Goal: Task Accomplishment & Management: Complete application form

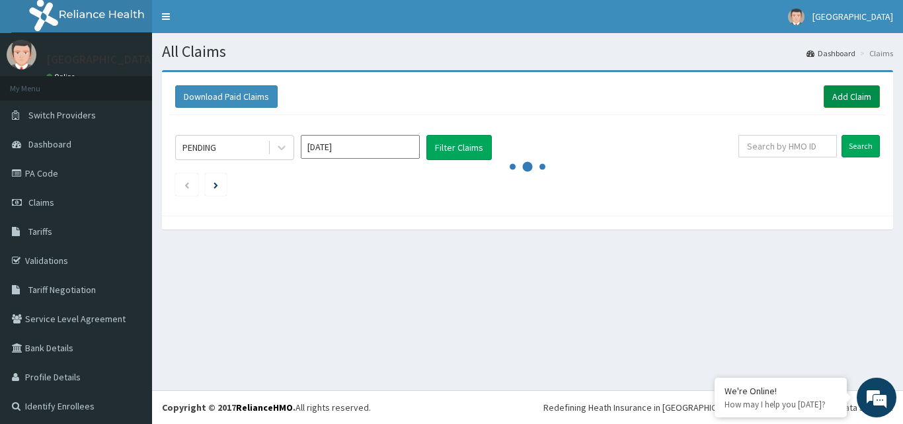
click at [824, 93] on link "Add Claim" at bounding box center [852, 96] width 56 height 22
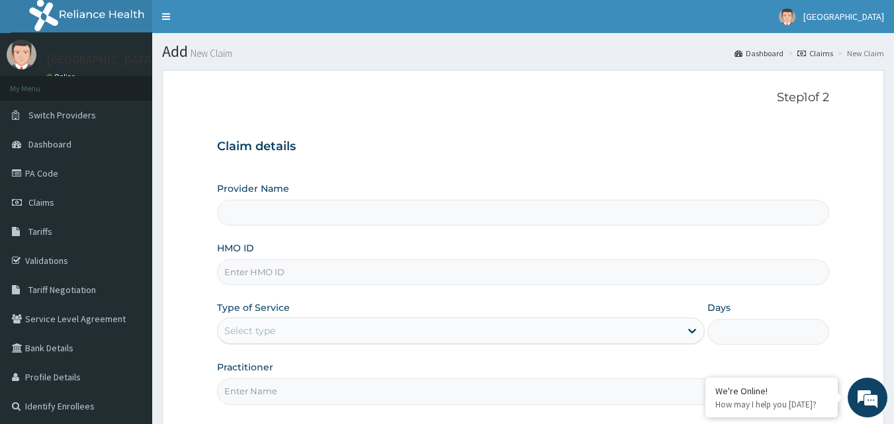
scroll to position [66, 0]
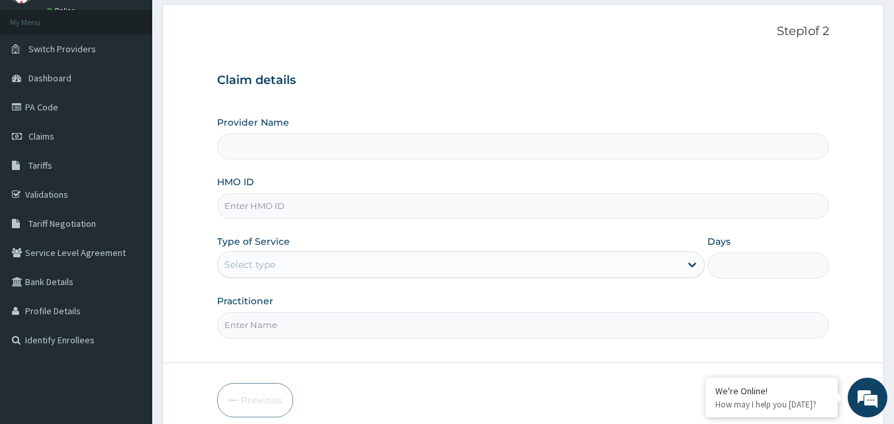
click at [316, 217] on input "HMO ID" at bounding box center [523, 206] width 612 height 26
type input "[GEOGRAPHIC_DATA]"
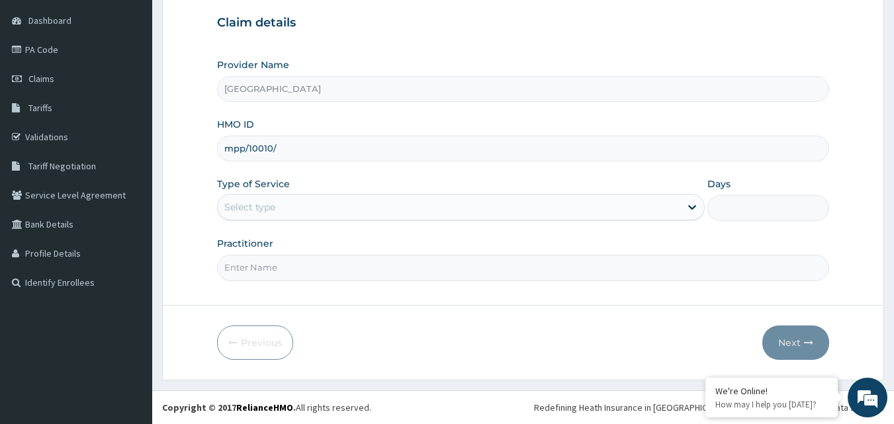
scroll to position [0, 0]
type input "m"
type input "MPP/10010/B"
click at [333, 201] on div "Select type" at bounding box center [449, 206] width 462 height 21
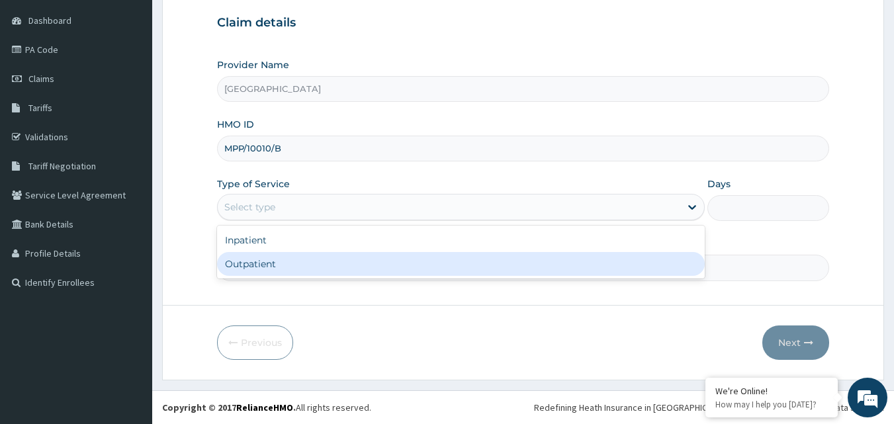
click at [309, 259] on div "Outpatient" at bounding box center [460, 264] width 487 height 24
type input "1"
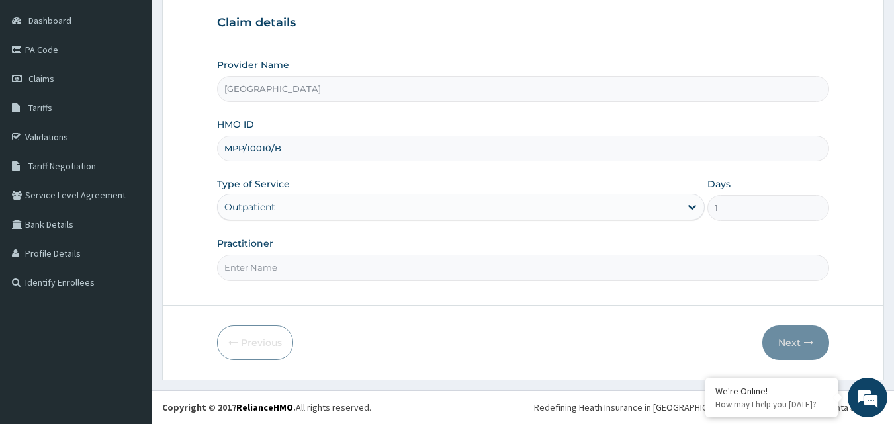
click at [308, 264] on input "Practitioner" at bounding box center [523, 268] width 612 height 26
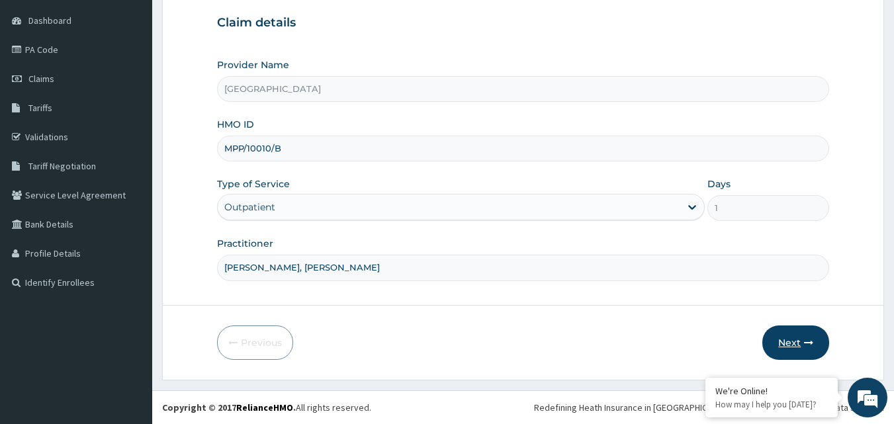
type input "DR EZE, DR DADA"
click at [812, 345] on icon "button" at bounding box center [808, 342] width 9 height 9
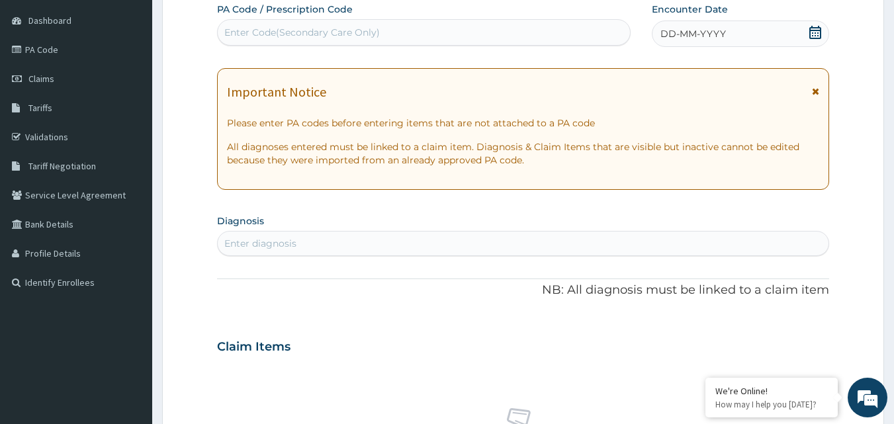
scroll to position [58, 0]
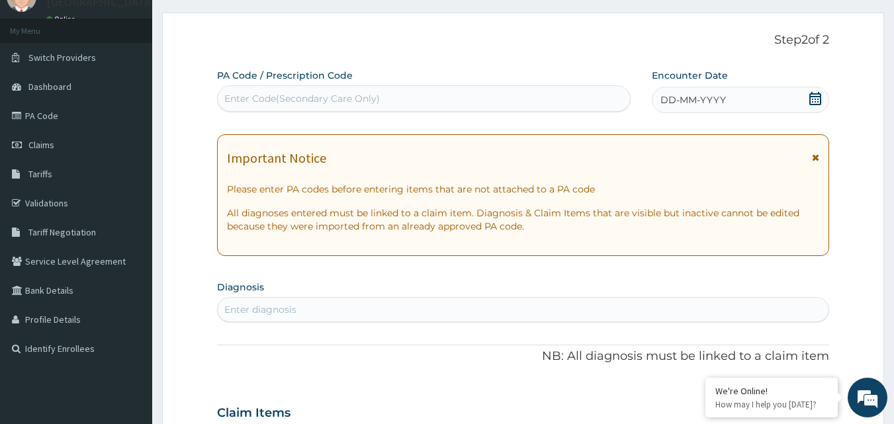
click at [484, 98] on div "Enter Code(Secondary Care Only)" at bounding box center [424, 98] width 413 height 21
type input "PA/B8562D"
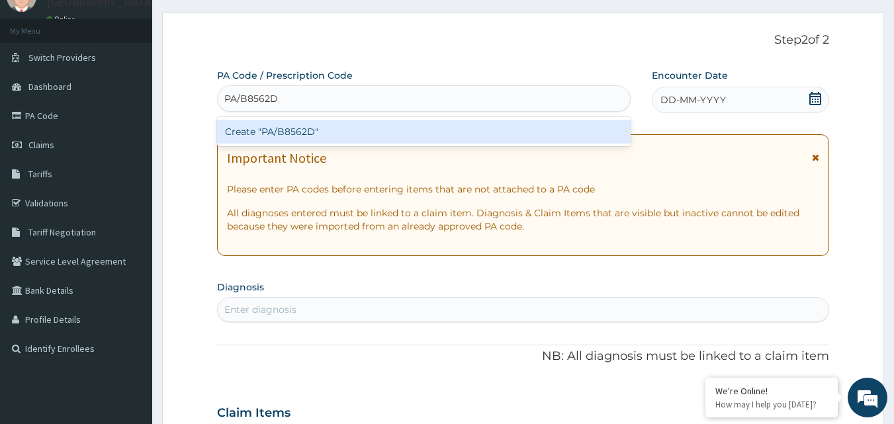
click at [470, 119] on div "Create "PA/B8562D"" at bounding box center [424, 131] width 414 height 29
click at [469, 126] on div "Create "PA/B8562D"" at bounding box center [424, 132] width 414 height 24
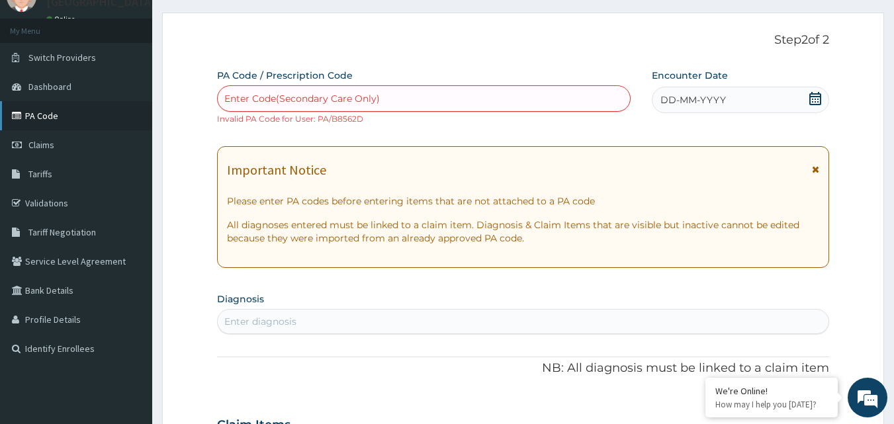
click at [69, 114] on link "PA Code" at bounding box center [76, 115] width 152 height 29
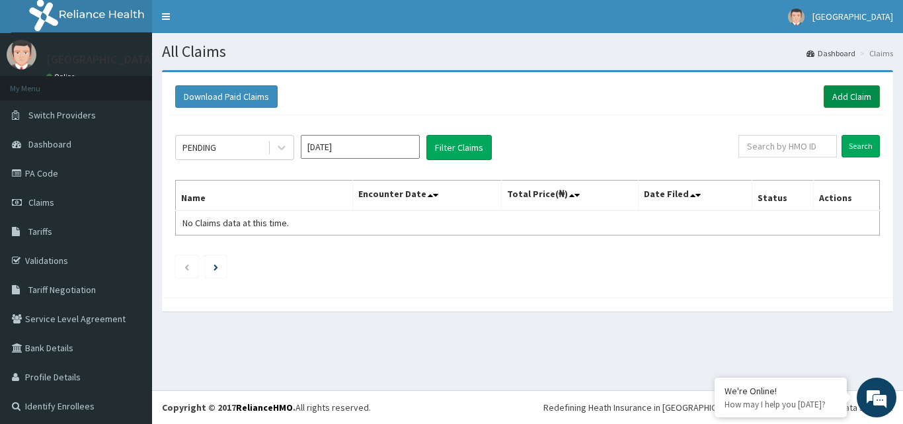
click at [834, 95] on link "Add Claim" at bounding box center [852, 96] width 56 height 22
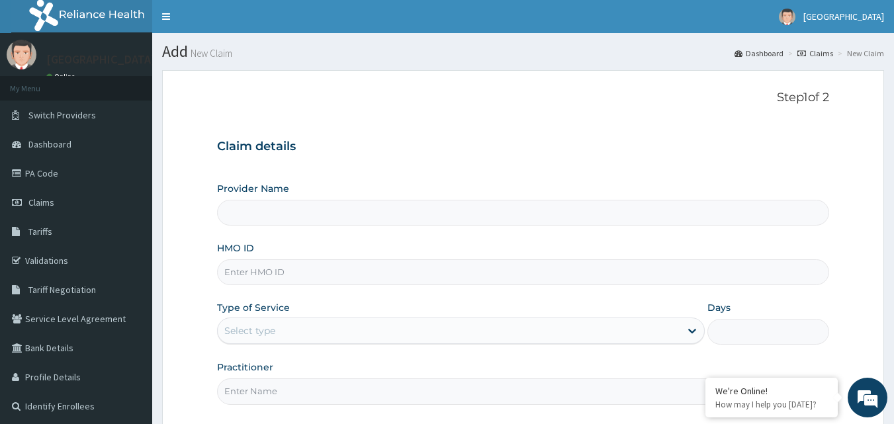
click at [278, 270] on input "HMO ID" at bounding box center [523, 272] width 612 height 26
type input "M"
type input "[GEOGRAPHIC_DATA]"
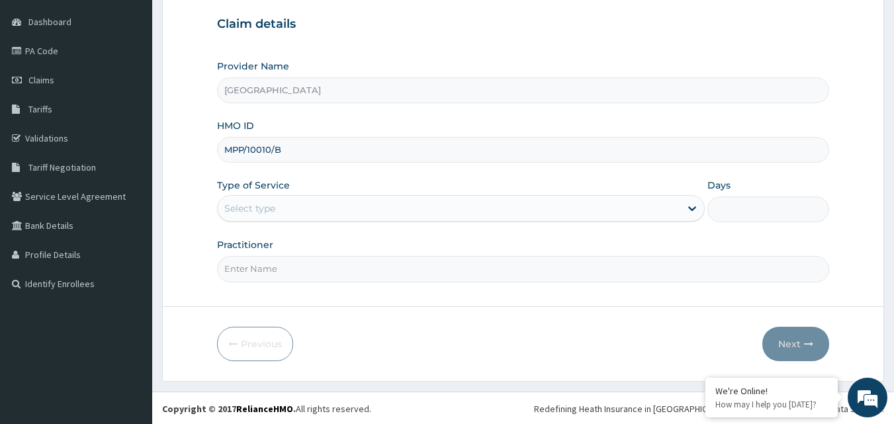
scroll to position [124, 0]
type input "MPP/10010/B"
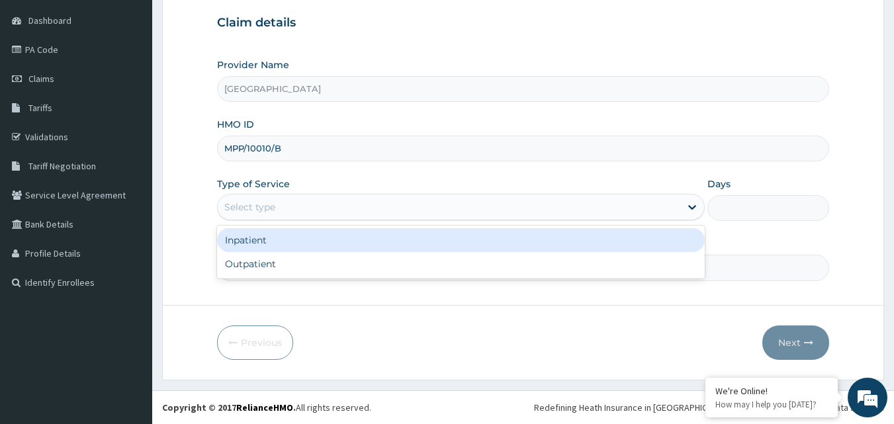
click at [364, 212] on div "Select type" at bounding box center [449, 206] width 462 height 21
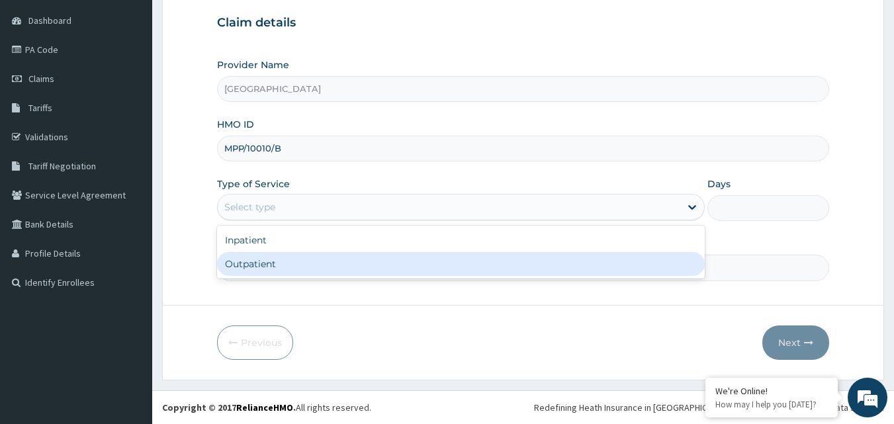
click at [290, 271] on div "Outpatient" at bounding box center [460, 264] width 487 height 24
type input "1"
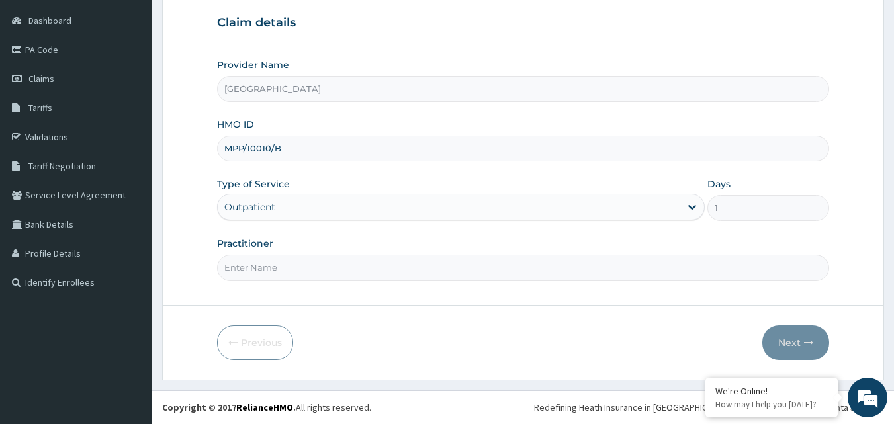
click at [290, 271] on input "Practitioner" at bounding box center [523, 268] width 612 height 26
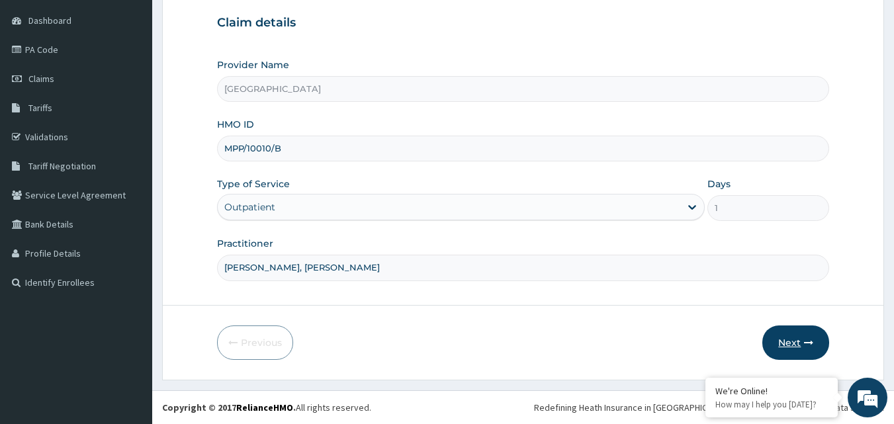
type input "DR EZE, DR DADA"
click at [802, 337] on button "Next" at bounding box center [795, 342] width 67 height 34
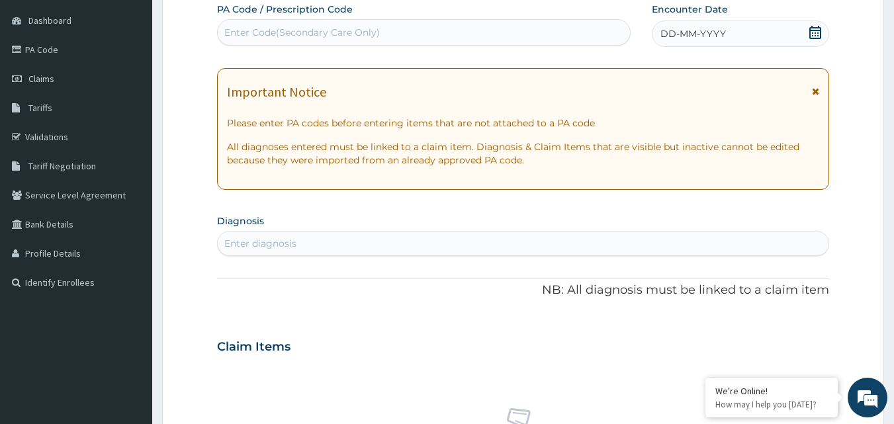
click at [450, 28] on div "Enter Code(Secondary Care Only)" at bounding box center [424, 32] width 413 height 21
type input "PA/B96F90"
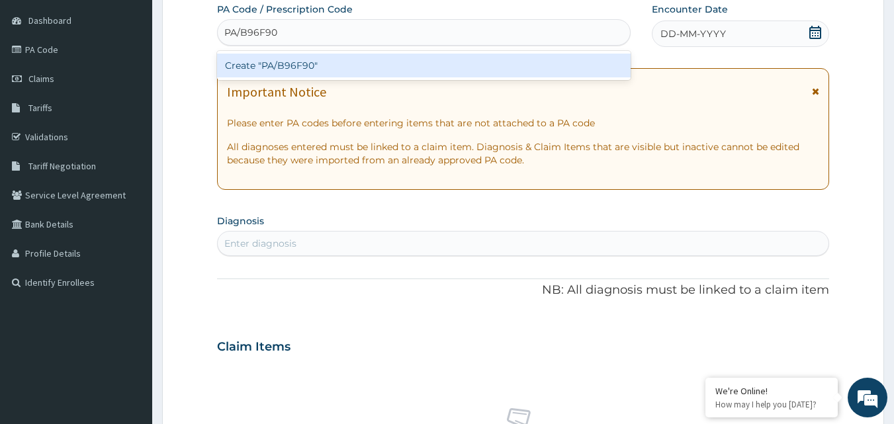
click at [556, 66] on div "Create "PA/B96F90"" at bounding box center [424, 66] width 414 height 24
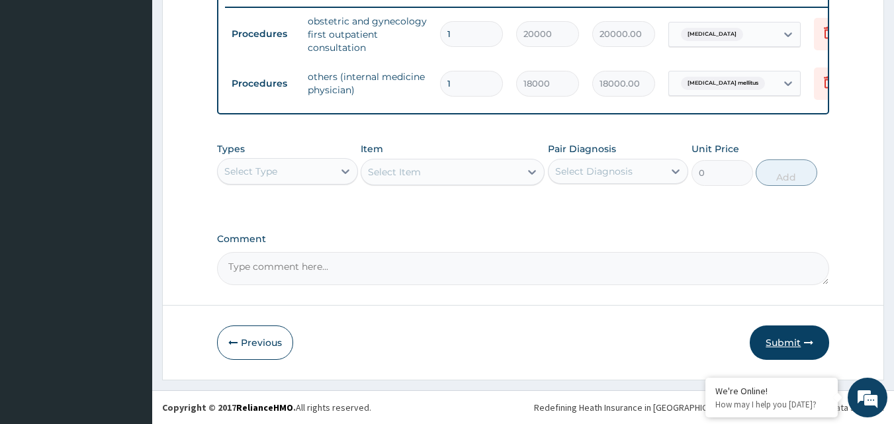
click at [794, 335] on button "Submit" at bounding box center [788, 342] width 79 height 34
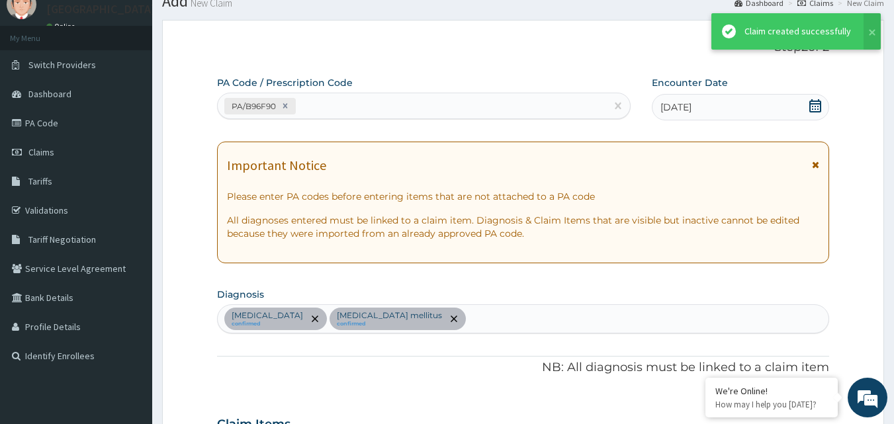
scroll to position [529, 0]
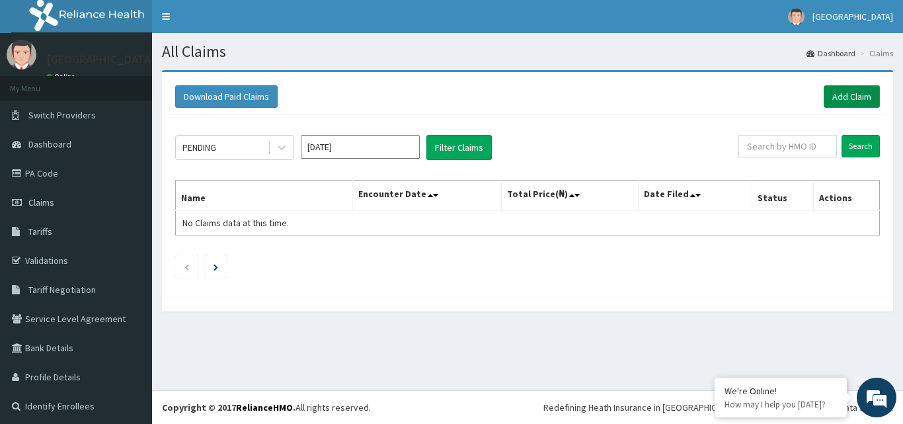
click at [842, 92] on link "Add Claim" at bounding box center [852, 96] width 56 height 22
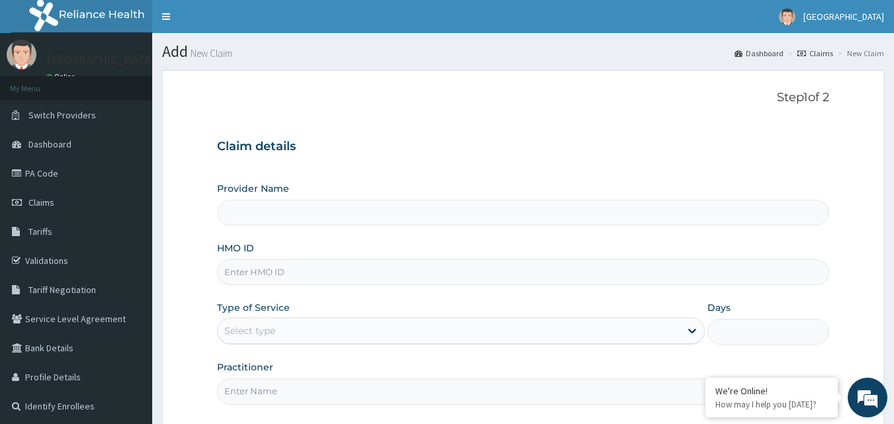
click at [292, 269] on input "HMO ID" at bounding box center [523, 272] width 612 height 26
type input "[GEOGRAPHIC_DATA]"
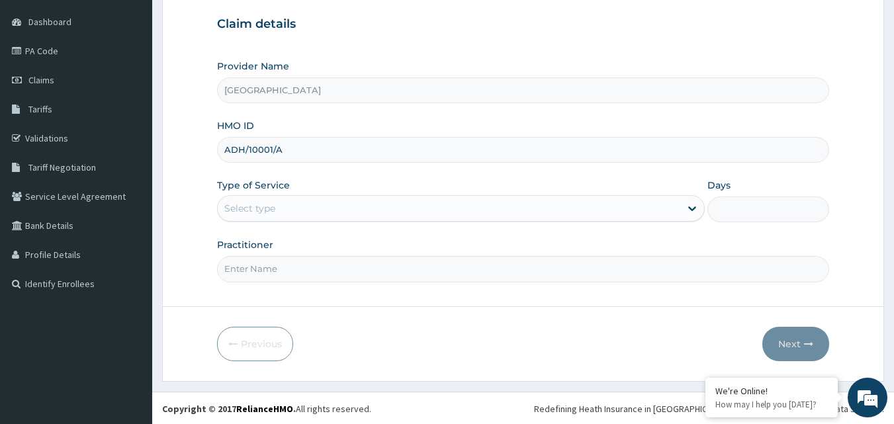
scroll to position [124, 0]
type input "ADH/10001/A"
click at [325, 208] on div "Select type" at bounding box center [449, 206] width 462 height 21
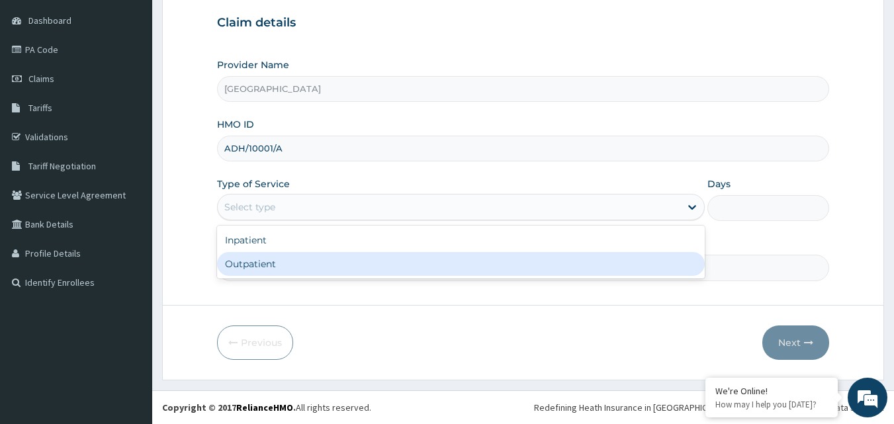
click at [294, 267] on div "Outpatient" at bounding box center [460, 264] width 487 height 24
type input "1"
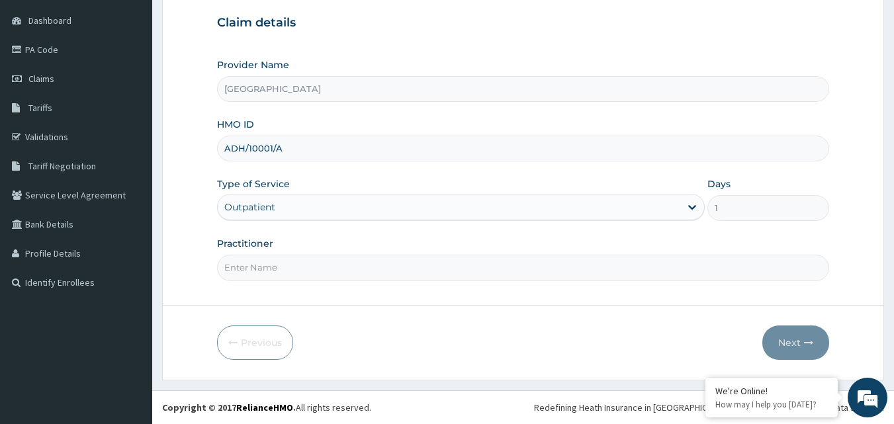
scroll to position [0, 0]
click at [280, 279] on input "Practitioner" at bounding box center [523, 268] width 612 height 26
type input "DR PHILIP"
click at [812, 339] on icon "button" at bounding box center [808, 342] width 9 height 9
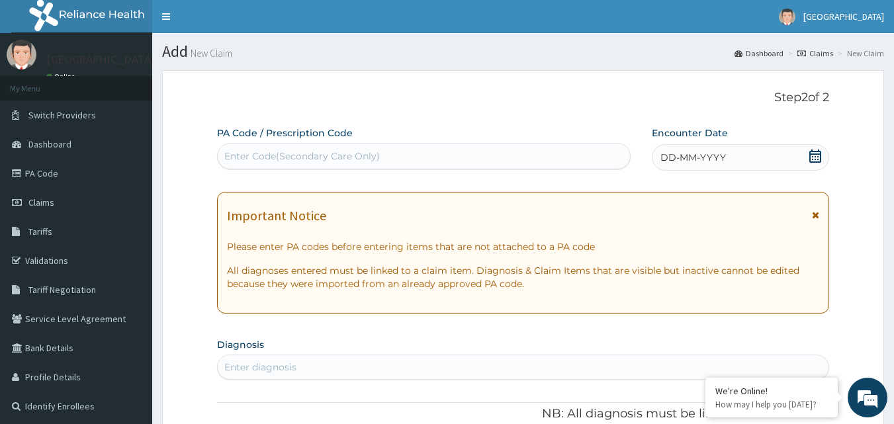
click at [812, 153] on icon at bounding box center [815, 155] width 12 height 13
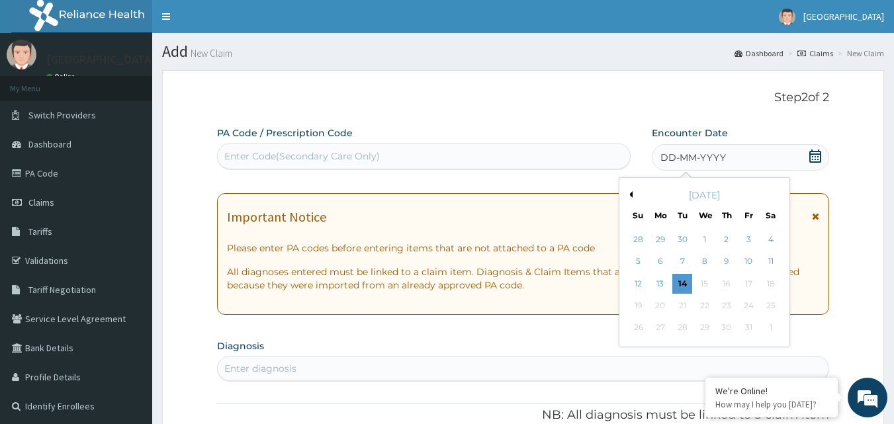
click at [630, 194] on button "Previous Month" at bounding box center [629, 194] width 7 height 7
click at [771, 263] on div "9" at bounding box center [771, 262] width 20 height 20
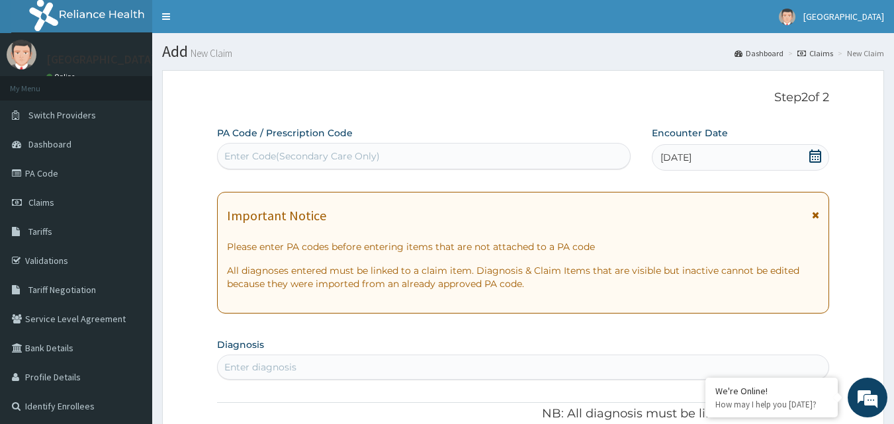
click at [812, 157] on icon at bounding box center [815, 155] width 12 height 13
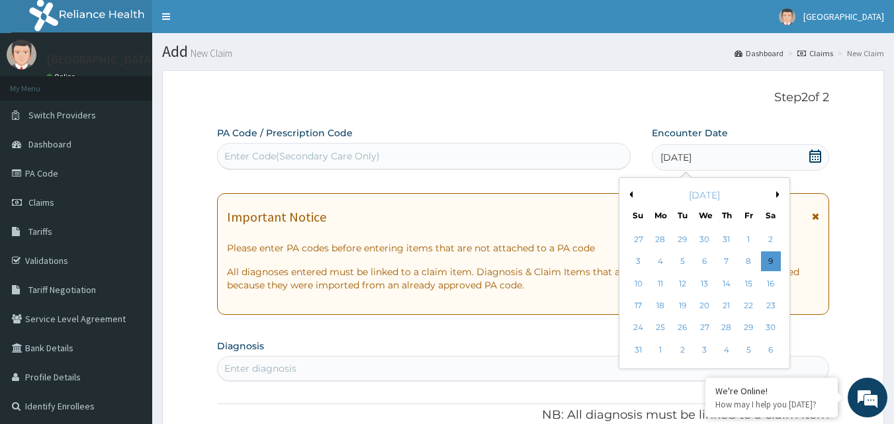
click at [776, 193] on button "Next Month" at bounding box center [779, 194] width 7 height 7
click at [683, 257] on div "9" at bounding box center [683, 262] width 20 height 20
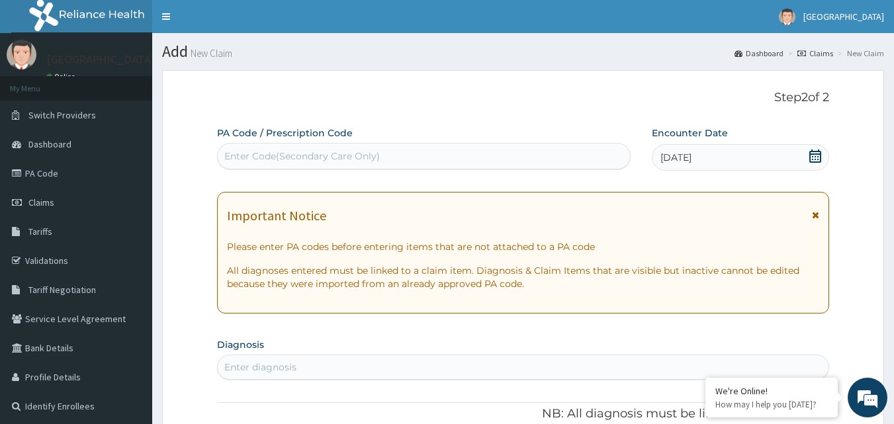
click at [808, 155] on icon at bounding box center [814, 155] width 13 height 13
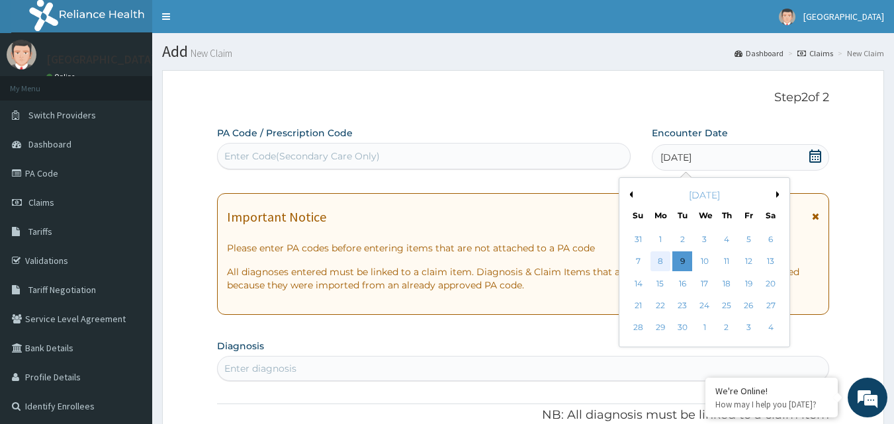
click at [658, 259] on div "8" at bounding box center [660, 262] width 20 height 20
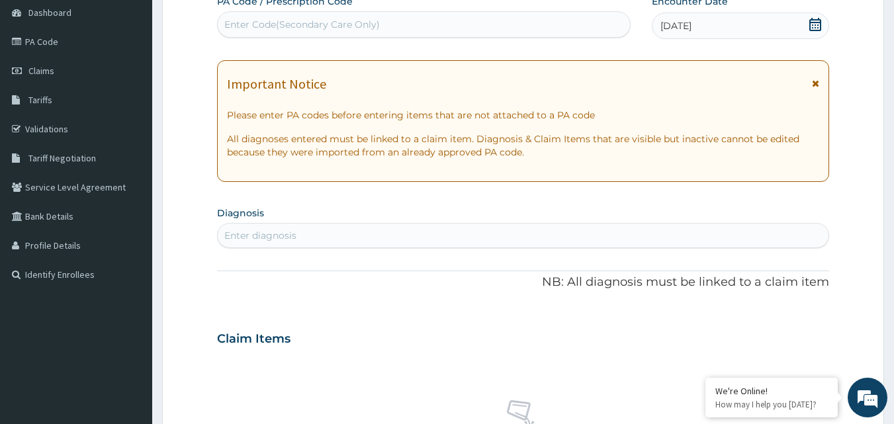
scroll to position [132, 0]
click at [381, 245] on div "Enter diagnosis" at bounding box center [523, 234] width 611 height 21
type input "MUSCULO"
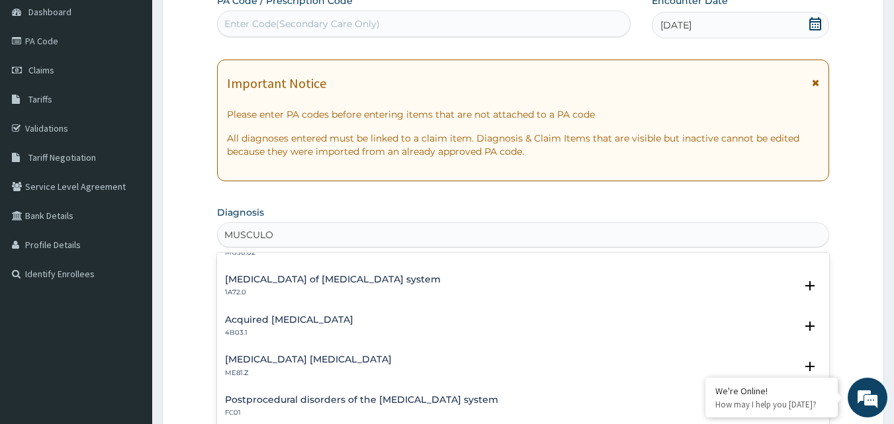
scroll to position [529, 0]
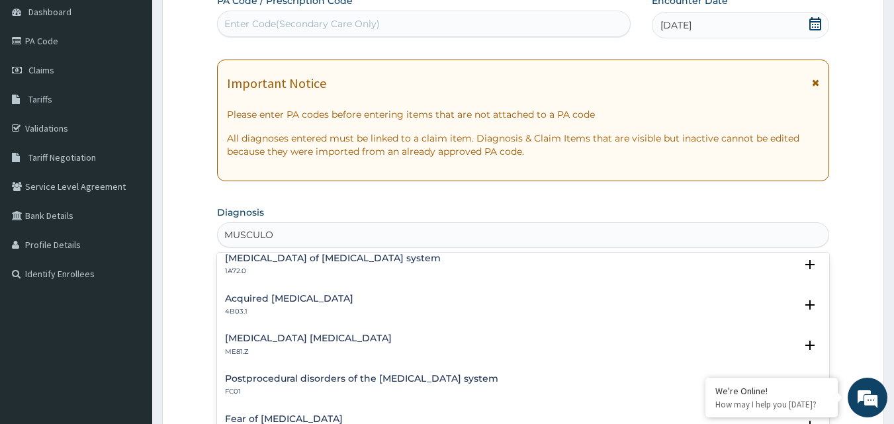
click at [317, 341] on h4 "Musculoskeletal chest pain, unspecified" at bounding box center [308, 338] width 167 height 10
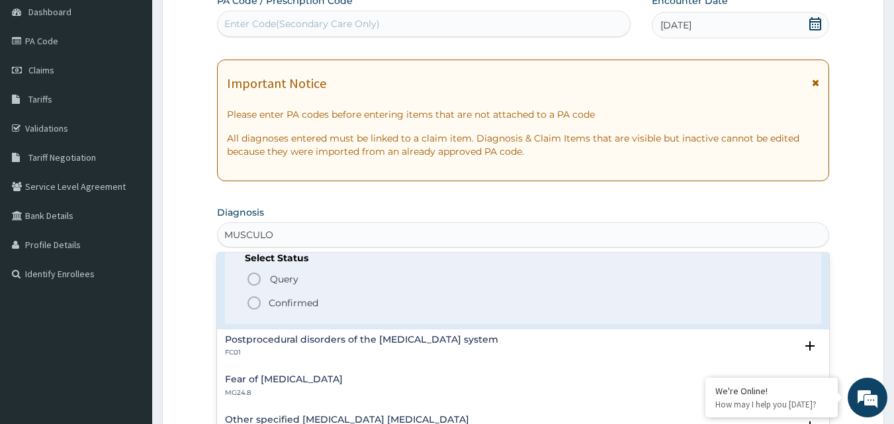
scroll to position [661, 0]
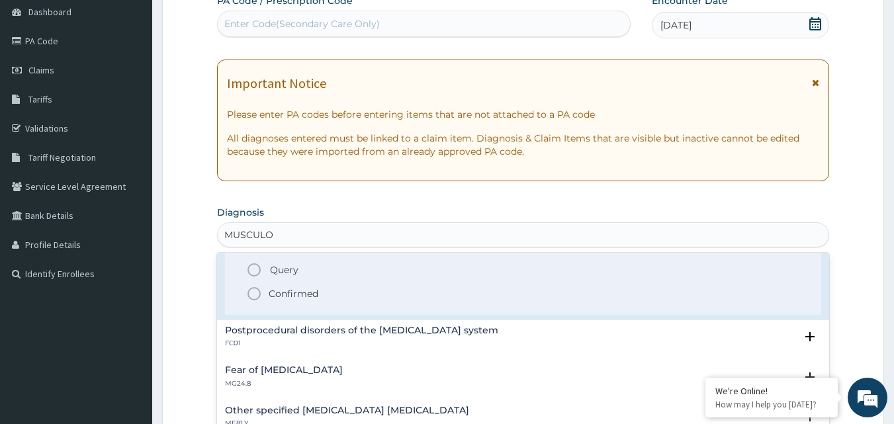
click at [301, 300] on p "Confirmed" at bounding box center [294, 293] width 50 height 13
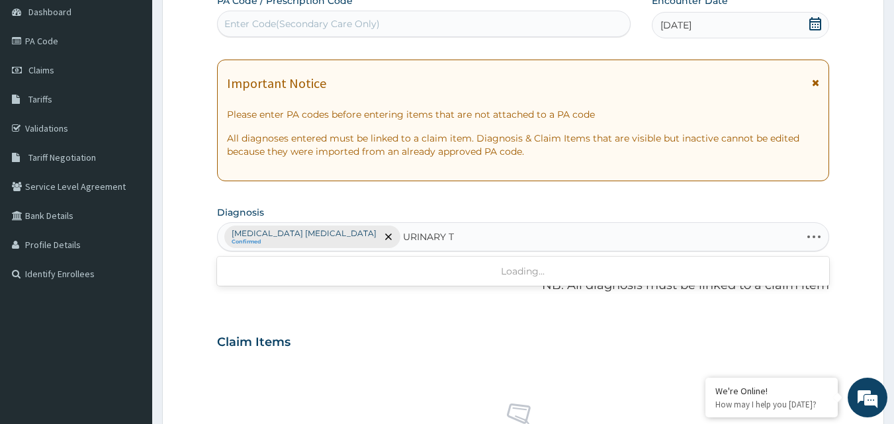
type input "URINARY"
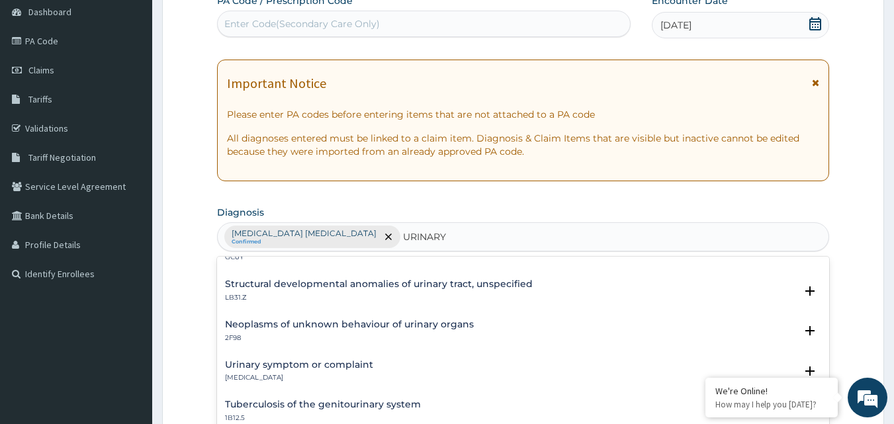
scroll to position [397, 0]
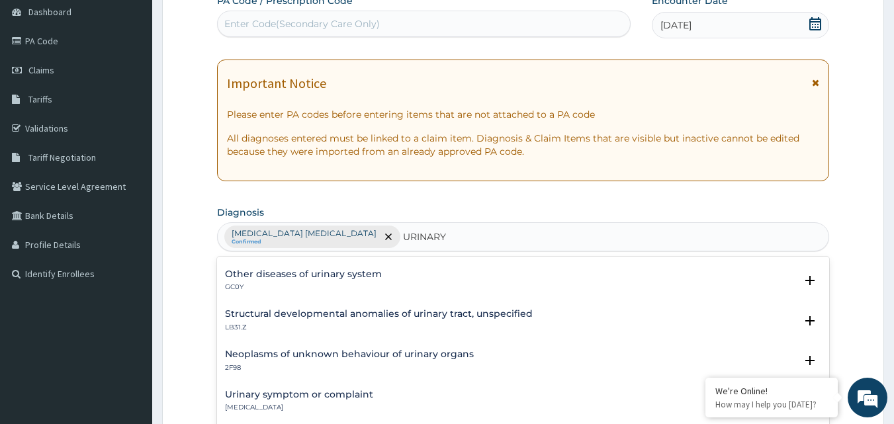
click at [318, 271] on h4 "Other diseases of urinary system" at bounding box center [303, 274] width 157 height 10
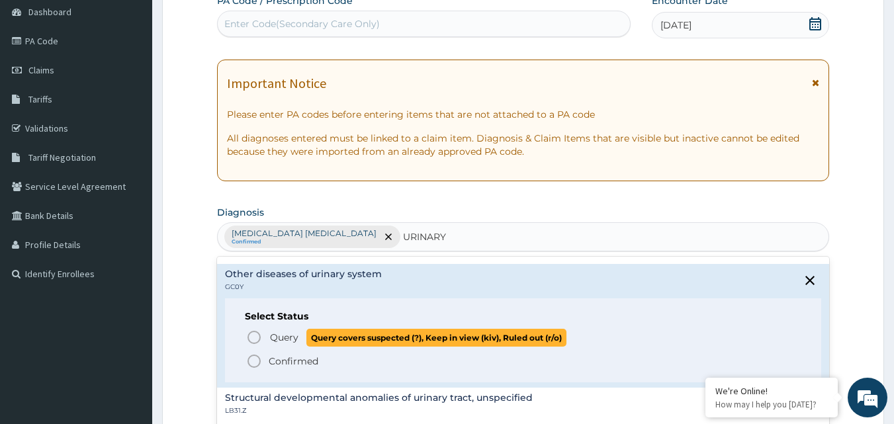
click at [266, 336] on span "Query Query covers suspected (?), Keep in view (kiv), Ruled out (r/o)" at bounding box center [524, 338] width 556 height 18
click at [266, 336] on h3 "Claim Items" at bounding box center [253, 342] width 73 height 15
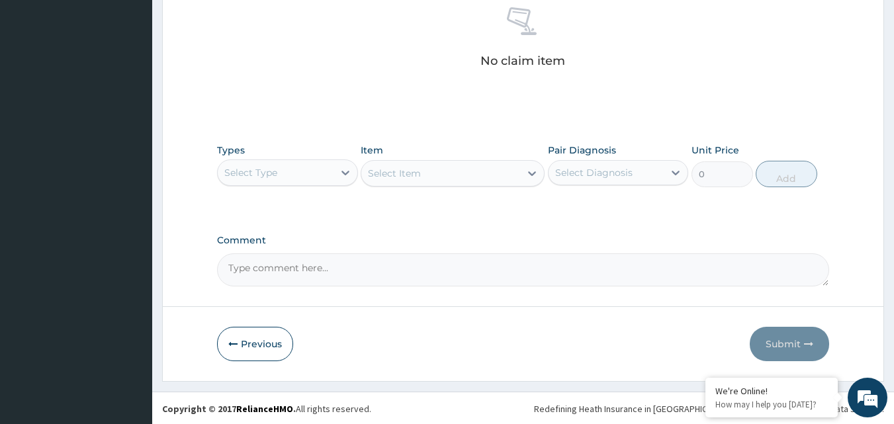
scroll to position [529, 0]
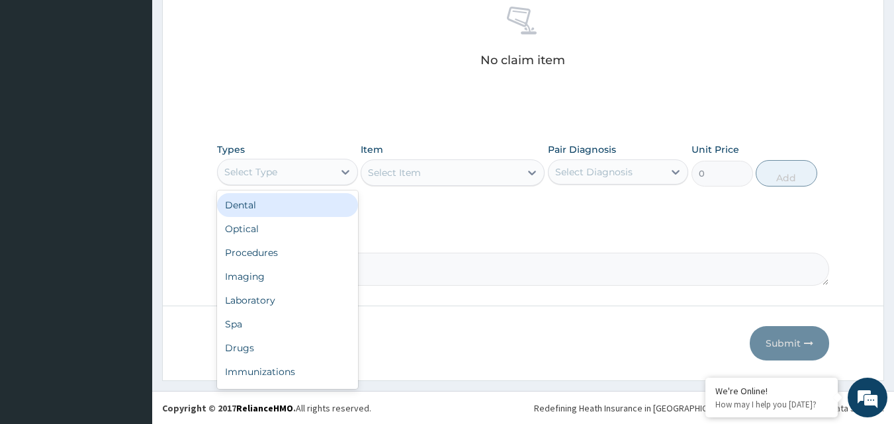
click at [294, 177] on div "Select Type" at bounding box center [276, 171] width 116 height 21
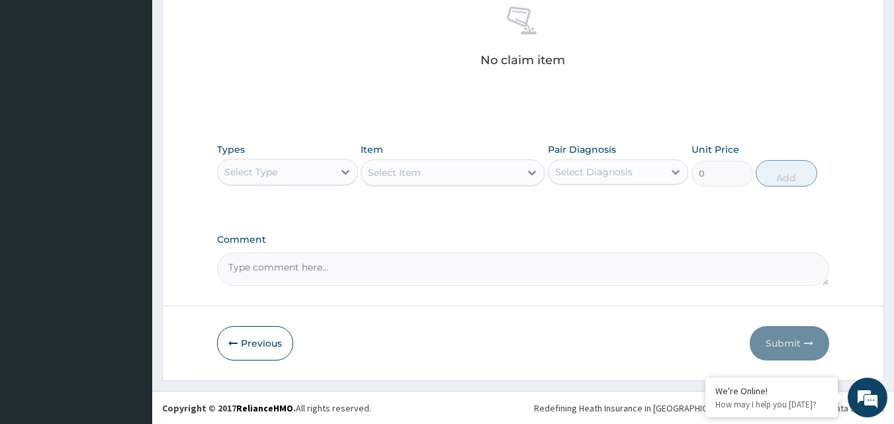
click at [317, 167] on div "Select Type" at bounding box center [276, 171] width 116 height 21
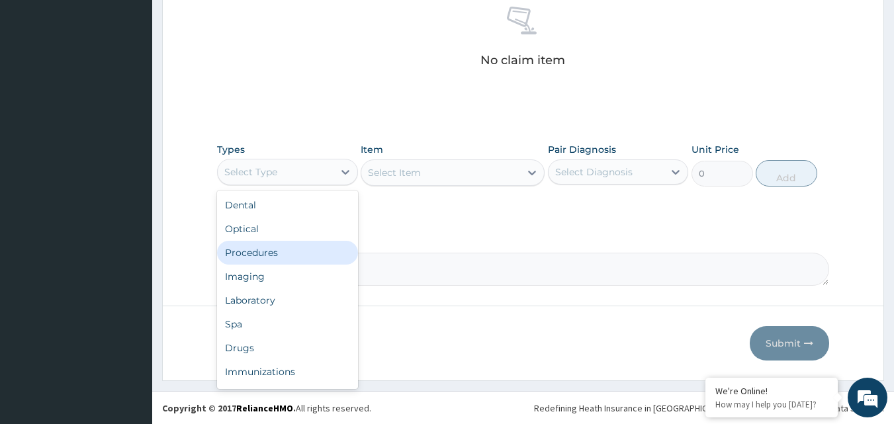
click at [271, 248] on div "Procedures" at bounding box center [287, 253] width 141 height 24
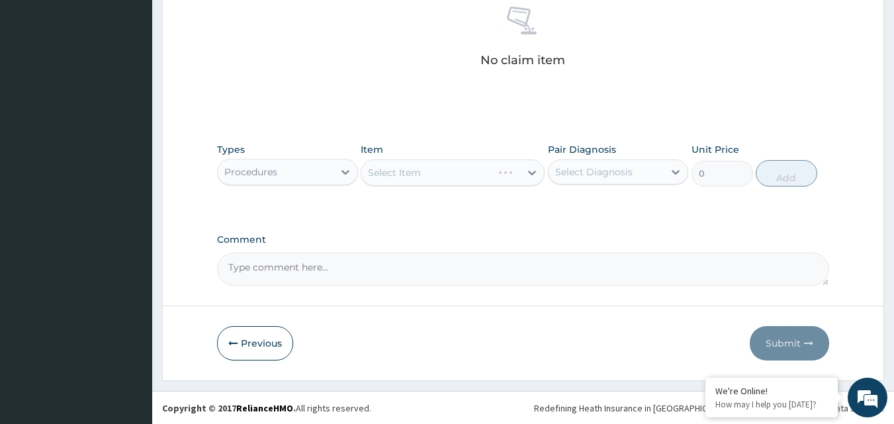
click at [592, 155] on label "Pair Diagnosis" at bounding box center [582, 149] width 68 height 13
click at [584, 175] on div "Select Diagnosis" at bounding box center [593, 171] width 77 height 13
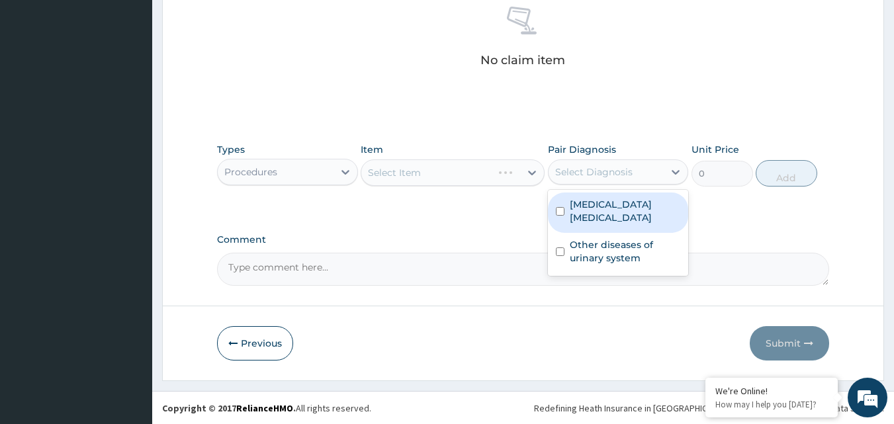
click at [393, 177] on div "Select Item" at bounding box center [452, 172] width 184 height 26
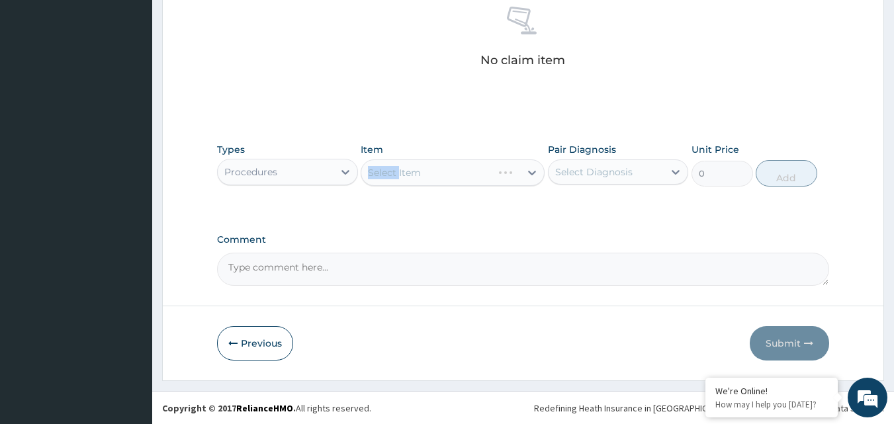
click at [393, 177] on div "Select Item" at bounding box center [452, 172] width 184 height 26
click at [640, 171] on div "Select Diagnosis" at bounding box center [606, 171] width 116 height 21
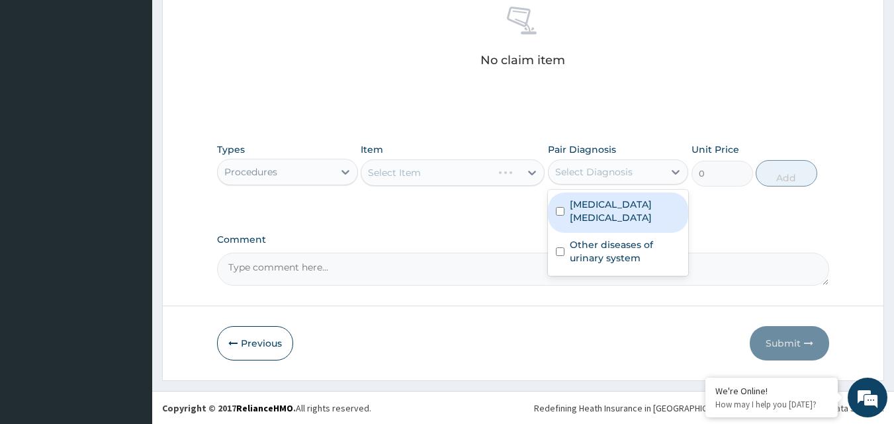
drag, startPoint x: 602, startPoint y: 205, endPoint x: 605, endPoint y: 211, distance: 6.8
click at [603, 205] on label "Musculoskeletal chest pain, unspecified" at bounding box center [624, 211] width 111 height 26
checkbox input "true"
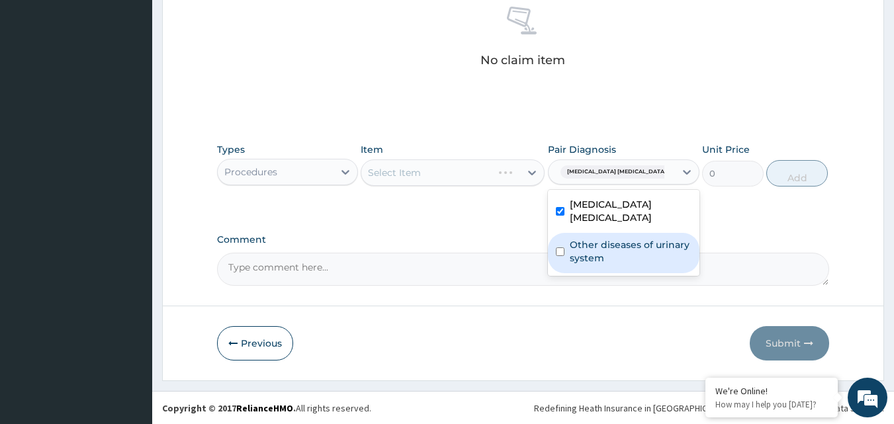
click at [601, 245] on label "Other diseases of urinary system" at bounding box center [630, 251] width 122 height 26
checkbox input "true"
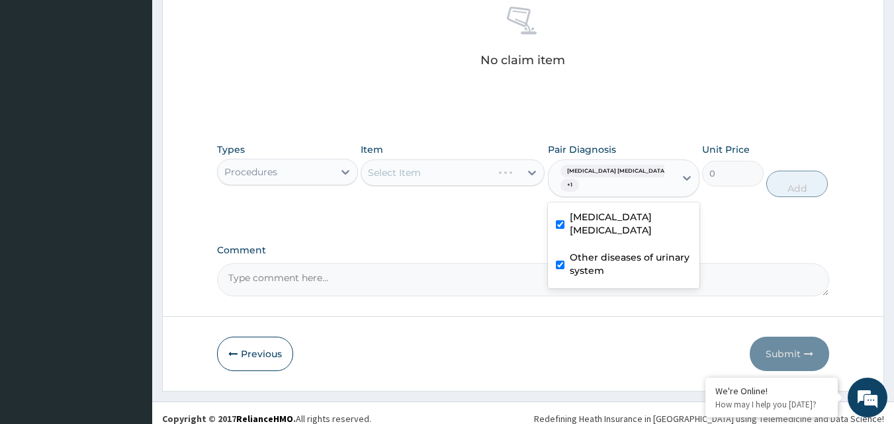
click at [491, 177] on div "Select Item" at bounding box center [452, 172] width 184 height 26
click at [503, 171] on div "Select Item" at bounding box center [452, 172] width 184 height 26
click at [504, 171] on div "Select Item" at bounding box center [452, 172] width 184 height 26
click at [503, 171] on div "Select Item" at bounding box center [452, 172] width 184 height 26
click at [503, 174] on div "Select Item" at bounding box center [452, 172] width 184 height 26
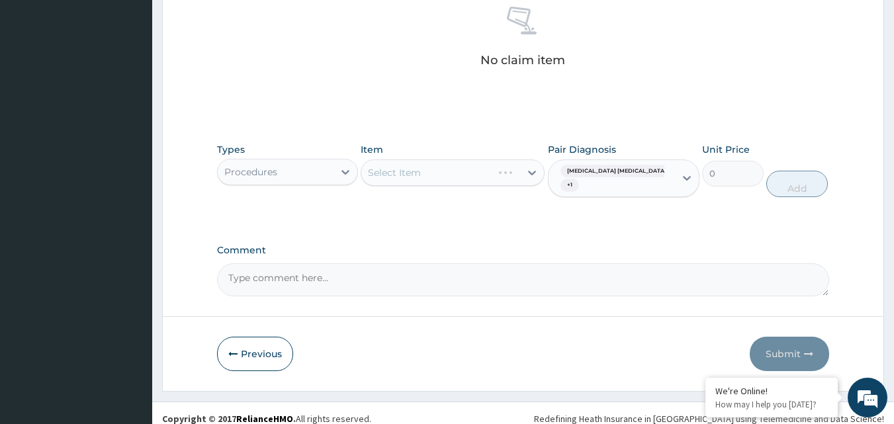
click at [503, 174] on div "Select Item" at bounding box center [452, 172] width 184 height 26
click at [482, 171] on div "Select Item" at bounding box center [440, 172] width 159 height 21
type input "GP C"
click at [499, 208] on div "GP CONSULTATION" at bounding box center [452, 206] width 184 height 24
click at [796, 188] on button "Add" at bounding box center [797, 184] width 62 height 26
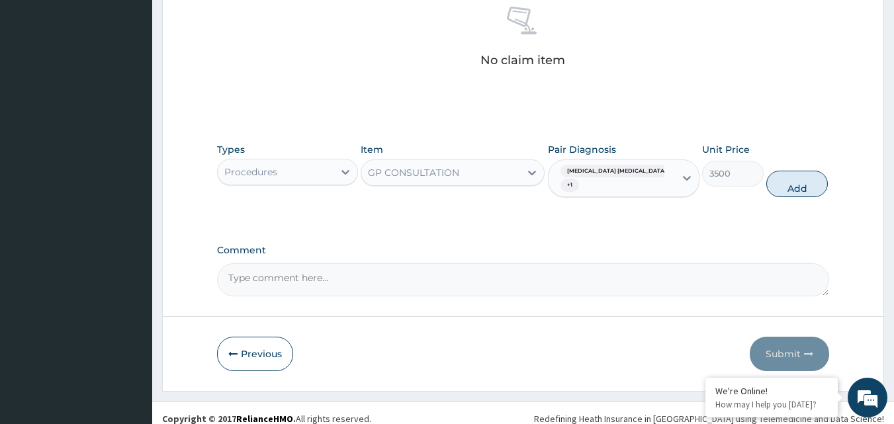
type input "0"
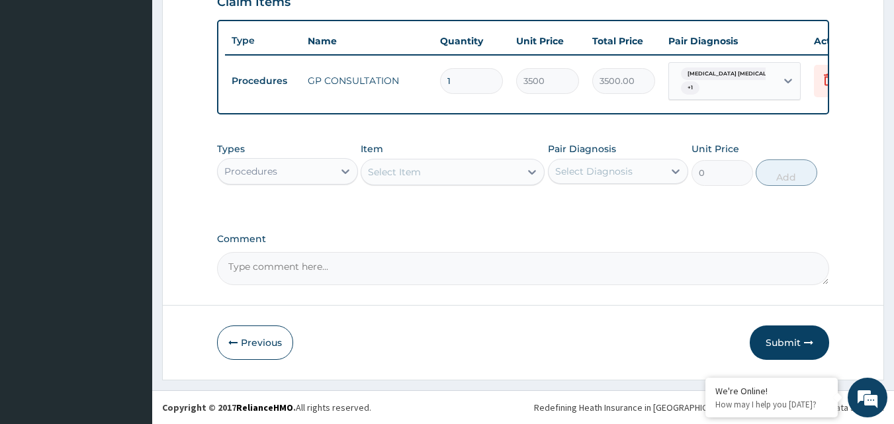
scroll to position [482, 0]
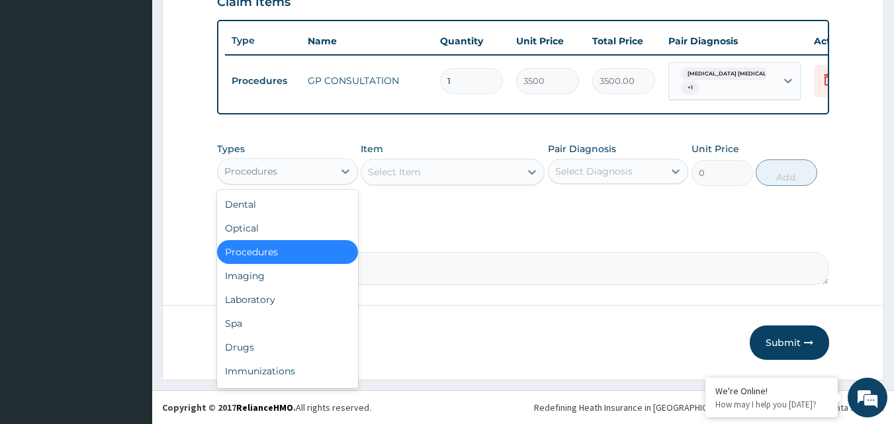
click at [247, 165] on div "Procedures" at bounding box center [250, 171] width 53 height 13
click at [261, 306] on div "Laboratory" at bounding box center [287, 300] width 141 height 24
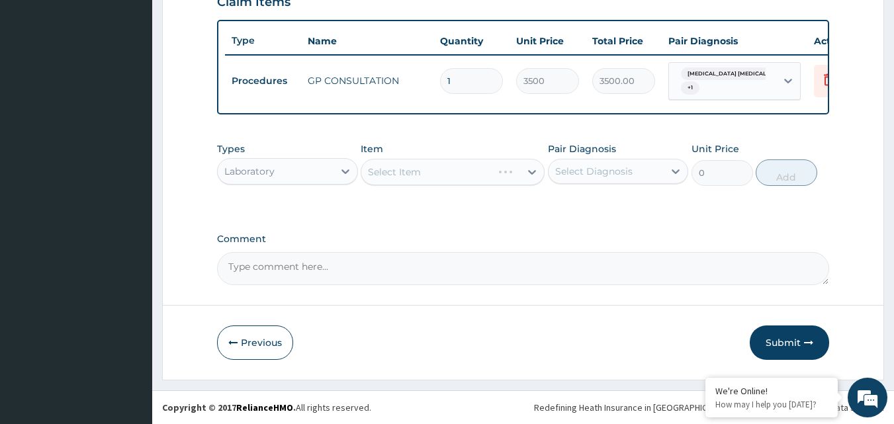
click at [624, 177] on div "Select Diagnosis" at bounding box center [593, 171] width 77 height 13
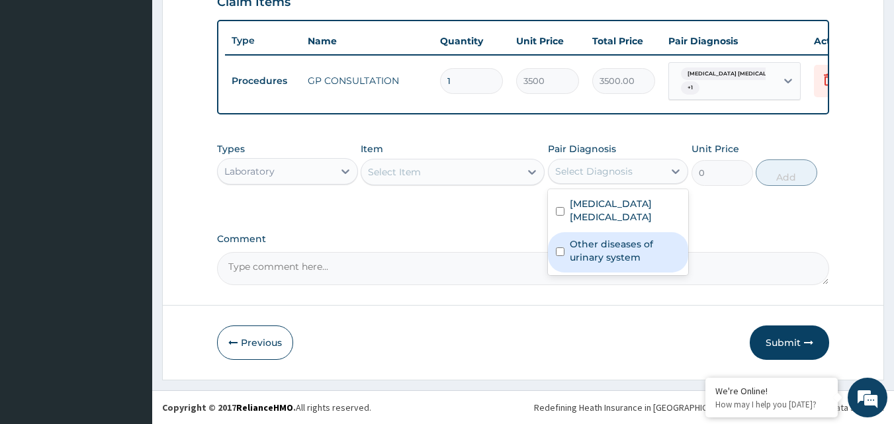
click at [563, 247] on input "checkbox" at bounding box center [560, 251] width 9 height 9
checkbox input "true"
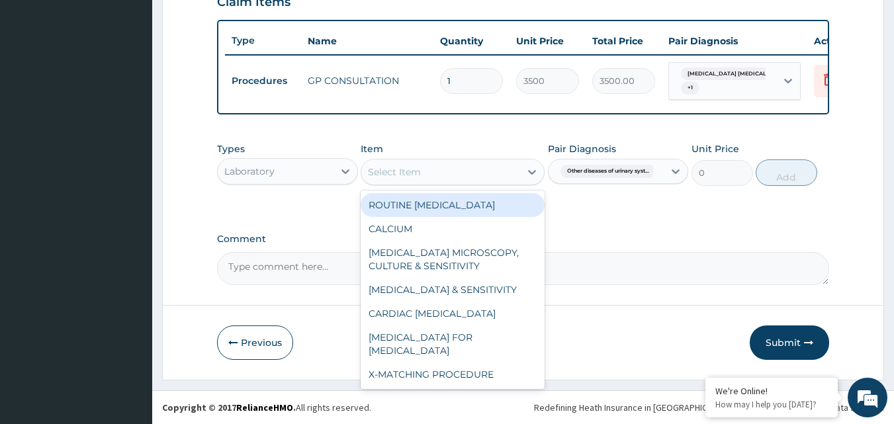
click at [514, 170] on div "Select Item" at bounding box center [440, 171] width 159 height 21
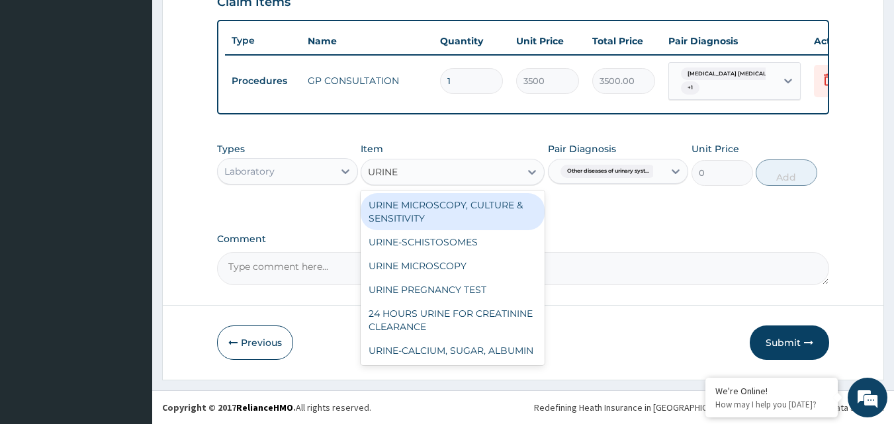
type input "URINE"
click at [489, 203] on div "URINE MICROSCOPY, CULTURE & SENSITIVITY" at bounding box center [452, 211] width 184 height 37
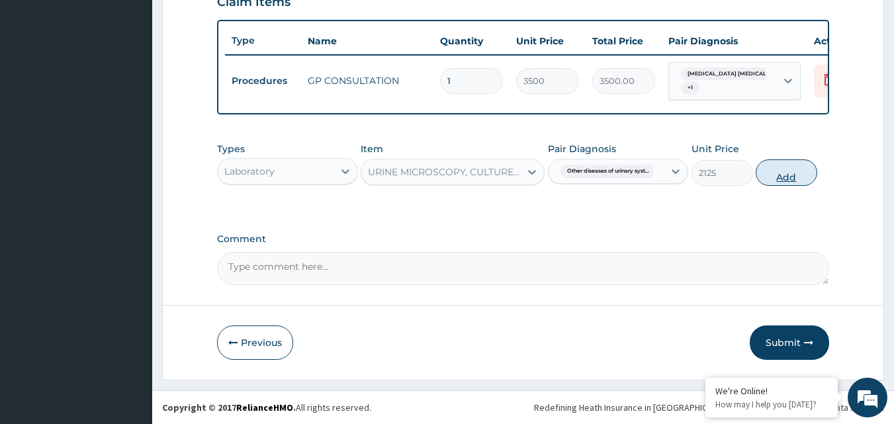
click at [802, 173] on button "Add" at bounding box center [786, 172] width 62 height 26
type input "0"
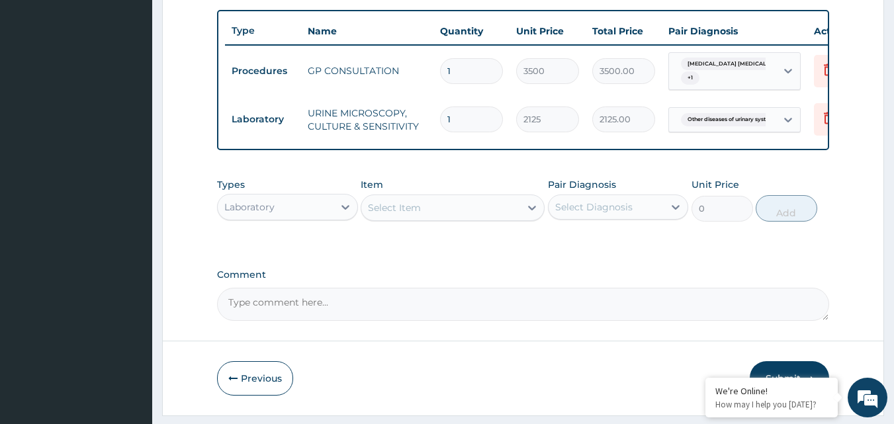
click at [438, 210] on div "Select Item" at bounding box center [440, 207] width 159 height 21
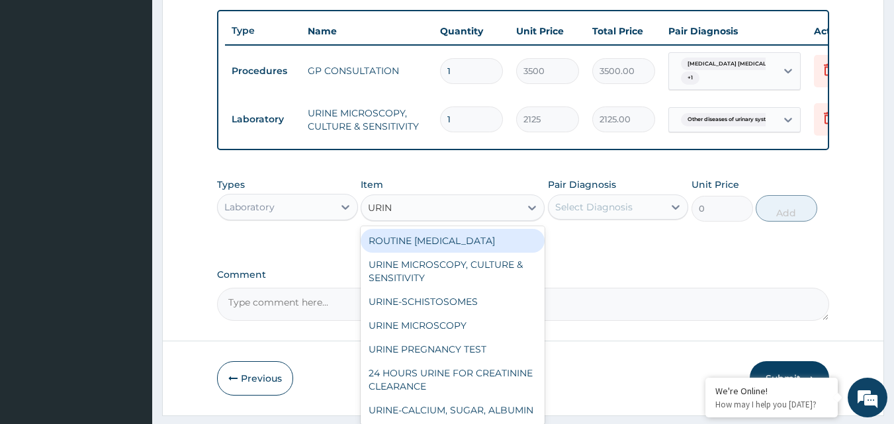
type input "URINA"
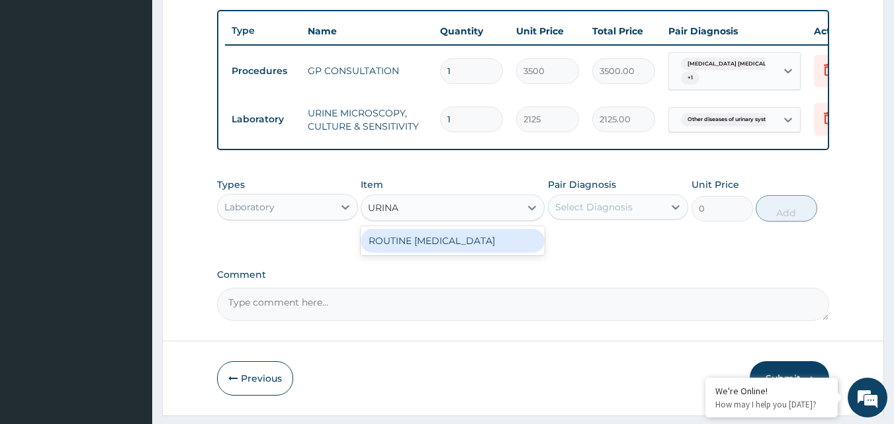
click at [450, 245] on div "ROUTINE URINALYSIS" at bounding box center [452, 241] width 184 height 24
type input "850"
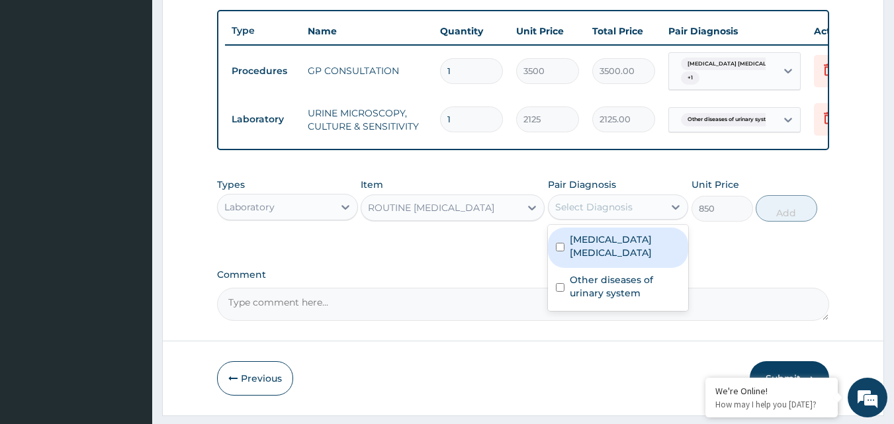
click at [649, 214] on div "Select Diagnosis" at bounding box center [606, 206] width 116 height 21
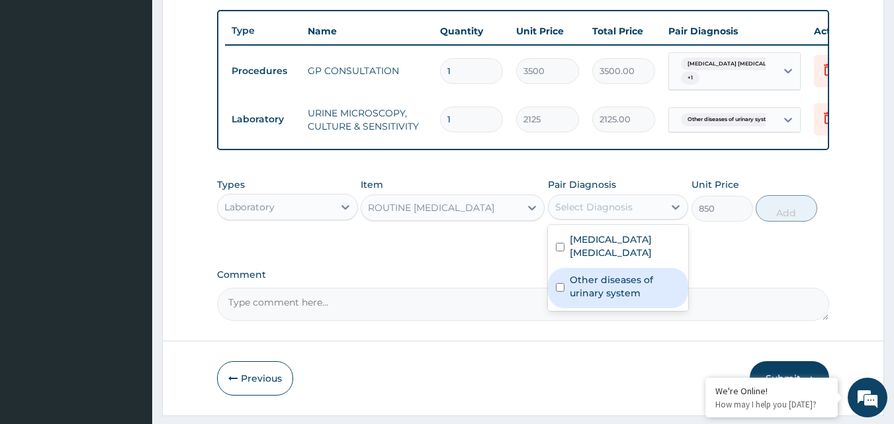
click at [600, 296] on label "Other diseases of urinary system" at bounding box center [624, 286] width 111 height 26
checkbox input "true"
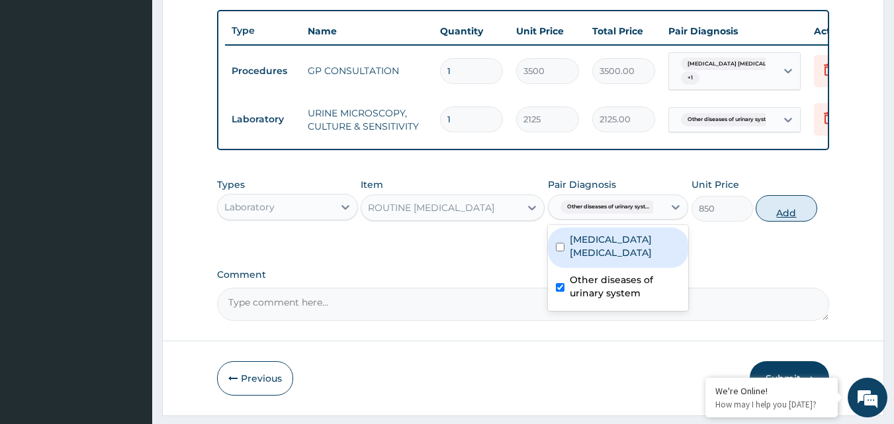
click at [810, 222] on button "Add" at bounding box center [786, 208] width 62 height 26
type input "0"
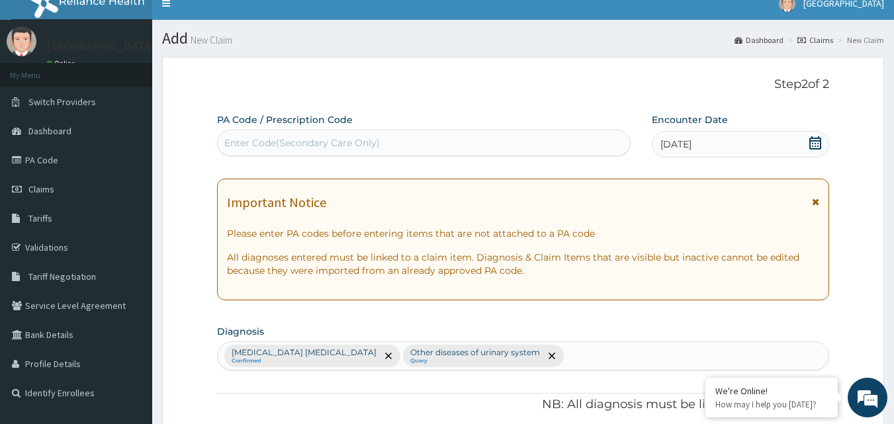
scroll to position [0, 0]
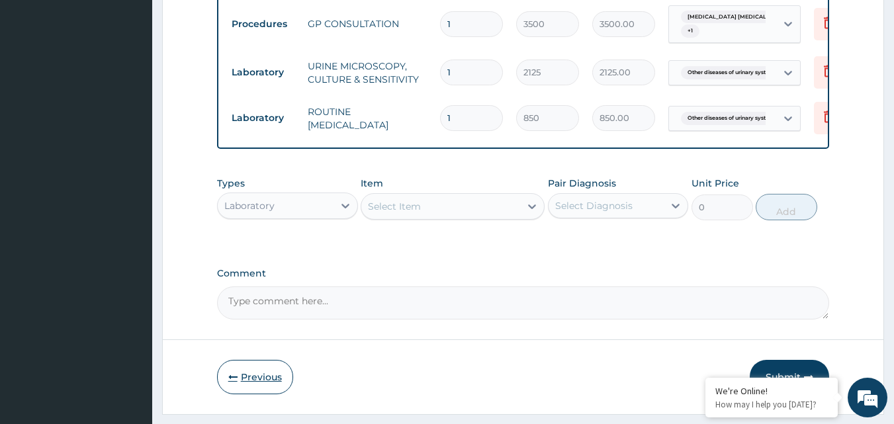
click at [271, 383] on button "Previous" at bounding box center [255, 377] width 76 height 34
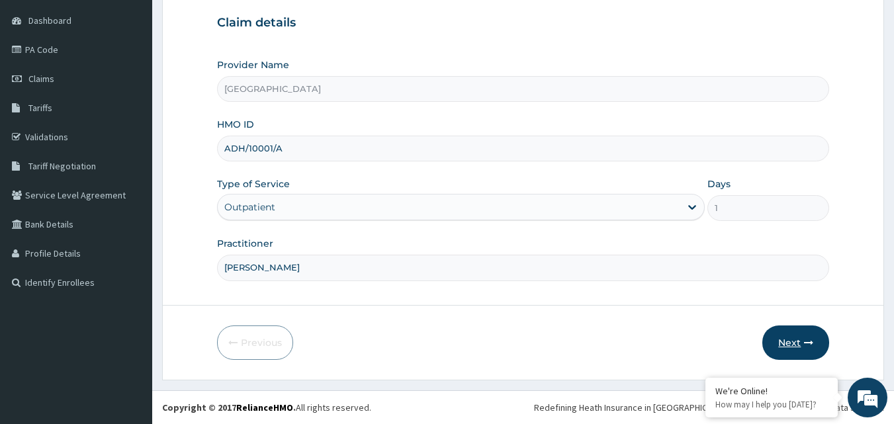
click at [796, 345] on button "Next" at bounding box center [795, 342] width 67 height 34
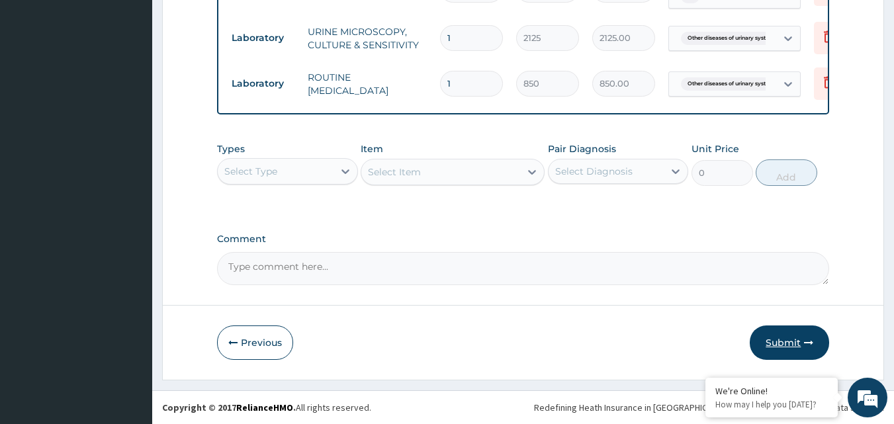
scroll to position [573, 0]
click at [808, 339] on icon "button" at bounding box center [808, 342] width 9 height 9
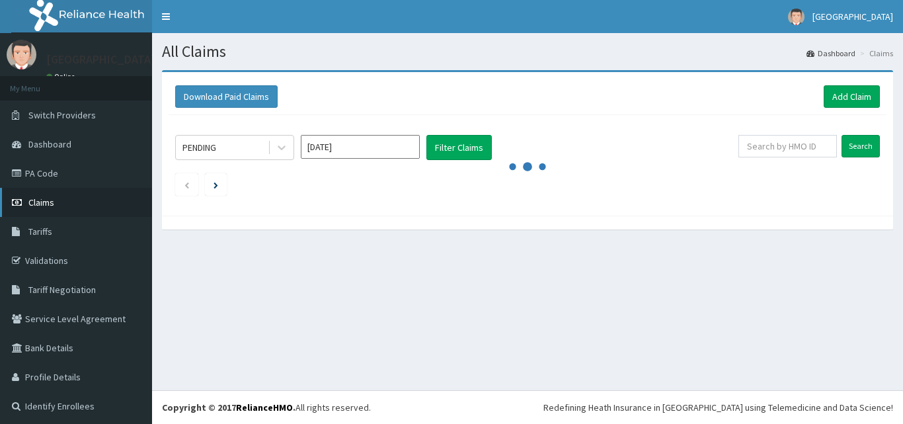
click at [45, 196] on span "Claims" at bounding box center [41, 202] width 26 height 12
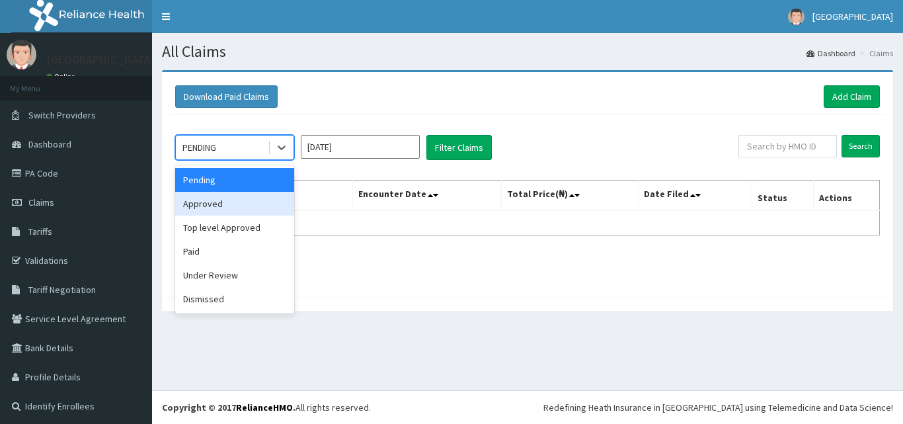
click at [222, 200] on div "Approved" at bounding box center [234, 204] width 119 height 24
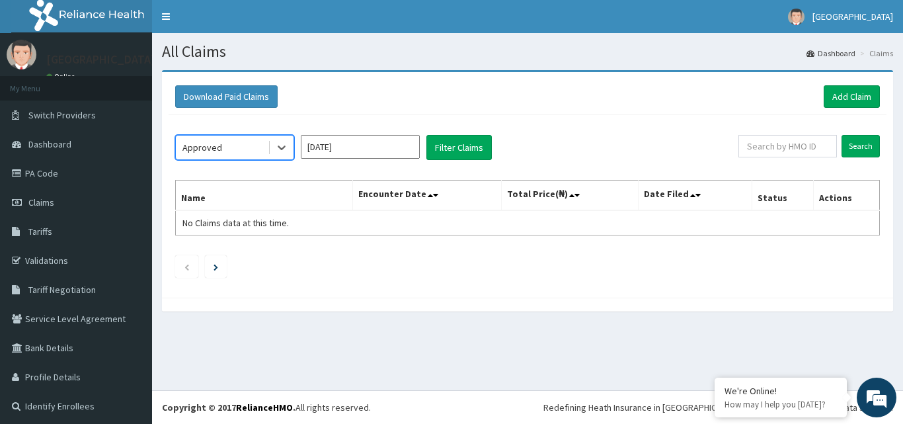
click at [364, 139] on input "[DATE]" at bounding box center [360, 147] width 119 height 24
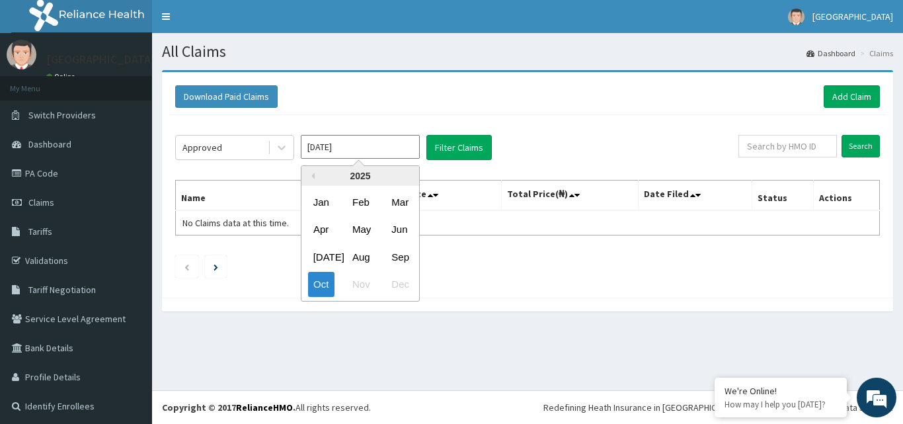
click at [401, 256] on div "Sep" at bounding box center [399, 257] width 26 height 24
type input "[DATE]"
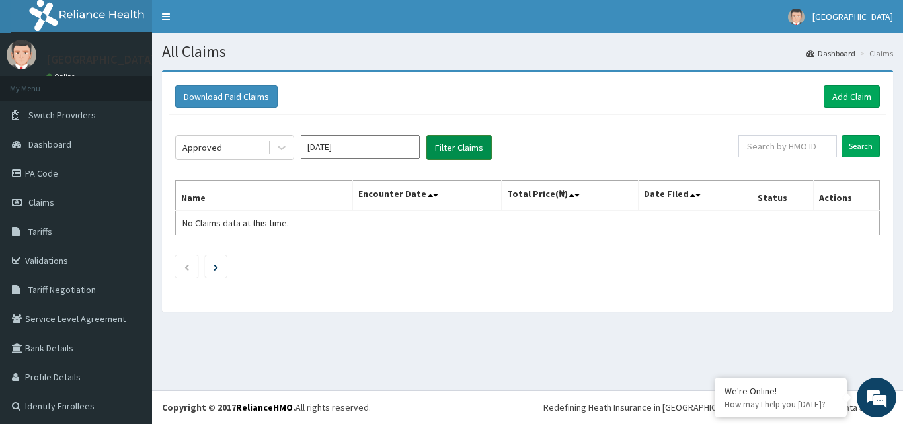
click at [456, 153] on button "Filter Claims" at bounding box center [459, 147] width 65 height 25
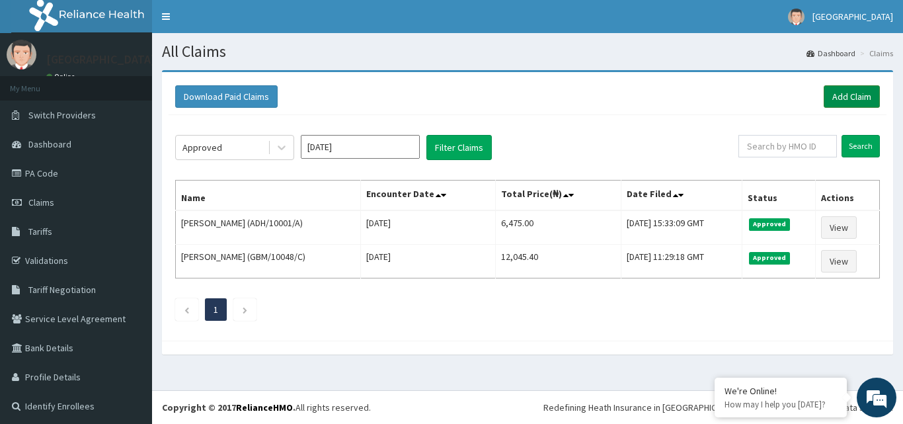
click at [831, 95] on link "Add Claim" at bounding box center [852, 96] width 56 height 22
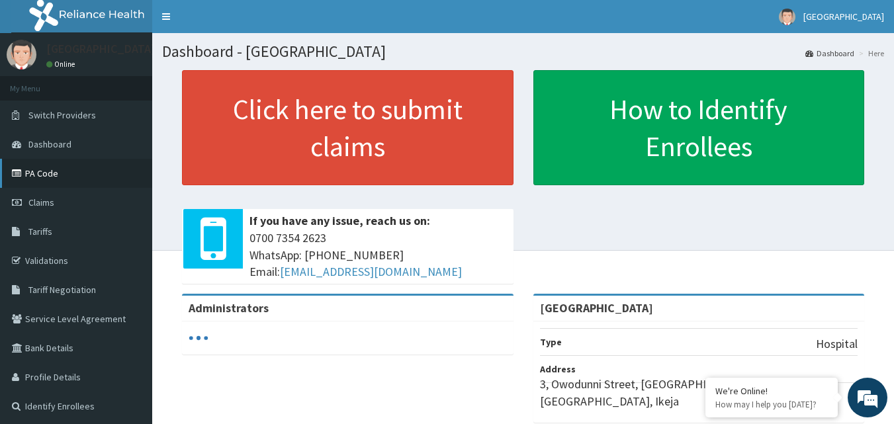
click at [84, 168] on link "PA Code" at bounding box center [76, 173] width 152 height 29
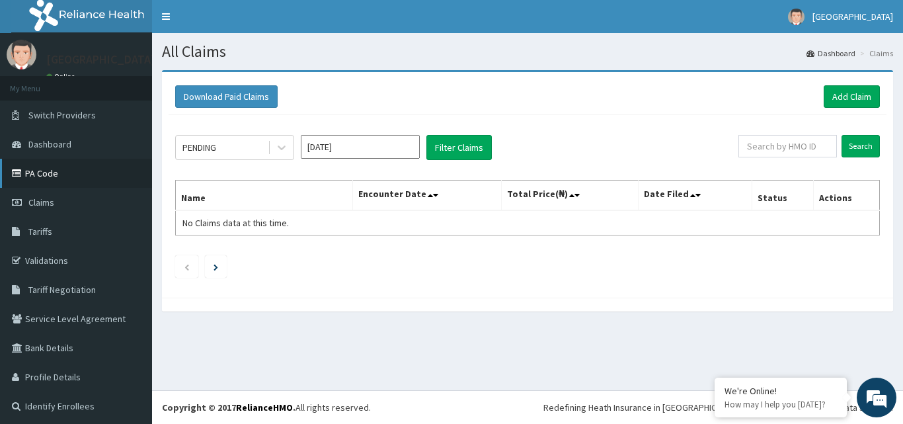
click at [62, 165] on link "PA Code" at bounding box center [76, 173] width 152 height 29
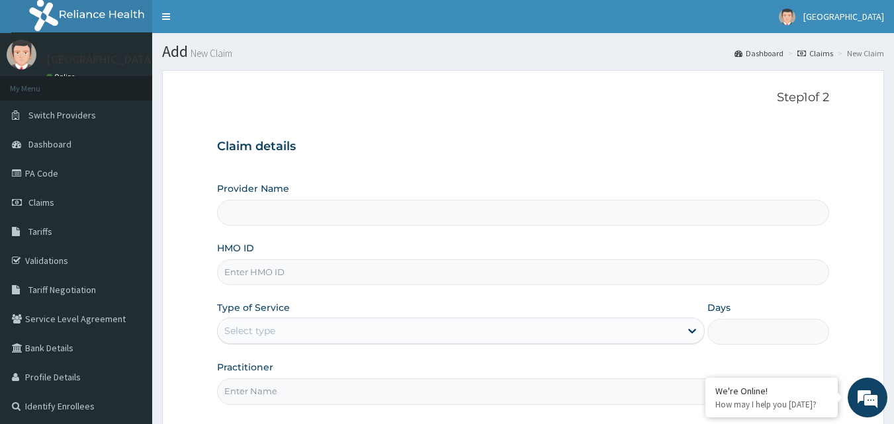
type input "[GEOGRAPHIC_DATA]"
click at [304, 270] on input "HMO ID" at bounding box center [523, 272] width 612 height 26
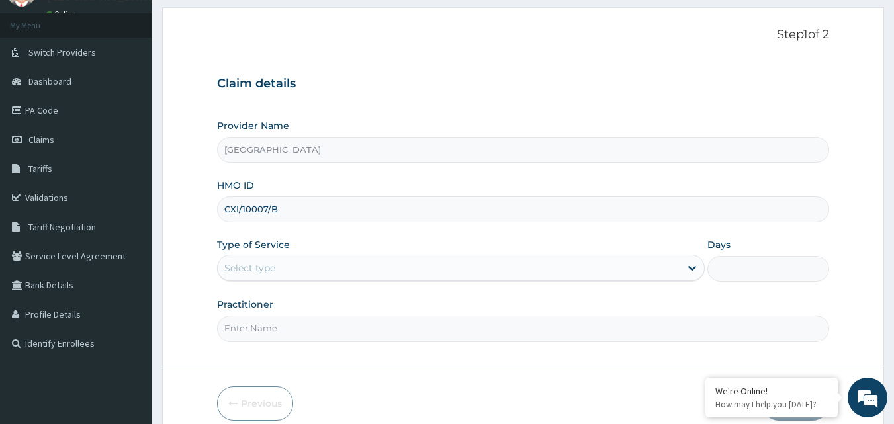
scroll to position [124, 0]
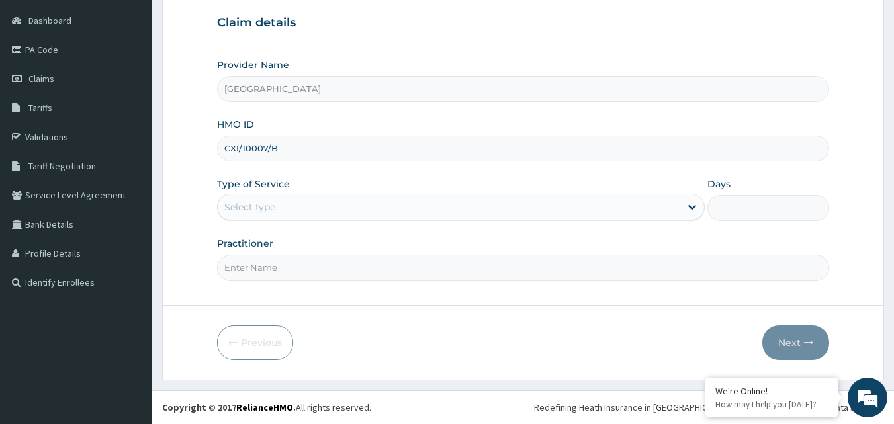
type input "CXI/10007/B"
click at [344, 191] on div "Type of Service Select type" at bounding box center [460, 199] width 487 height 44
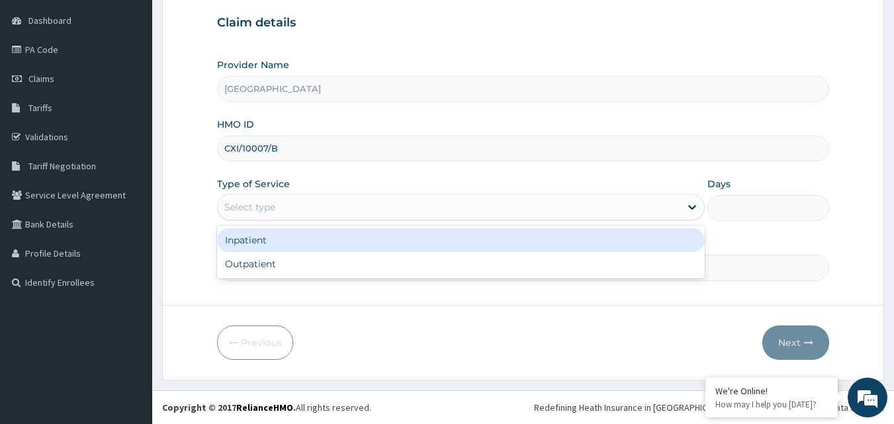
click at [341, 214] on div "Select type" at bounding box center [449, 206] width 462 height 21
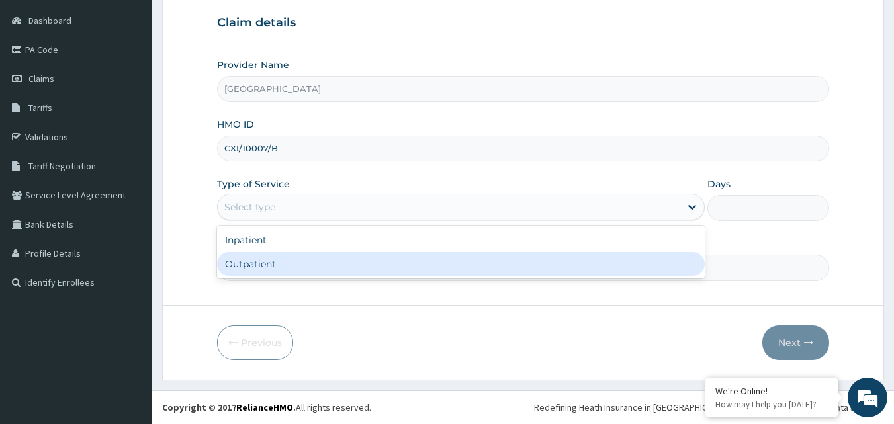
click at [306, 263] on div "Outpatient" at bounding box center [460, 264] width 487 height 24
type input "1"
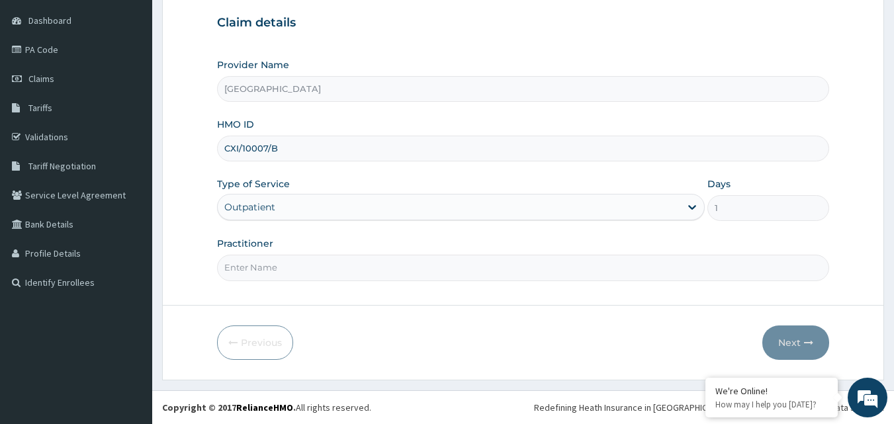
drag, startPoint x: 266, startPoint y: 247, endPoint x: 267, endPoint y: 253, distance: 6.6
click at [266, 251] on div "Practitioner" at bounding box center [523, 259] width 612 height 44
click at [267, 264] on input "Practitioner" at bounding box center [523, 268] width 612 height 26
type input "DR DADA"
click at [796, 335] on button "Next" at bounding box center [795, 342] width 67 height 34
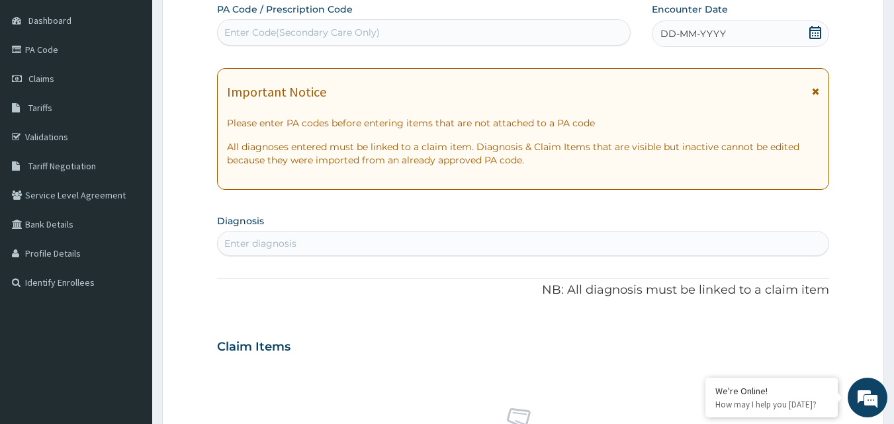
click at [569, 32] on div "Enter Code(Secondary Care Only)" at bounding box center [424, 32] width 413 height 21
type input "PA/CBDB7E"
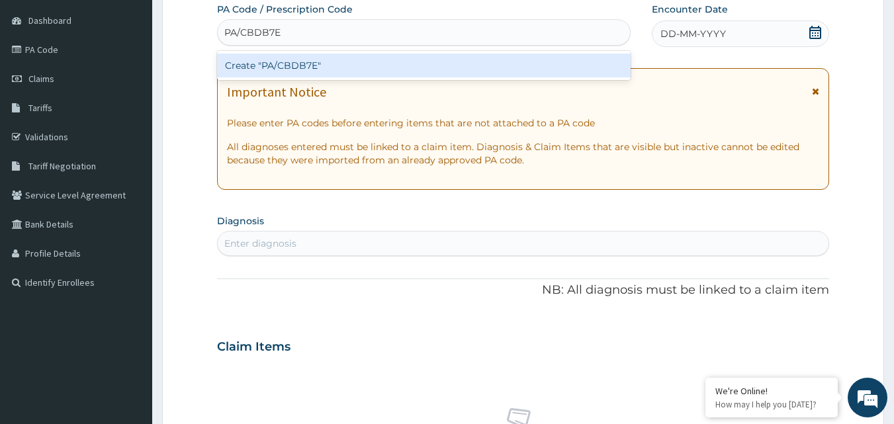
click at [522, 60] on div "Create "PA/CBDB7E"" at bounding box center [424, 66] width 414 height 24
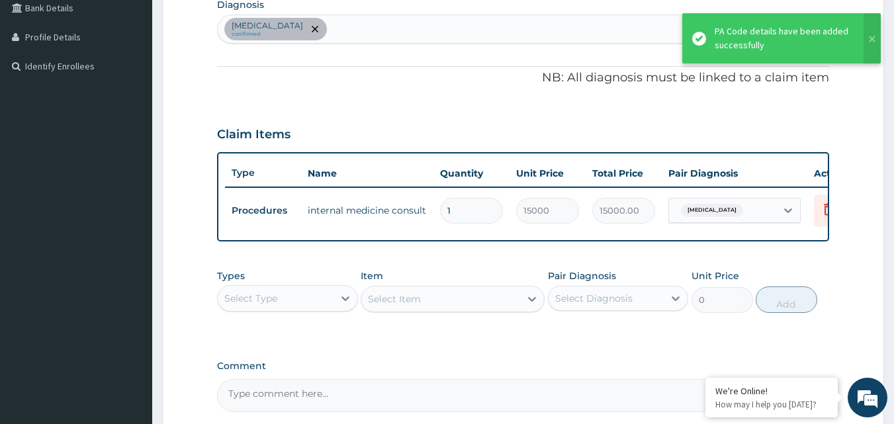
scroll to position [470, 0]
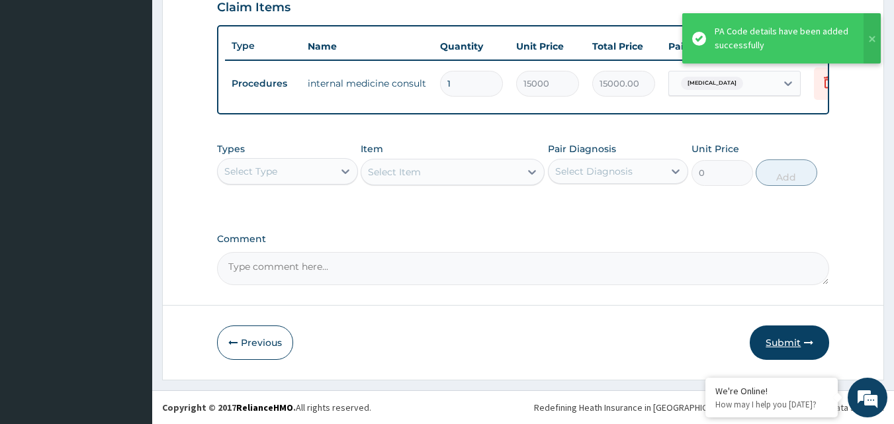
click at [772, 342] on button "Submit" at bounding box center [788, 342] width 79 height 34
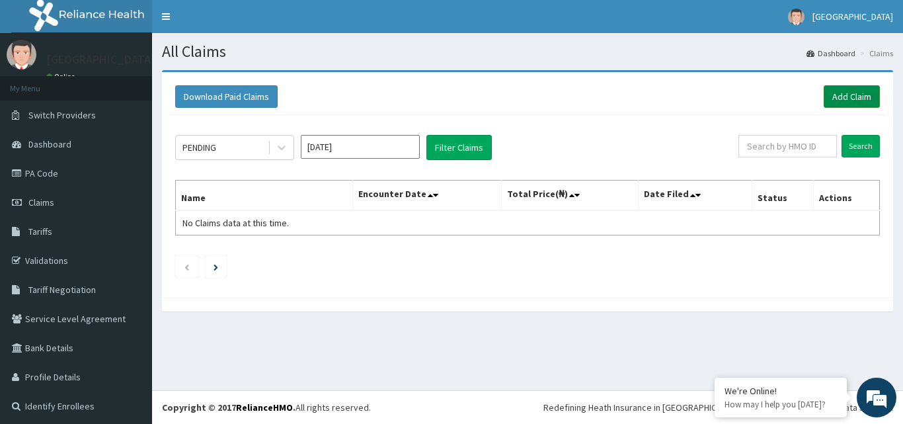
click at [855, 95] on link "Add Claim" at bounding box center [852, 96] width 56 height 22
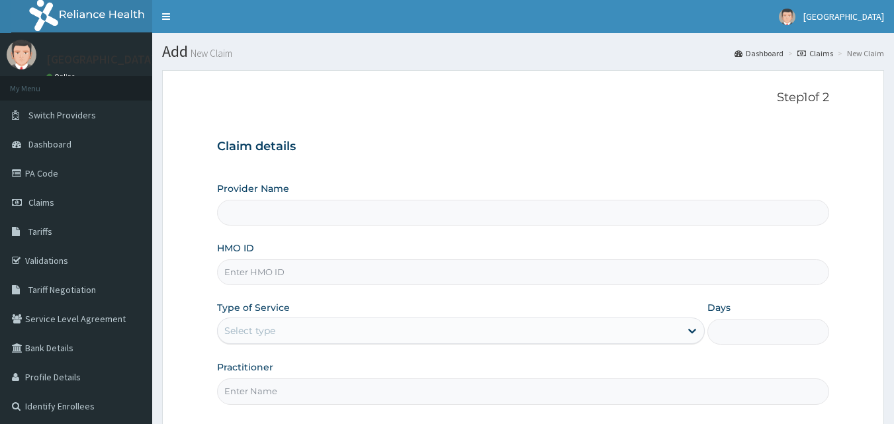
click at [262, 274] on input "HMO ID" at bounding box center [523, 272] width 612 height 26
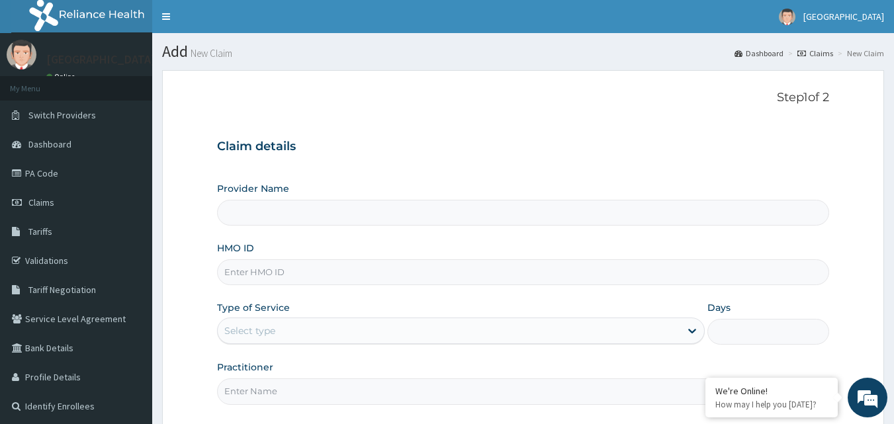
type input "[GEOGRAPHIC_DATA]"
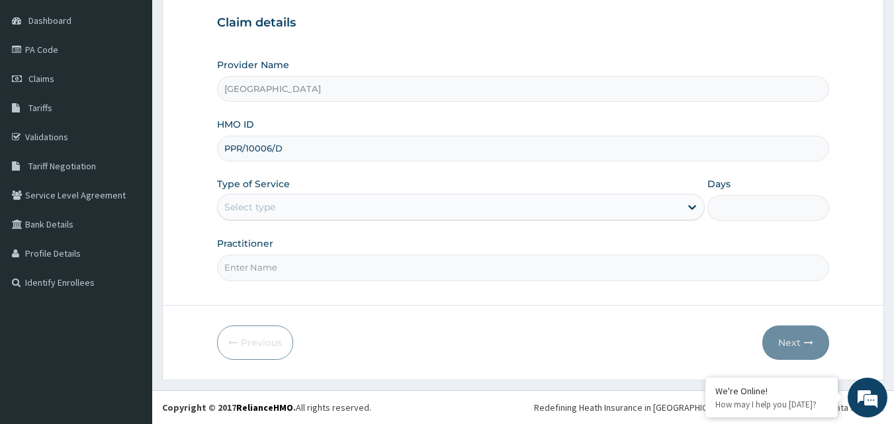
type input "PPR/10006/D"
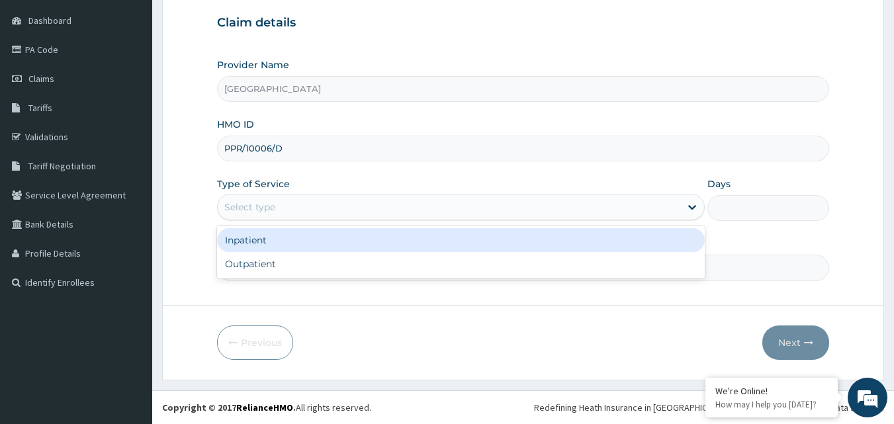
click at [333, 206] on div "Select type" at bounding box center [449, 206] width 462 height 21
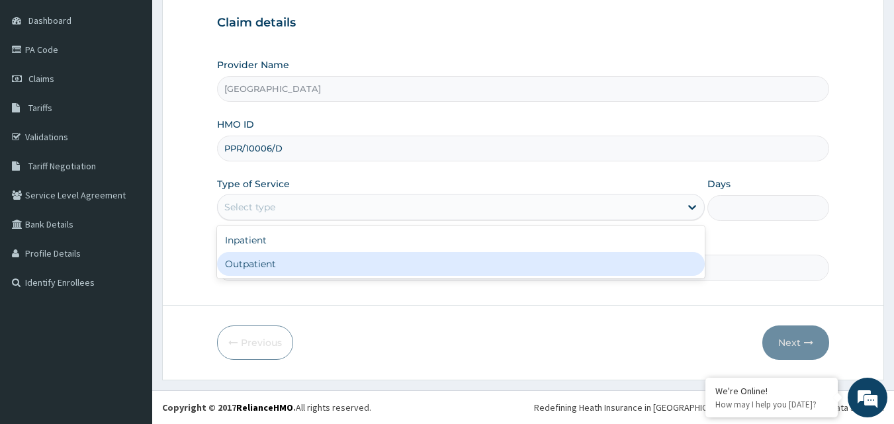
click at [282, 264] on div "Outpatient" at bounding box center [460, 264] width 487 height 24
type input "1"
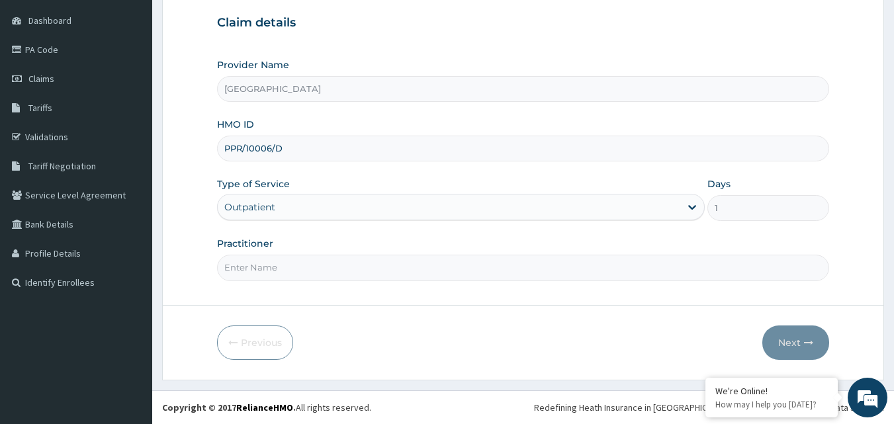
click at [282, 264] on input "Practitioner" at bounding box center [523, 268] width 612 height 26
type input "[PERSON_NAME]"
click at [805, 332] on button "Next" at bounding box center [795, 342] width 67 height 34
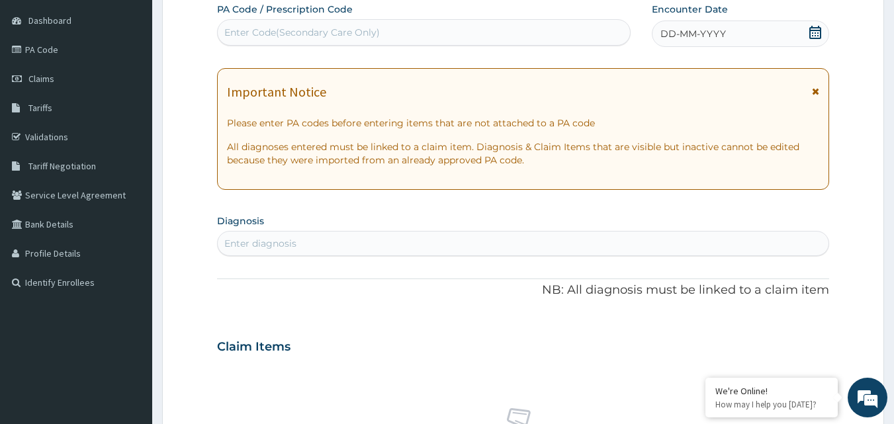
click at [817, 32] on icon at bounding box center [814, 32] width 13 height 13
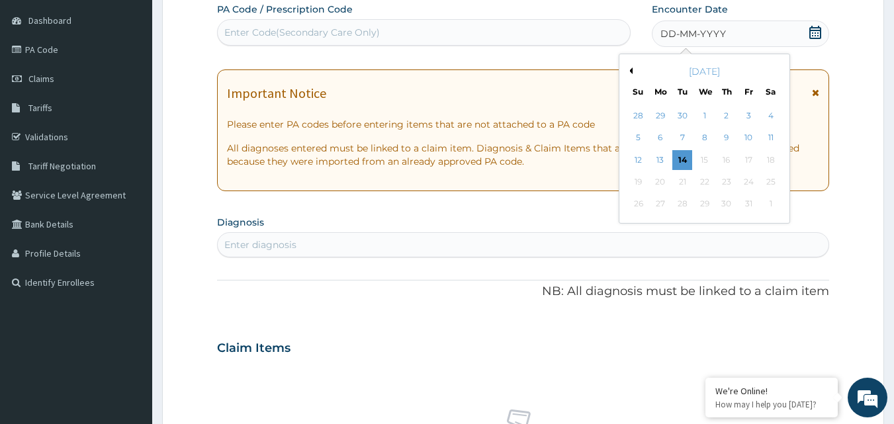
click at [632, 70] on button "Previous Month" at bounding box center [629, 70] width 7 height 7
click at [680, 136] on div "9" at bounding box center [683, 138] width 20 height 20
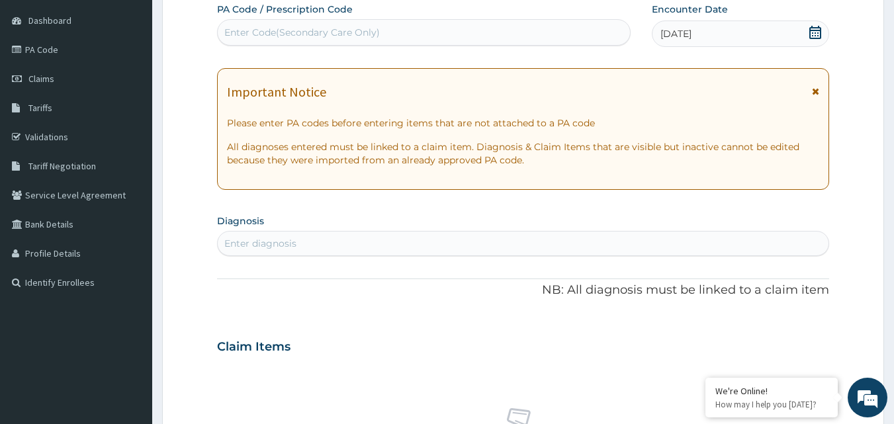
click at [413, 239] on div "Enter diagnosis" at bounding box center [523, 243] width 611 height 21
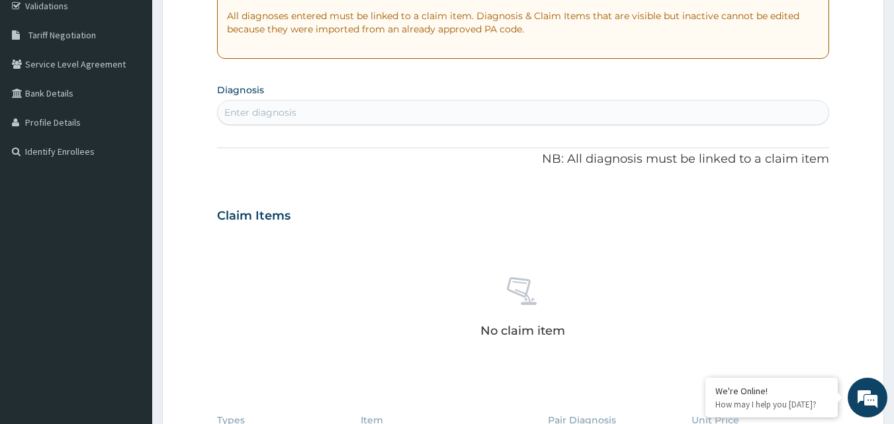
scroll to position [256, 0]
type input "UPPER"
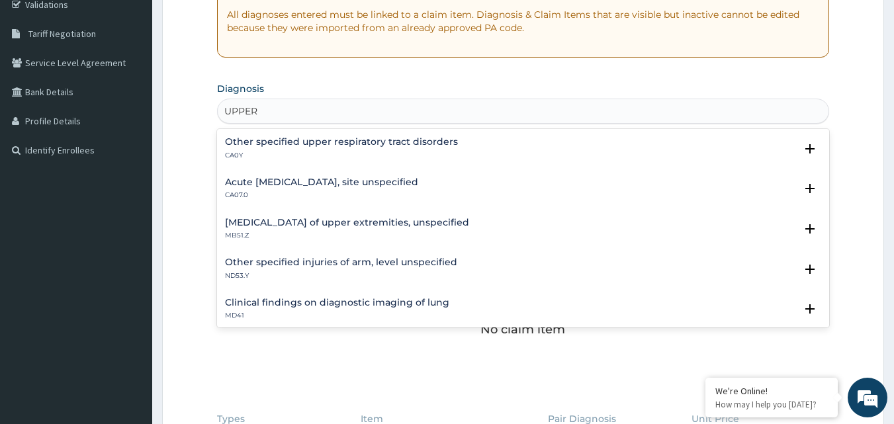
click at [445, 139] on h4 "Other specified upper respiratory tract disorders" at bounding box center [341, 142] width 233 height 10
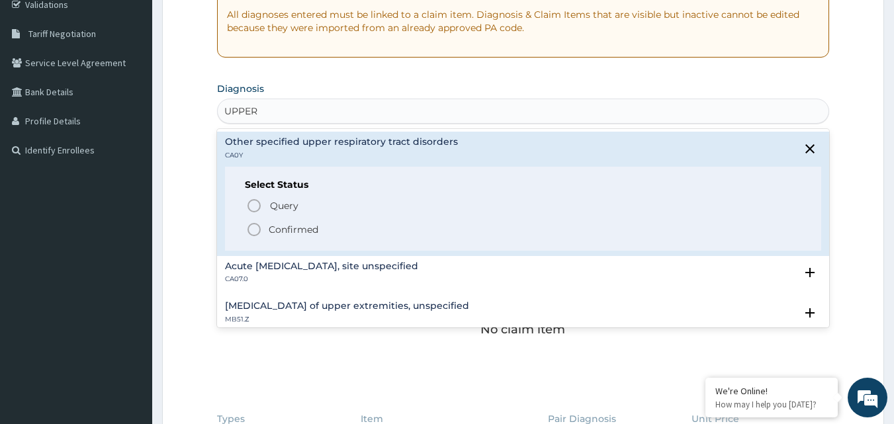
click at [303, 231] on p "Confirmed" at bounding box center [294, 229] width 50 height 13
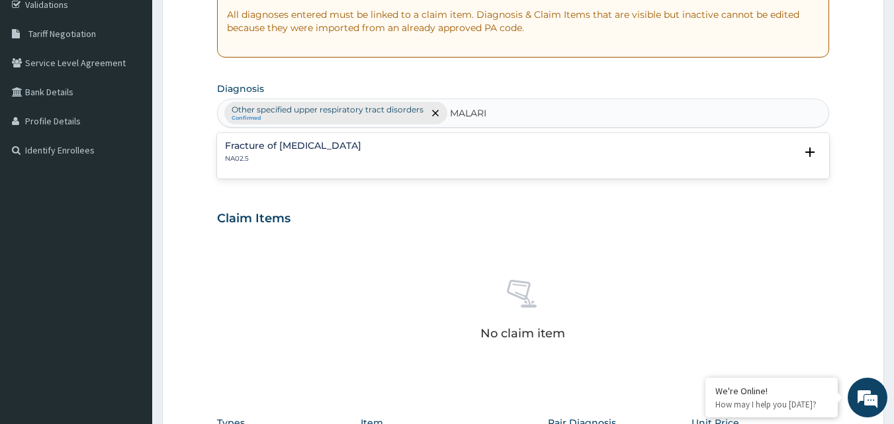
type input "[MEDICAL_DATA]"
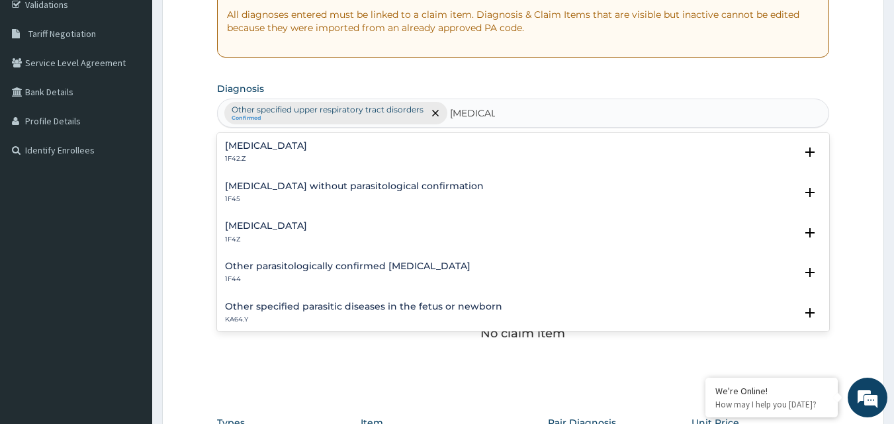
click at [306, 224] on h4 "Malaria, unspecified" at bounding box center [266, 226] width 82 height 10
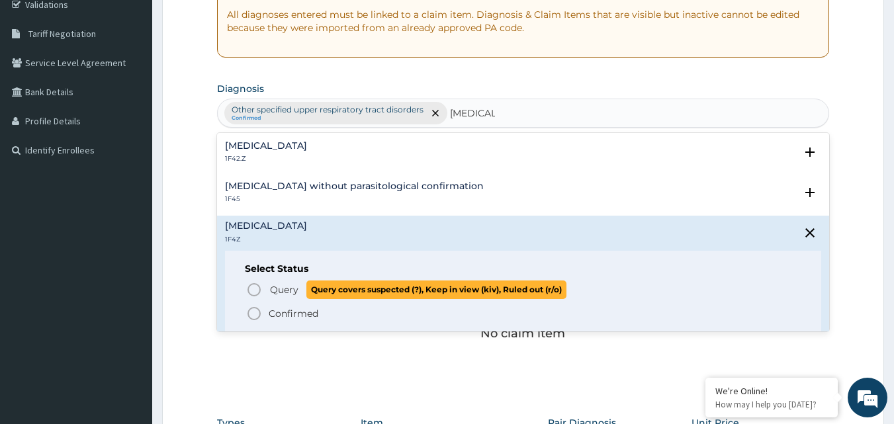
click at [263, 292] on span "Query Query covers suspected (?), Keep in view (kiv), Ruled out (r/o)" at bounding box center [524, 289] width 556 height 18
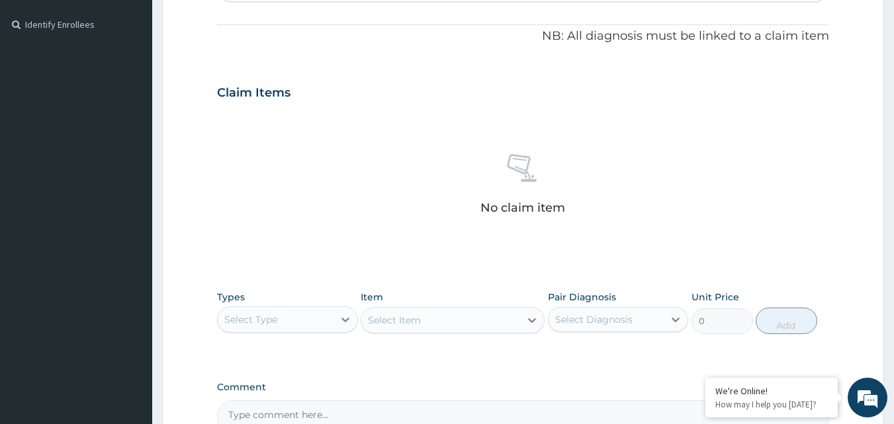
scroll to position [530, 0]
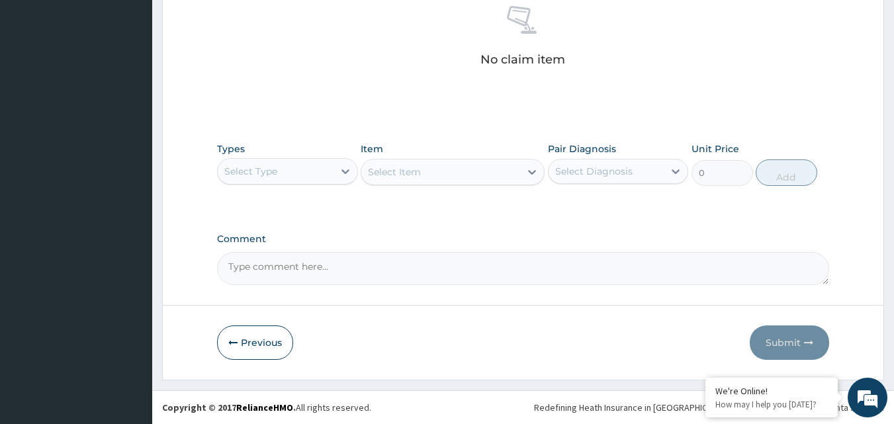
click at [323, 181] on div "Select Type" at bounding box center [276, 171] width 116 height 21
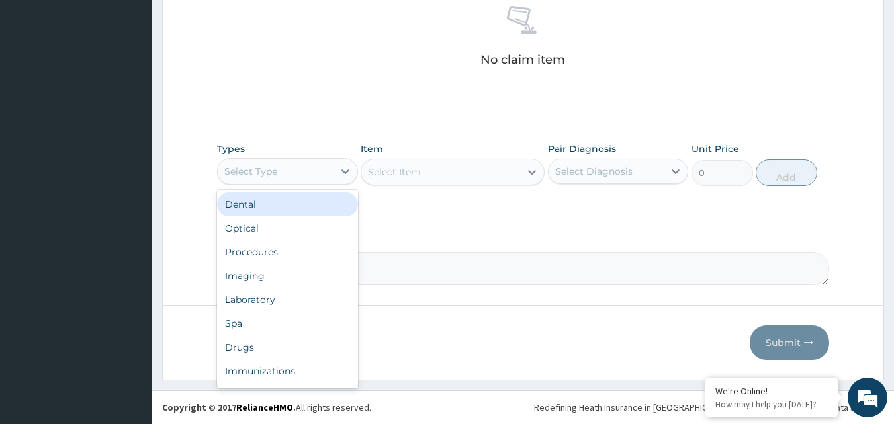
click at [315, 173] on div "Select Type" at bounding box center [276, 171] width 116 height 21
click at [280, 179] on div "Select Type" at bounding box center [276, 171] width 116 height 21
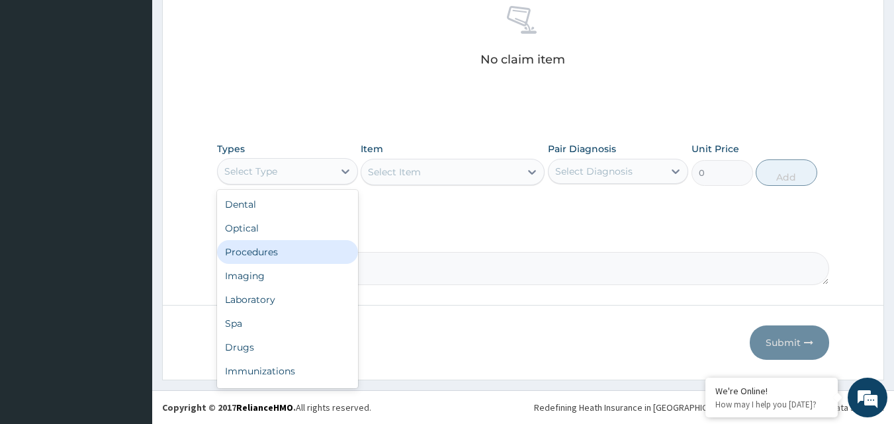
drag, startPoint x: 278, startPoint y: 251, endPoint x: 290, endPoint y: 243, distance: 14.0
click at [279, 251] on div "Procedures" at bounding box center [287, 252] width 141 height 24
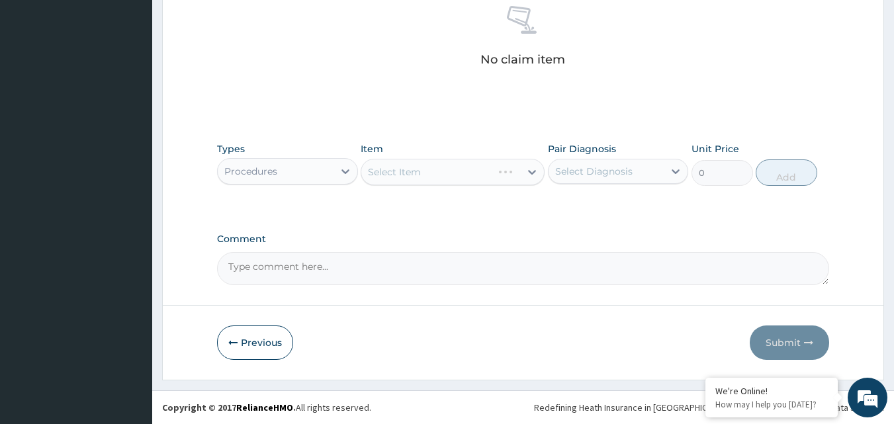
drag, startPoint x: 603, startPoint y: 166, endPoint x: 604, endPoint y: 180, distance: 13.9
click at [604, 171] on div "Select Diagnosis" at bounding box center [593, 171] width 77 height 13
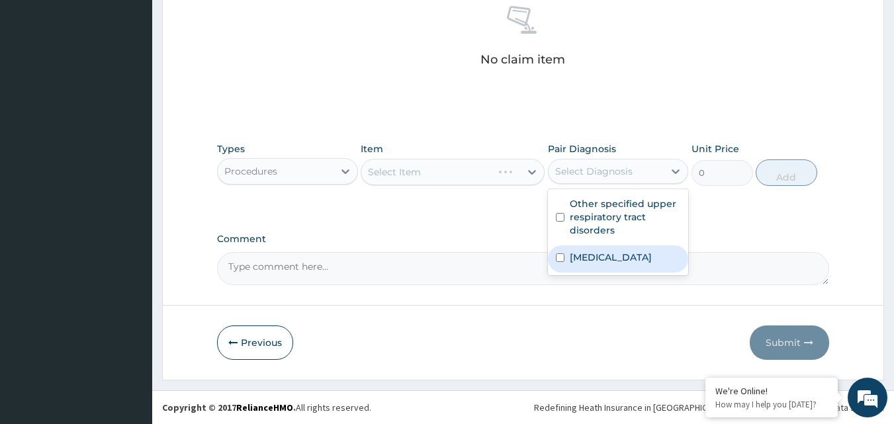
click at [591, 251] on label "Malaria, unspecified" at bounding box center [610, 257] width 82 height 13
checkbox input "true"
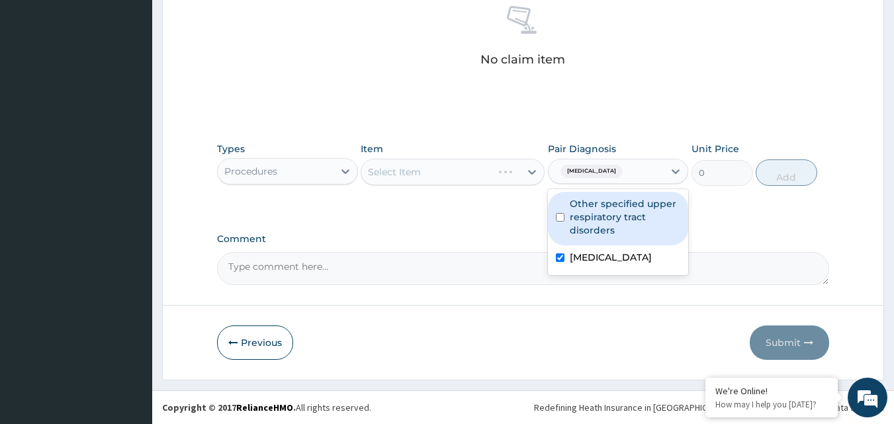
click at [595, 208] on label "Other specified upper respiratory tract disorders" at bounding box center [624, 217] width 111 height 40
checkbox input "true"
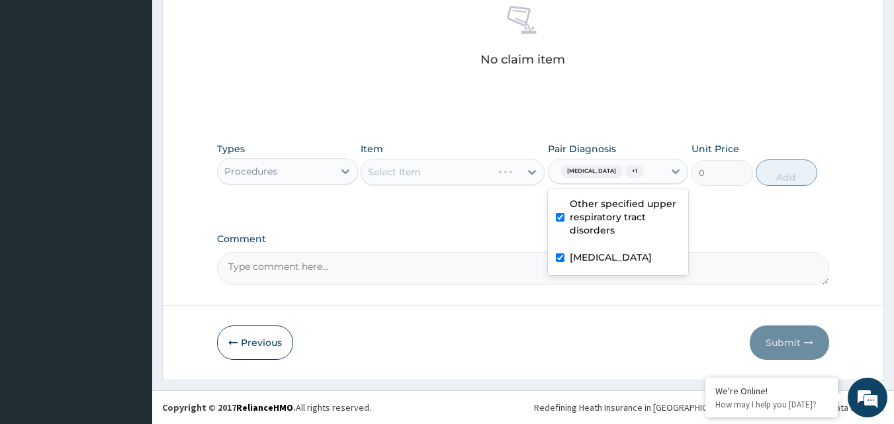
click at [511, 172] on div "Select Item" at bounding box center [452, 172] width 184 height 26
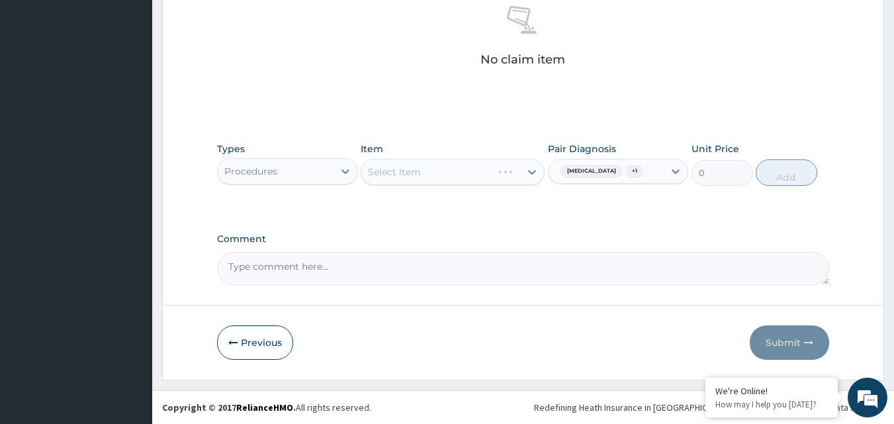
click at [512, 175] on div "Select Item" at bounding box center [452, 172] width 184 height 26
click at [514, 174] on div "Select Item" at bounding box center [452, 172] width 184 height 26
click at [524, 166] on div "Select Item" at bounding box center [452, 172] width 184 height 26
click at [511, 175] on div "Select Item" at bounding box center [452, 172] width 184 height 26
click at [510, 175] on div "Select Item" at bounding box center [440, 171] width 159 height 21
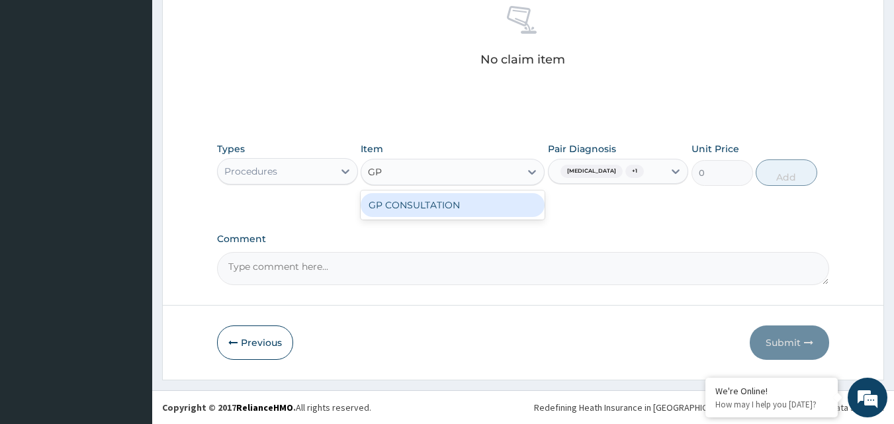
type input "GP"
click at [499, 217] on div "GP CONSULTATION" at bounding box center [452, 204] width 184 height 29
click at [527, 194] on div "GP CONSULTATION" at bounding box center [452, 205] width 184 height 24
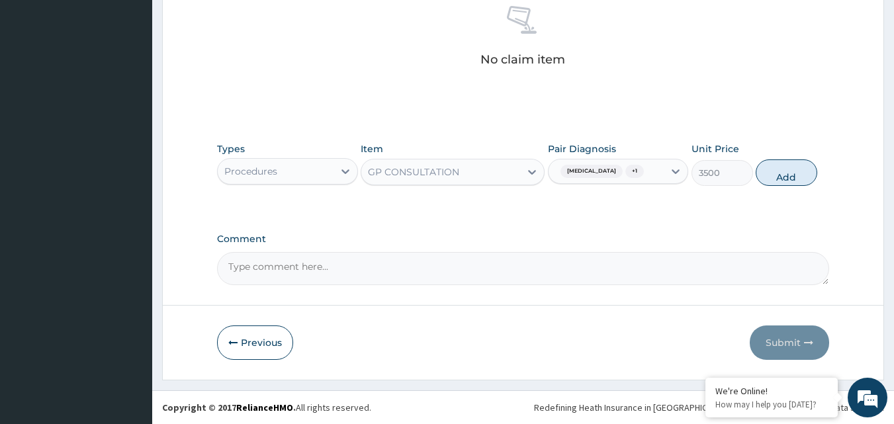
click at [819, 171] on div "Types Procedures Item option GP CONSULTATION, selected. Select is focused ,type…" at bounding box center [523, 164] width 612 height 57
click at [813, 171] on button "Add" at bounding box center [786, 172] width 62 height 26
type input "0"
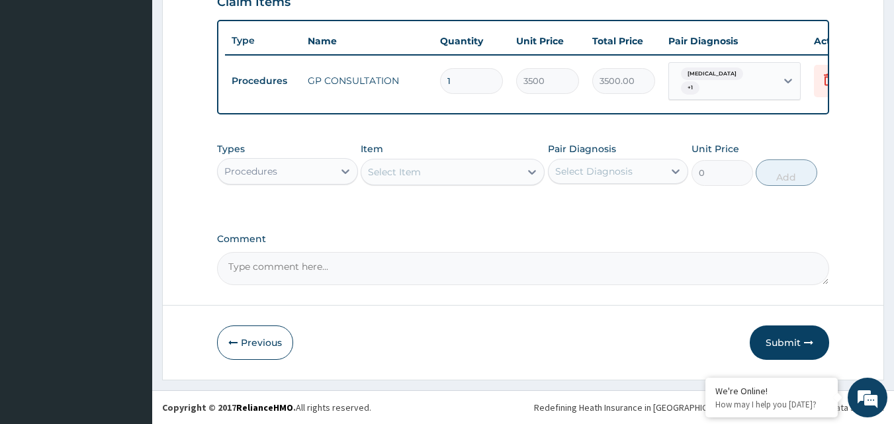
scroll to position [482, 0]
click at [280, 165] on div "Procedures" at bounding box center [276, 171] width 116 height 21
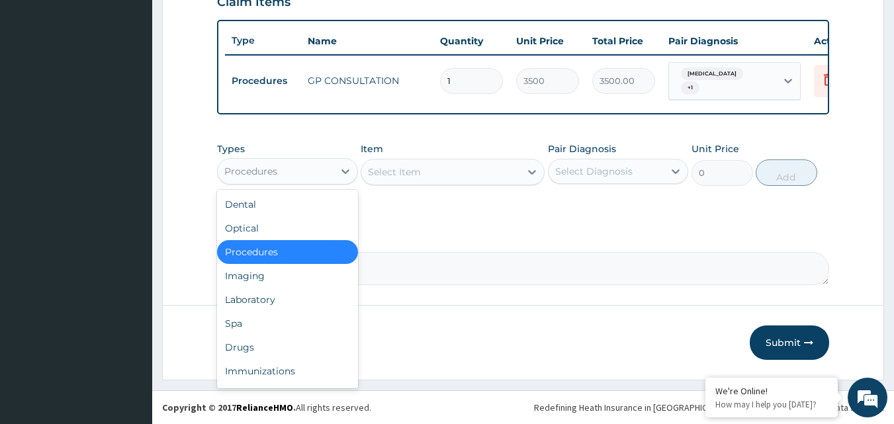
scroll to position [45, 0]
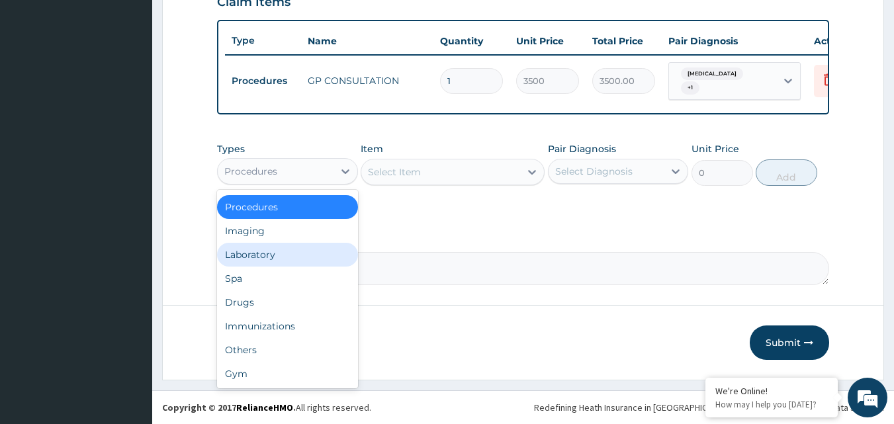
click at [290, 245] on div "Laboratory" at bounding box center [287, 255] width 141 height 24
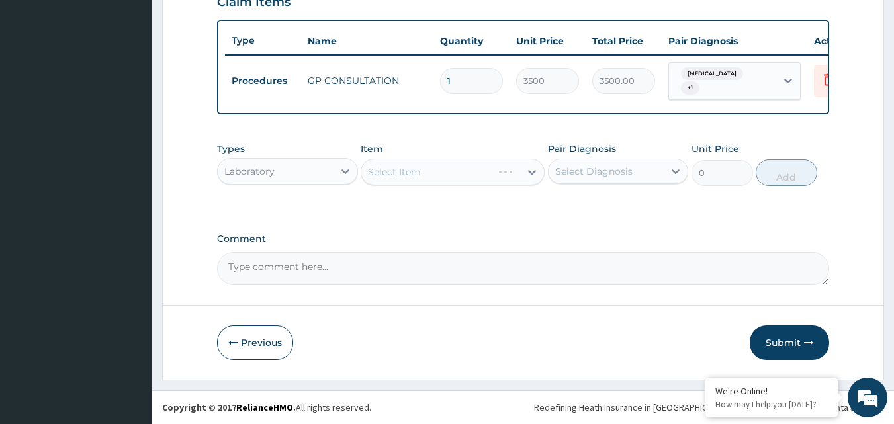
drag, startPoint x: 608, startPoint y: 167, endPoint x: 603, endPoint y: 186, distance: 19.5
click at [609, 167] on div "Select Diagnosis" at bounding box center [593, 171] width 77 height 13
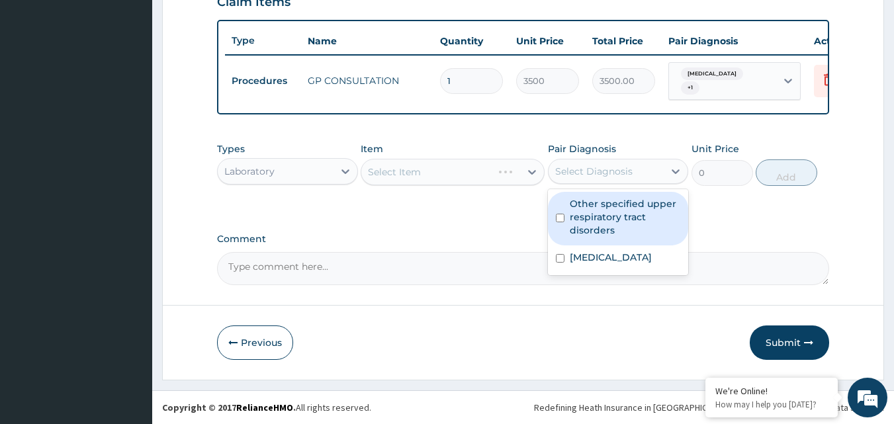
click at [595, 224] on label "Other specified upper respiratory tract disorders" at bounding box center [624, 217] width 111 height 40
checkbox input "true"
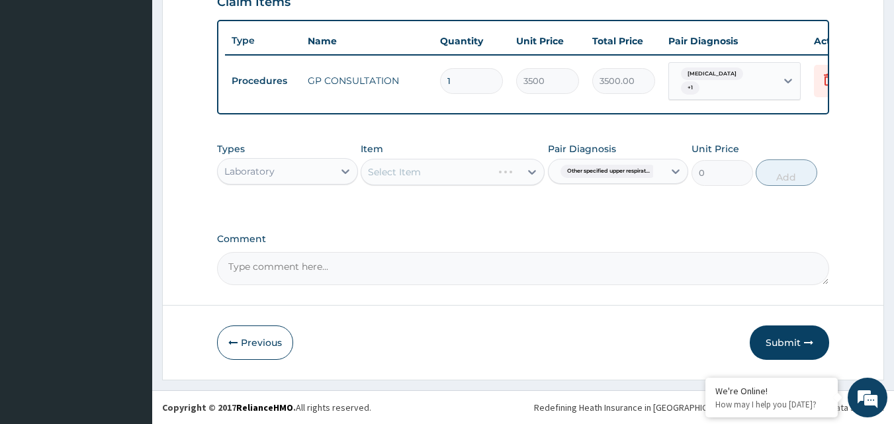
click at [444, 178] on div "Select Item" at bounding box center [452, 172] width 184 height 26
click at [450, 173] on div "Select Item" at bounding box center [452, 172] width 184 height 26
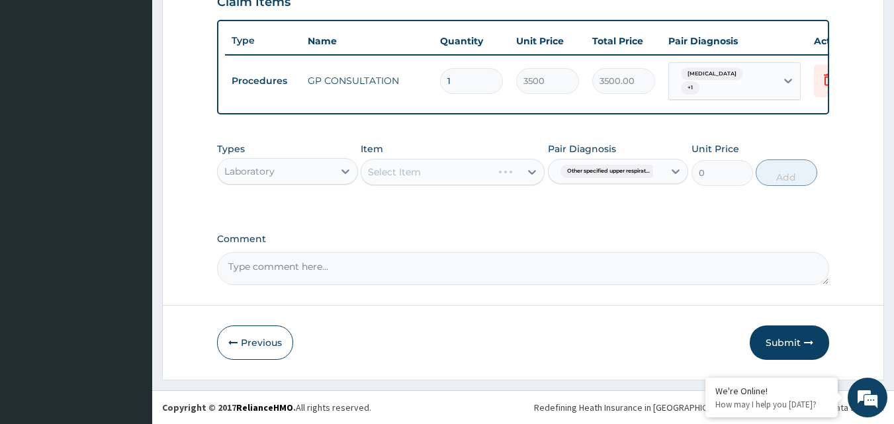
click at [474, 170] on div "Select Item" at bounding box center [452, 172] width 184 height 26
click at [474, 173] on div "Select Item" at bounding box center [452, 172] width 184 height 26
click at [469, 177] on div "Select Item" at bounding box center [440, 171] width 159 height 21
type input "FULL"
click at [479, 204] on div "[MEDICAL_DATA]" at bounding box center [452, 205] width 184 height 24
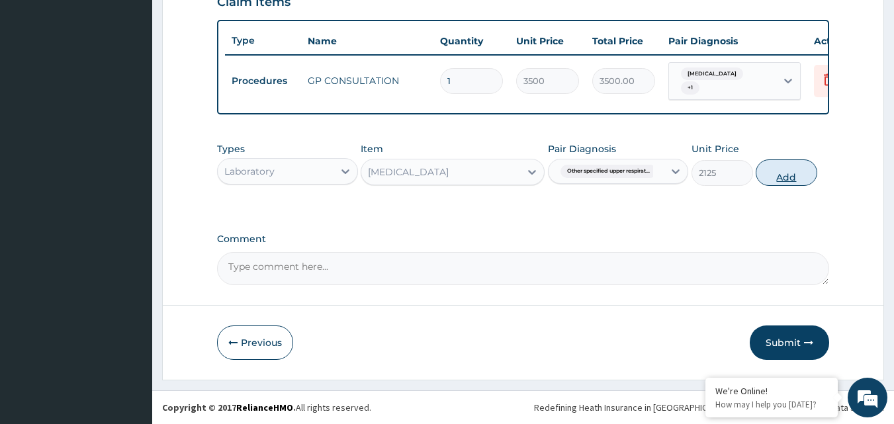
click at [793, 171] on button "Add" at bounding box center [786, 172] width 62 height 26
type input "0"
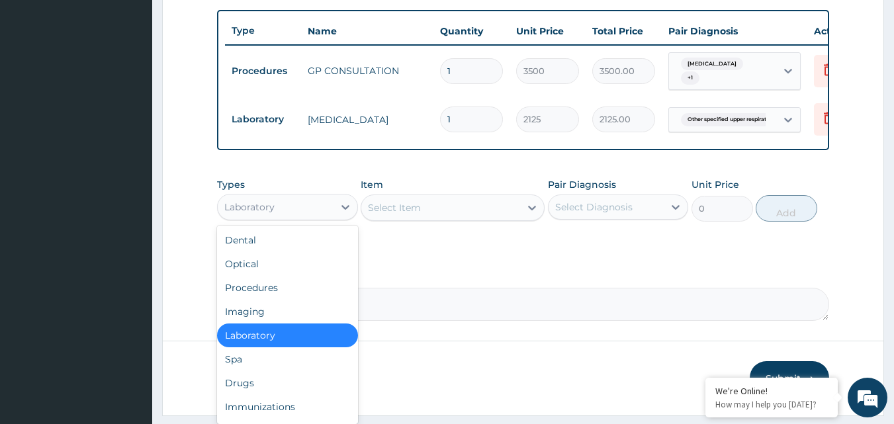
click at [304, 213] on div "Laboratory" at bounding box center [276, 206] width 116 height 21
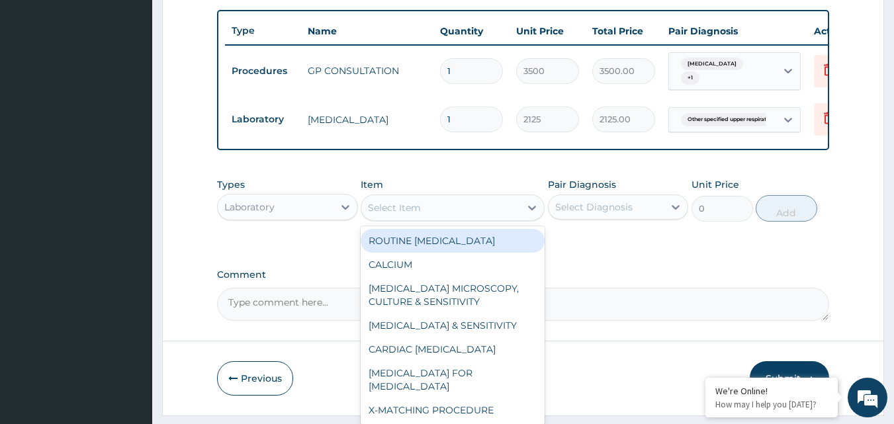
click at [447, 218] on div "Select Item" at bounding box center [440, 207] width 159 height 21
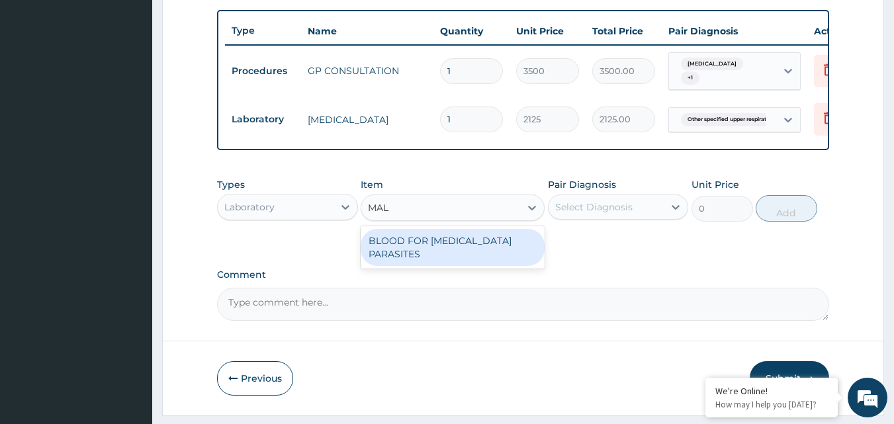
type input "MALA"
click at [443, 247] on div "BLOOD FOR [MEDICAL_DATA] PARASITES" at bounding box center [452, 247] width 184 height 37
type input "850"
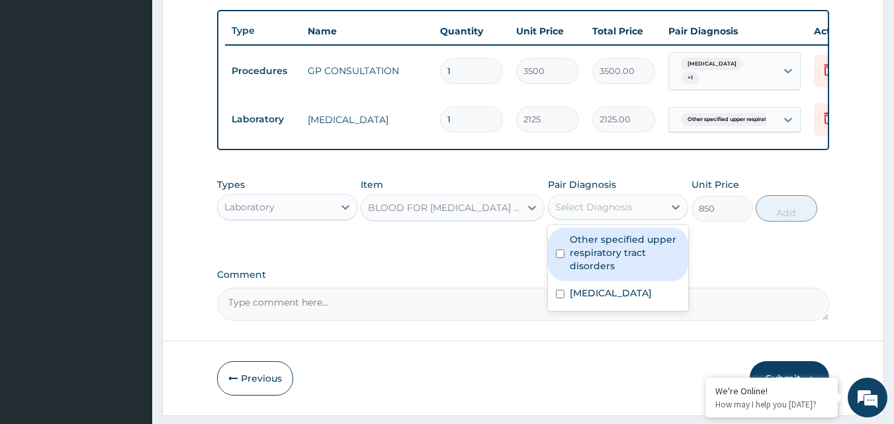
click at [627, 211] on div "Select Diagnosis" at bounding box center [593, 206] width 77 height 13
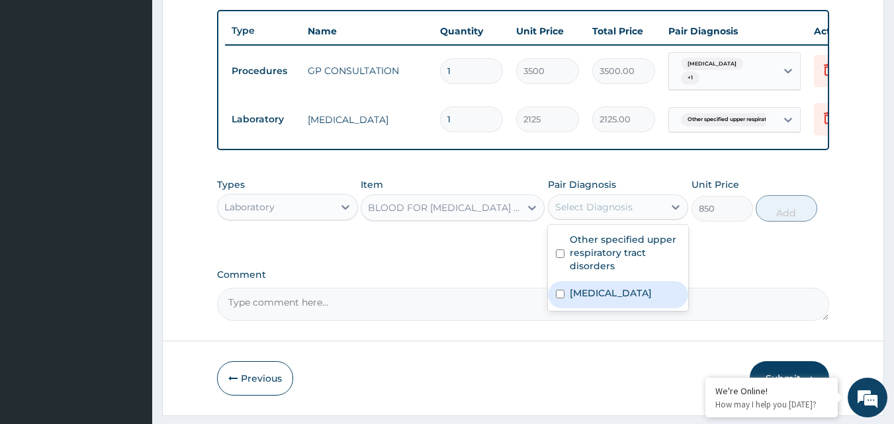
click at [581, 300] on label "Malaria, unspecified" at bounding box center [610, 292] width 82 height 13
checkbox input "true"
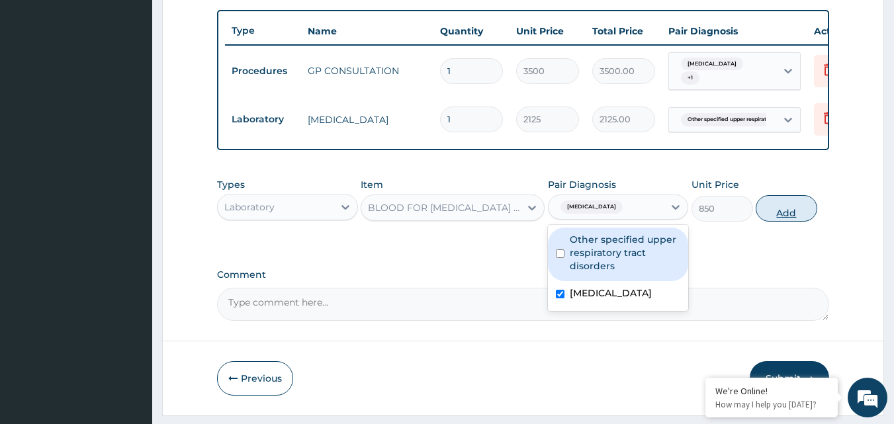
click at [782, 222] on button "Add" at bounding box center [786, 208] width 62 height 26
type input "0"
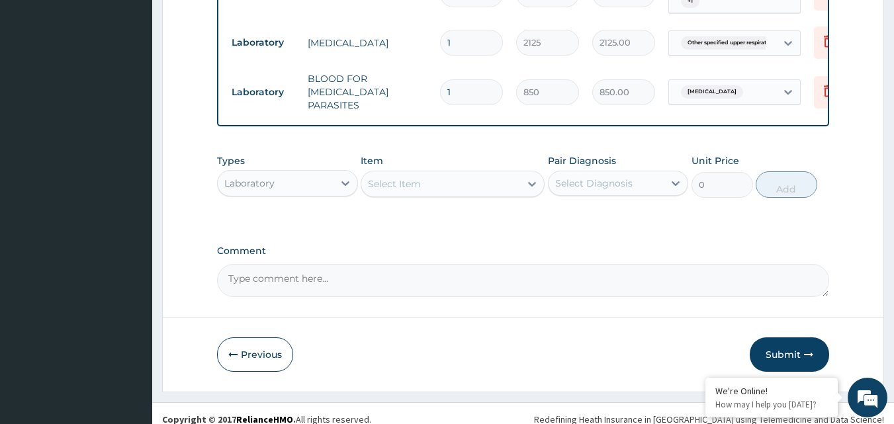
scroll to position [573, 0]
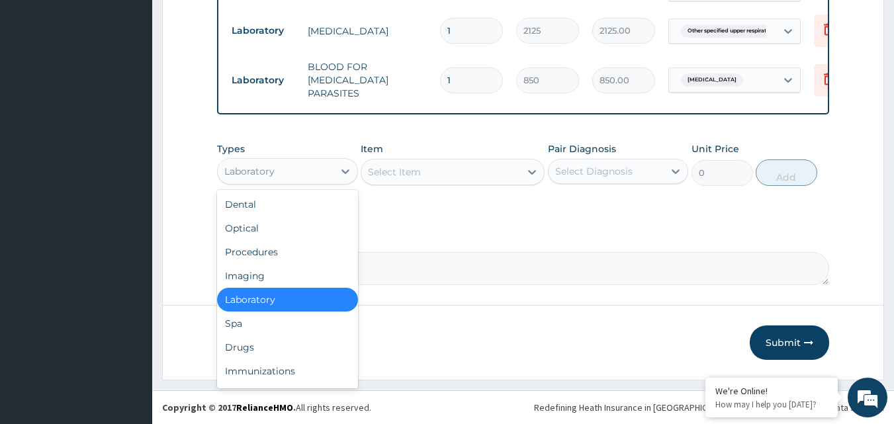
click at [239, 161] on div "Laboratory" at bounding box center [276, 171] width 116 height 21
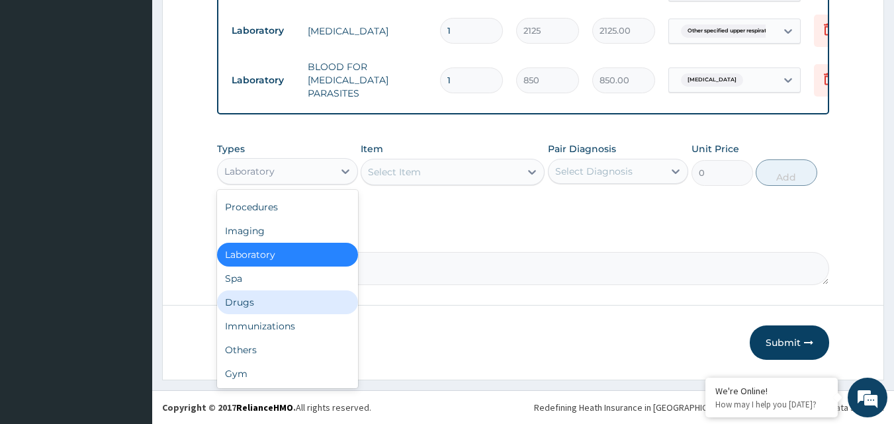
click at [276, 300] on div "Drugs" at bounding box center [287, 302] width 141 height 24
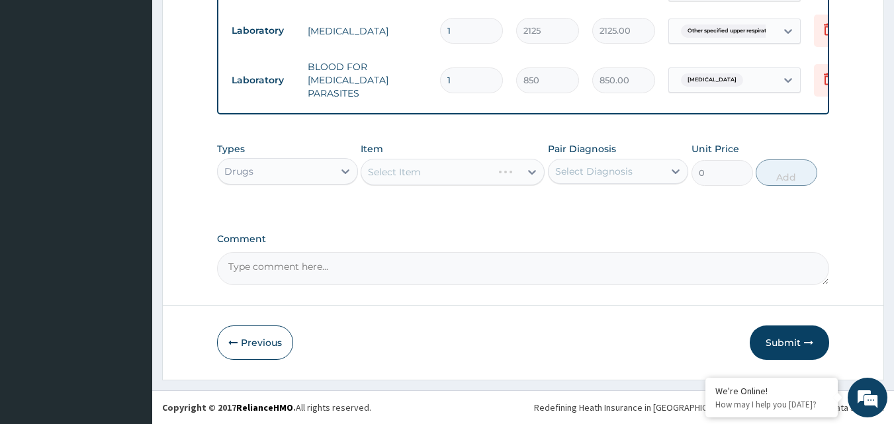
click at [589, 165] on div "Select Diagnosis" at bounding box center [593, 171] width 77 height 13
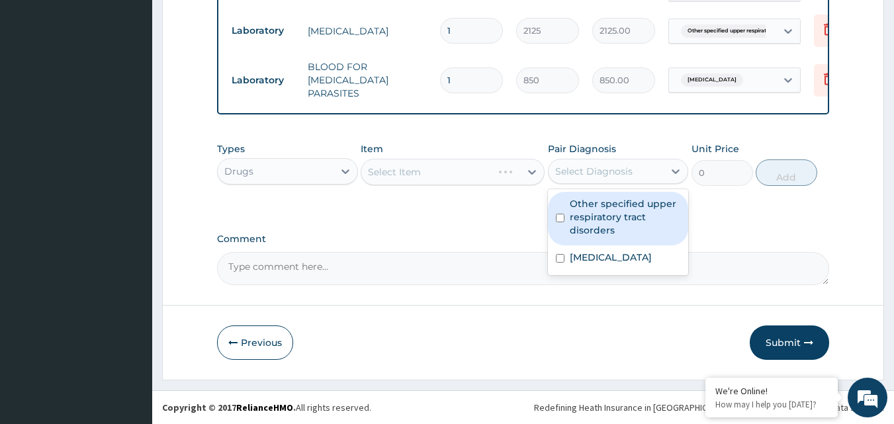
click at [589, 209] on label "Other specified upper respiratory tract disorders" at bounding box center [624, 217] width 111 height 40
checkbox input "true"
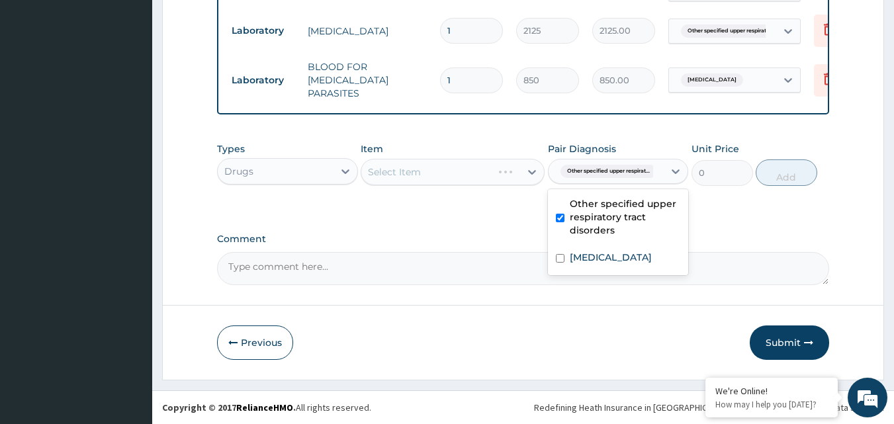
click at [503, 171] on div "Select Item" at bounding box center [452, 172] width 184 height 26
click at [609, 162] on div "Other specified upper respirat..." at bounding box center [606, 171] width 116 height 22
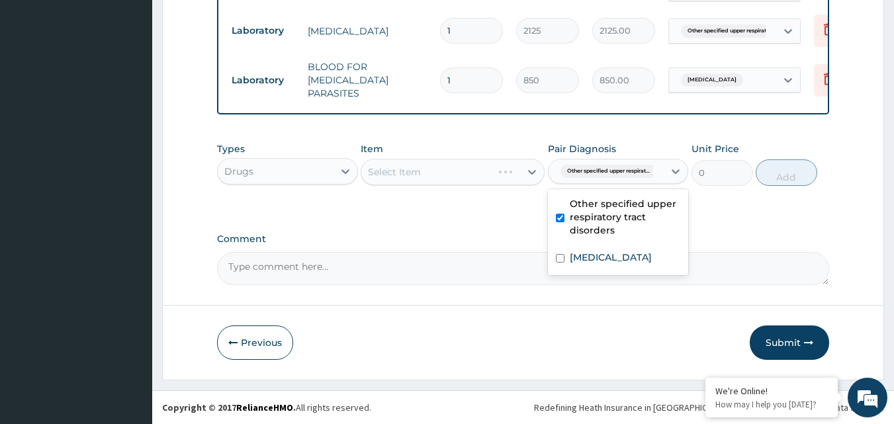
click at [601, 210] on label "Other specified upper respiratory tract disorders" at bounding box center [624, 217] width 111 height 40
checkbox input "false"
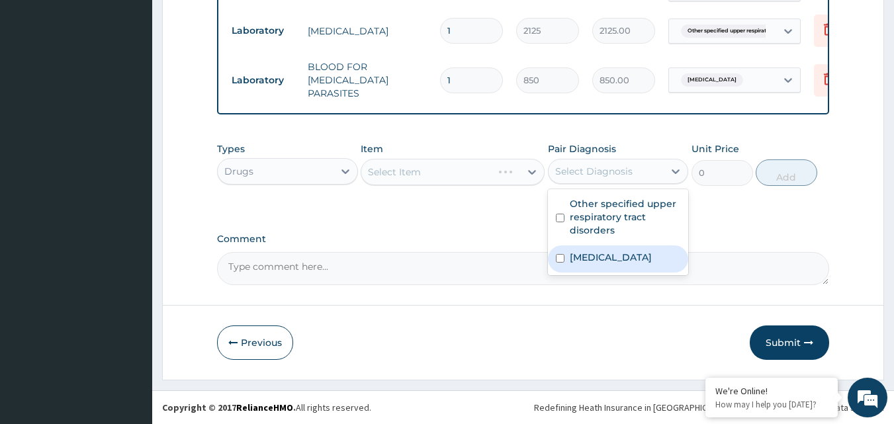
click at [590, 255] on label "Malaria, unspecified" at bounding box center [610, 257] width 82 height 13
checkbox input "true"
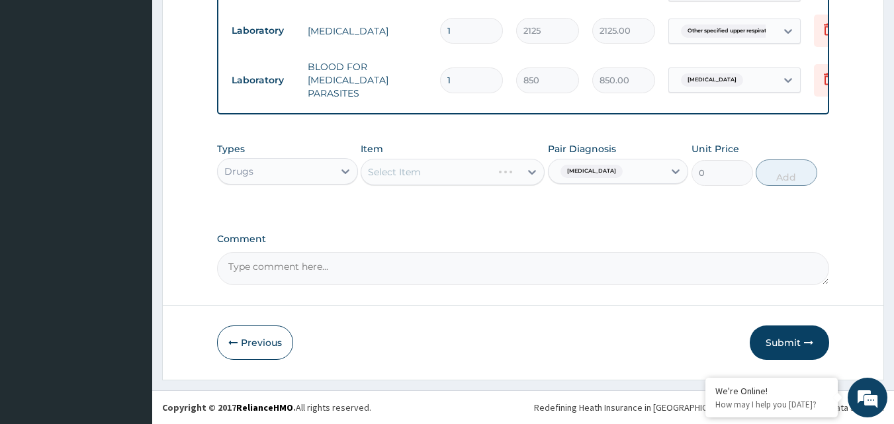
click at [456, 173] on div "Select Item" at bounding box center [452, 172] width 184 height 26
click at [457, 175] on div "Select Item" at bounding box center [452, 172] width 184 height 26
click at [461, 172] on div "Select Item" at bounding box center [452, 172] width 184 height 26
click at [462, 172] on div "Select Item" at bounding box center [452, 172] width 184 height 26
click at [461, 173] on div "Select Item" at bounding box center [452, 172] width 184 height 26
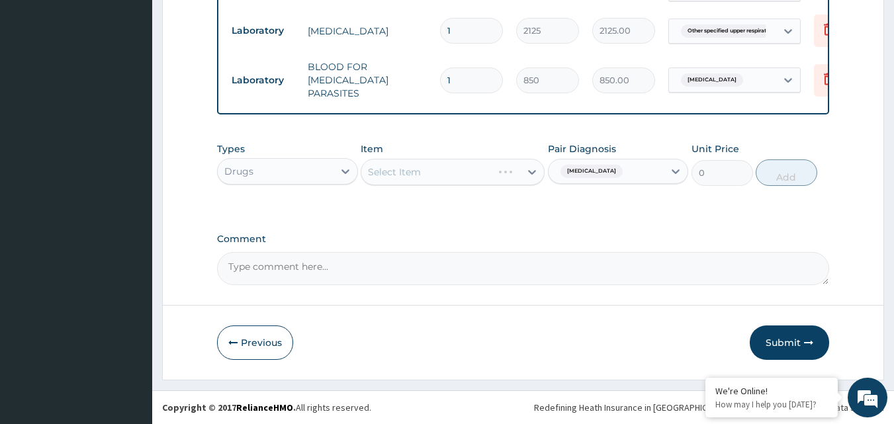
click at [486, 168] on div "Select Item" at bounding box center [452, 172] width 184 height 26
click at [483, 172] on div "Select Item" at bounding box center [440, 171] width 159 height 21
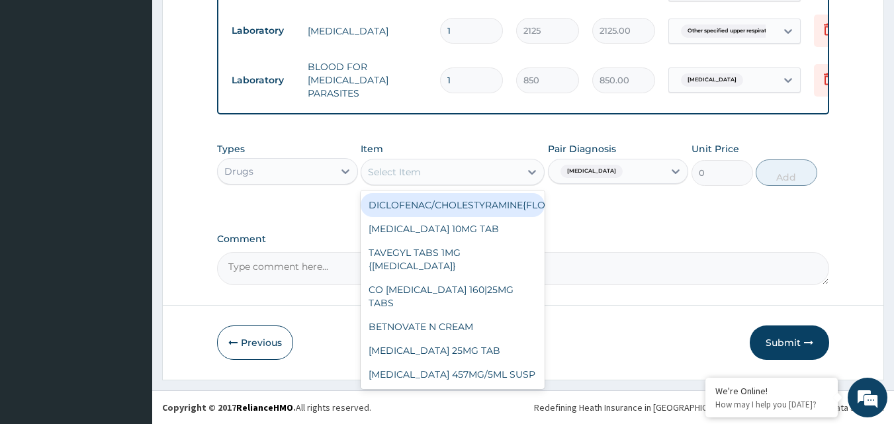
click at [481, 173] on div "Select Item" at bounding box center [440, 171] width 159 height 21
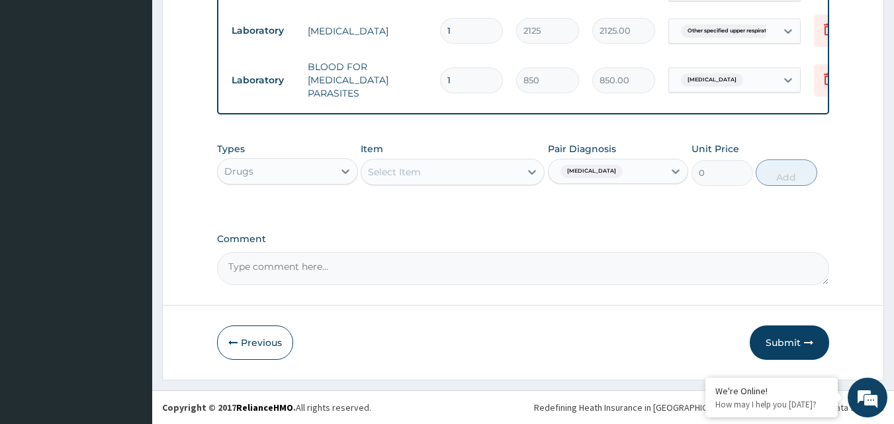
click at [479, 172] on div "Select Item" at bounding box center [440, 171] width 159 height 21
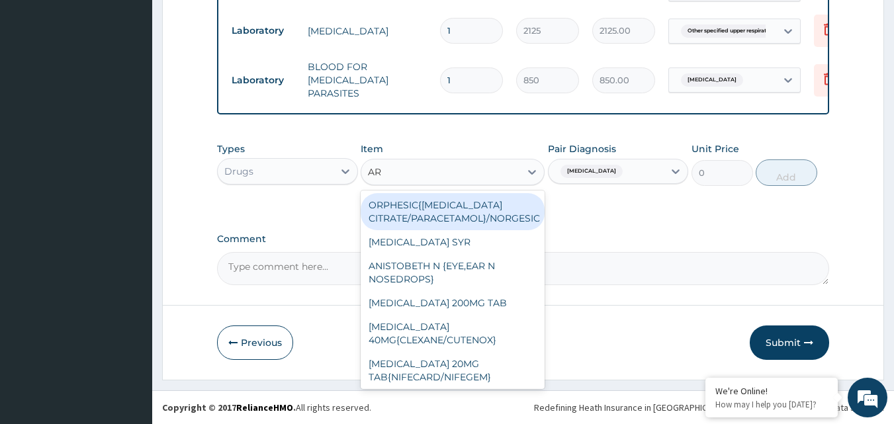
type input "ART"
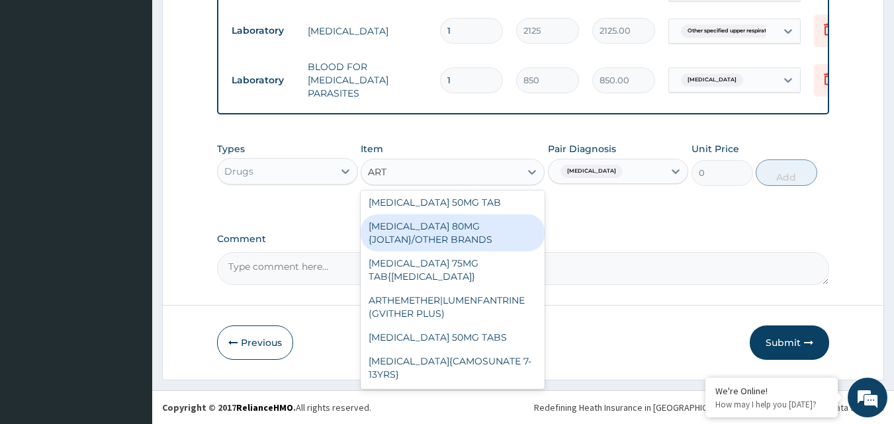
scroll to position [265, 0]
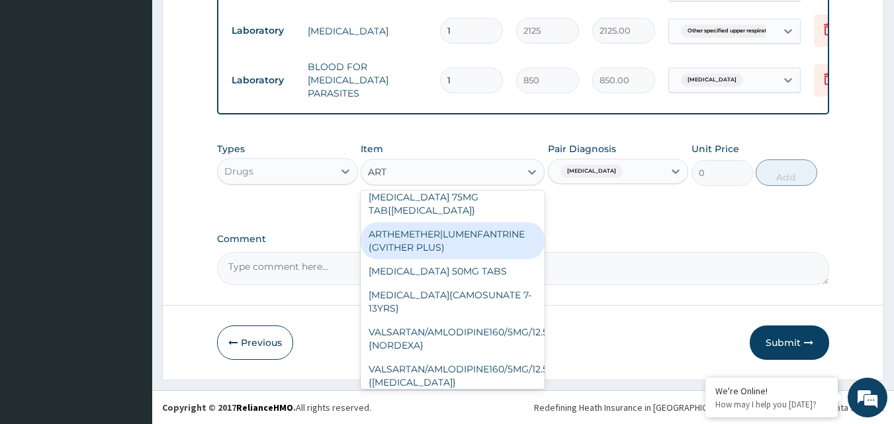
click at [504, 246] on div "ARTHEMETHER|LUMENFANTRINE (GVITHER PLUS)" at bounding box center [452, 240] width 184 height 37
type input "200"
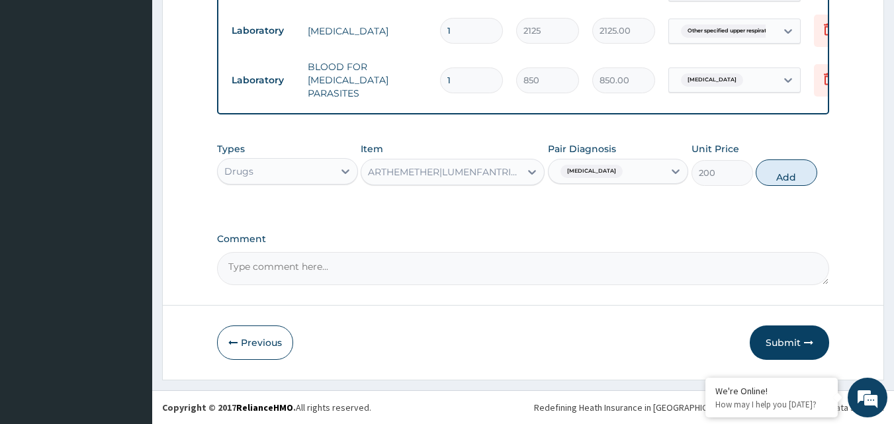
click at [495, 179] on div "ARTHEMETHER|LUMENFANTRINE (GVITHER PLUS)" at bounding box center [440, 171] width 159 height 21
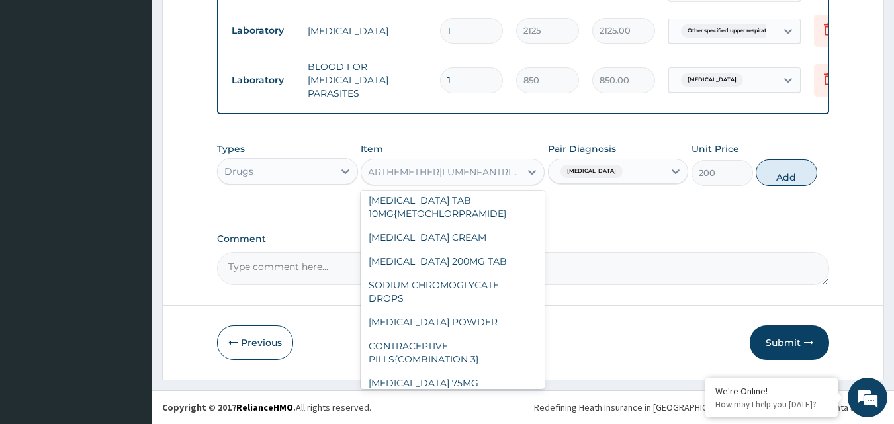
scroll to position [6171, 0]
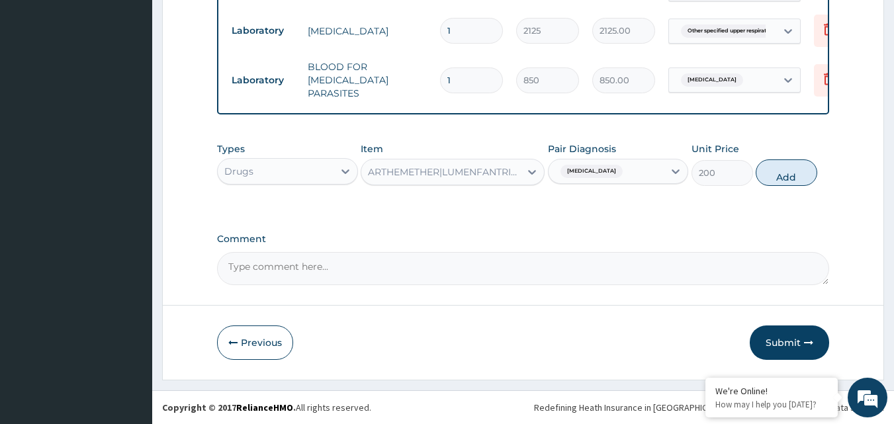
click at [505, 173] on div "ARTHEMETHER|LUMENFANTRINE (GVITHER PLUS)" at bounding box center [444, 171] width 153 height 13
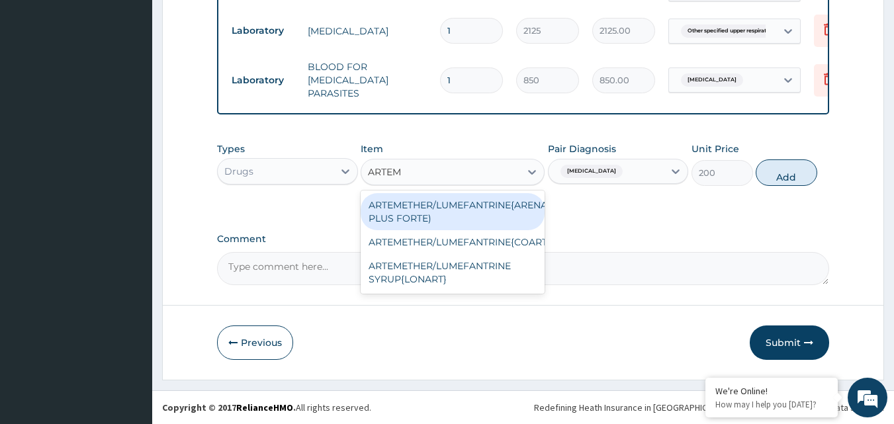
type input "ARTEME"
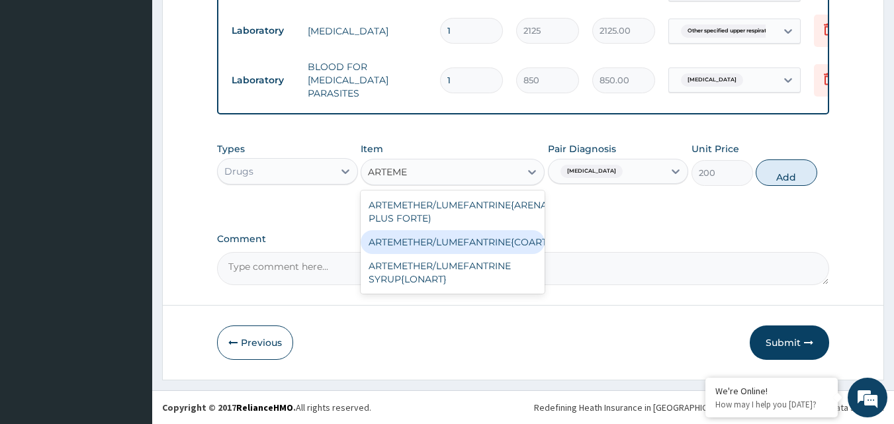
click at [494, 245] on div "ARTEMETHER/LUMEFANTRINE{COARTEM/LONART}" at bounding box center [452, 242] width 184 height 24
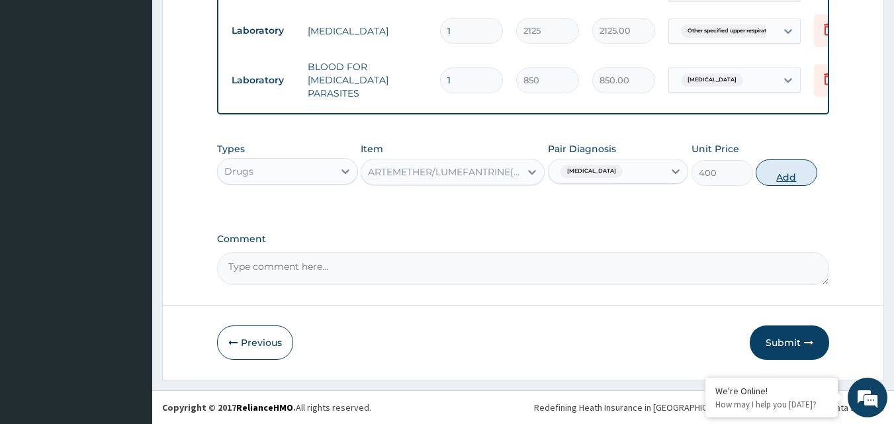
click at [783, 173] on button "Add" at bounding box center [786, 172] width 62 height 26
type input "0"
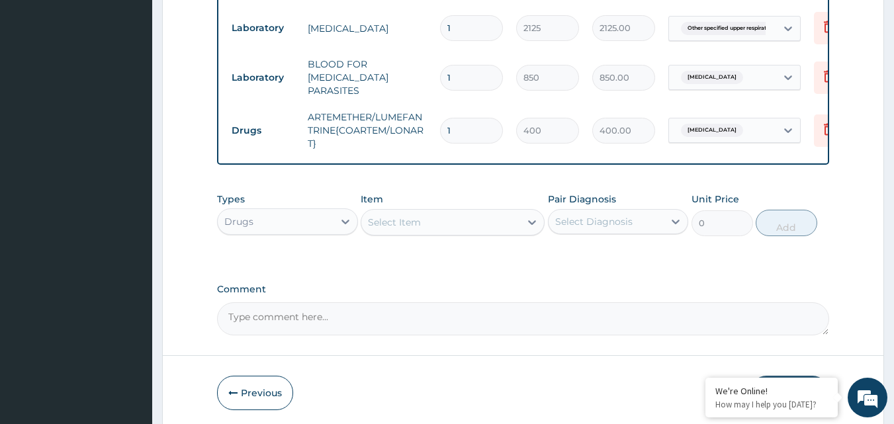
type input "0.00"
type input "6"
type input "2400.00"
type input "0.00"
click at [827, 122] on icon at bounding box center [828, 129] width 16 height 16
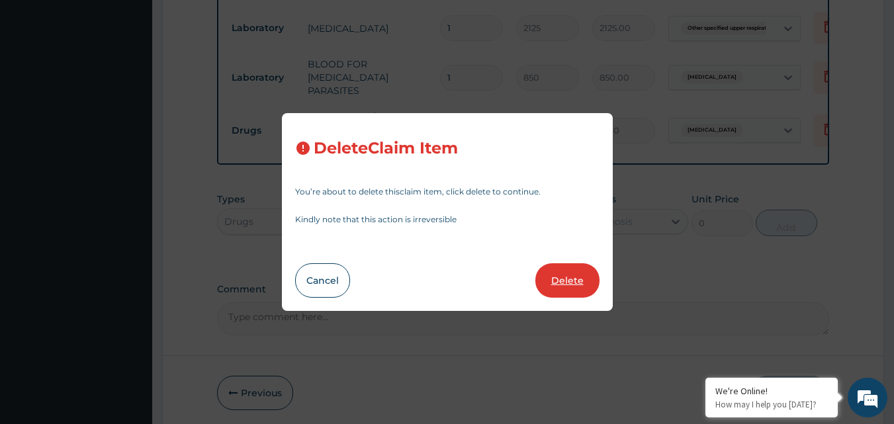
click at [585, 282] on button "Delete" at bounding box center [567, 280] width 64 height 34
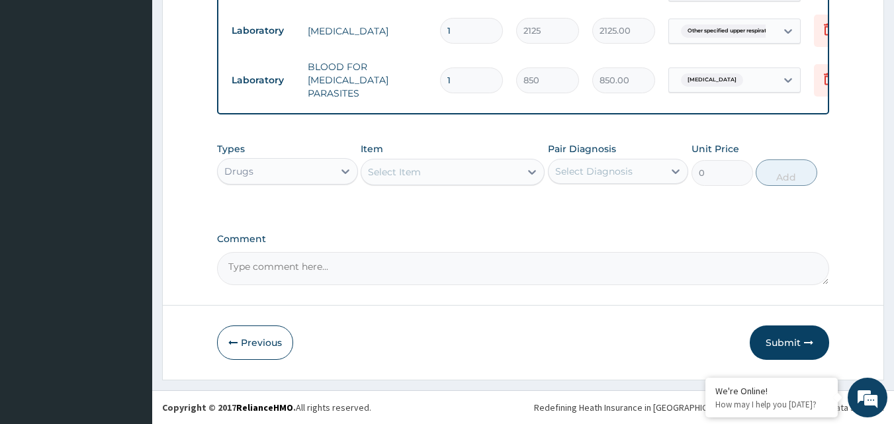
click at [515, 183] on div "Select Item" at bounding box center [440, 171] width 159 height 21
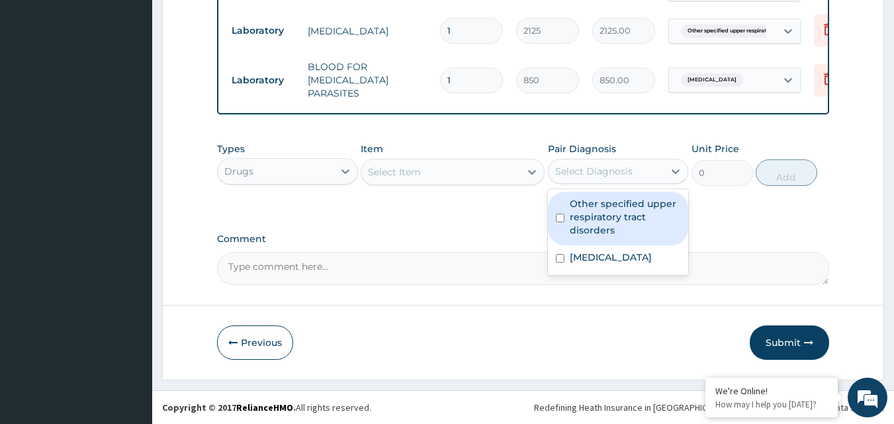
click at [585, 173] on div "Select Diagnosis" at bounding box center [593, 171] width 77 height 13
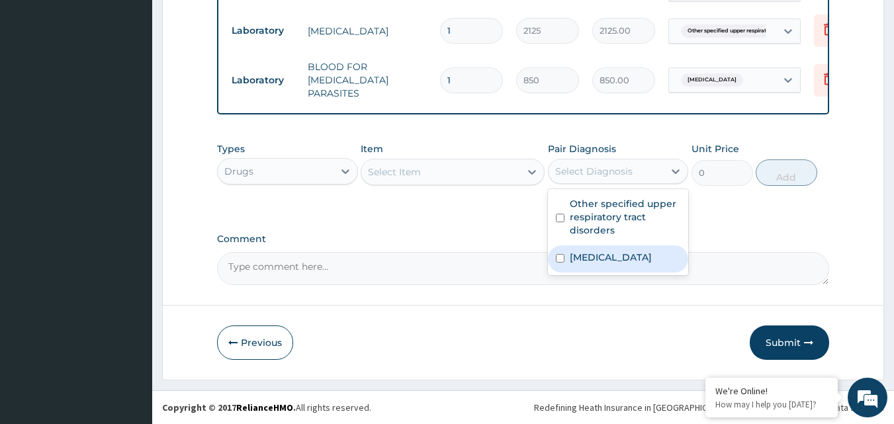
click at [597, 255] on label "Malaria, unspecified" at bounding box center [610, 257] width 82 height 13
checkbox input "true"
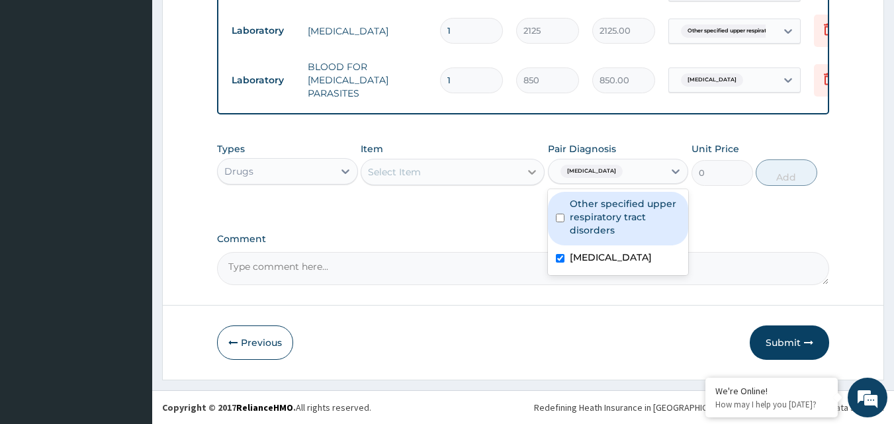
click at [520, 177] on div at bounding box center [532, 172] width 24 height 24
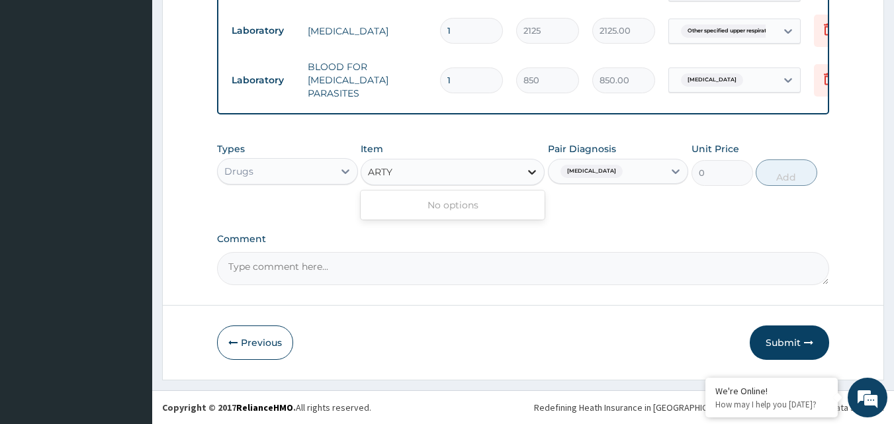
type input "ART"
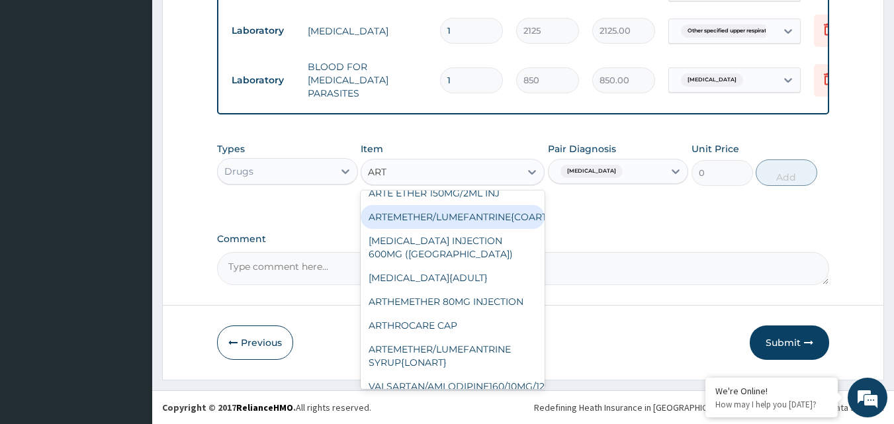
scroll to position [595, 0]
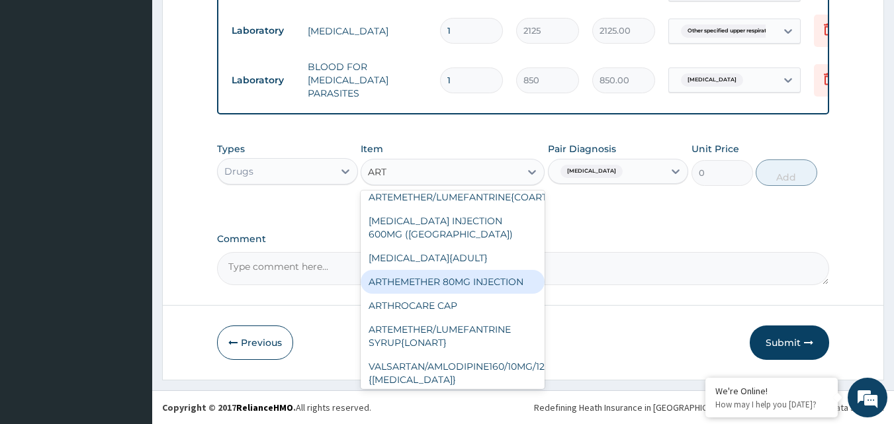
click at [485, 293] on div "ARTHEMETHER 80MG INJECTION" at bounding box center [452, 282] width 184 height 24
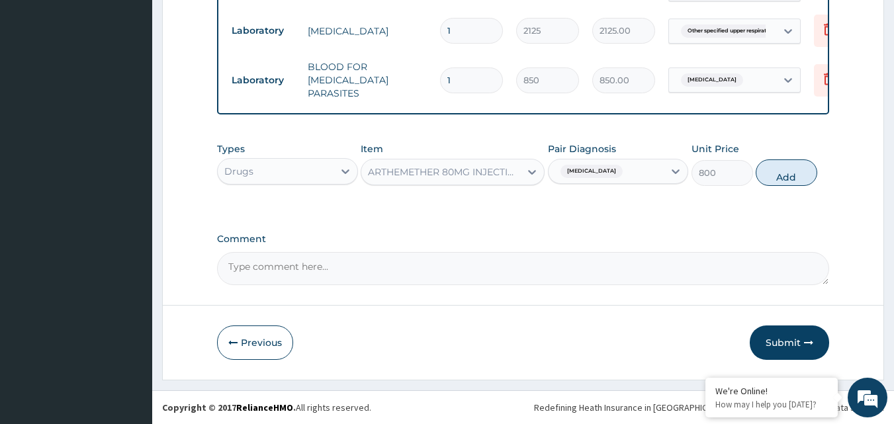
click at [777, 169] on button "Add" at bounding box center [786, 172] width 62 height 26
type input "0"
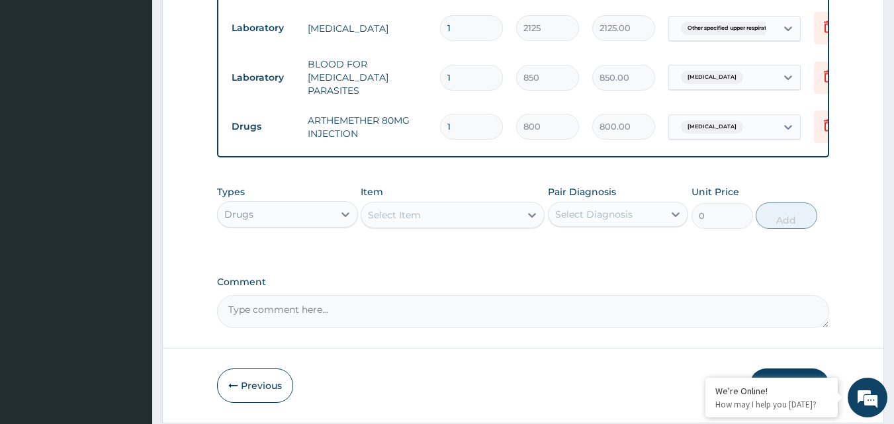
type input "0.00"
type input "6"
type input "4800.00"
type input "6"
click at [529, 208] on div at bounding box center [532, 215] width 24 height 24
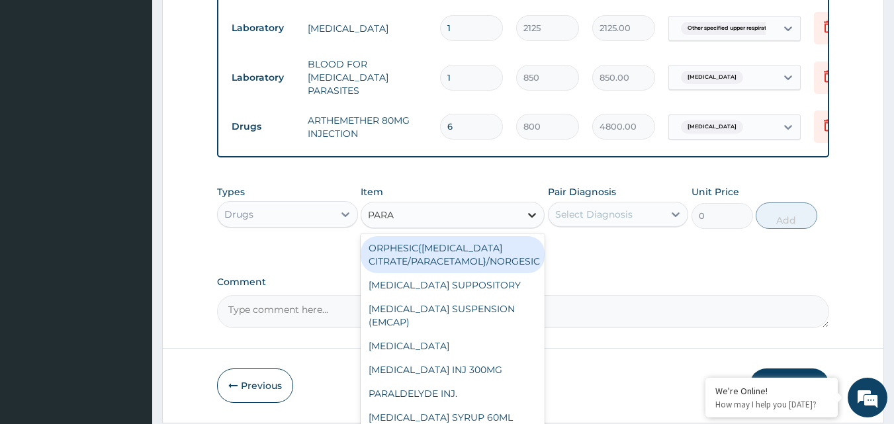
type input "PARAC"
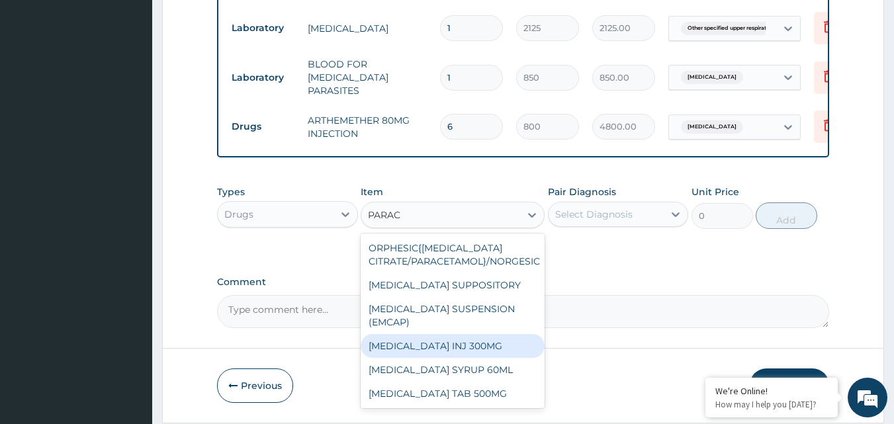
click at [460, 345] on div "[MEDICAL_DATA] INJ 300MG" at bounding box center [452, 346] width 184 height 24
type input "200"
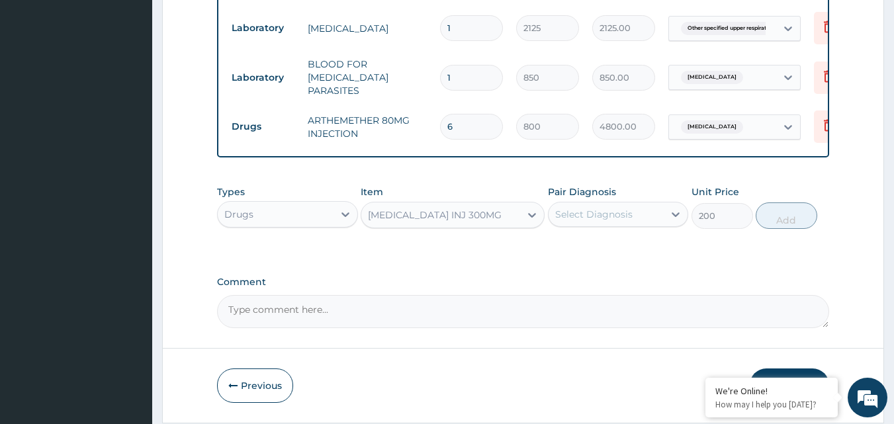
click at [653, 217] on div "Select Diagnosis" at bounding box center [606, 214] width 116 height 21
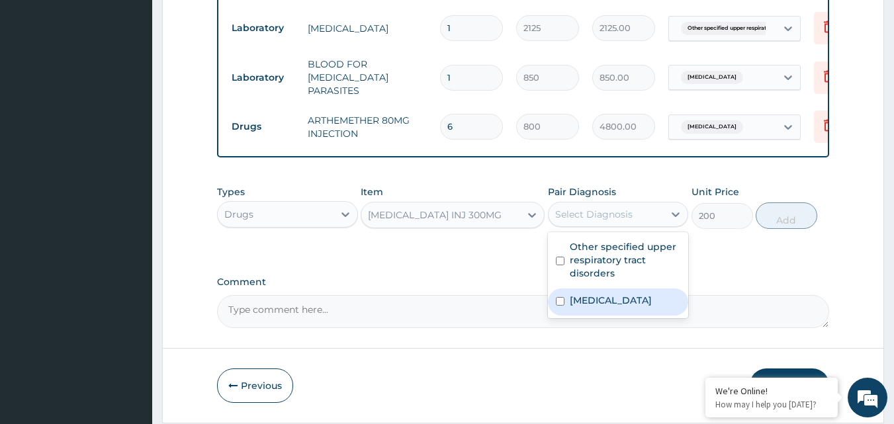
click at [606, 300] on label "Malaria, unspecified" at bounding box center [610, 300] width 82 height 13
checkbox input "true"
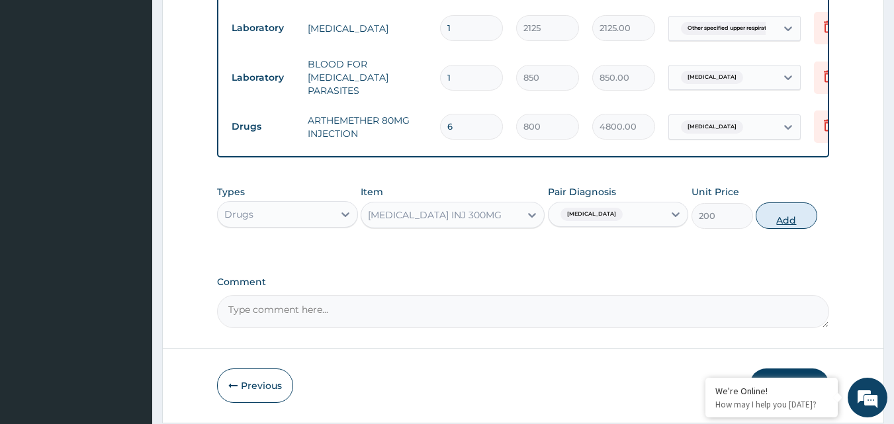
click at [790, 216] on button "Add" at bounding box center [786, 215] width 62 height 26
type input "0"
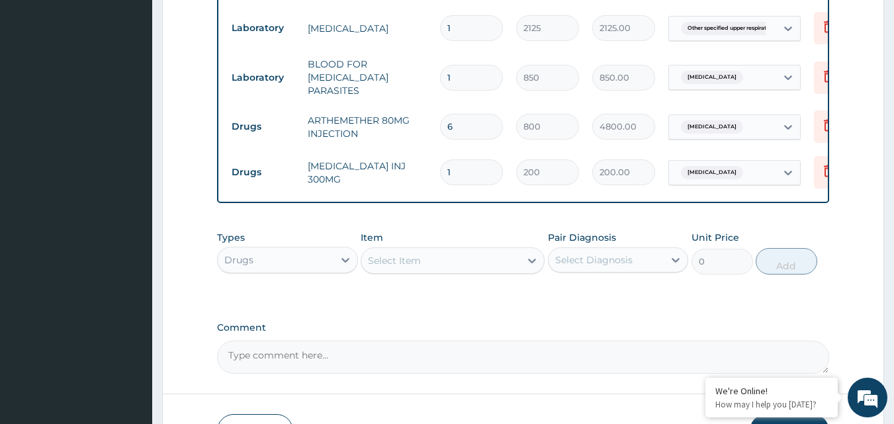
type input "0.00"
type input "2"
type input "400.00"
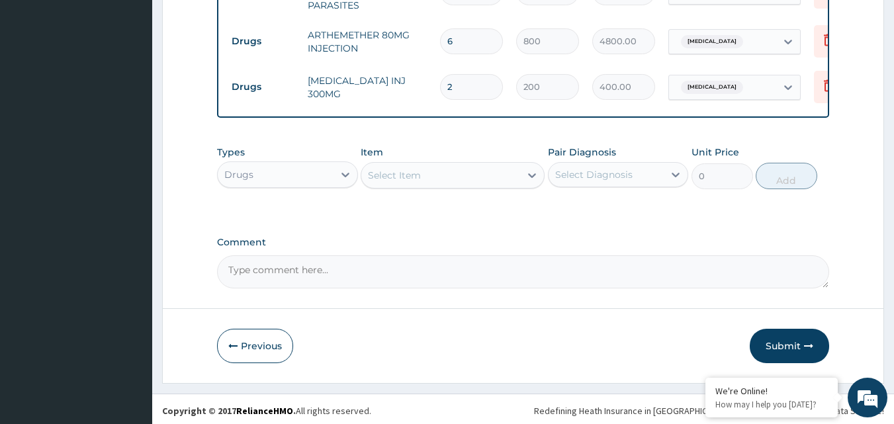
scroll to position [665, 0]
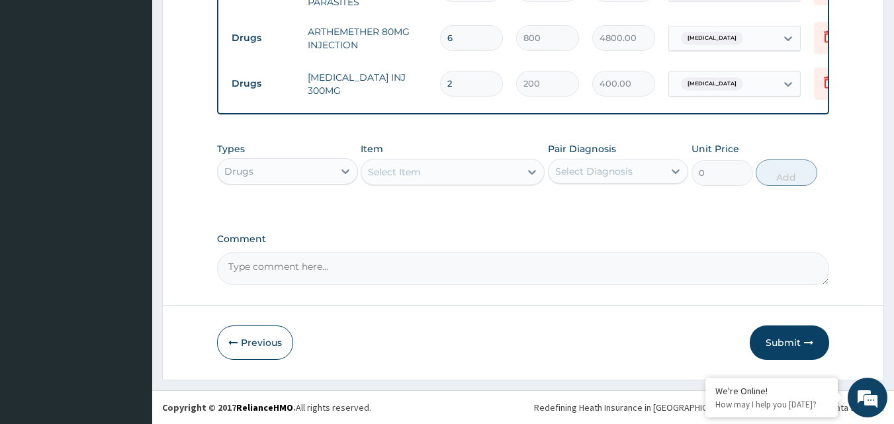
type input "2"
click at [413, 171] on div "Select Item" at bounding box center [394, 171] width 53 height 13
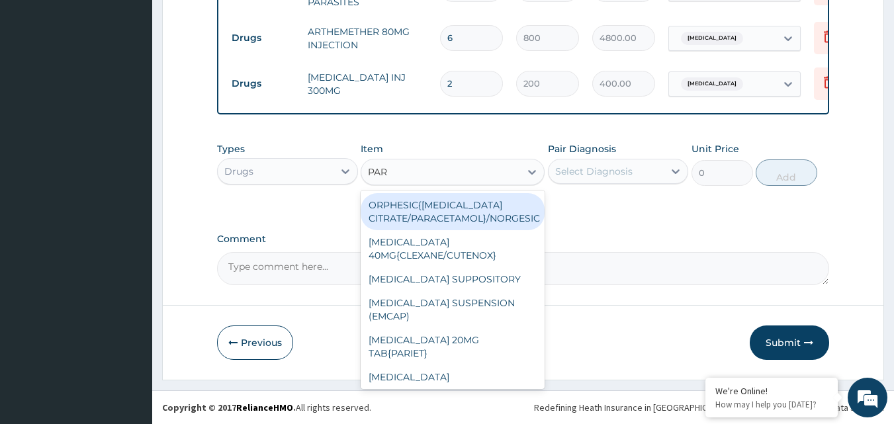
type input "PARA"
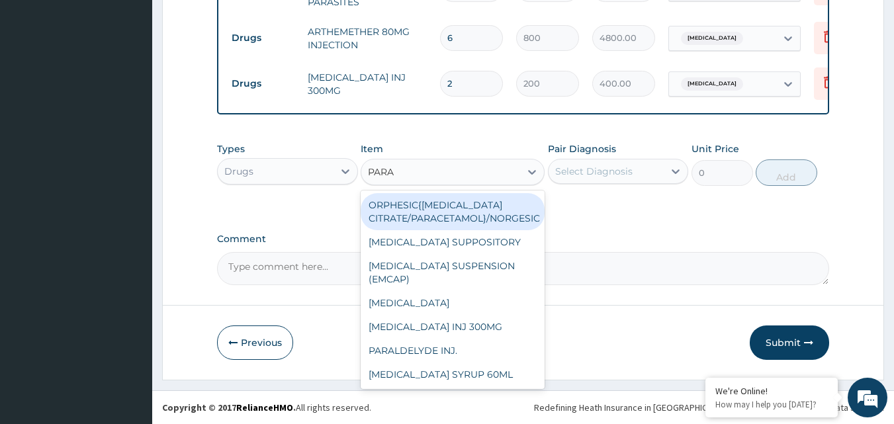
scroll to position [34, 0]
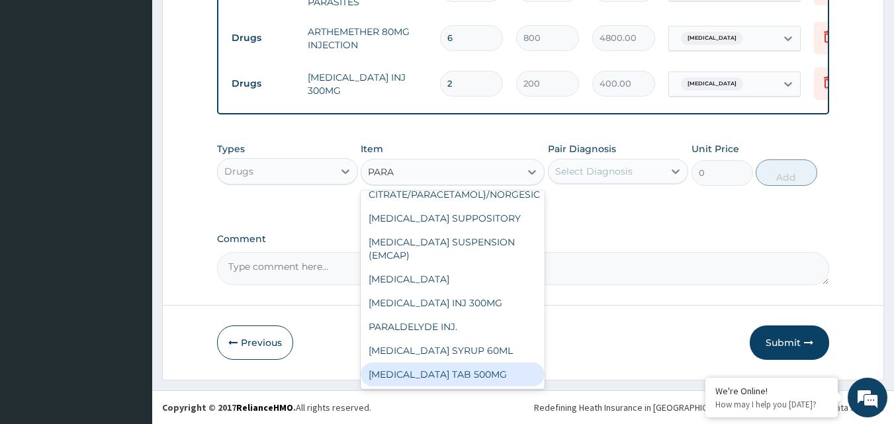
click at [485, 362] on div "[MEDICAL_DATA] TAB 500MG" at bounding box center [452, 374] width 184 height 24
type input "18.39999961853027"
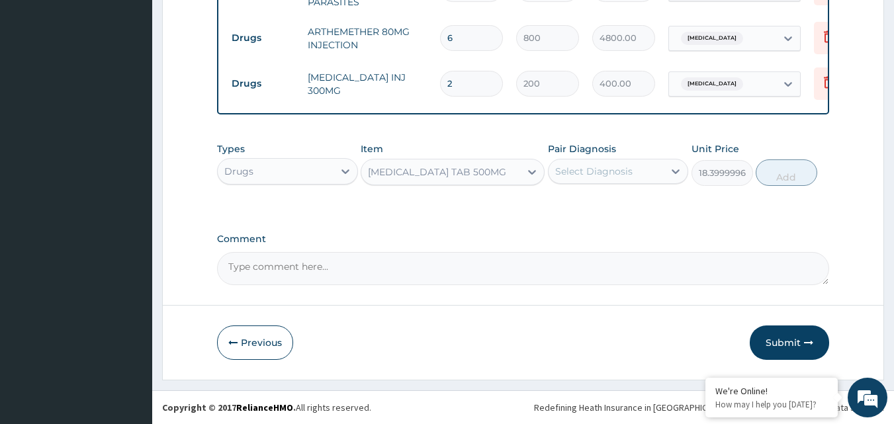
click at [632, 181] on div "Select Diagnosis" at bounding box center [606, 171] width 116 height 21
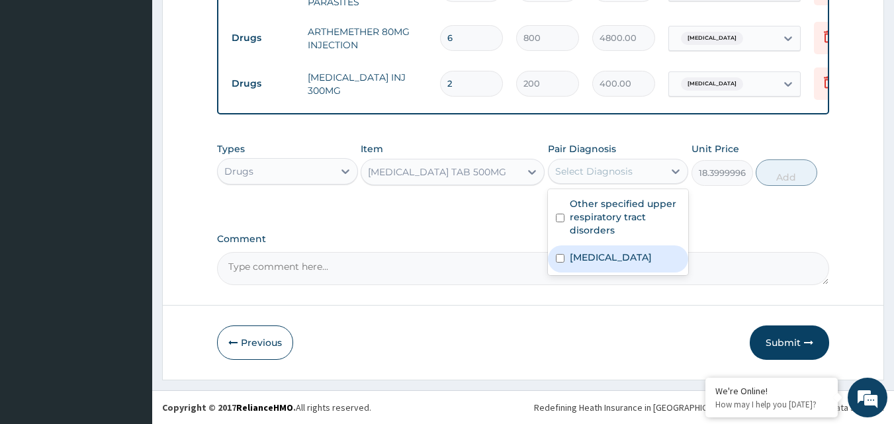
click at [610, 262] on label "Malaria, unspecified" at bounding box center [610, 257] width 82 height 13
checkbox input "true"
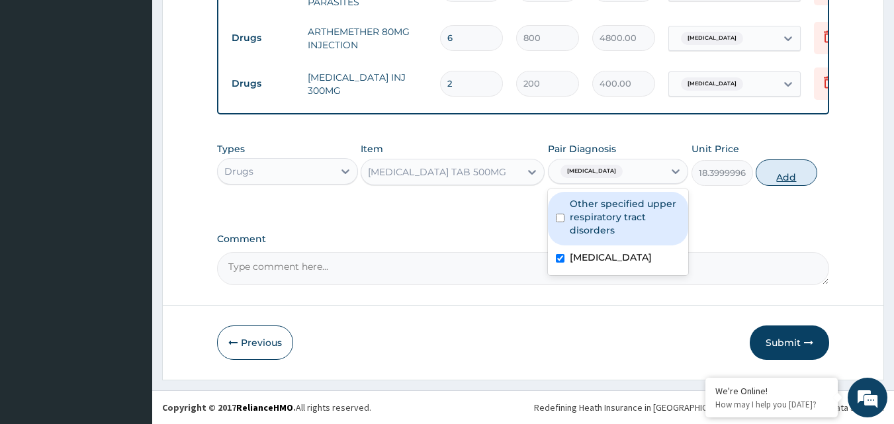
click at [787, 169] on button "Add" at bounding box center [786, 172] width 62 height 26
type input "0"
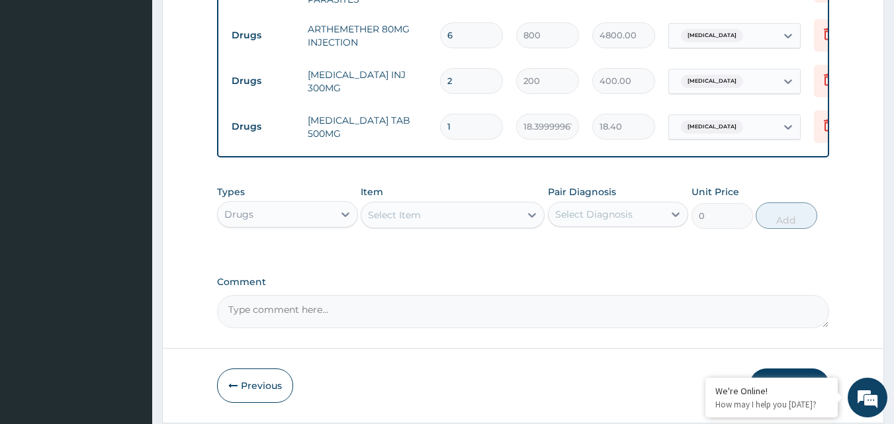
type input "0.00"
type input "1"
type input "18.40"
type input "18"
type input "331.20"
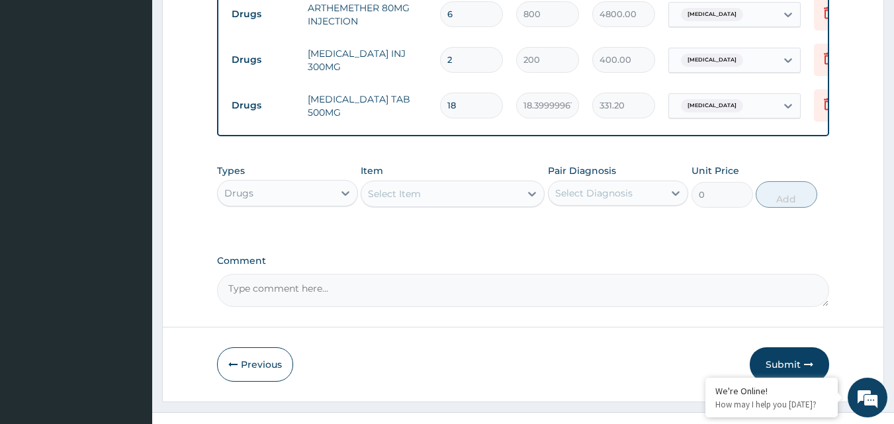
scroll to position [710, 0]
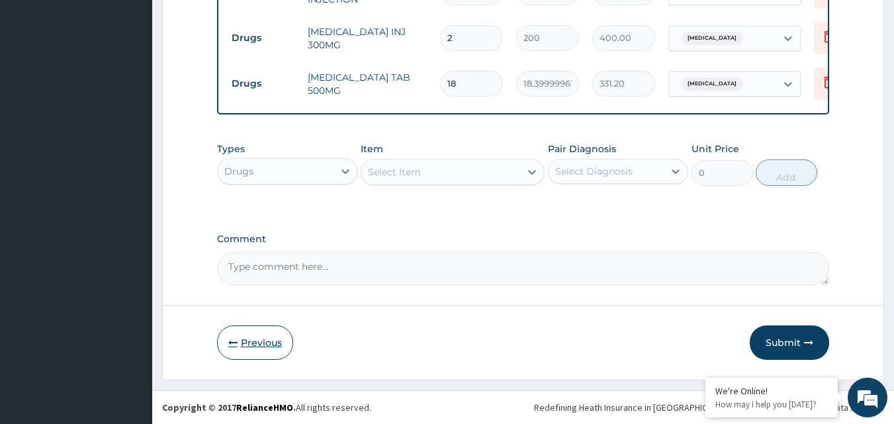
type input "18"
click at [274, 346] on button "Previous" at bounding box center [255, 342] width 76 height 34
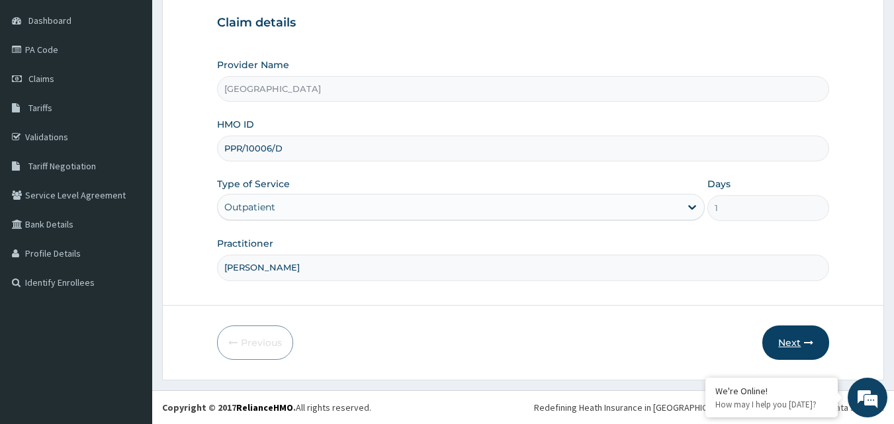
click at [800, 353] on button "Next" at bounding box center [795, 342] width 67 height 34
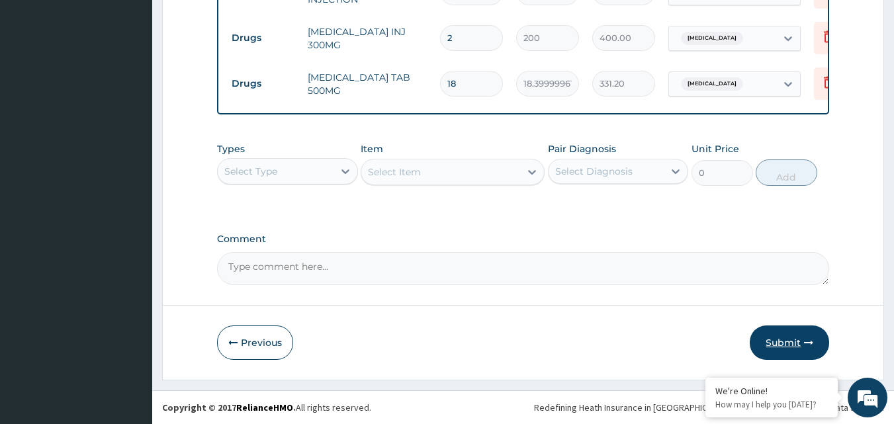
click at [790, 340] on button "Submit" at bounding box center [788, 342] width 79 height 34
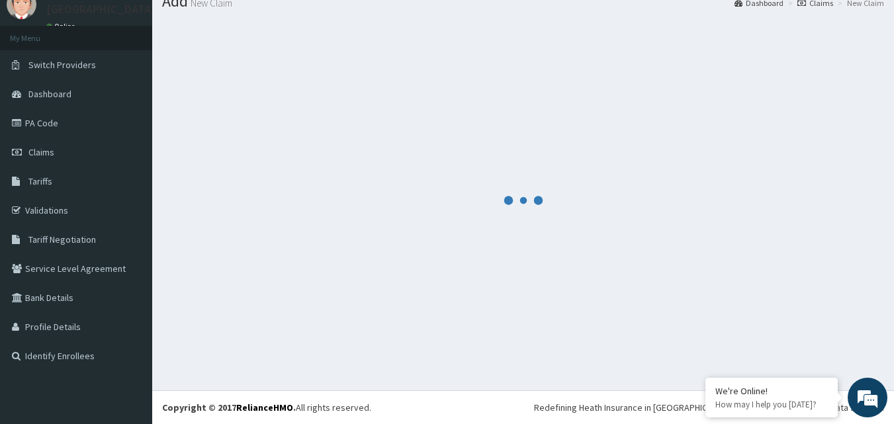
scroll to position [710, 0]
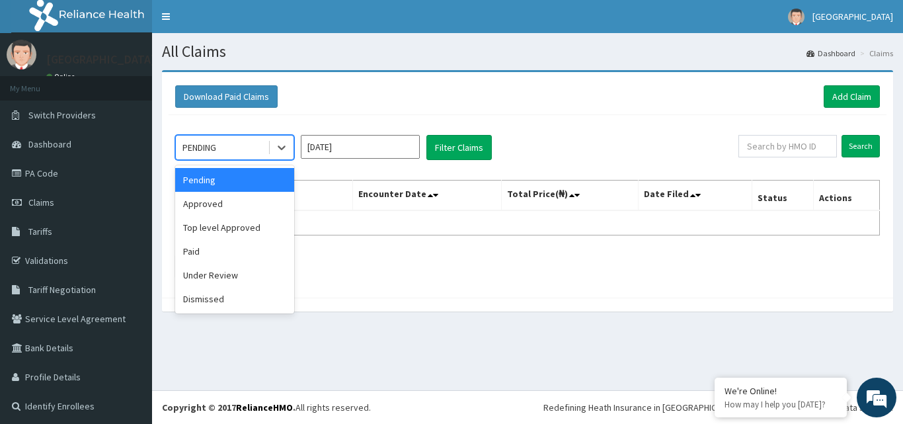
click at [204, 149] on div "PENDING" at bounding box center [200, 147] width 34 height 13
click at [235, 200] on div "Approved" at bounding box center [234, 204] width 119 height 24
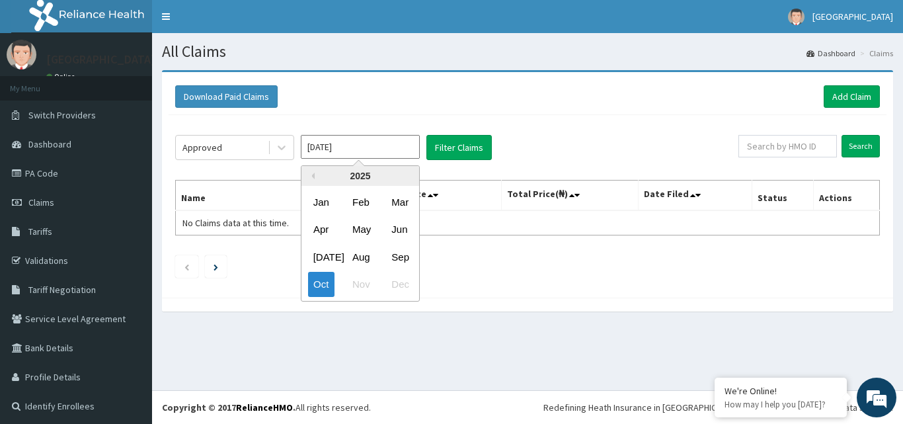
click at [336, 146] on input "[DATE]" at bounding box center [360, 147] width 119 height 24
click at [401, 251] on div "Sep" at bounding box center [399, 257] width 26 height 24
type input "Sep 2025"
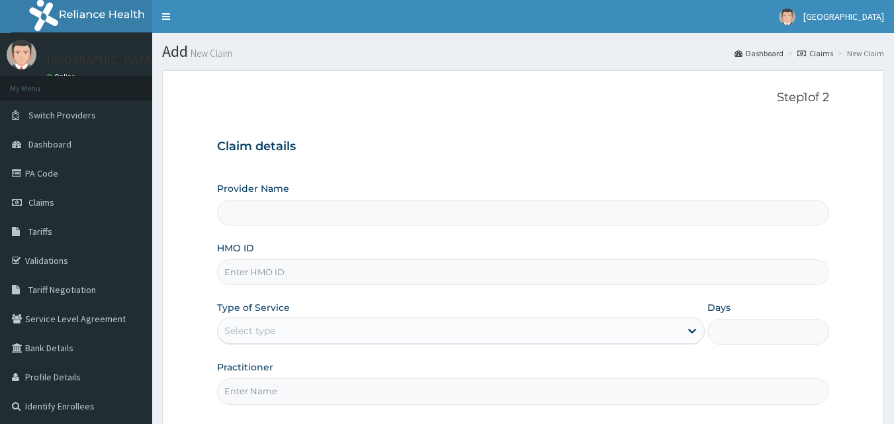
click at [287, 263] on input "HMO ID" at bounding box center [523, 272] width 612 height 26
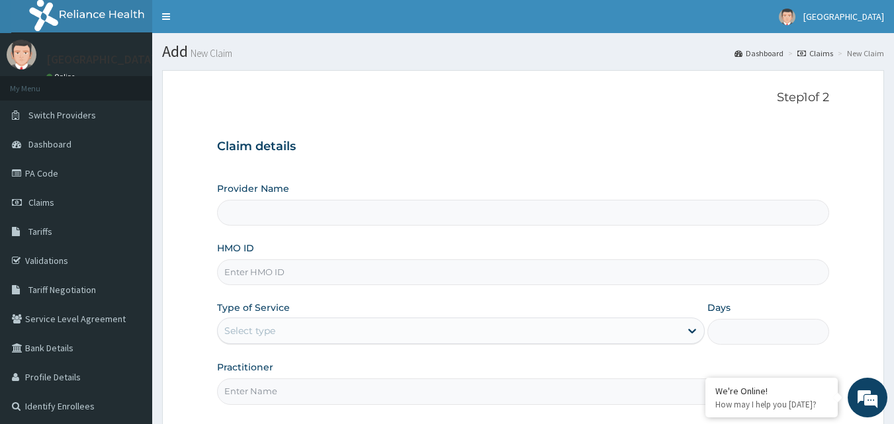
type input "[GEOGRAPHIC_DATA]"
type input "E"
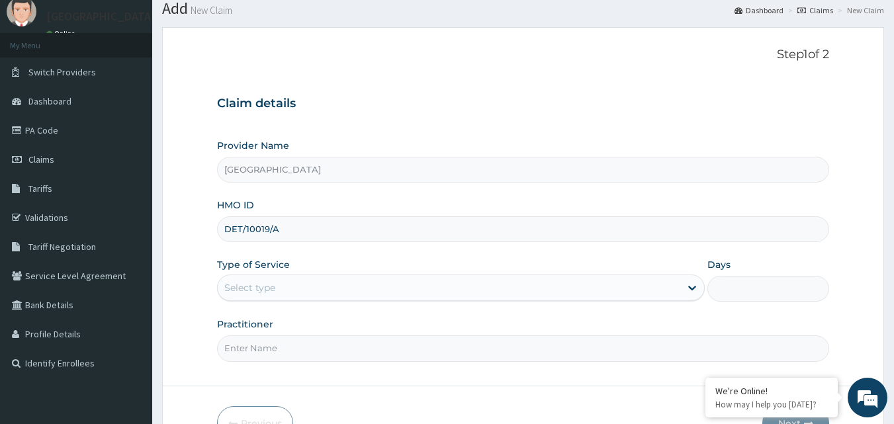
scroll to position [124, 0]
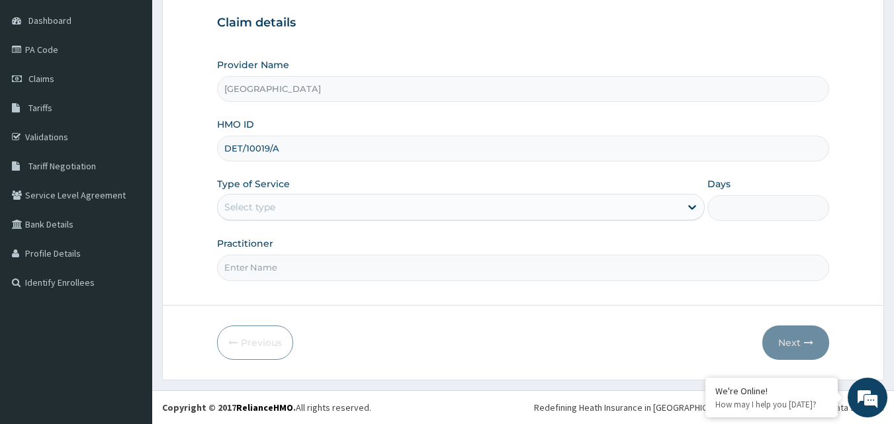
type input "DET/10019/A"
click at [321, 202] on div "Select type" at bounding box center [449, 206] width 462 height 21
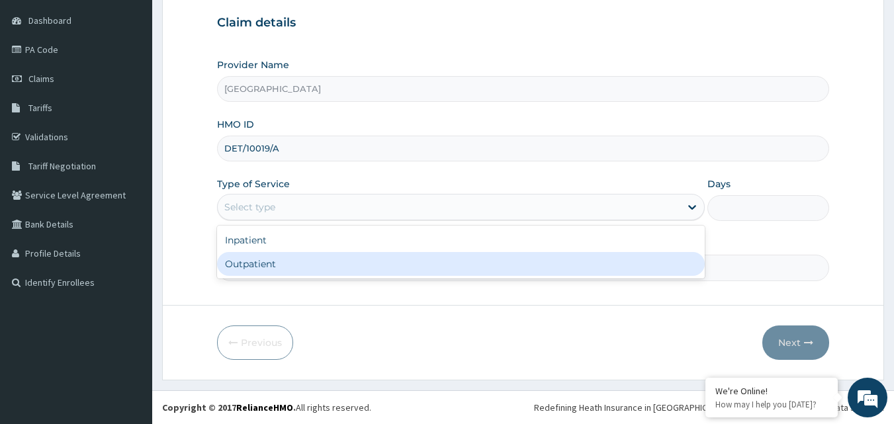
click at [290, 253] on div "Outpatient" at bounding box center [460, 264] width 487 height 24
type input "1"
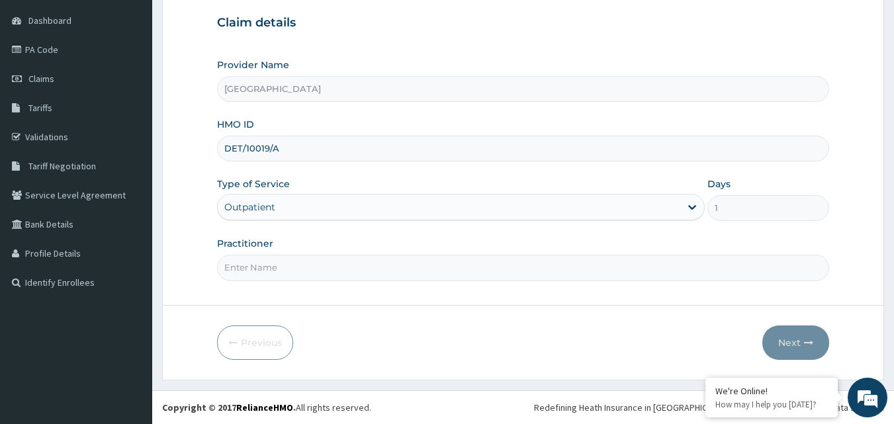
drag, startPoint x: 279, startPoint y: 263, endPoint x: 269, endPoint y: 252, distance: 14.5
click at [279, 263] on input "Practitioner" at bounding box center [523, 268] width 612 height 26
type input "[PERSON_NAME]"
click at [799, 343] on button "Next" at bounding box center [795, 342] width 67 height 34
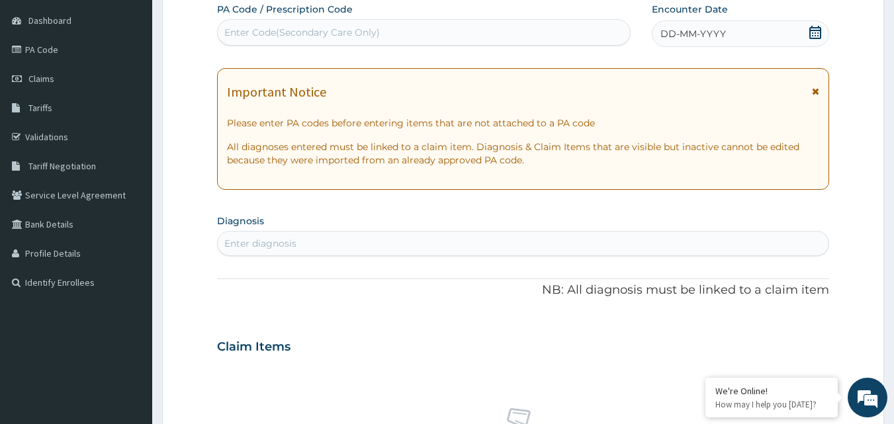
click at [819, 34] on icon at bounding box center [814, 32] width 13 height 13
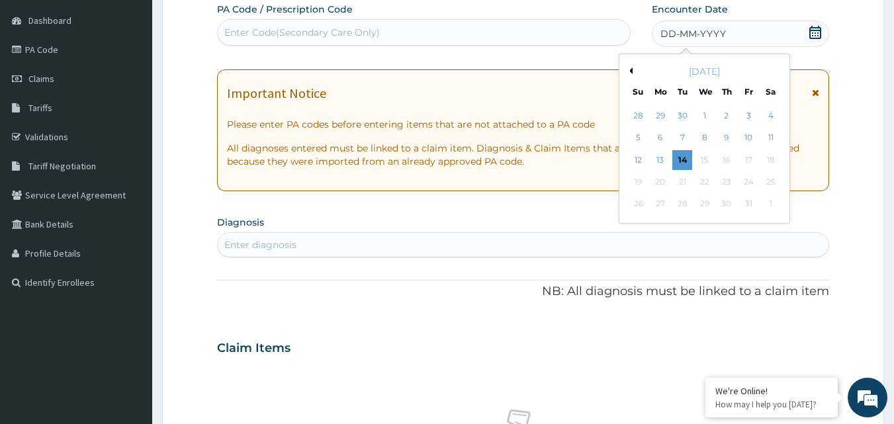
click at [630, 70] on button "Previous Month" at bounding box center [629, 70] width 7 height 7
click at [677, 136] on div "9" at bounding box center [683, 138] width 20 height 20
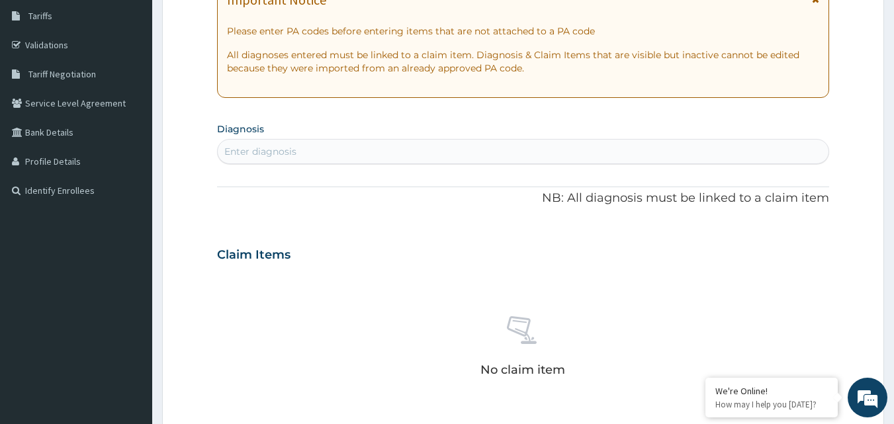
scroll to position [256, 0]
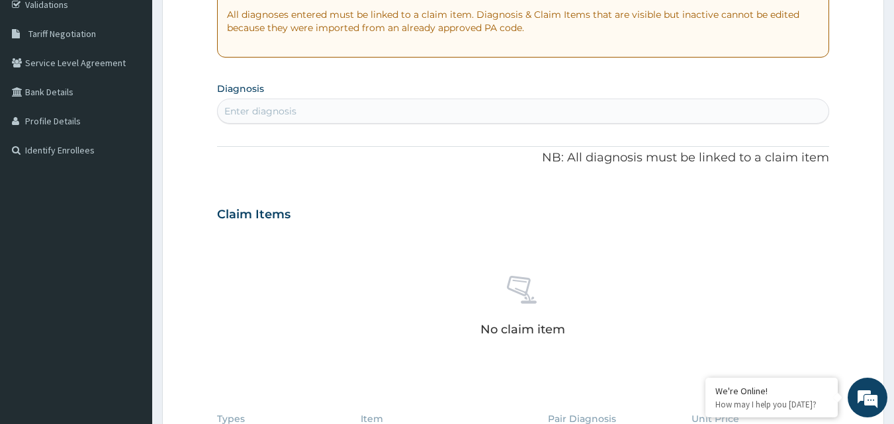
click at [358, 116] on div "Enter diagnosis" at bounding box center [523, 111] width 611 height 21
type input "GASTR"
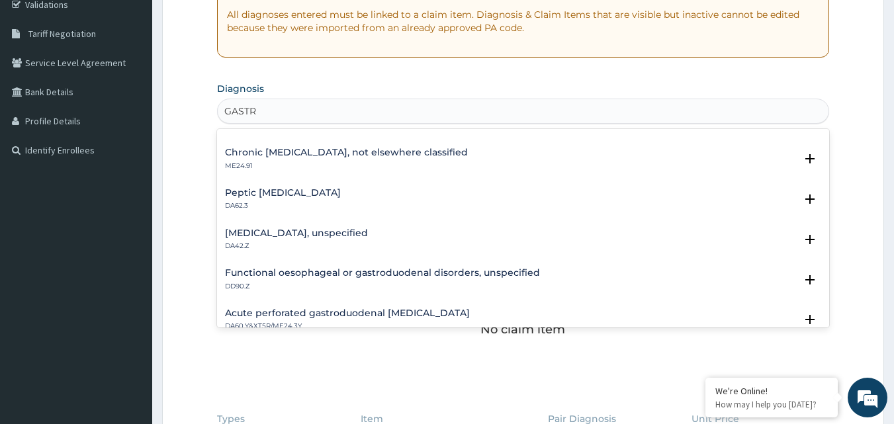
scroll to position [1257, 0]
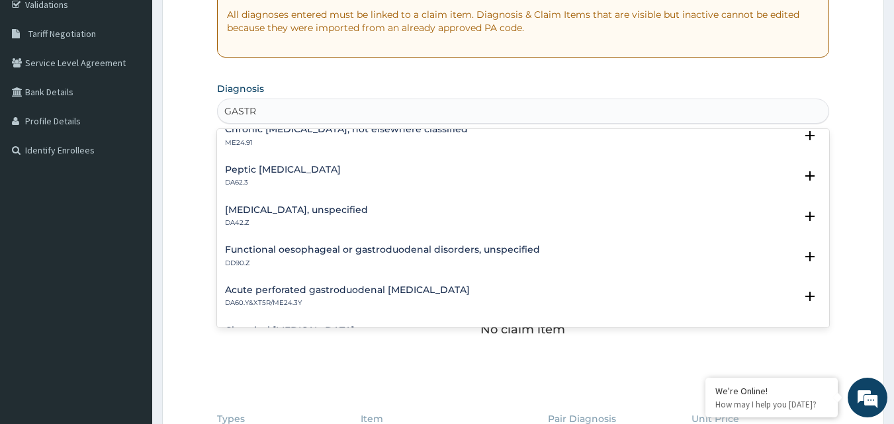
click at [312, 205] on h4 "[MEDICAL_DATA], unspecified" at bounding box center [296, 210] width 143 height 10
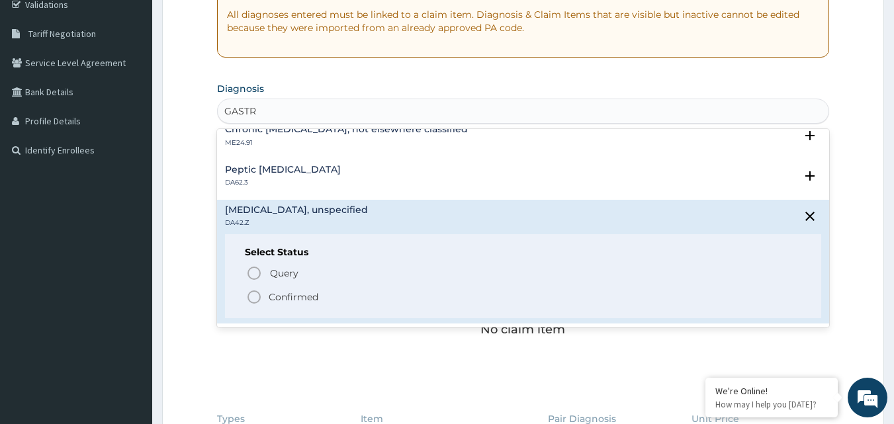
click at [259, 286] on div "Query Query covers suspected (?), Keep in view (kiv), Ruled out (r/o) Confirmed" at bounding box center [523, 285] width 557 height 40
click at [267, 294] on span "Confirmed" at bounding box center [524, 297] width 556 height 16
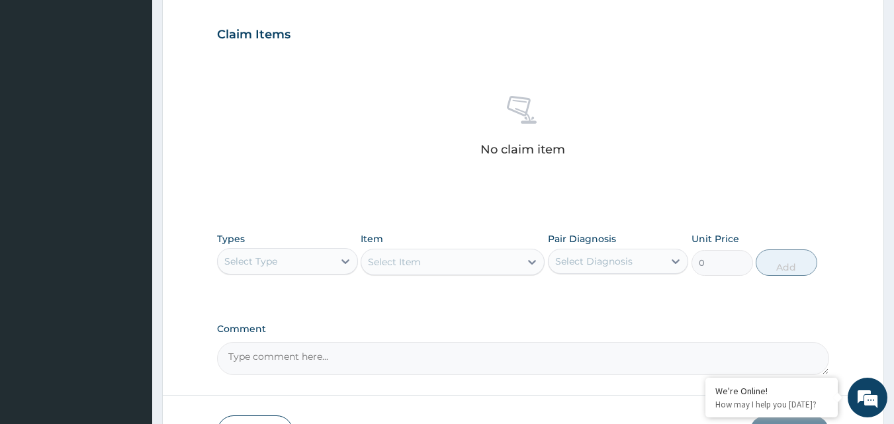
scroll to position [521, 0]
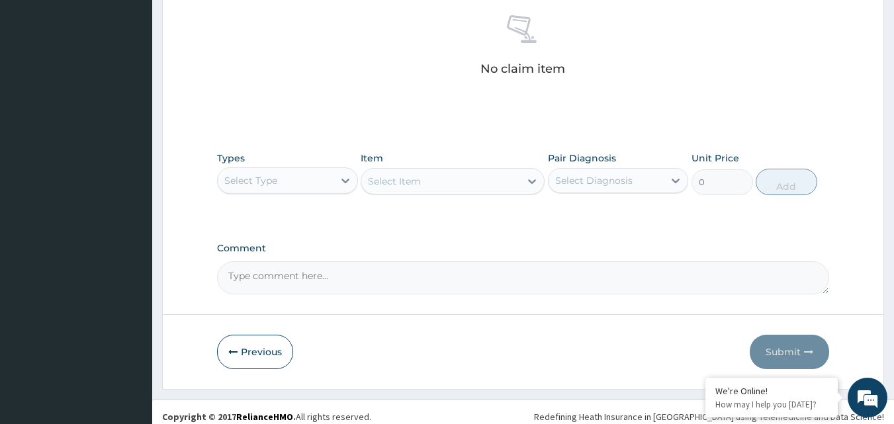
click at [485, 182] on div "Select Item" at bounding box center [452, 181] width 184 height 26
click at [583, 181] on div "Select Diagnosis" at bounding box center [593, 180] width 77 height 13
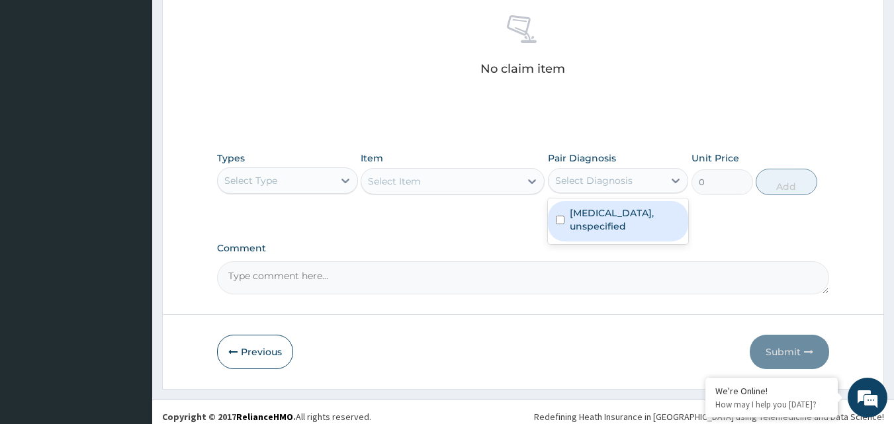
click at [585, 209] on label "[MEDICAL_DATA], unspecified" at bounding box center [624, 219] width 111 height 26
checkbox input "true"
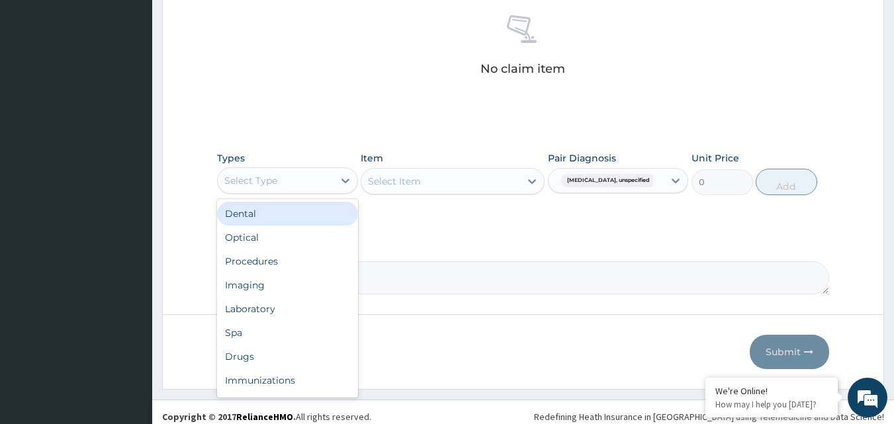
click at [269, 179] on div "Select Type" at bounding box center [250, 180] width 53 height 13
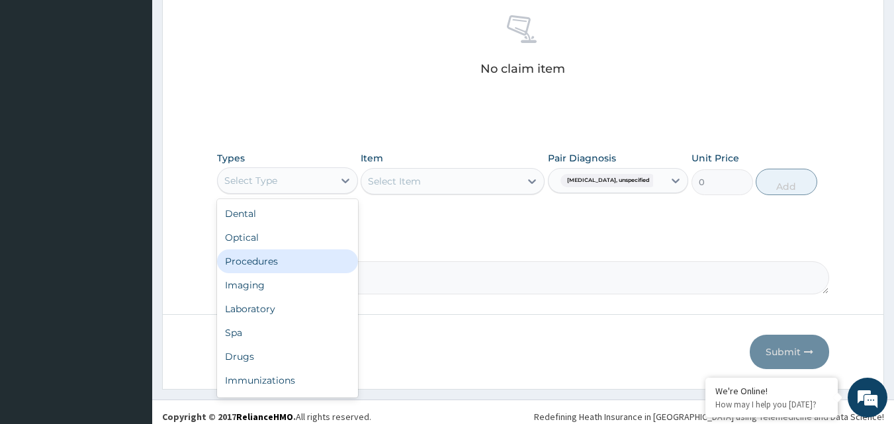
click at [274, 256] on div "Procedures" at bounding box center [287, 261] width 141 height 24
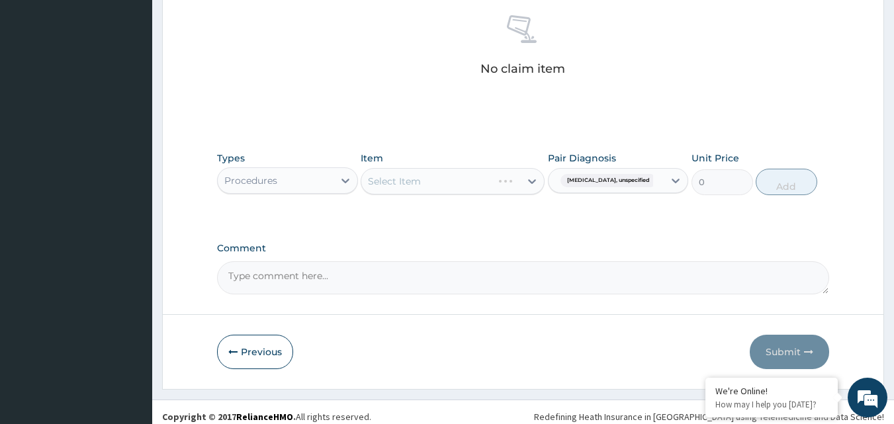
click at [482, 182] on div "Select Item" at bounding box center [452, 181] width 184 height 26
click at [484, 177] on div "Select Item" at bounding box center [452, 181] width 184 height 26
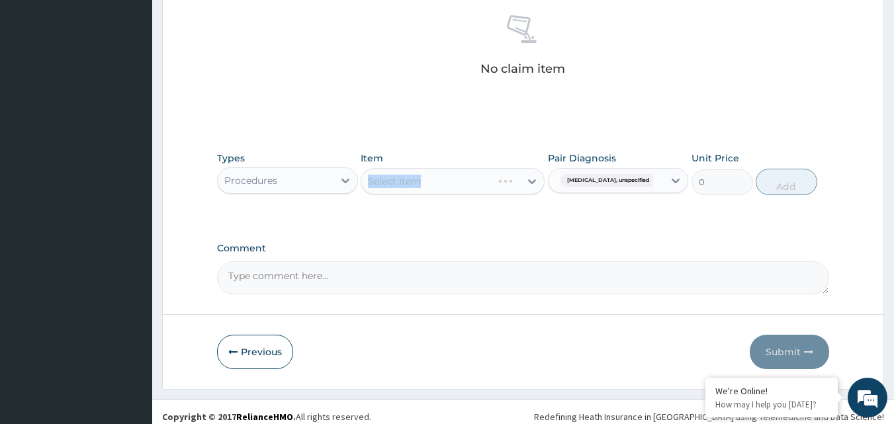
click at [484, 177] on div "Select Item" at bounding box center [452, 181] width 184 height 26
click at [478, 181] on div "Select Item" at bounding box center [452, 181] width 184 height 26
click at [487, 180] on div "Select Item" at bounding box center [452, 181] width 184 height 26
click at [486, 181] on div "Select Item" at bounding box center [452, 181] width 184 height 26
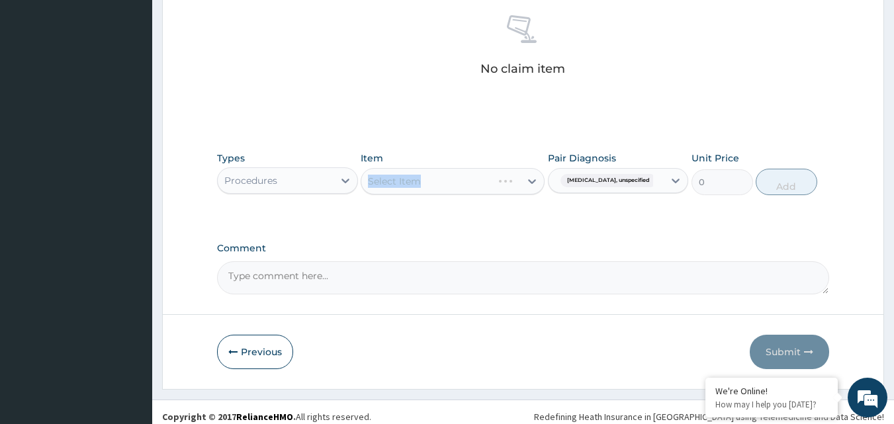
click at [486, 181] on div "Select Item" at bounding box center [452, 181] width 184 height 26
click at [479, 187] on div "Select Item" at bounding box center [452, 181] width 184 height 26
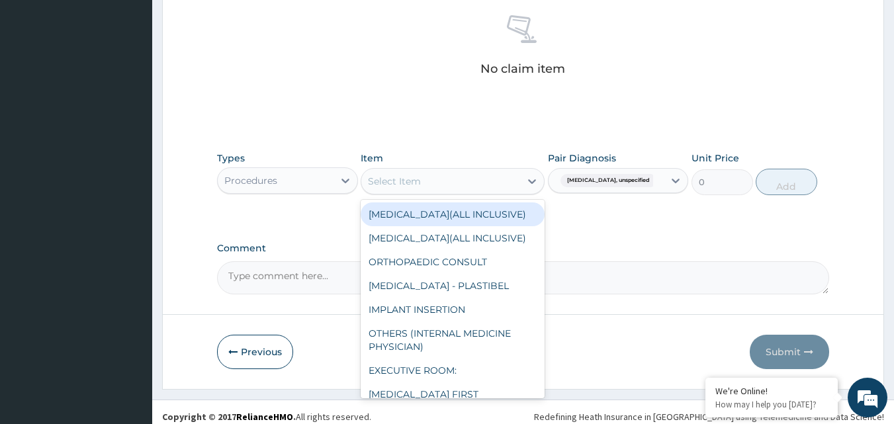
click at [479, 187] on div "Select Item" at bounding box center [440, 181] width 159 height 21
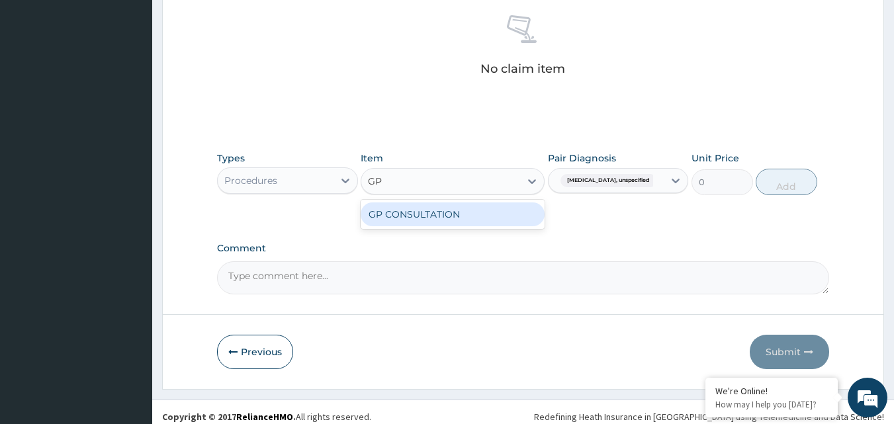
type input "GP"
click at [460, 208] on div "GP CONSULTATION" at bounding box center [452, 214] width 184 height 24
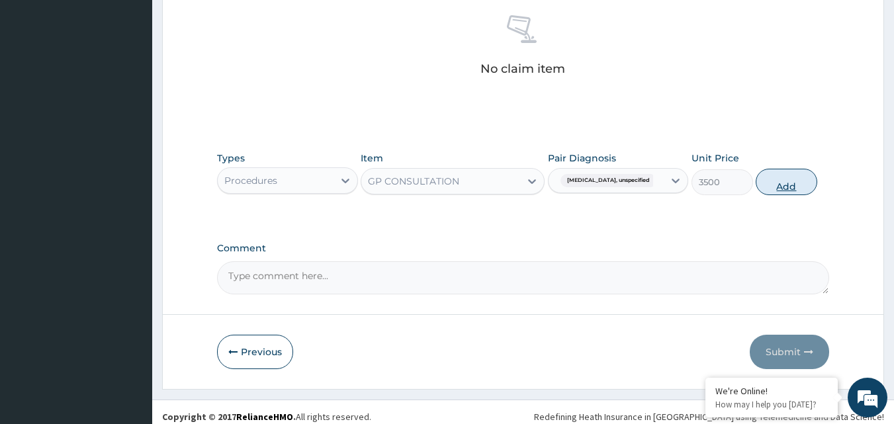
click at [798, 184] on button "Add" at bounding box center [786, 182] width 62 height 26
type input "0"
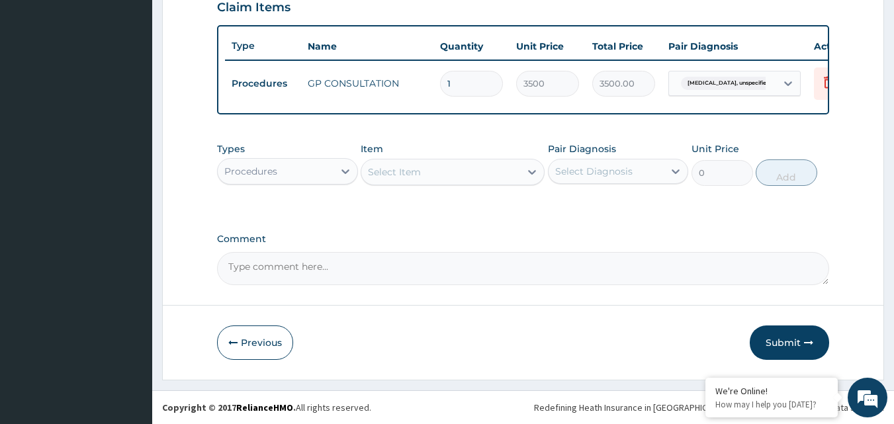
scroll to position [477, 0]
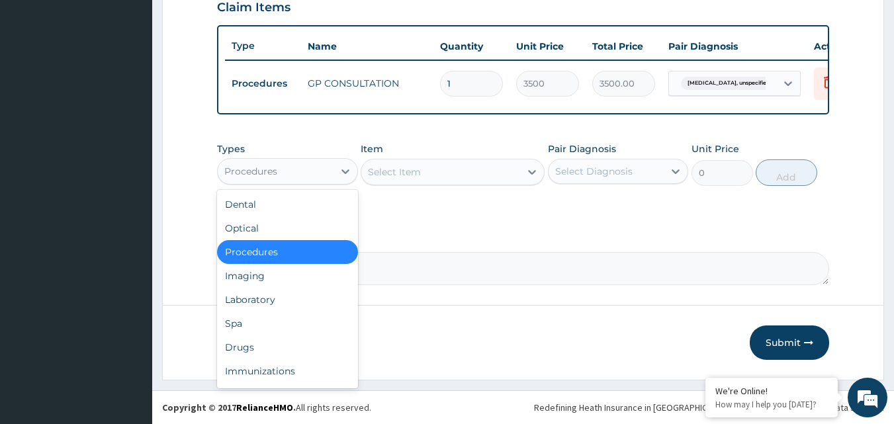
click at [304, 172] on div "Procedures" at bounding box center [276, 171] width 116 height 21
click at [267, 295] on div "Laboratory" at bounding box center [287, 300] width 141 height 24
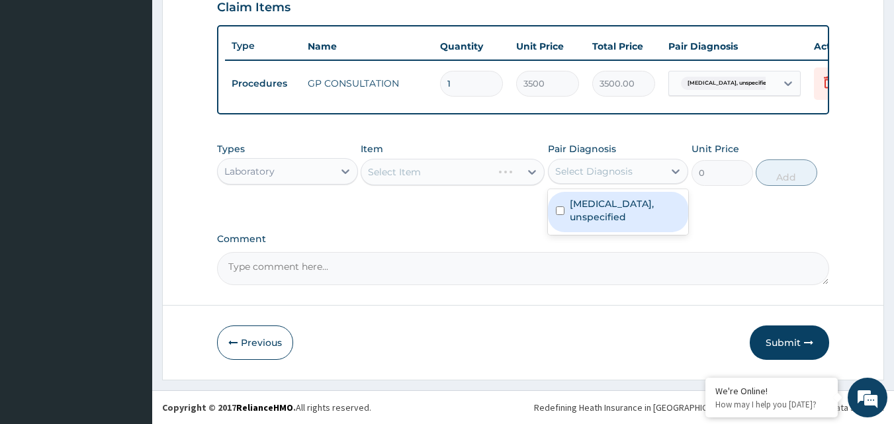
click at [620, 166] on div "Select Diagnosis" at bounding box center [593, 171] width 77 height 13
drag, startPoint x: 595, startPoint y: 210, endPoint x: 579, endPoint y: 204, distance: 16.3
click at [594, 210] on div "[MEDICAL_DATA], unspecified" at bounding box center [618, 212] width 141 height 40
checkbox input "true"
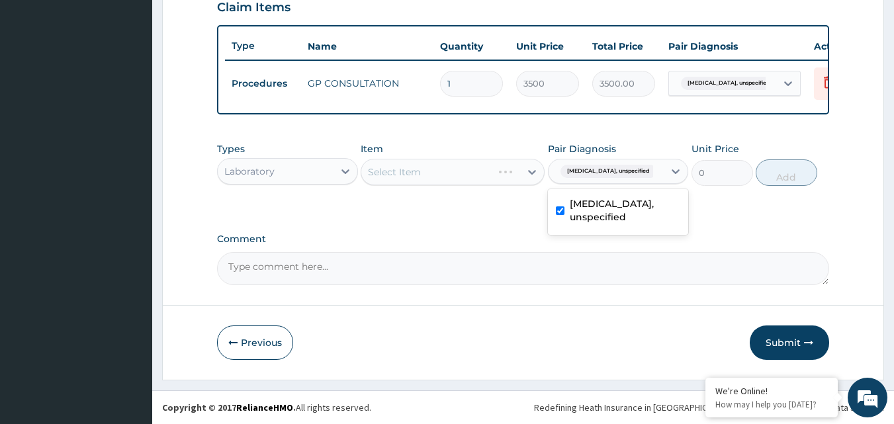
click at [467, 174] on div "Select Item" at bounding box center [452, 172] width 184 height 26
click at [461, 175] on div "Select Item" at bounding box center [452, 172] width 184 height 26
click at [394, 169] on div "Select Item" at bounding box center [452, 172] width 184 height 26
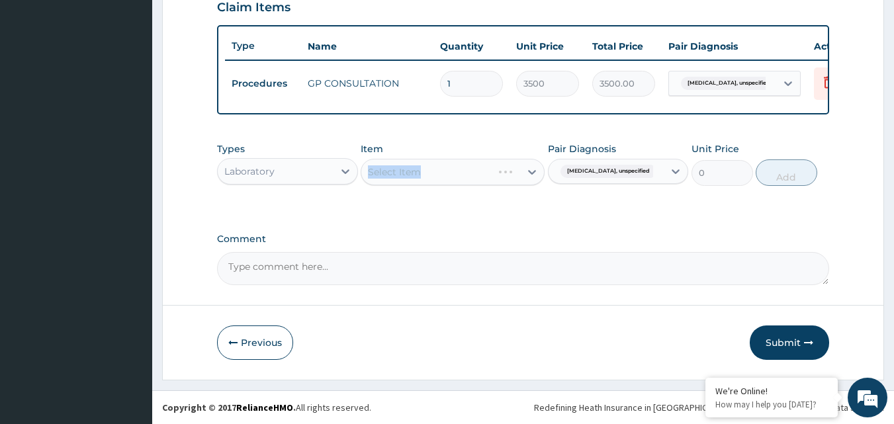
click at [394, 169] on div "Select Item" at bounding box center [452, 172] width 184 height 26
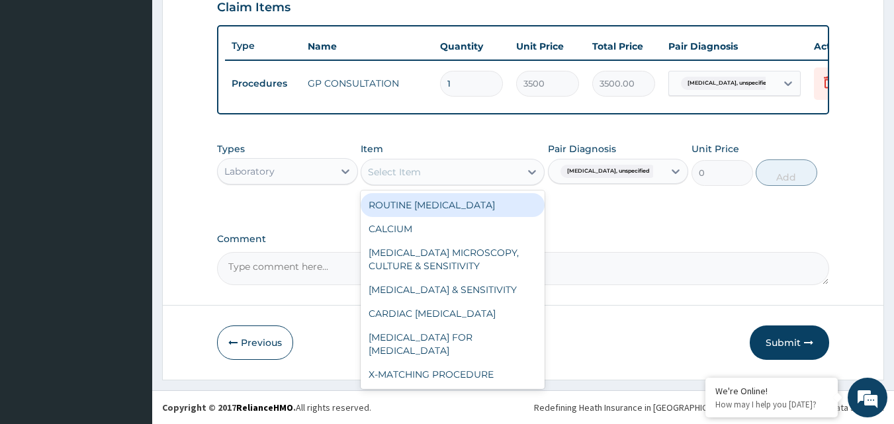
click at [440, 175] on div "Select Item" at bounding box center [440, 171] width 159 height 21
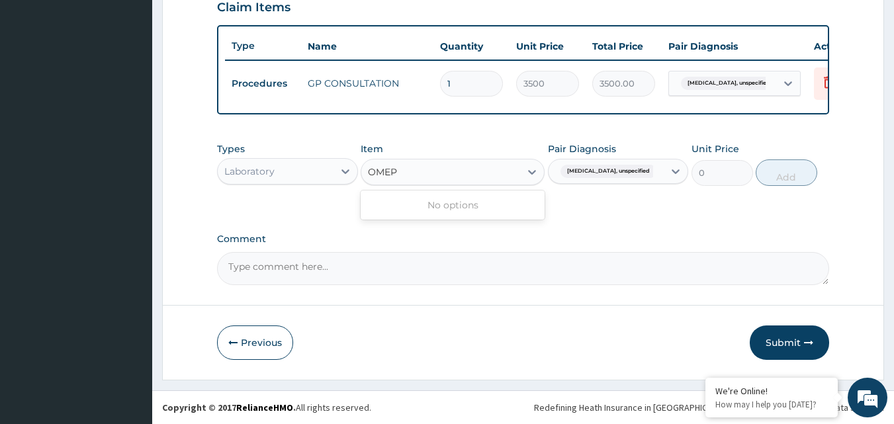
type input "OMEP"
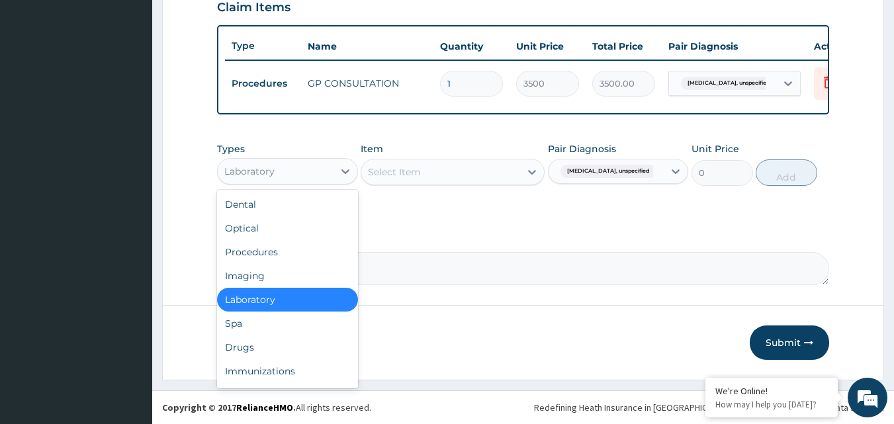
click at [309, 171] on div "Laboratory" at bounding box center [276, 171] width 116 height 21
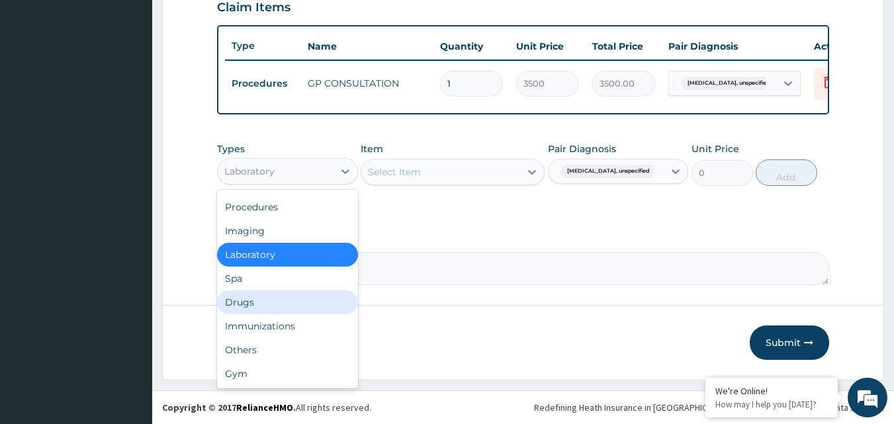
click at [274, 310] on div "Drugs" at bounding box center [287, 302] width 141 height 24
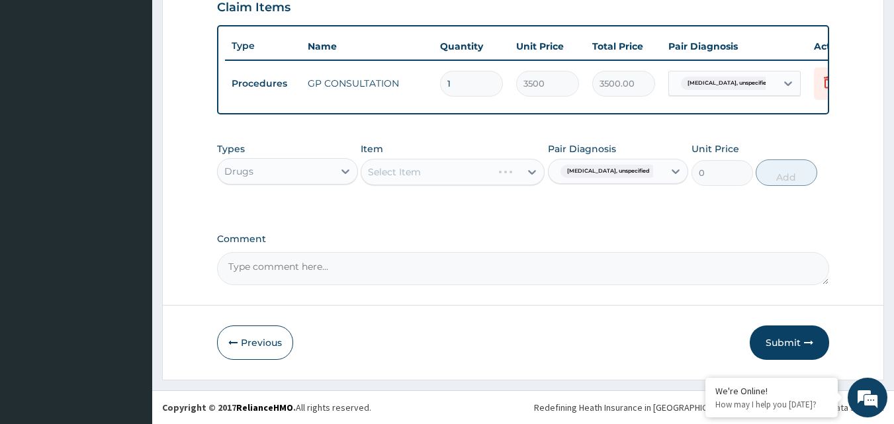
click at [508, 175] on div "Select Item" at bounding box center [452, 172] width 184 height 26
click at [508, 174] on div "Select Item" at bounding box center [452, 172] width 184 height 26
click at [501, 177] on div "Select Item" at bounding box center [452, 172] width 184 height 26
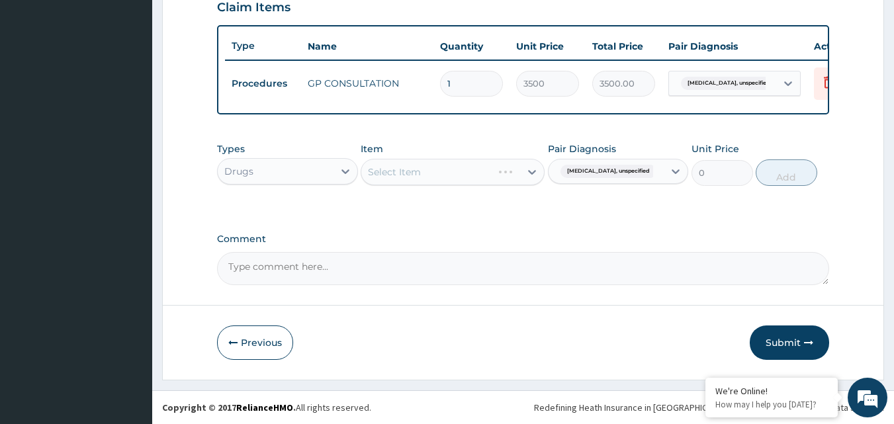
click at [505, 173] on div "Select Item" at bounding box center [452, 172] width 184 height 26
drag, startPoint x: 511, startPoint y: 162, endPoint x: 509, endPoint y: 169, distance: 6.7
click at [511, 164] on div "Select Item" at bounding box center [452, 172] width 184 height 26
click at [509, 171] on div "Select Item" at bounding box center [452, 172] width 184 height 26
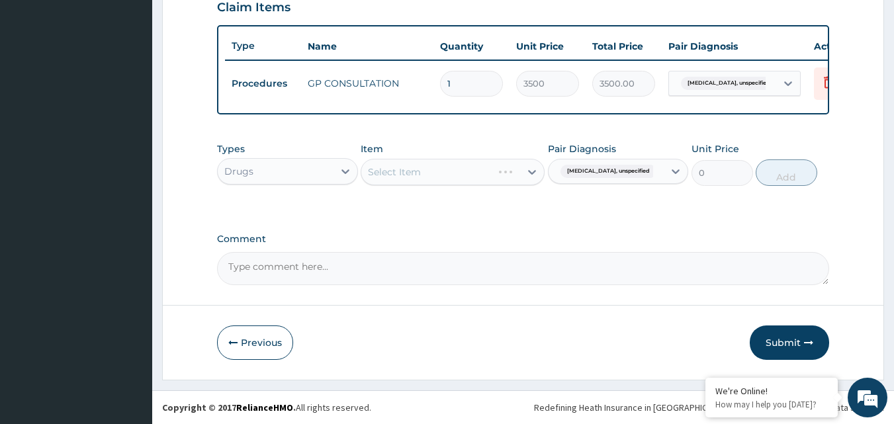
click at [509, 171] on div "Select Item" at bounding box center [452, 172] width 184 height 26
click at [505, 173] on div "Select Item" at bounding box center [452, 172] width 184 height 26
click at [503, 179] on div "Select Item" at bounding box center [452, 172] width 184 height 26
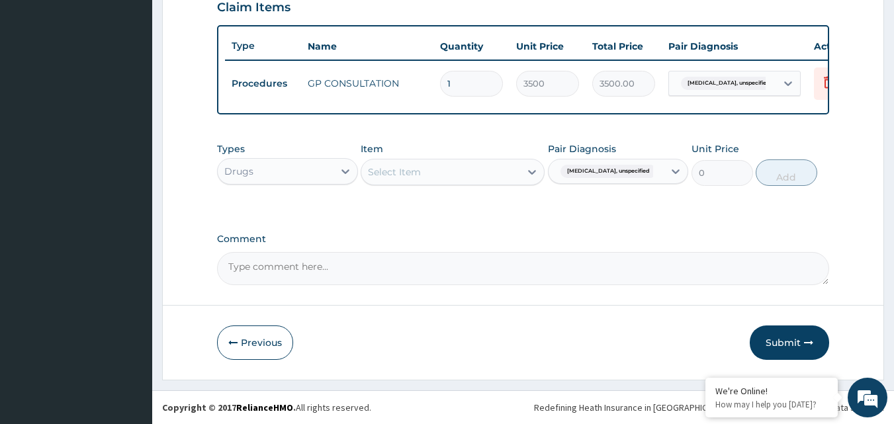
click at [505, 170] on div "Select Item" at bounding box center [440, 171] width 159 height 21
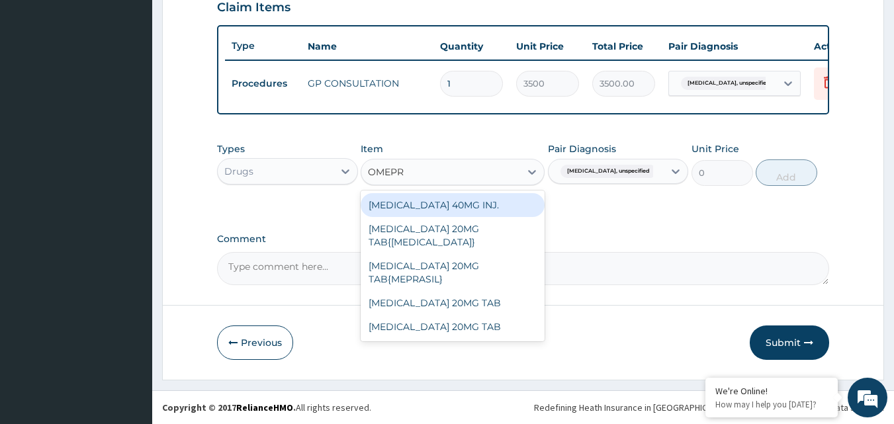
type input "OMEPRA"
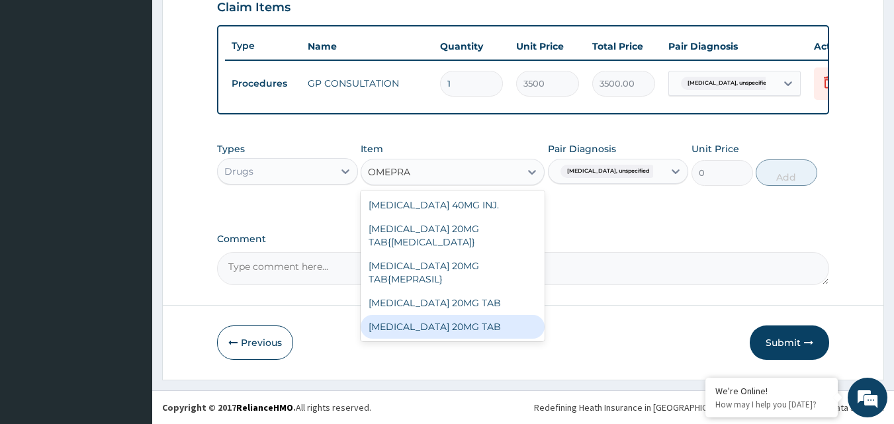
click at [444, 319] on div "[MEDICAL_DATA] 20MG TAB" at bounding box center [452, 327] width 184 height 24
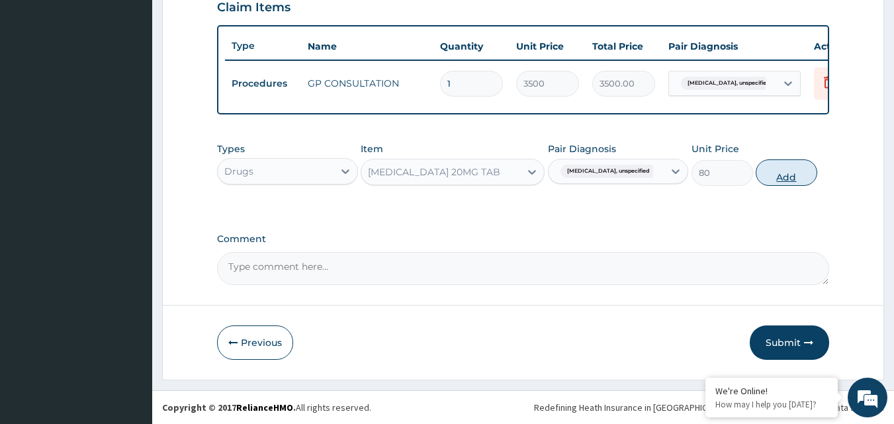
click at [781, 166] on button "Add" at bounding box center [786, 172] width 62 height 26
type input "0"
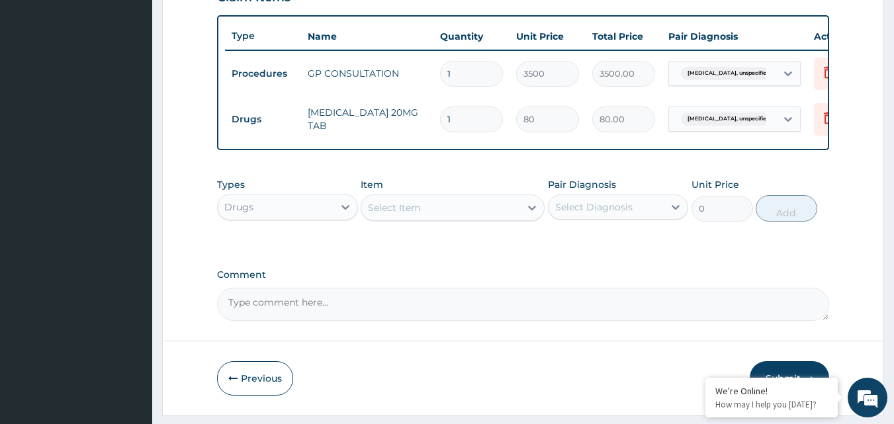
type input "0.00"
type input "1"
type input "80.00"
type input "10"
type input "800.00"
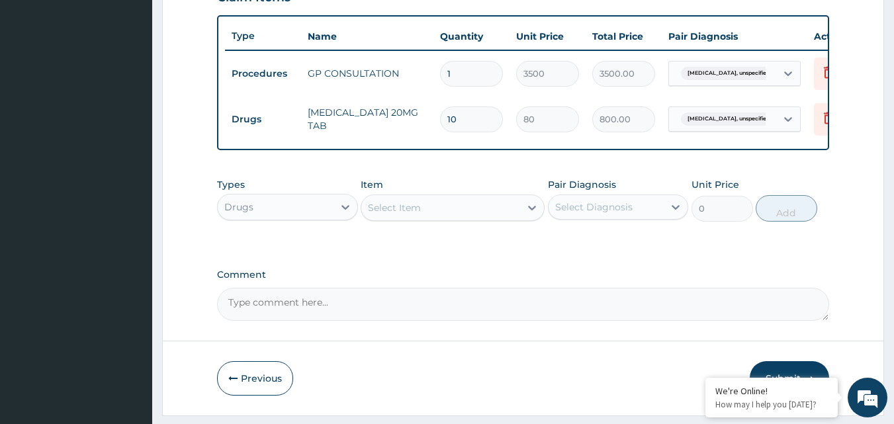
type input "10"
click at [399, 200] on div "Item Select Item" at bounding box center [452, 200] width 184 height 44
click at [401, 212] on div "Select Item" at bounding box center [394, 207] width 53 height 13
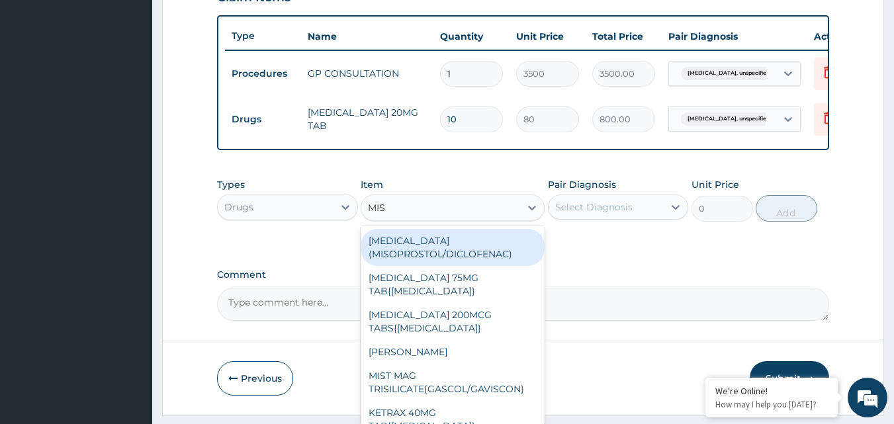
type input "MIST"
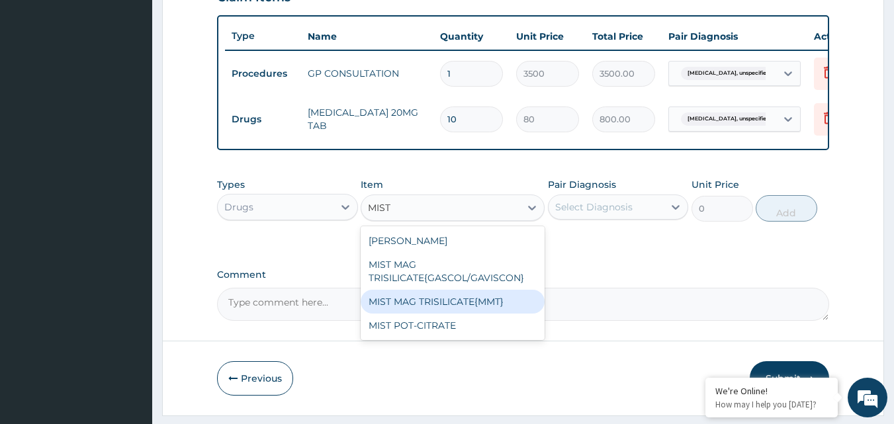
click at [475, 304] on div "MIST MAG TRISILICATE{MMT}" at bounding box center [452, 302] width 184 height 24
type input "640"
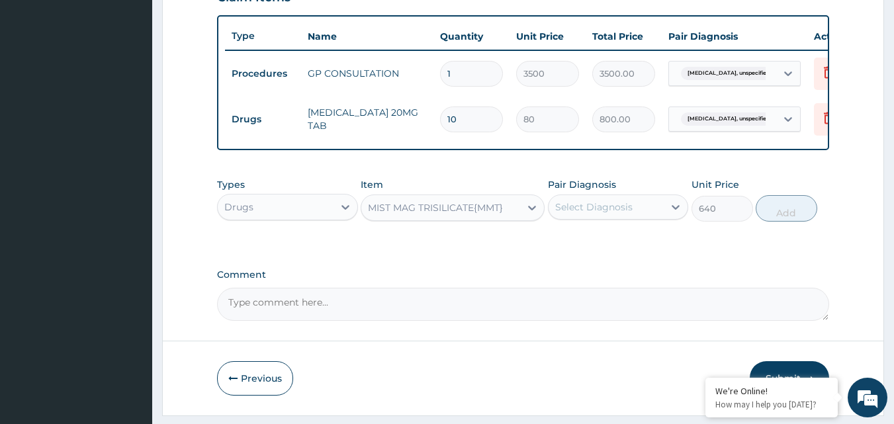
click at [626, 214] on div "Select Diagnosis" at bounding box center [593, 206] width 77 height 13
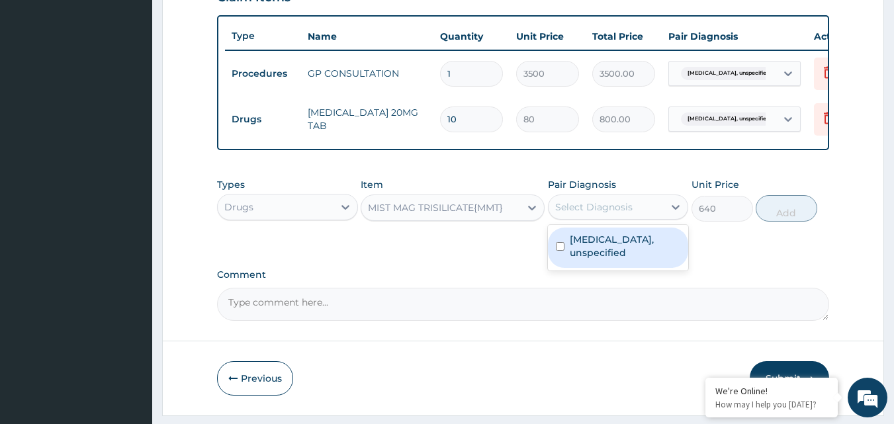
click at [611, 246] on label "[MEDICAL_DATA], unspecified" at bounding box center [624, 246] width 111 height 26
checkbox input "true"
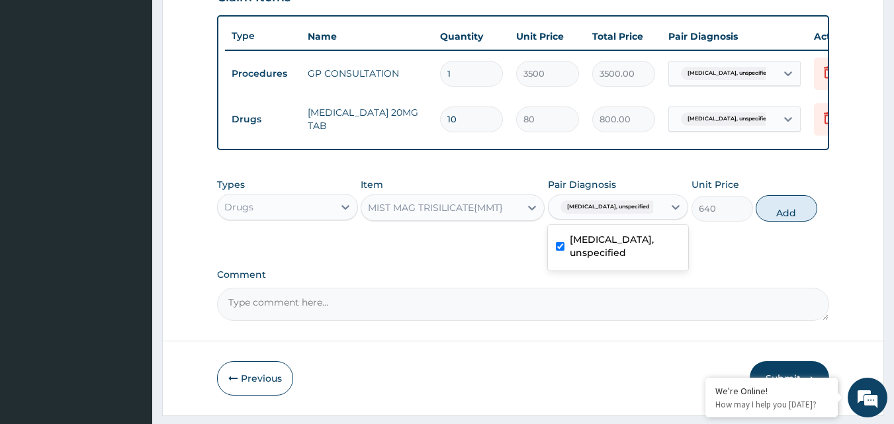
drag, startPoint x: 786, startPoint y: 224, endPoint x: 777, endPoint y: 221, distance: 9.6
click at [784, 222] on button "Add" at bounding box center [786, 208] width 62 height 26
type input "0"
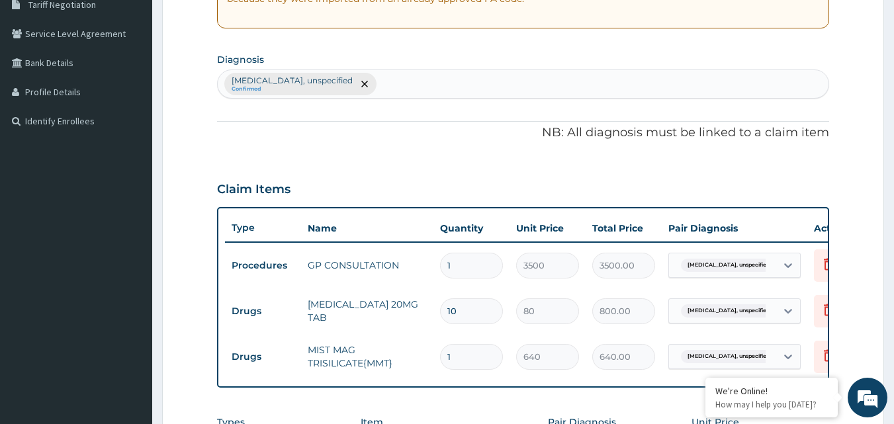
scroll to position [278, 0]
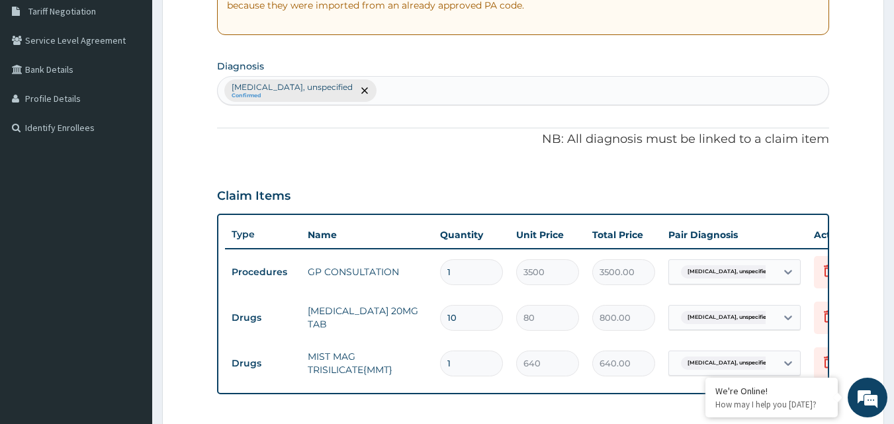
click at [383, 93] on div "Gastritis, unspecified Confirmed" at bounding box center [523, 91] width 611 height 28
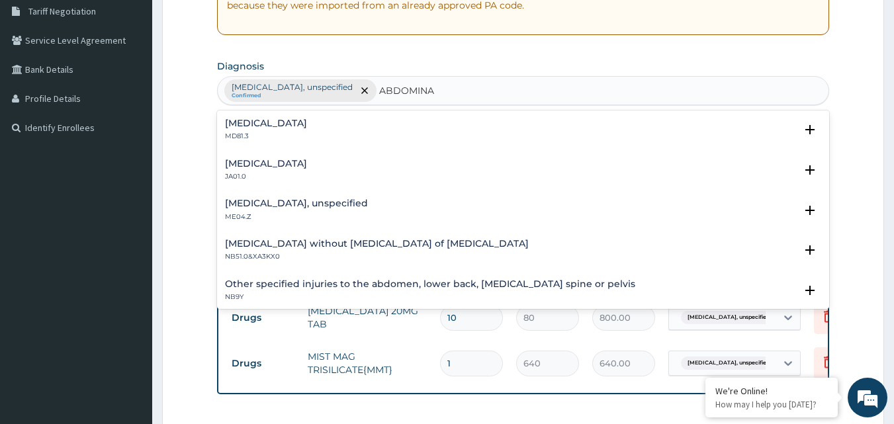
type input "ABDOMINAL"
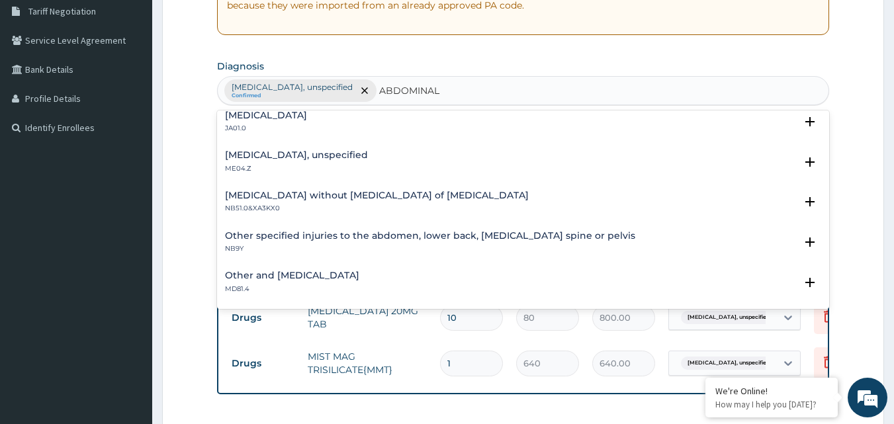
scroll to position [132, 0]
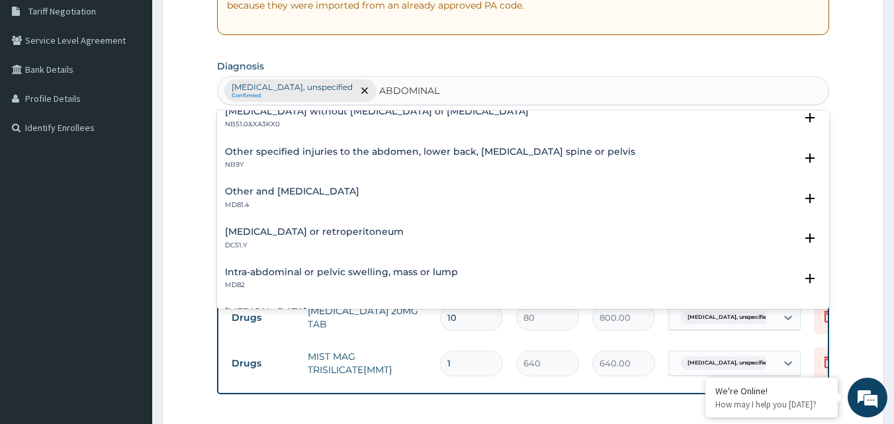
click at [337, 193] on h4 "Other and unspecified abdominal pain" at bounding box center [292, 192] width 134 height 10
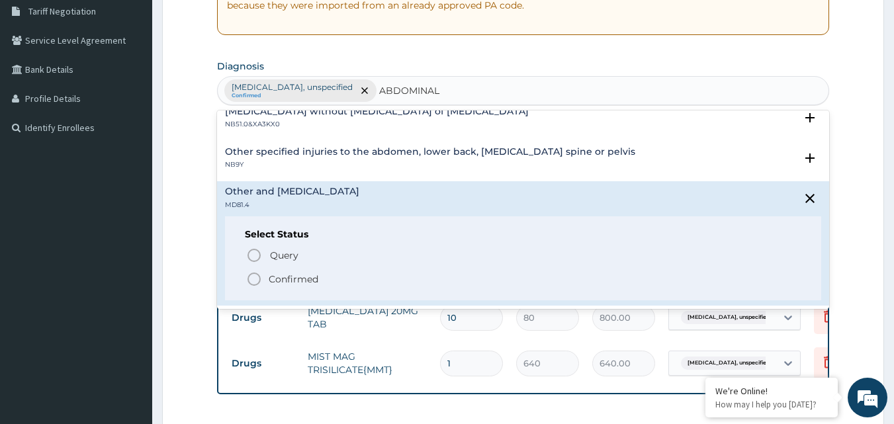
click at [423, 149] on h4 "Other specified injuries to the abdomen, lower back, lumbar spine or pelvis" at bounding box center [430, 152] width 410 height 10
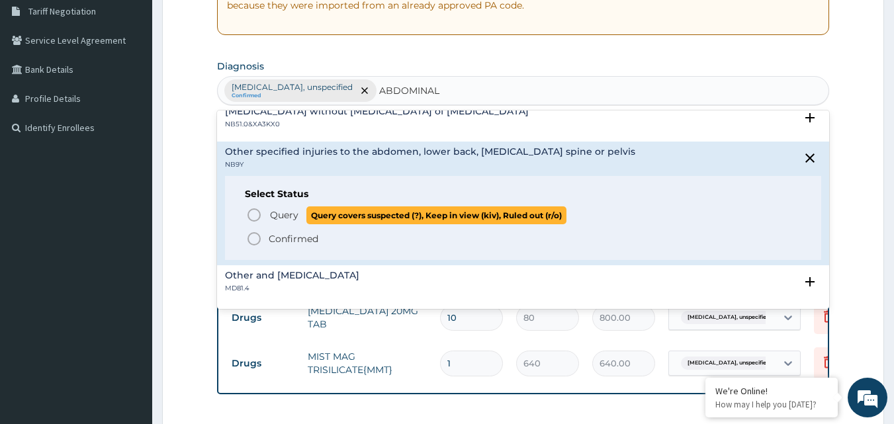
click at [259, 224] on span "Query Query covers suspected (?), Keep in view (kiv), Ruled out (r/o)" at bounding box center [524, 215] width 556 height 18
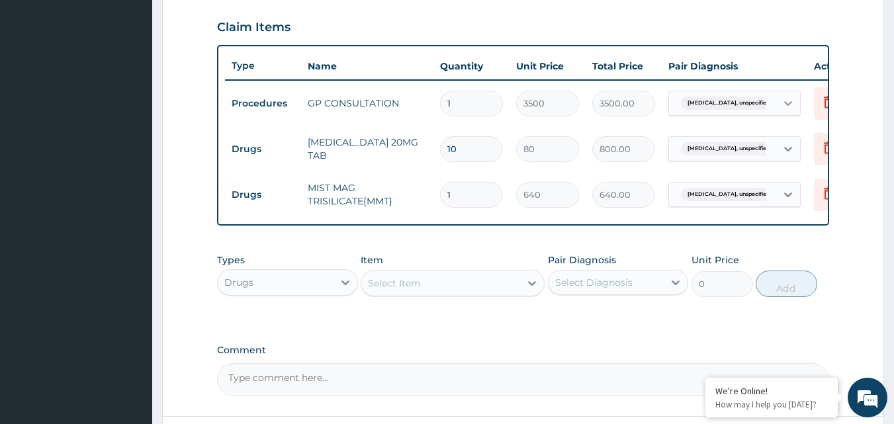
scroll to position [436, 0]
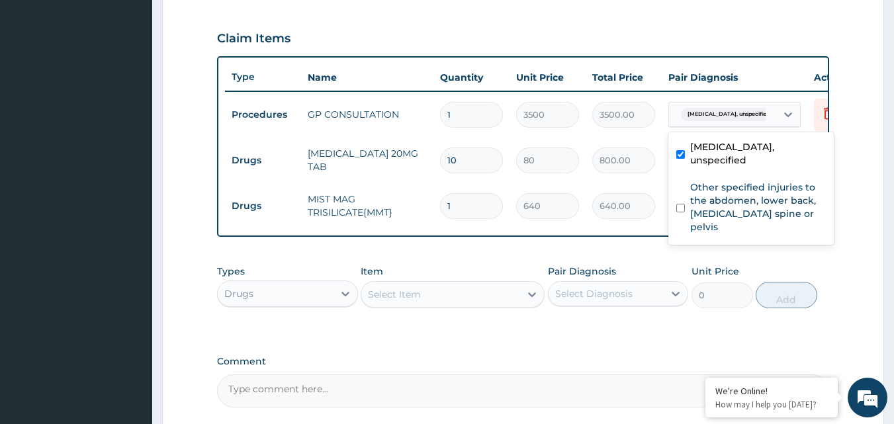
click at [712, 127] on div "Gastritis, unspecified" at bounding box center [734, 114] width 132 height 25
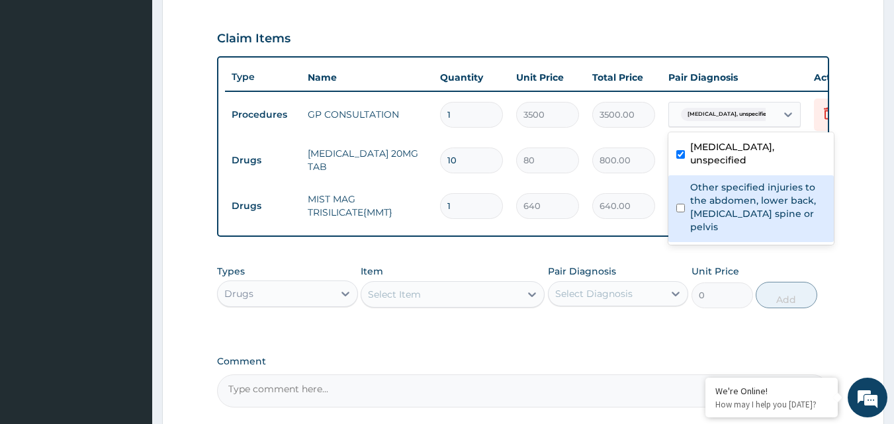
click at [702, 181] on label "Other specified injuries to the abdomen, lower back, lumbar spine or pelvis" at bounding box center [758, 207] width 136 height 53
checkbox input "true"
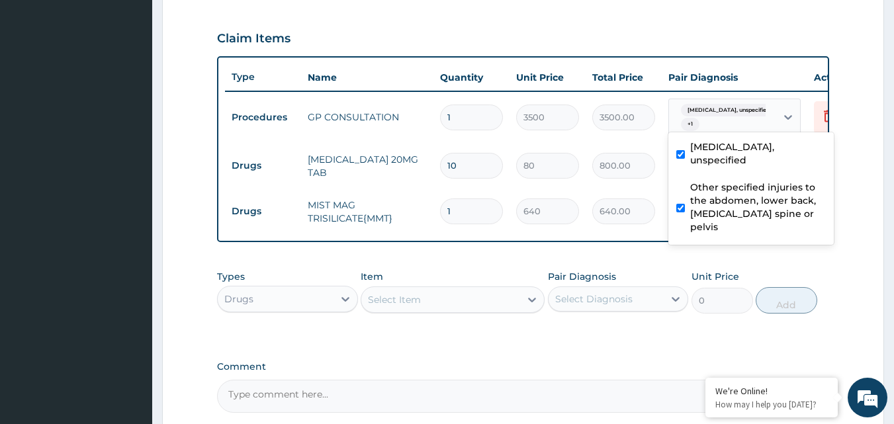
click at [620, 196] on td "640.00" at bounding box center [623, 211] width 76 height 39
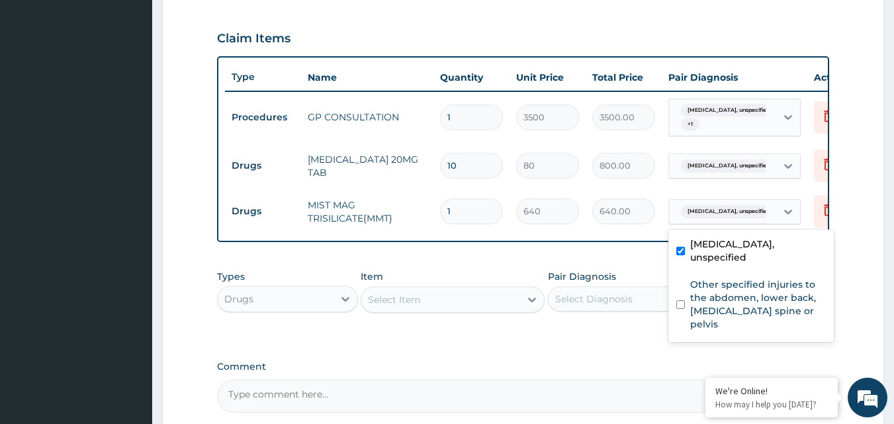
click at [714, 202] on div "Gastritis, unspecified" at bounding box center [722, 211] width 107 height 22
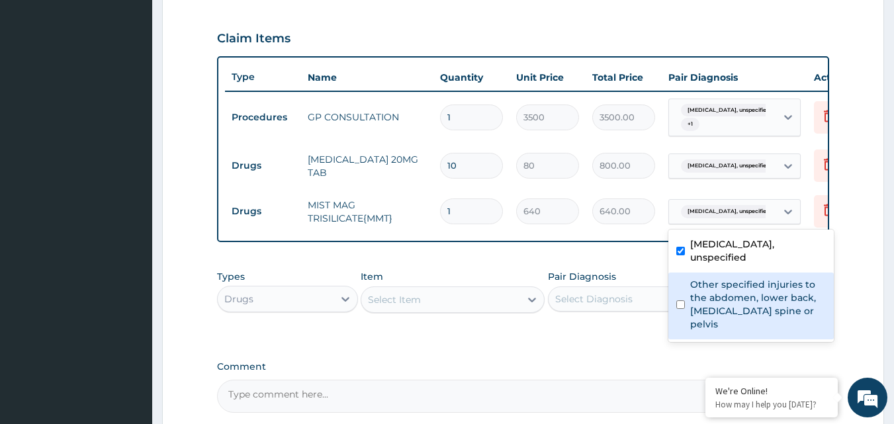
drag, startPoint x: 716, startPoint y: 284, endPoint x: 714, endPoint y: 277, distance: 7.1
click at [714, 281] on label "Other specified injuries to the abdomen, lower back, lumbar spine or pelvis" at bounding box center [758, 304] width 136 height 53
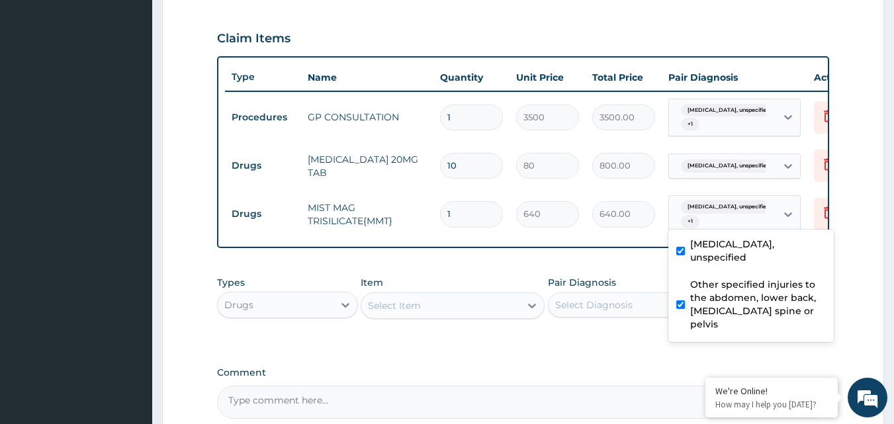
click at [726, 278] on label "Other specified injuries to the abdomen, lower back, lumbar spine or pelvis" at bounding box center [758, 304] width 136 height 53
checkbox input "false"
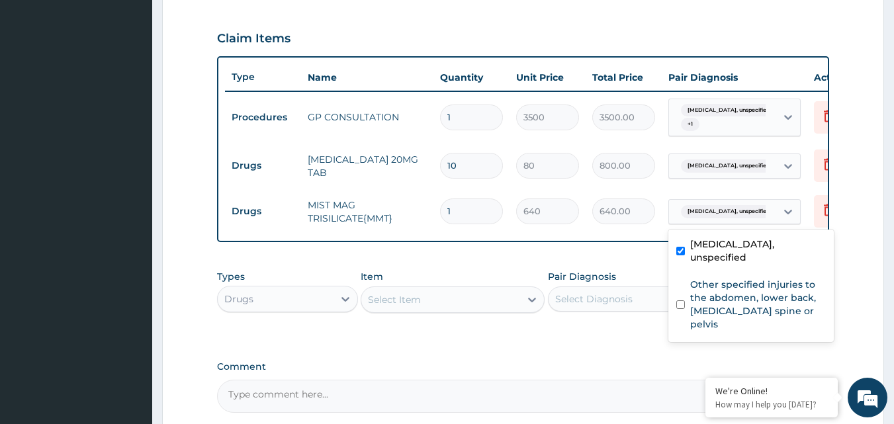
click at [728, 117] on div "Gastritis, unspecified + 1" at bounding box center [720, 118] width 90 height 32
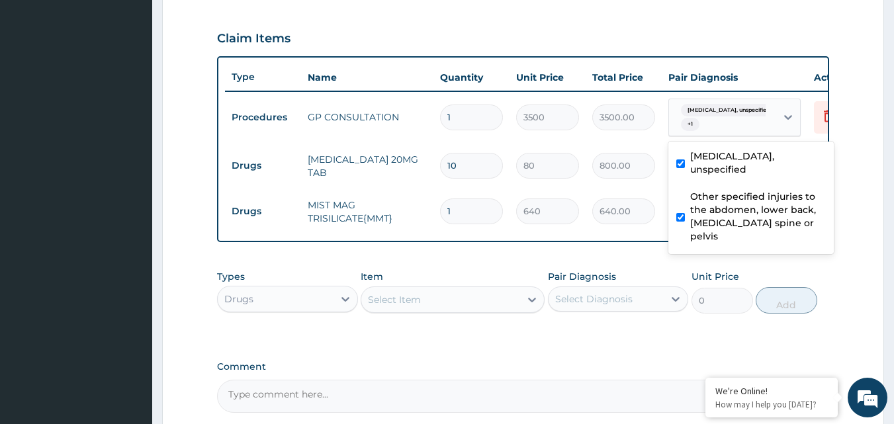
click at [706, 190] on label "Other specified injuries to the abdomen, lower back, lumbar spine or pelvis" at bounding box center [758, 216] width 136 height 53
checkbox input "false"
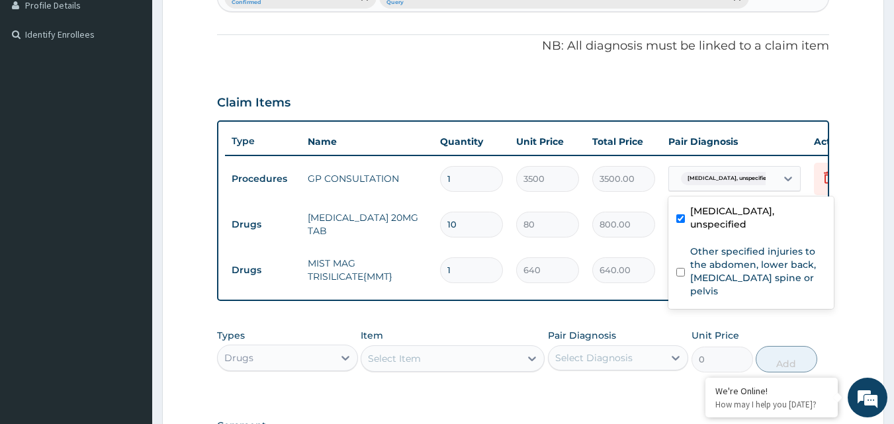
scroll to position [171, 0]
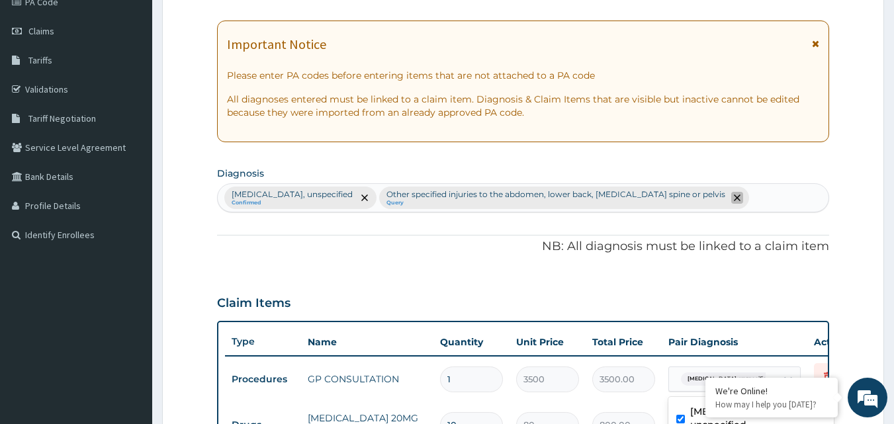
click at [733, 201] on icon "remove selection option" at bounding box center [736, 197] width 7 height 7
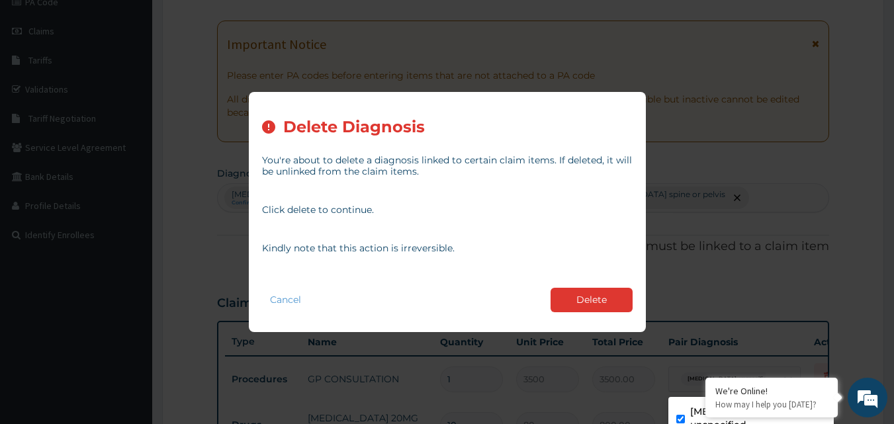
drag, startPoint x: 601, startPoint y: 292, endPoint x: 606, endPoint y: 284, distance: 9.8
click at [601, 293] on button "Delete" at bounding box center [591, 300] width 82 height 24
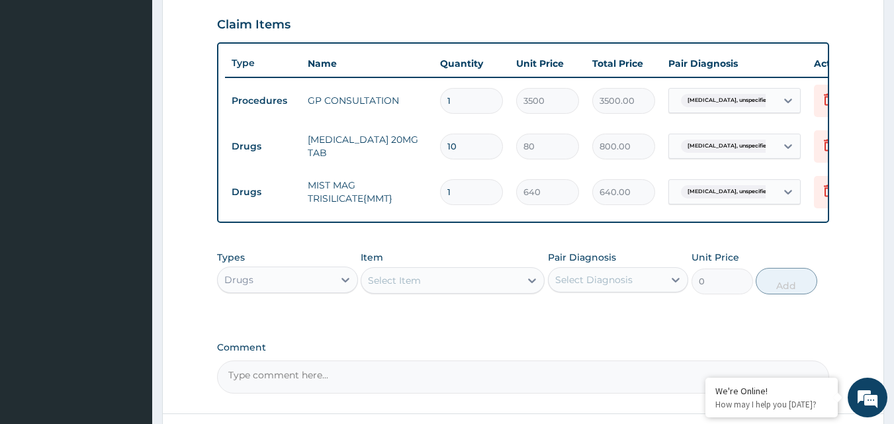
scroll to position [436, 0]
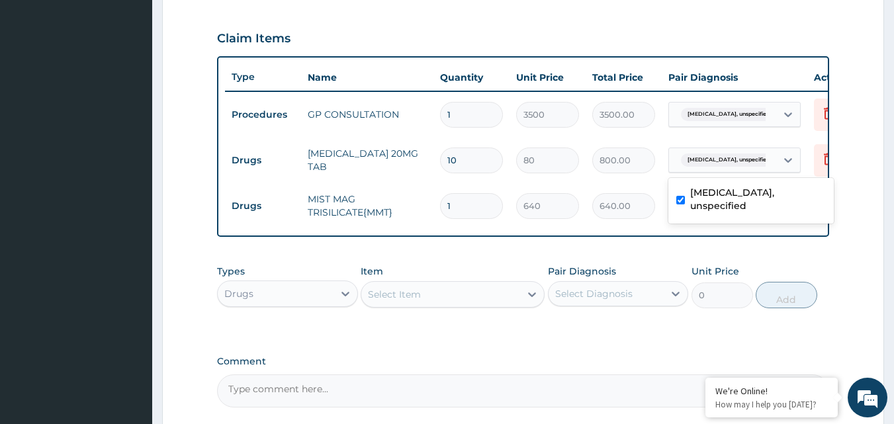
click at [768, 160] on div "Gastritis, unspecified" at bounding box center [722, 160] width 107 height 22
click at [761, 114] on div "Gastritis, unspecified" at bounding box center [722, 114] width 107 height 22
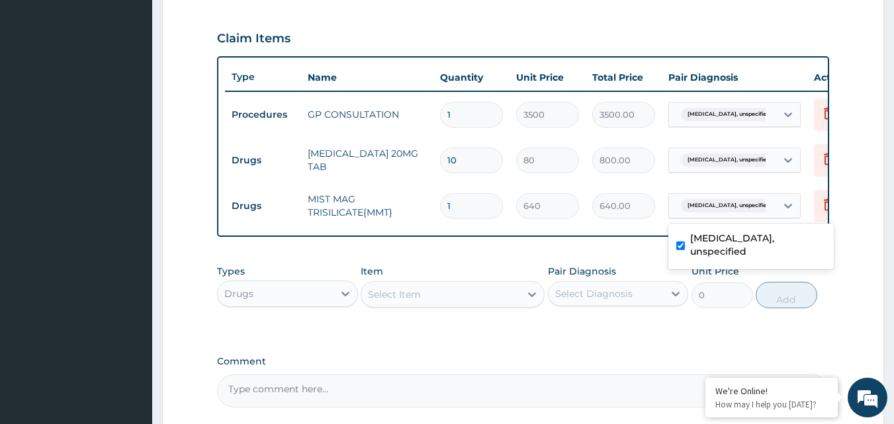
click at [740, 200] on span "Gastritis, unspecified" at bounding box center [729, 205] width 96 height 13
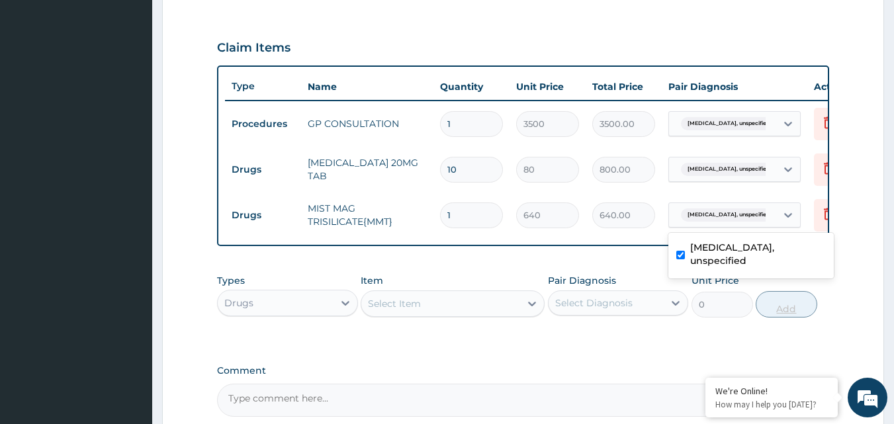
scroll to position [568, 0]
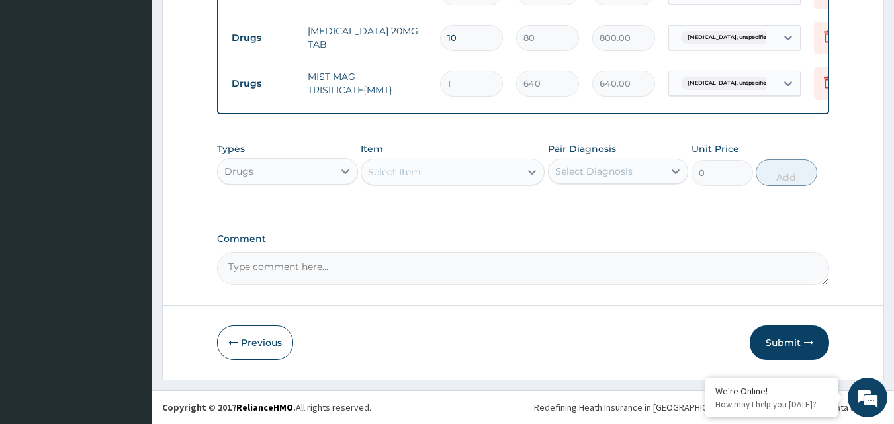
click at [259, 328] on button "Previous" at bounding box center [255, 342] width 76 height 34
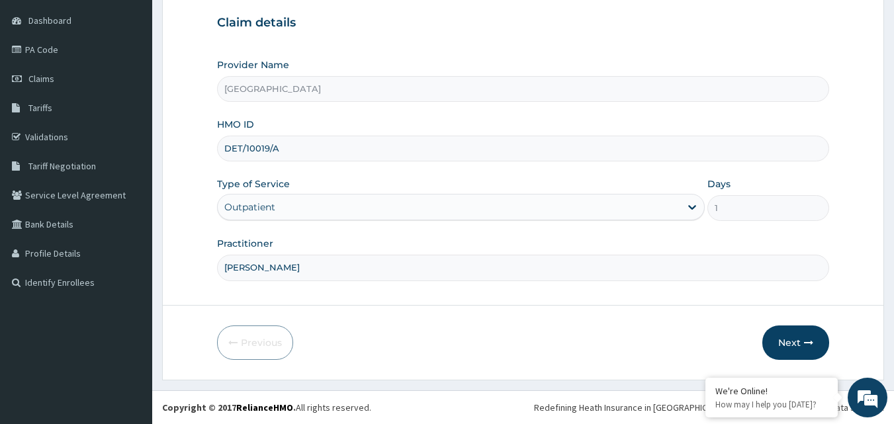
click at [780, 323] on form "Step 1 of 2 Claim details Provider Name Motayo Hospital HMO ID DET/10019/A Type…" at bounding box center [523, 163] width 722 height 434
click at [784, 339] on button "Next" at bounding box center [795, 342] width 67 height 34
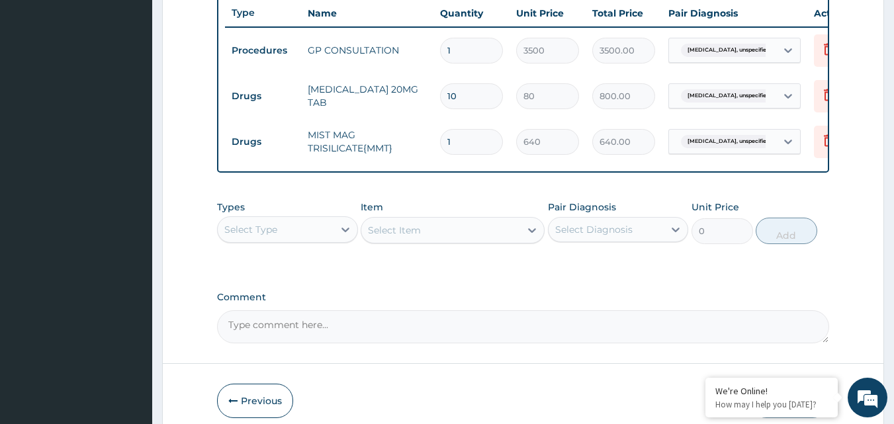
scroll to position [568, 0]
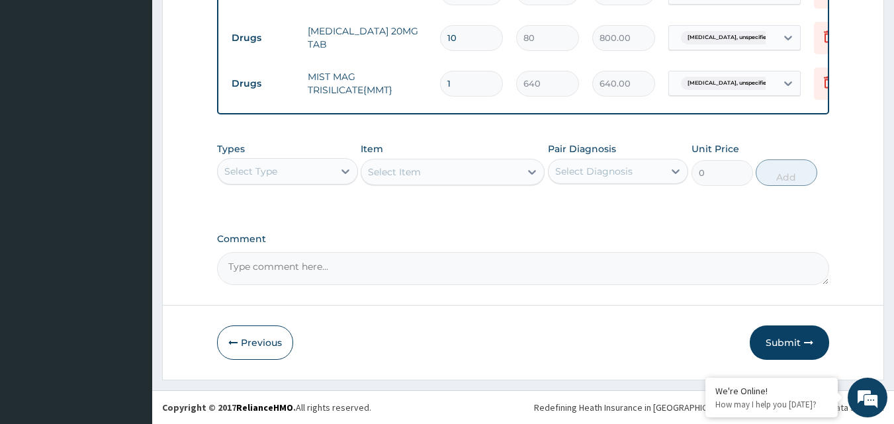
drag, startPoint x: 774, startPoint y: 338, endPoint x: 776, endPoint y: 331, distance: 7.5
click at [774, 337] on button "Submit" at bounding box center [788, 342] width 79 height 34
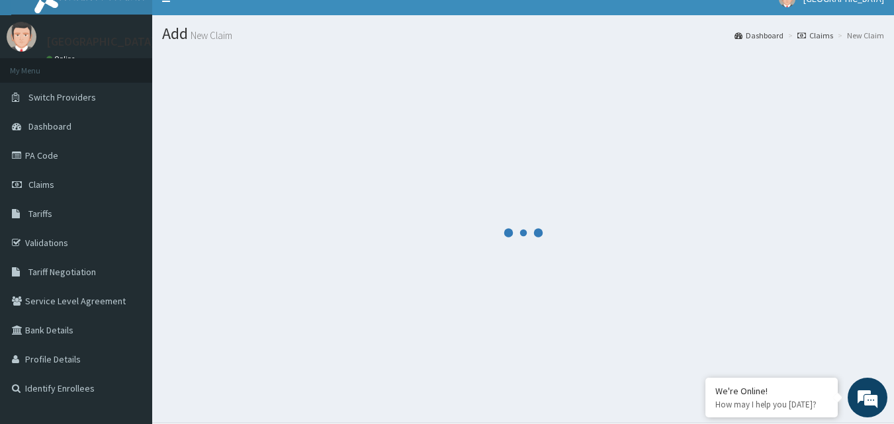
scroll to position [0, 0]
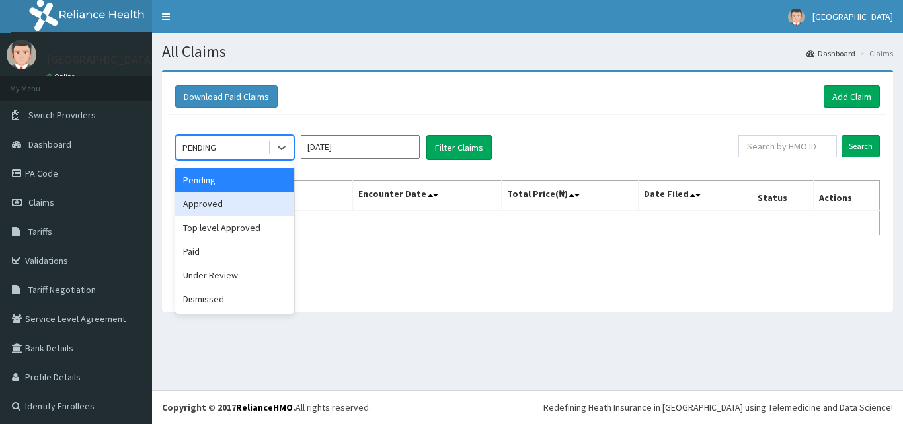
click at [224, 207] on div "Approved" at bounding box center [234, 204] width 119 height 24
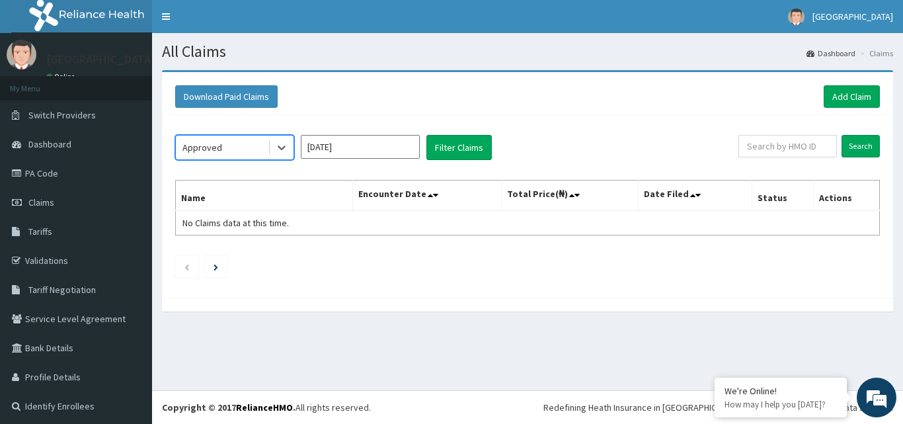
click at [362, 150] on input "[DATE]" at bounding box center [360, 147] width 119 height 24
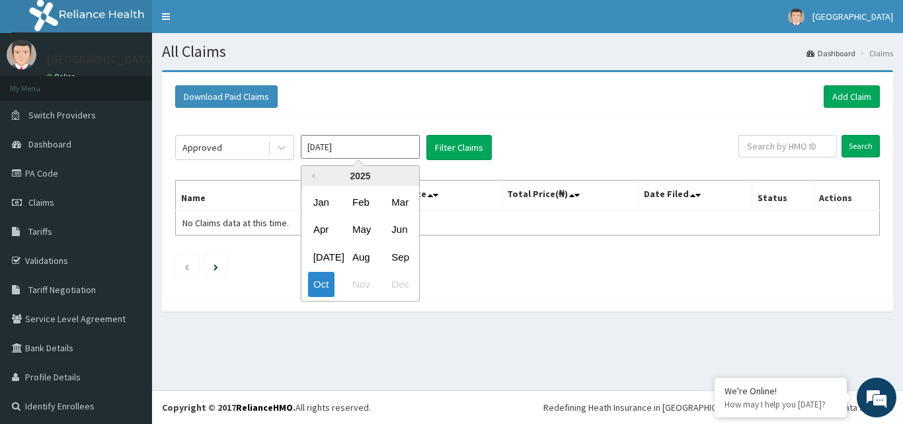
click at [403, 256] on div "Sep" at bounding box center [399, 257] width 26 height 24
type input "[DATE]"
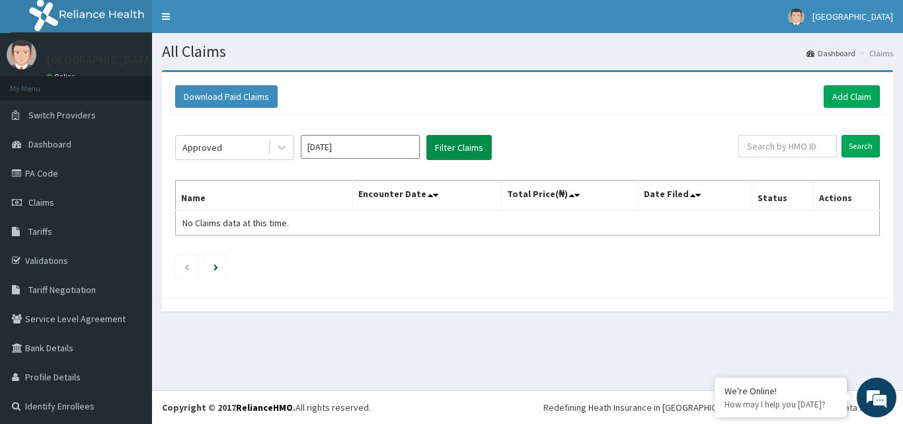
click at [455, 147] on button "Filter Claims" at bounding box center [459, 147] width 65 height 25
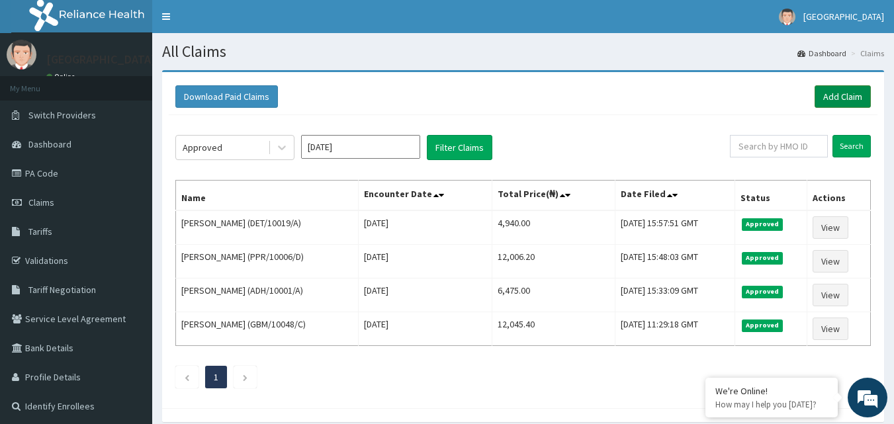
click at [845, 101] on link "Add Claim" at bounding box center [842, 96] width 56 height 22
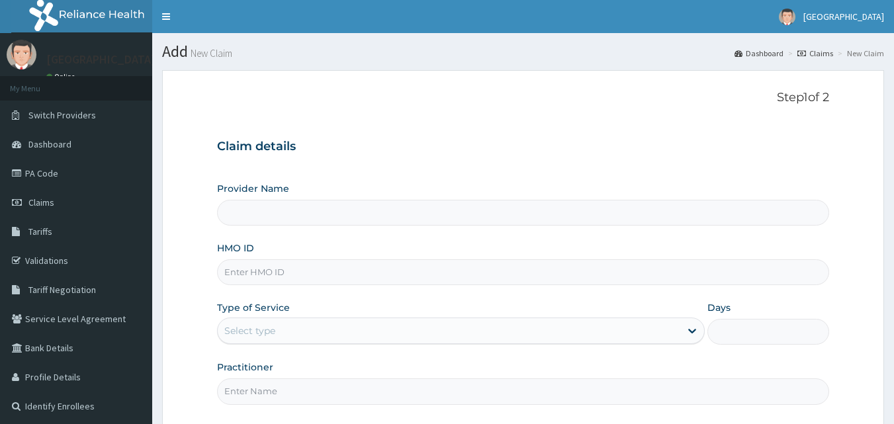
click at [253, 267] on input "HMO ID" at bounding box center [523, 272] width 612 height 26
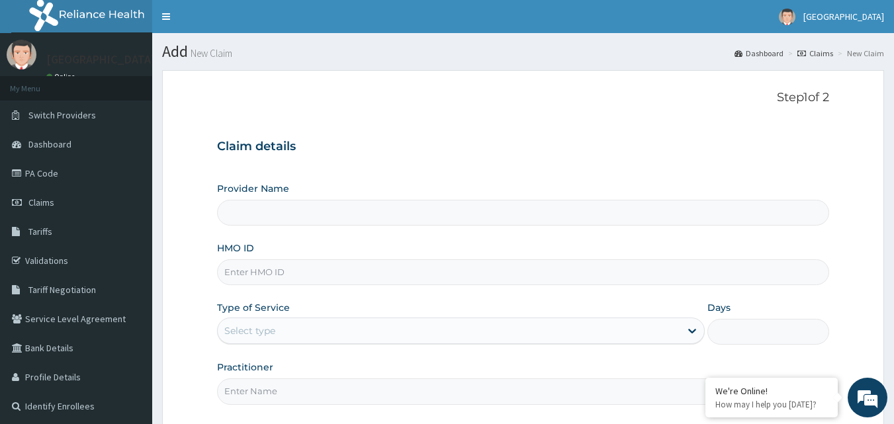
type input "P"
type input "[GEOGRAPHIC_DATA]"
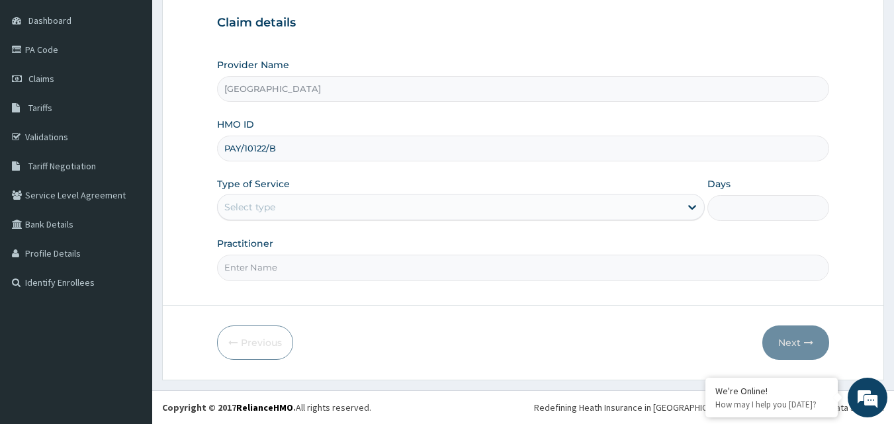
type input "PAY/10122/B"
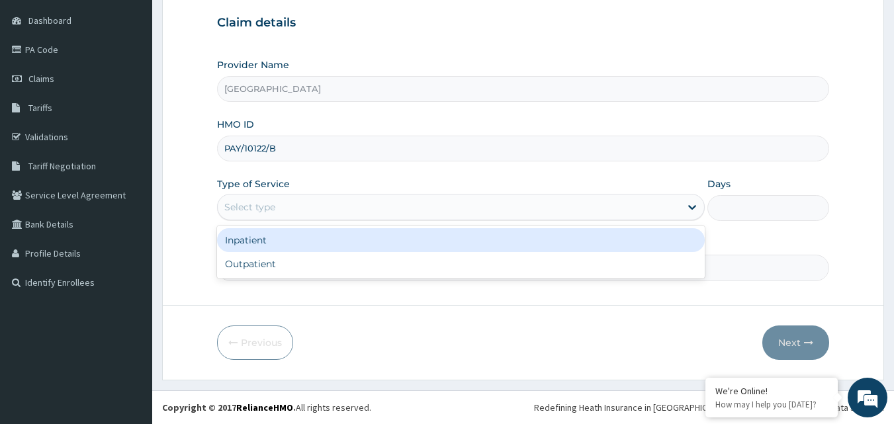
click at [415, 208] on div "Select type" at bounding box center [449, 206] width 462 height 21
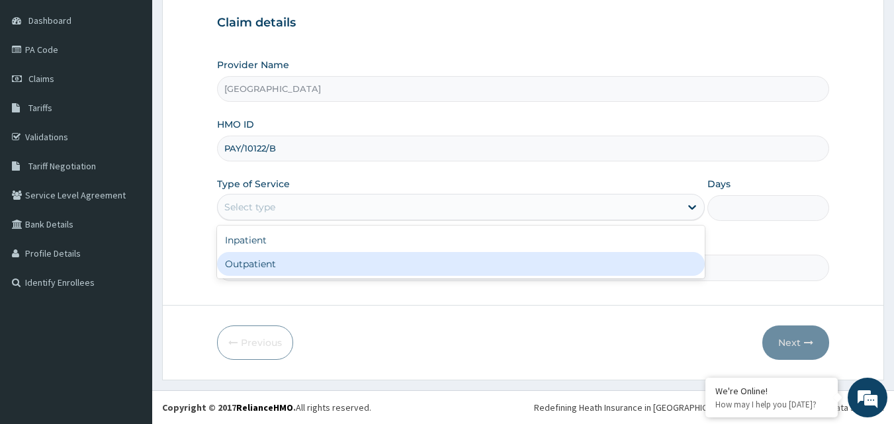
click at [316, 255] on div "Outpatient" at bounding box center [460, 264] width 487 height 24
type input "1"
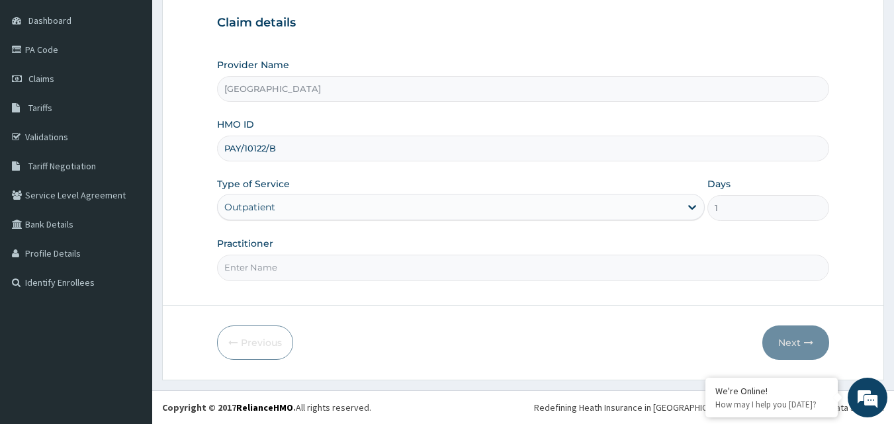
click at [304, 263] on input "Practitioner" at bounding box center [523, 268] width 612 height 26
type input "[PERSON_NAME]"
click at [793, 334] on button "Next" at bounding box center [795, 342] width 67 height 34
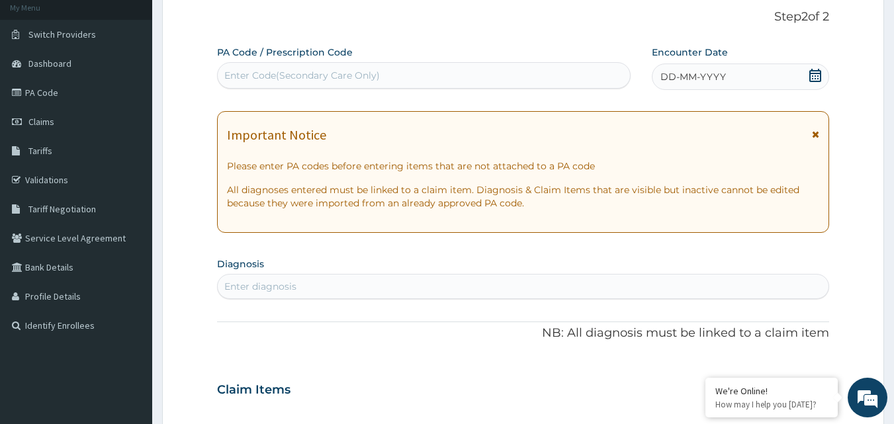
scroll to position [58, 0]
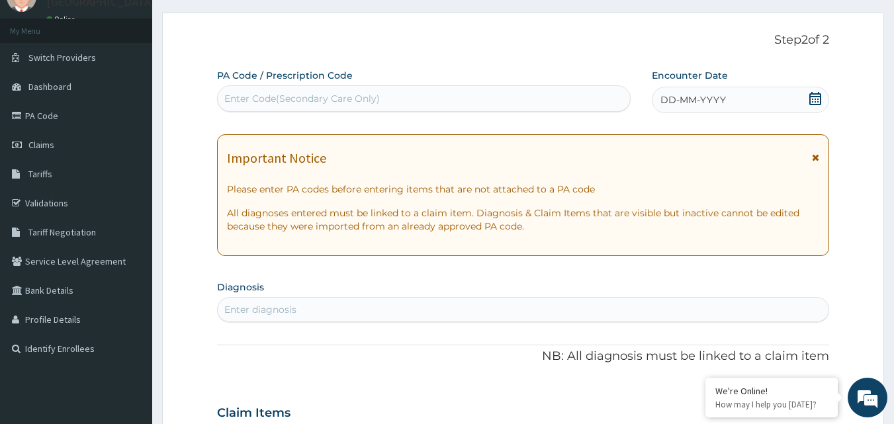
click at [817, 103] on icon at bounding box center [814, 98] width 13 height 13
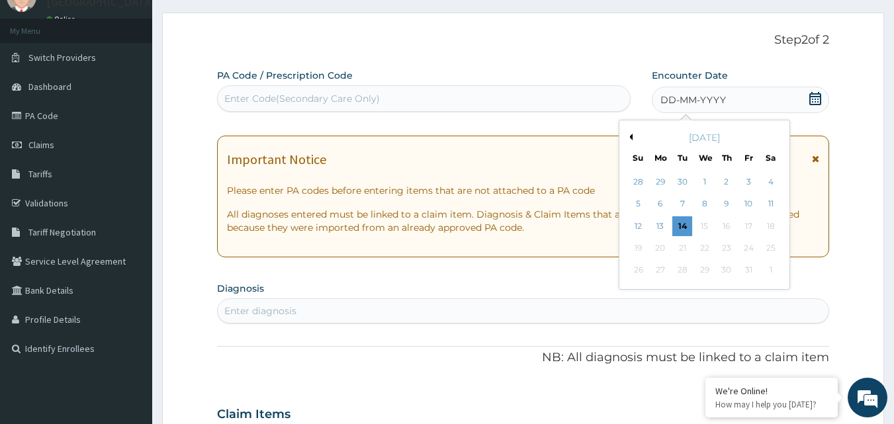
click at [630, 136] on button "Previous Month" at bounding box center [629, 137] width 7 height 7
click at [732, 206] on div "11" at bounding box center [726, 204] width 20 height 20
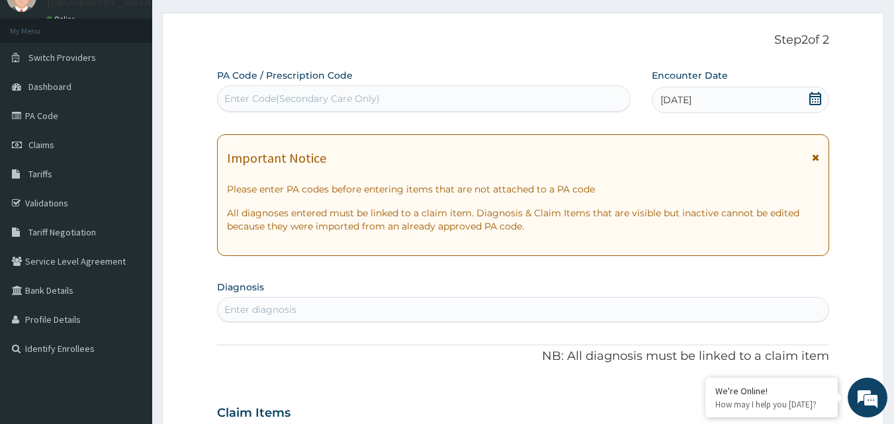
scroll to position [190, 0]
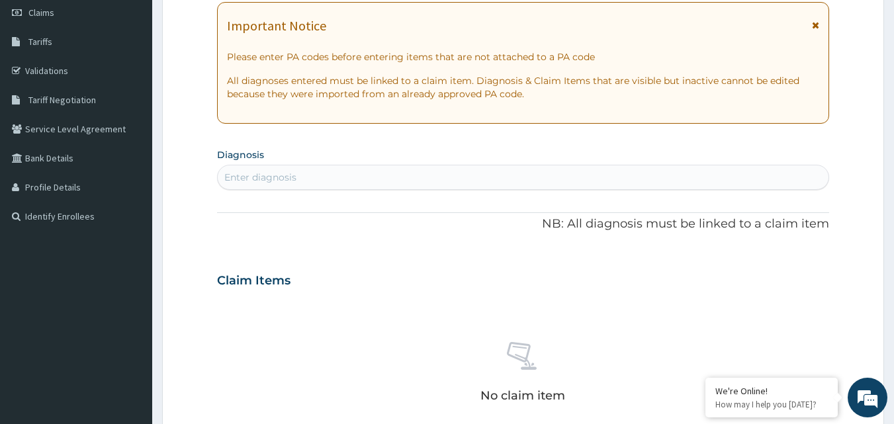
click at [362, 173] on div "Enter diagnosis" at bounding box center [523, 177] width 611 height 21
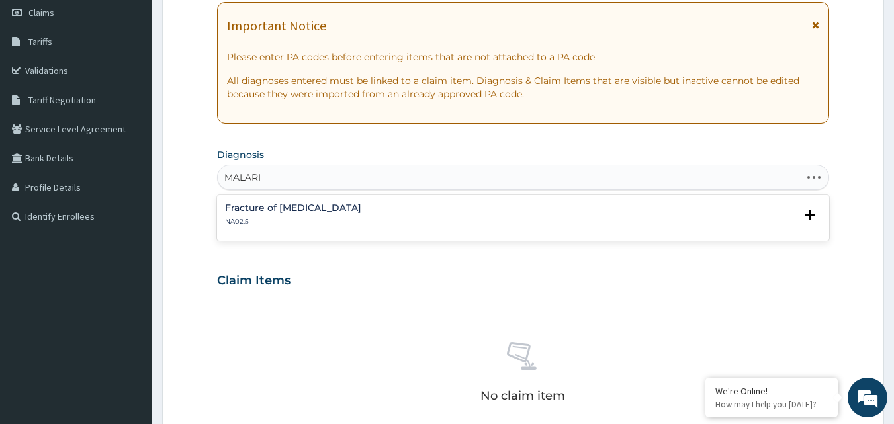
type input "[MEDICAL_DATA]"
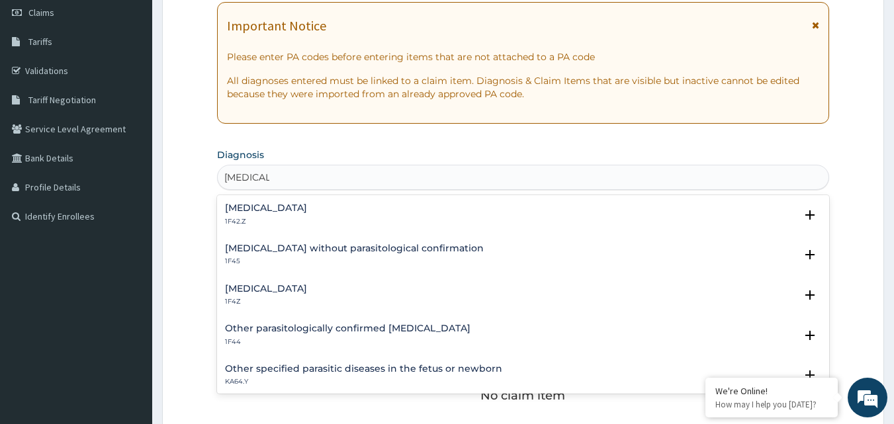
click at [263, 284] on h4 "[MEDICAL_DATA]" at bounding box center [266, 289] width 82 height 10
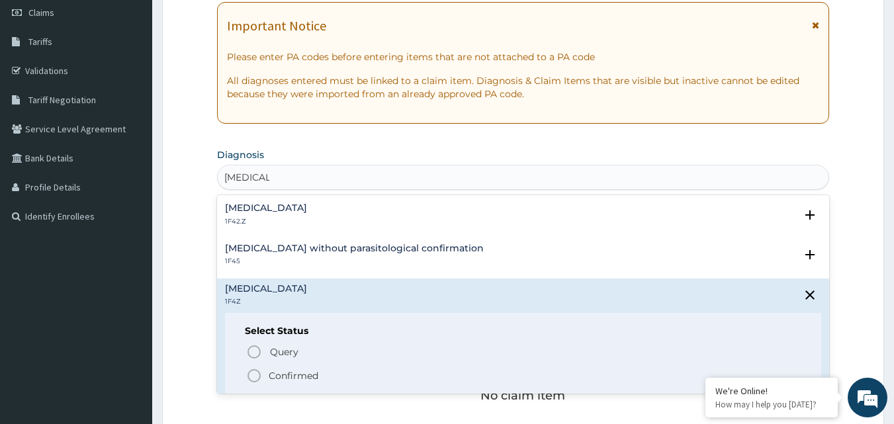
click at [266, 339] on div "Select Status Query Query covers suspected (?), Keep in view (kiv), Ruled out (…" at bounding box center [523, 355] width 597 height 84
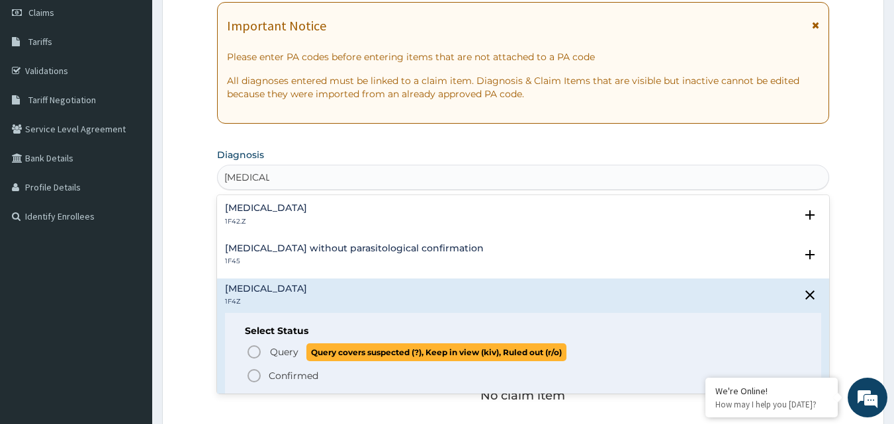
click at [271, 353] on span "Query" at bounding box center [284, 351] width 28 height 13
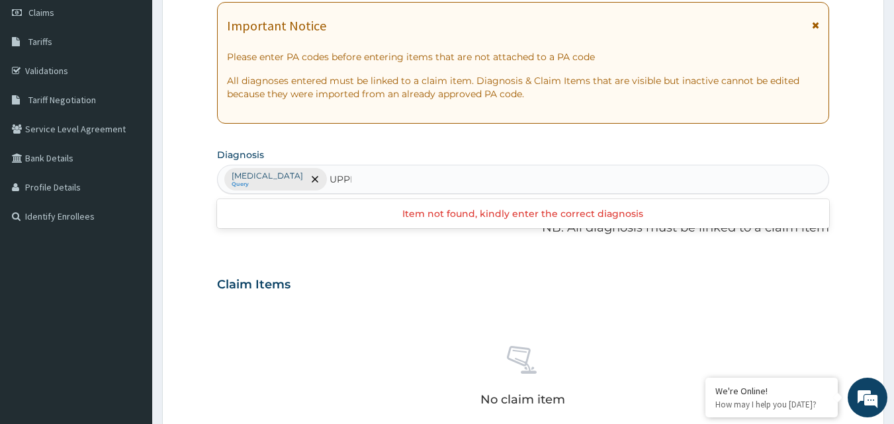
type input "UPPER"
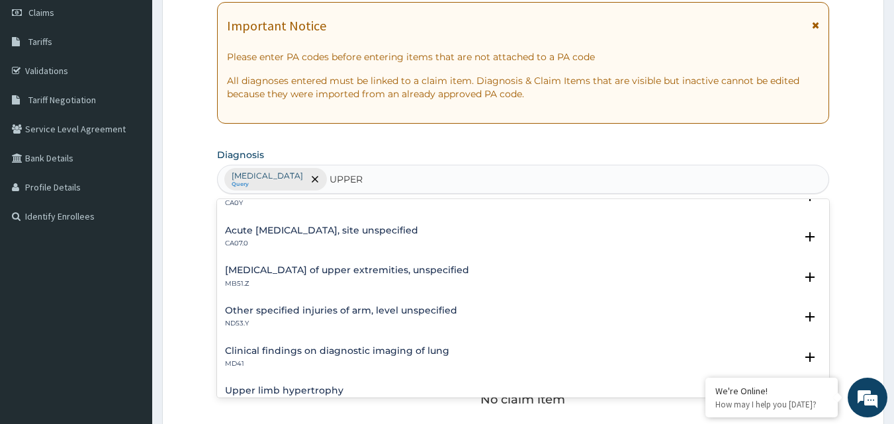
scroll to position [0, 0]
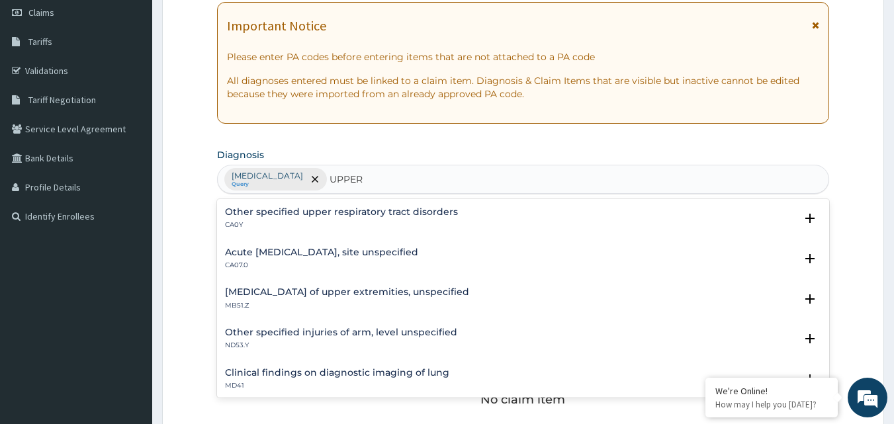
click at [356, 210] on h4 "Other specified upper respiratory tract disorders" at bounding box center [341, 212] width 233 height 10
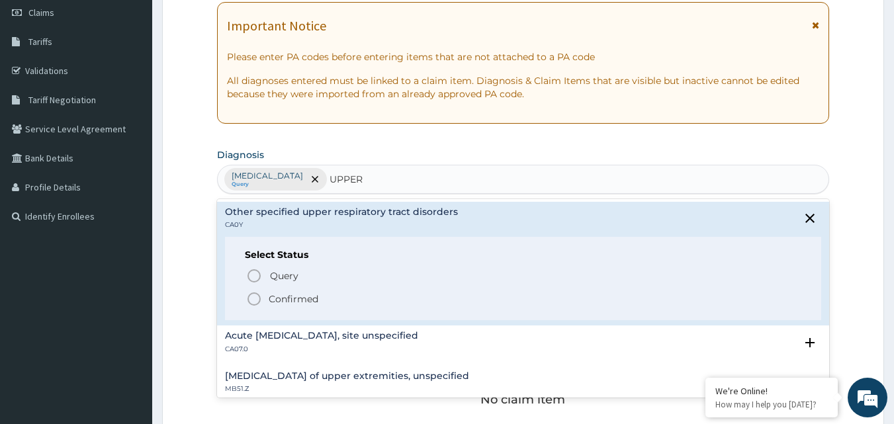
click at [285, 296] on p "Confirmed" at bounding box center [294, 298] width 50 height 13
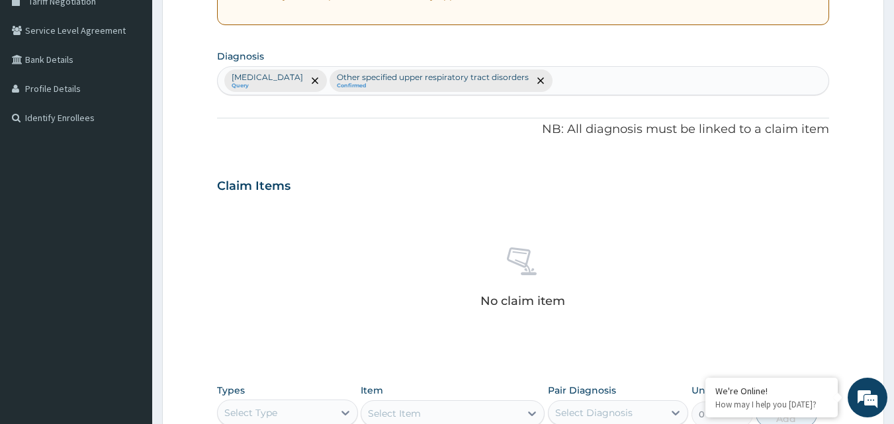
scroll to position [454, 0]
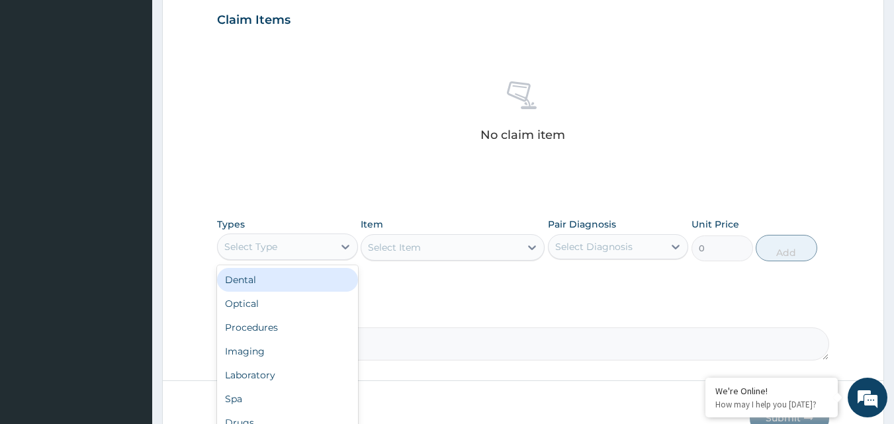
click at [315, 237] on div "Select Type" at bounding box center [276, 246] width 116 height 21
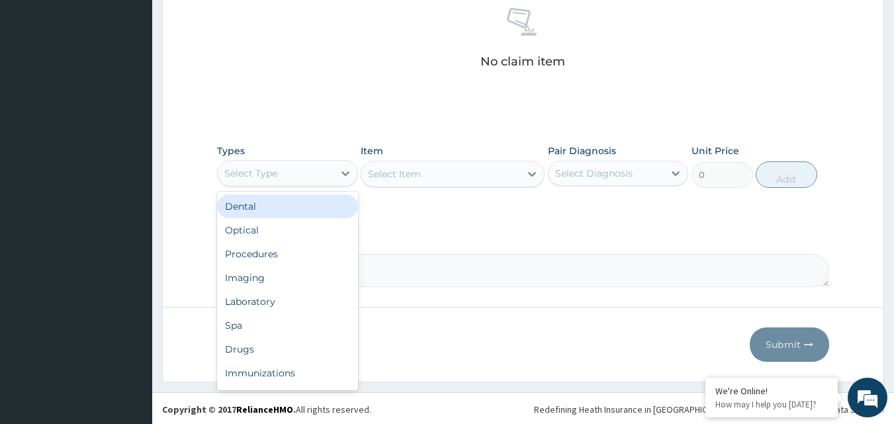
scroll to position [530, 0]
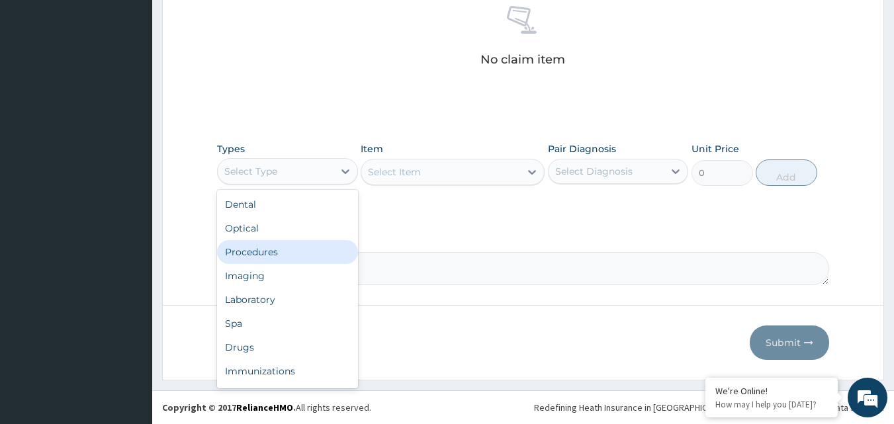
click at [284, 257] on div "Procedures" at bounding box center [287, 252] width 141 height 24
click at [284, 255] on textarea "Comment" at bounding box center [523, 268] width 612 height 33
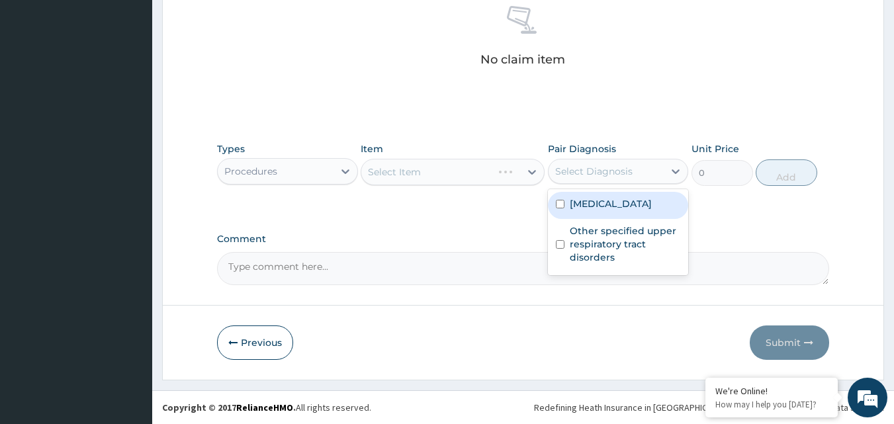
click at [642, 165] on div "Select Diagnosis" at bounding box center [606, 171] width 116 height 21
click at [621, 207] on label "Malaria, unspecified" at bounding box center [610, 203] width 82 height 13
checkbox input "true"
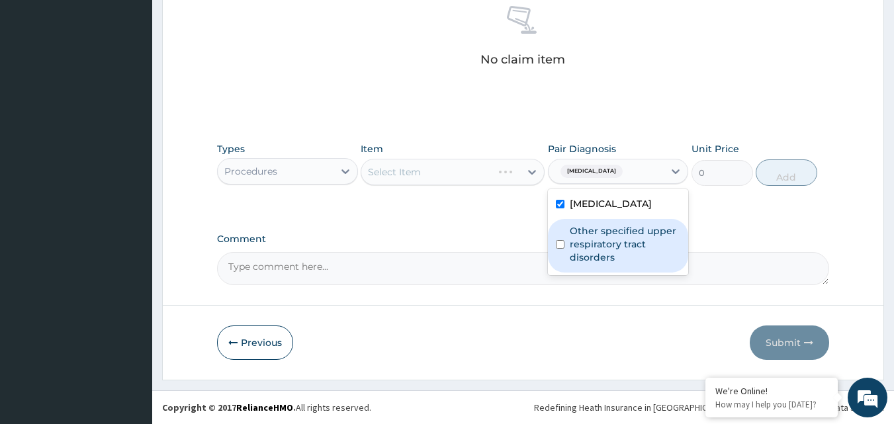
click at [599, 244] on label "Other specified upper respiratory tract disorders" at bounding box center [624, 244] width 111 height 40
checkbox input "true"
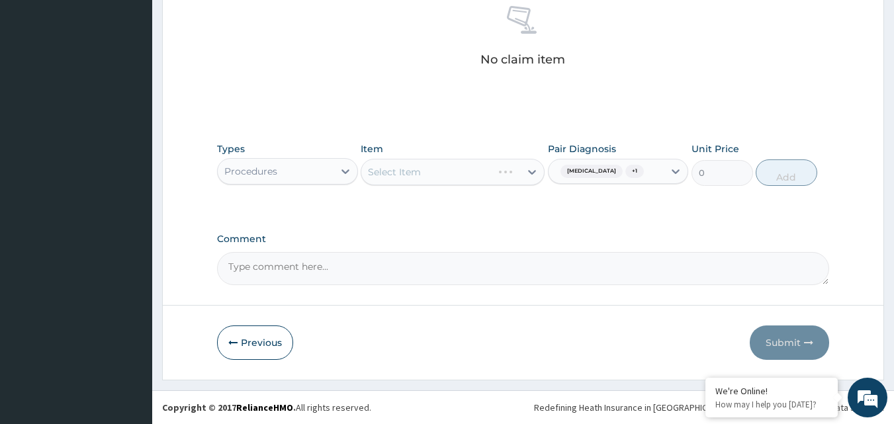
click at [499, 171] on div "Select Item" at bounding box center [452, 172] width 184 height 26
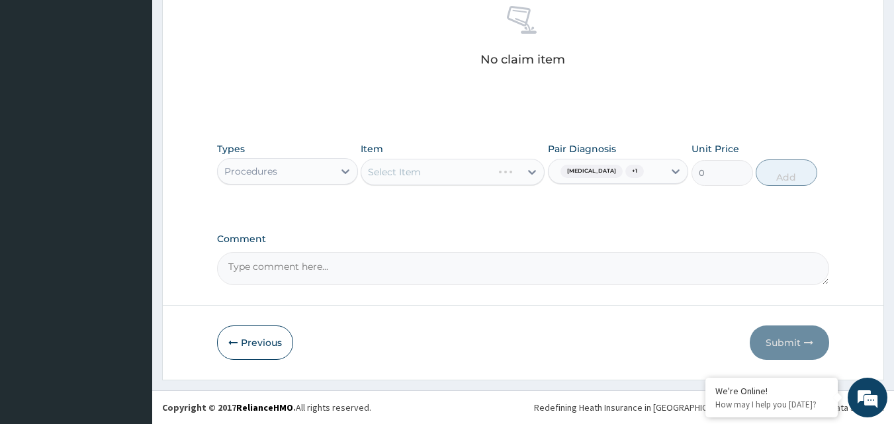
click at [496, 177] on div "Select Item" at bounding box center [452, 172] width 184 height 26
click at [497, 177] on div "Select Item" at bounding box center [452, 172] width 184 height 26
click at [497, 176] on div "Select Item" at bounding box center [452, 172] width 184 height 26
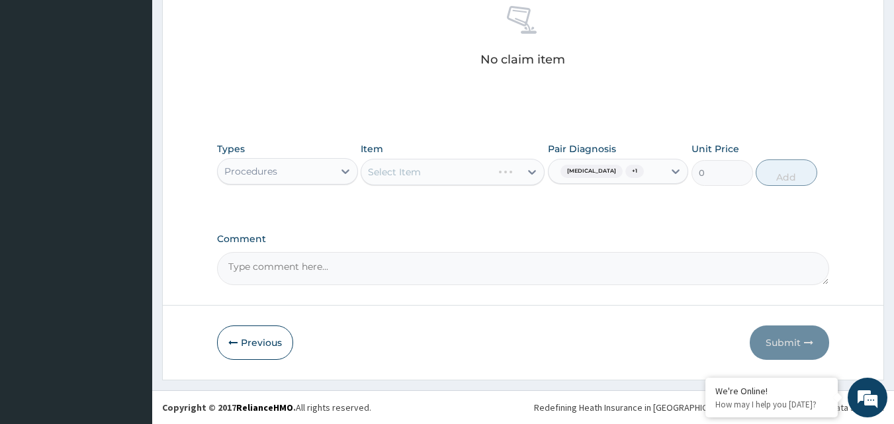
click at [497, 176] on div "Select Item" at bounding box center [452, 172] width 184 height 26
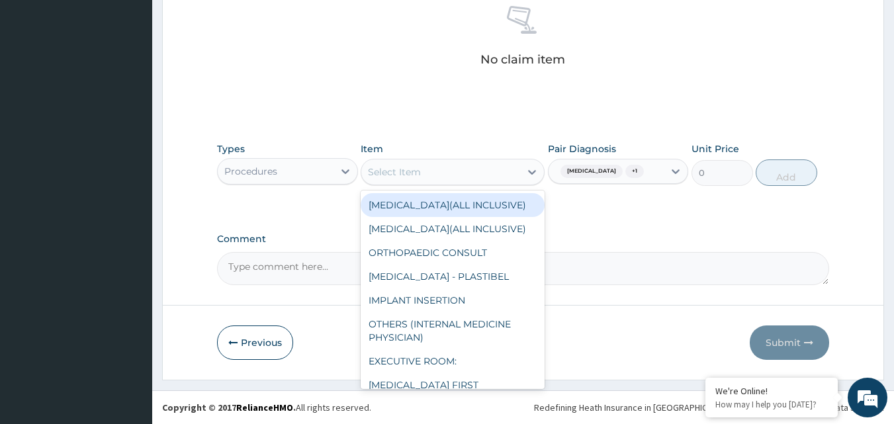
click at [497, 176] on div "Select Item" at bounding box center [440, 171] width 159 height 21
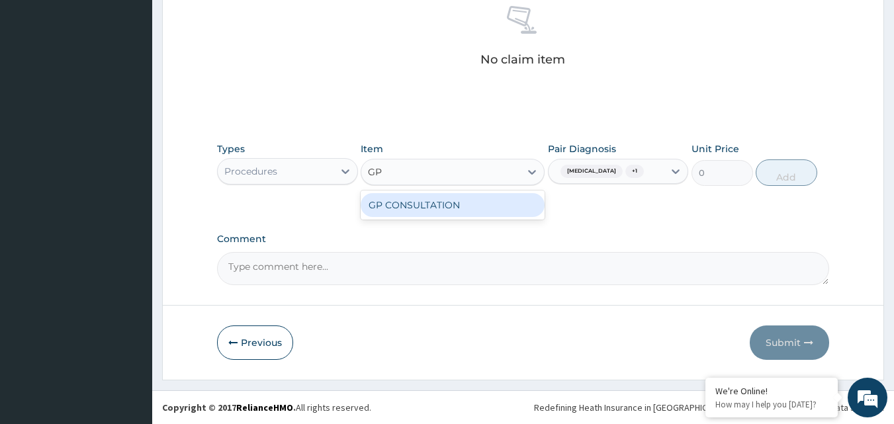
type input "GP"
click at [494, 193] on div "GP CONSULTATION" at bounding box center [452, 205] width 184 height 24
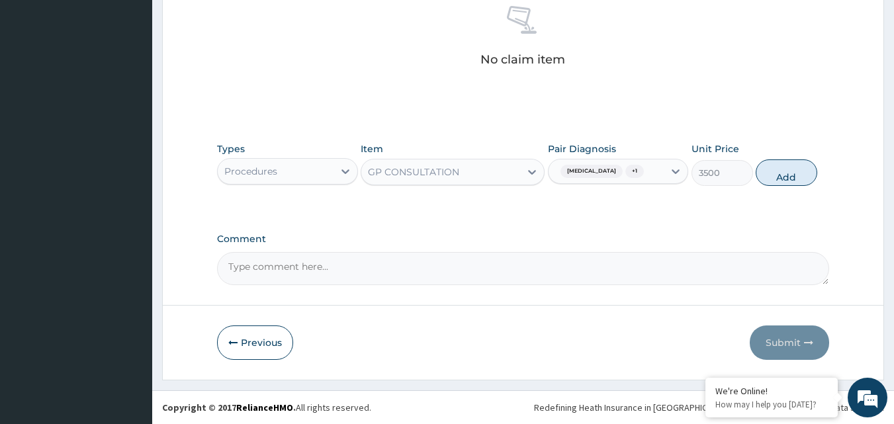
drag, startPoint x: 796, startPoint y: 173, endPoint x: 644, endPoint y: 144, distance: 155.5
click at [794, 173] on button "Add" at bounding box center [786, 172] width 62 height 26
type input "0"
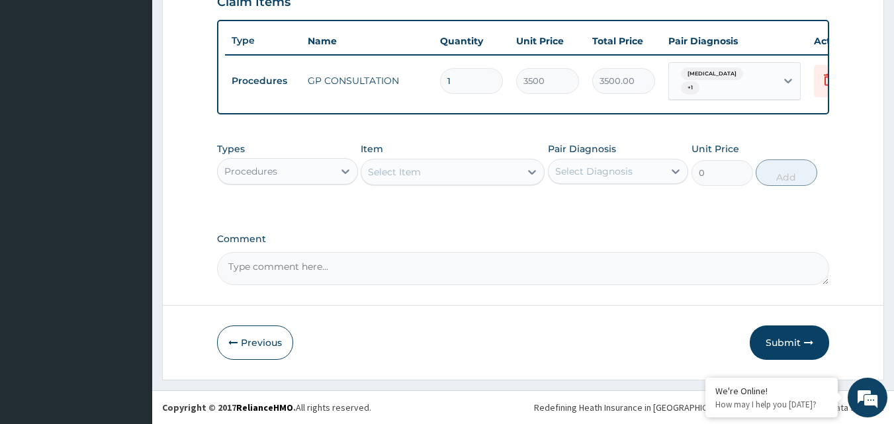
scroll to position [482, 0]
click at [271, 192] on div "Types Procedures Item Select Item Pair Diagnosis Select Diagnosis Unit Price 0 …" at bounding box center [523, 164] width 612 height 57
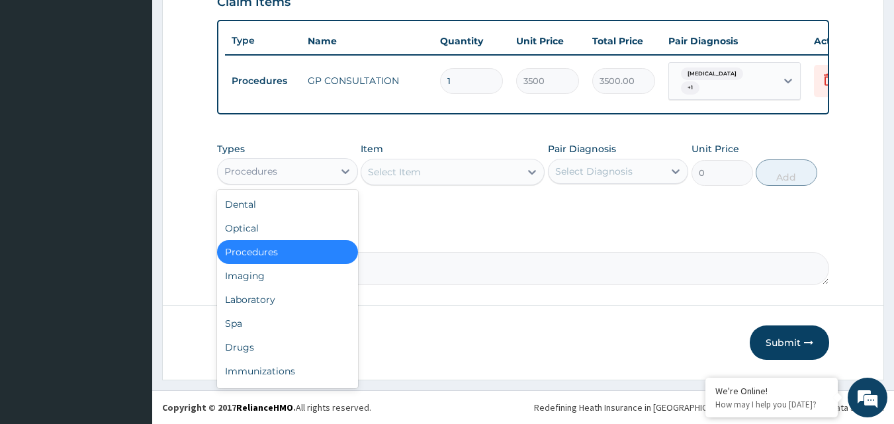
click at [282, 177] on div "Procedures" at bounding box center [276, 171] width 116 height 21
click at [245, 300] on div "Laboratory" at bounding box center [287, 300] width 141 height 24
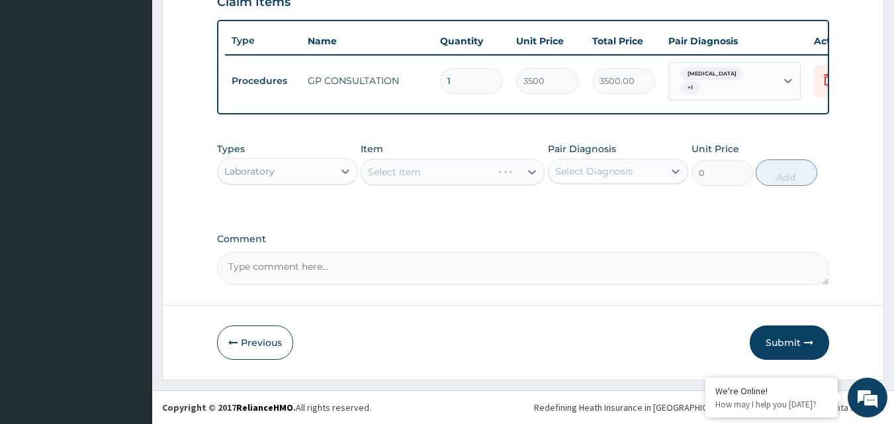
drag, startPoint x: 581, startPoint y: 167, endPoint x: 605, endPoint y: 185, distance: 29.8
click at [581, 168] on div "Select Diagnosis" at bounding box center [593, 171] width 77 height 13
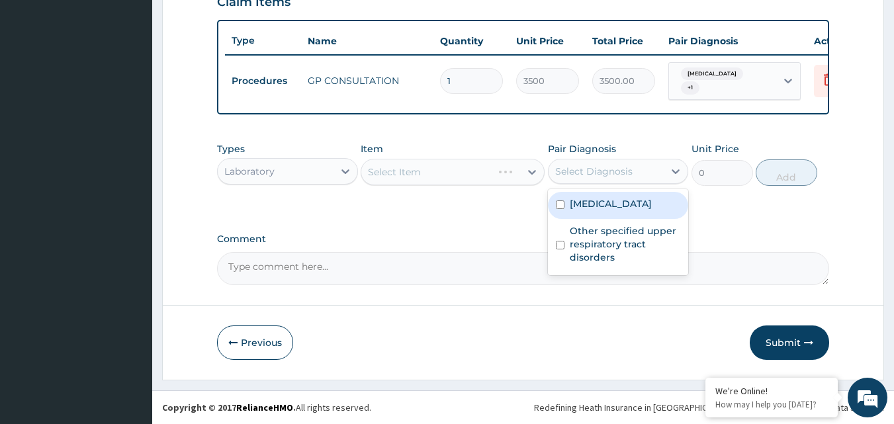
drag, startPoint x: 601, startPoint y: 208, endPoint x: 575, endPoint y: 196, distance: 28.4
click at [601, 208] on label "Malaria, unspecified" at bounding box center [610, 203] width 82 height 13
checkbox input "true"
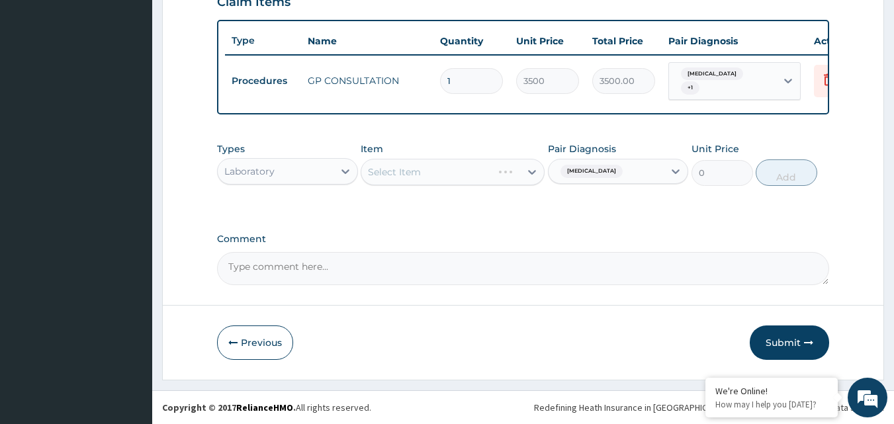
click at [500, 169] on div "Select Item" at bounding box center [452, 172] width 184 height 26
click at [498, 169] on div "Select Item" at bounding box center [452, 172] width 184 height 26
click at [493, 174] on div "Select Item" at bounding box center [452, 172] width 184 height 26
click at [492, 174] on div "Select Item" at bounding box center [452, 172] width 184 height 26
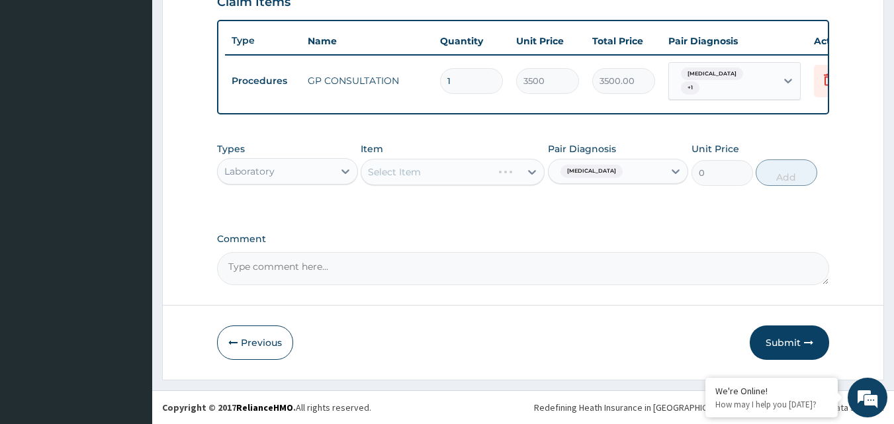
click at [500, 168] on div "Select Item" at bounding box center [452, 172] width 184 height 26
click at [466, 171] on div "Select Item" at bounding box center [440, 171] width 159 height 21
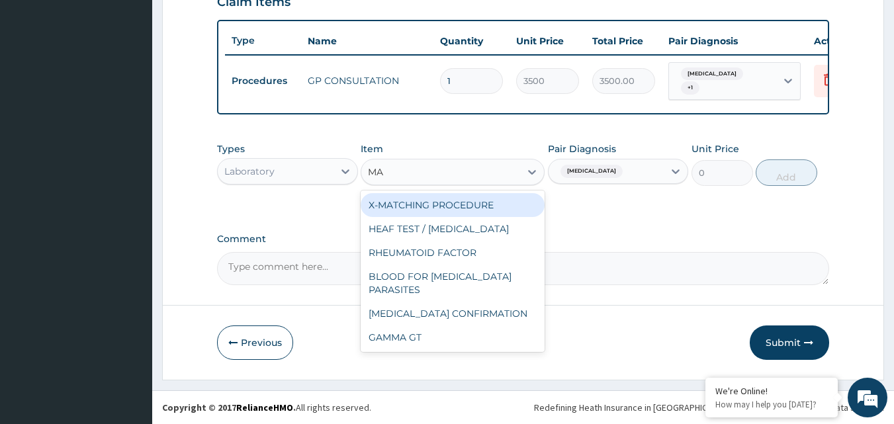
type input "MAL"
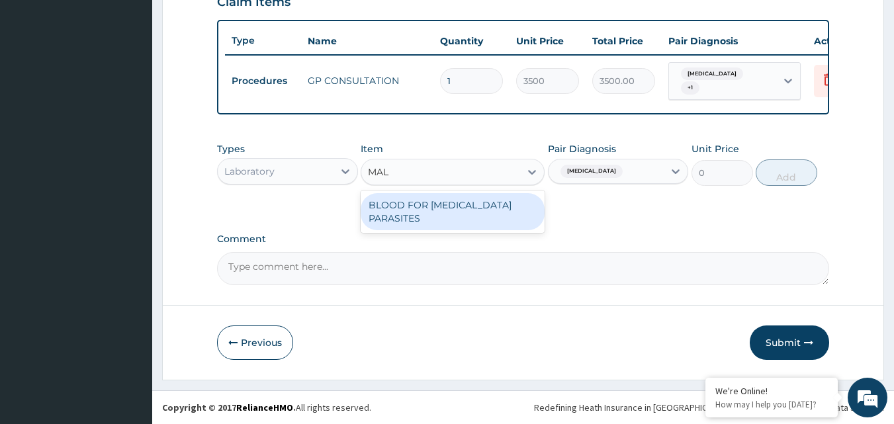
click at [427, 210] on div "BLOOD FOR MALARIA PARASITES" at bounding box center [452, 211] width 184 height 37
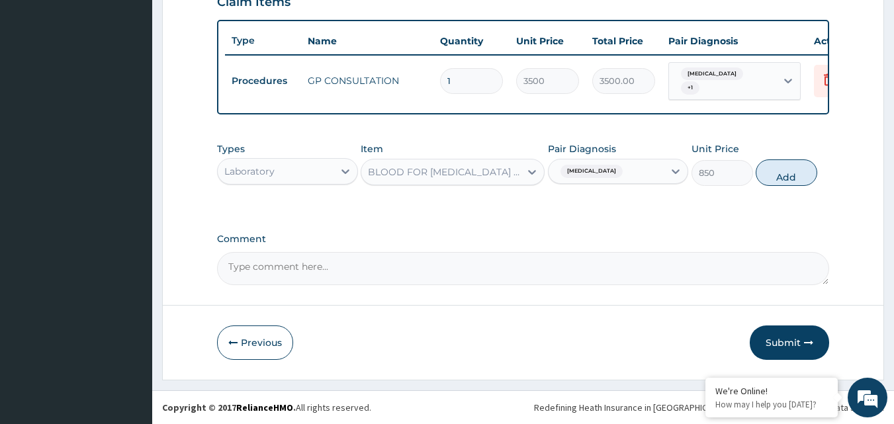
click at [794, 179] on button "Add" at bounding box center [786, 172] width 62 height 26
type input "0"
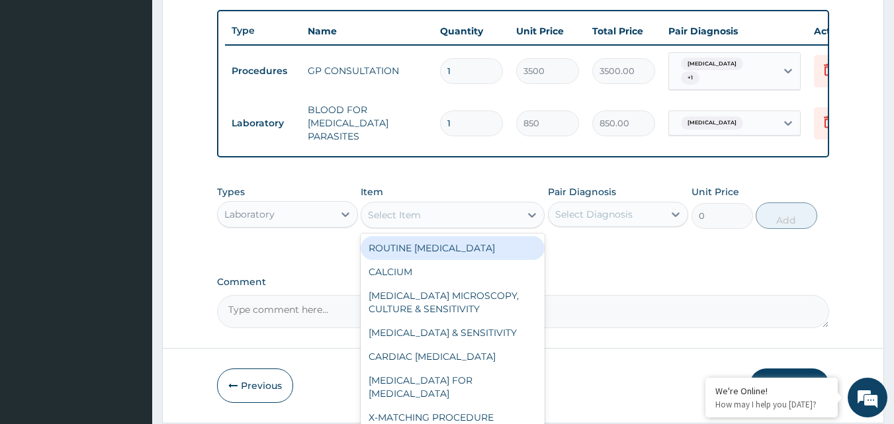
click at [388, 221] on div "Select Item" at bounding box center [394, 214] width 53 height 13
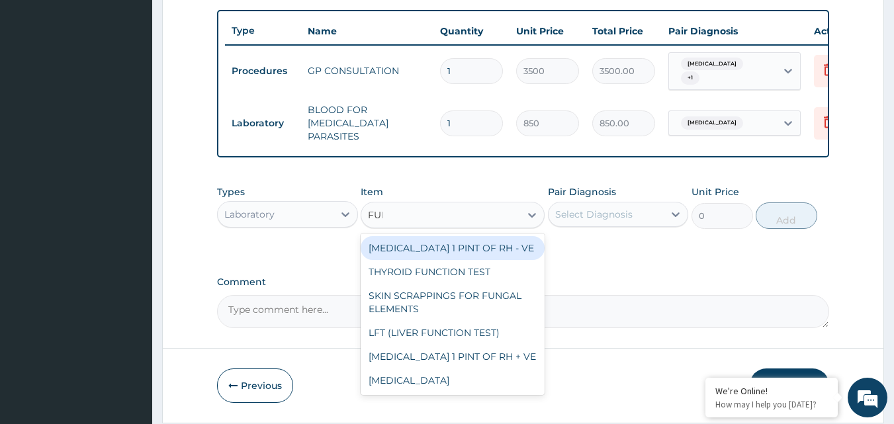
type input "FULL"
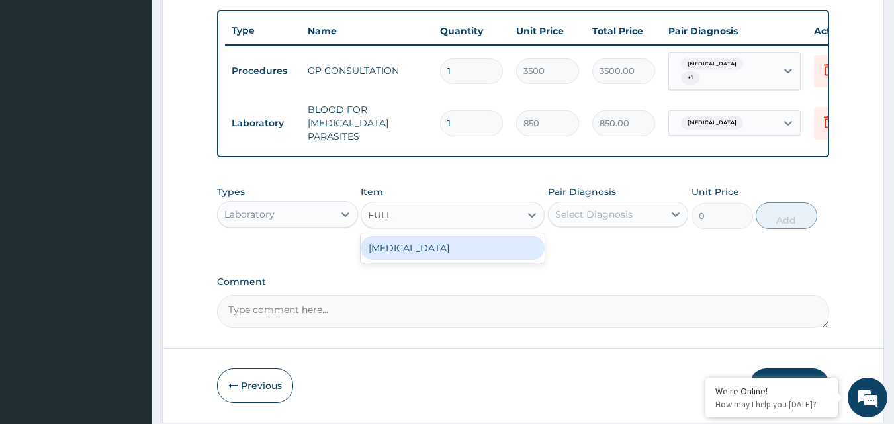
click at [414, 259] on div "FULL BLOOD COUNT" at bounding box center [452, 248] width 184 height 24
type input "2125"
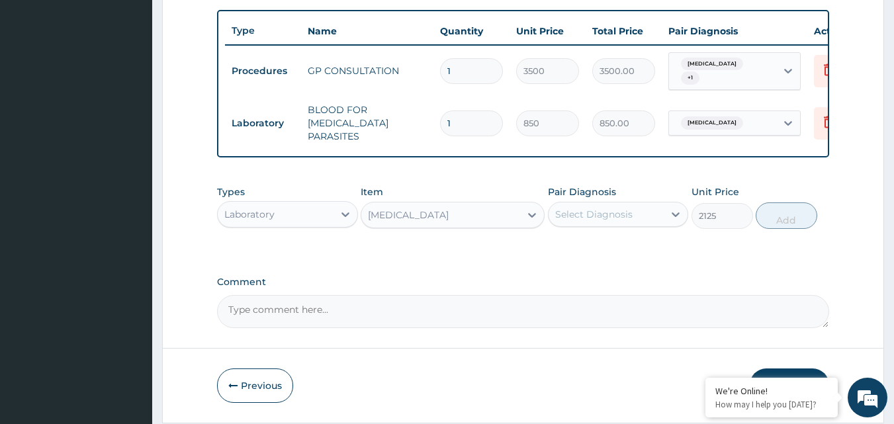
click at [632, 235] on div "Types Laboratory Item option FULL BLOOD COUNT, selected. Select is focused ,typ…" at bounding box center [523, 207] width 612 height 57
click at [644, 224] on div "Select Diagnosis" at bounding box center [606, 214] width 116 height 21
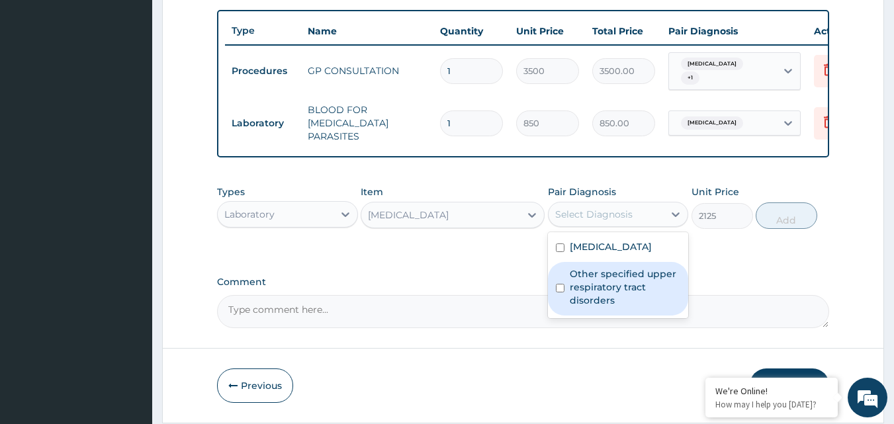
drag, startPoint x: 618, startPoint y: 288, endPoint x: 688, endPoint y: 257, distance: 77.3
click at [617, 288] on label "Other specified upper respiratory tract disorders" at bounding box center [624, 287] width 111 height 40
checkbox input "true"
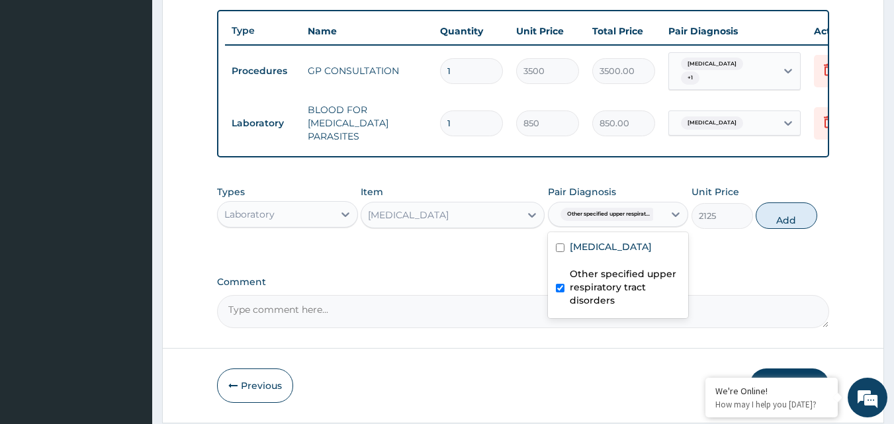
click at [805, 220] on button "Add" at bounding box center [786, 215] width 62 height 26
type input "0"
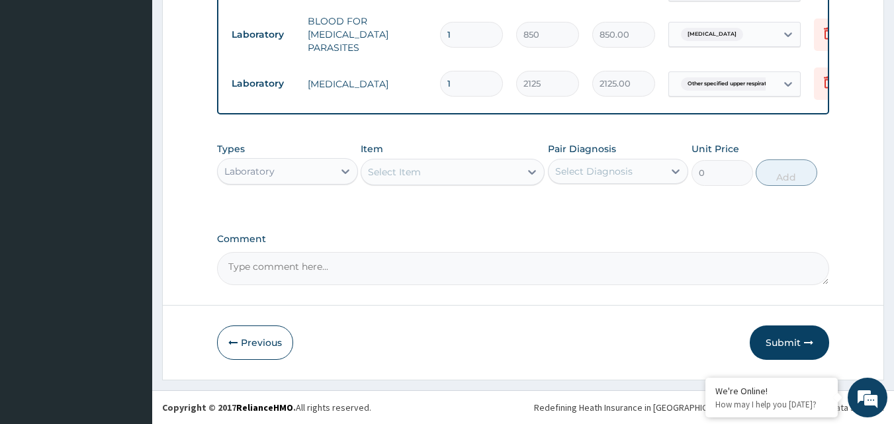
scroll to position [573, 0]
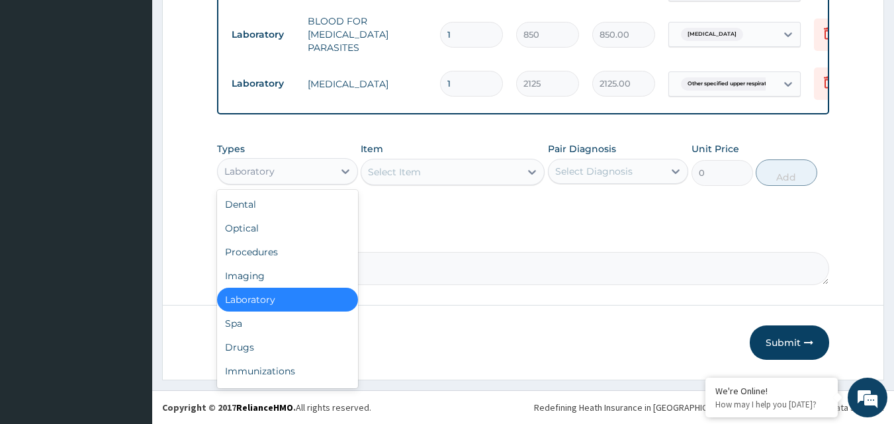
click at [316, 163] on div "Laboratory" at bounding box center [276, 171] width 116 height 21
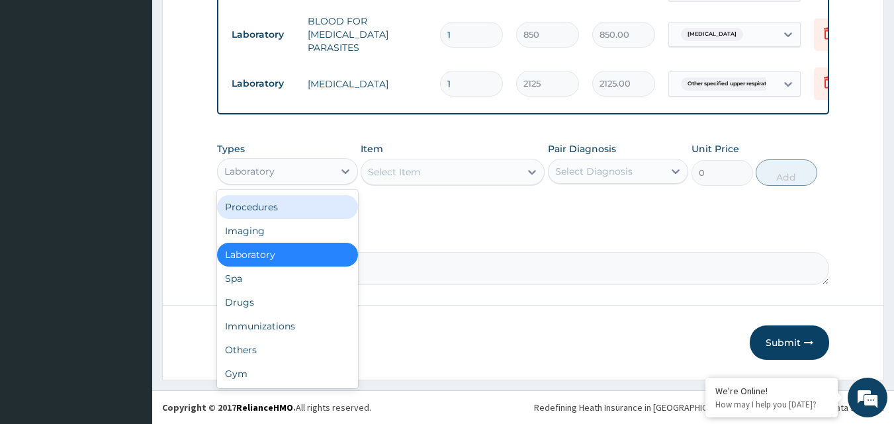
scroll to position [0, 0]
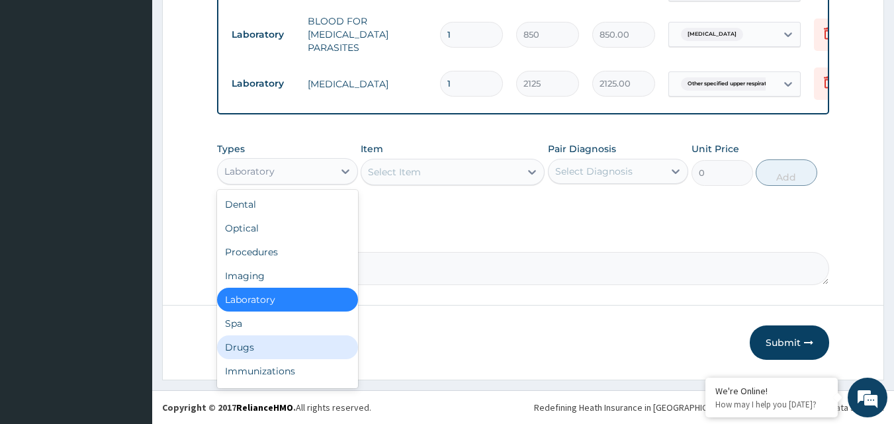
click at [239, 346] on div "Drugs" at bounding box center [287, 347] width 141 height 24
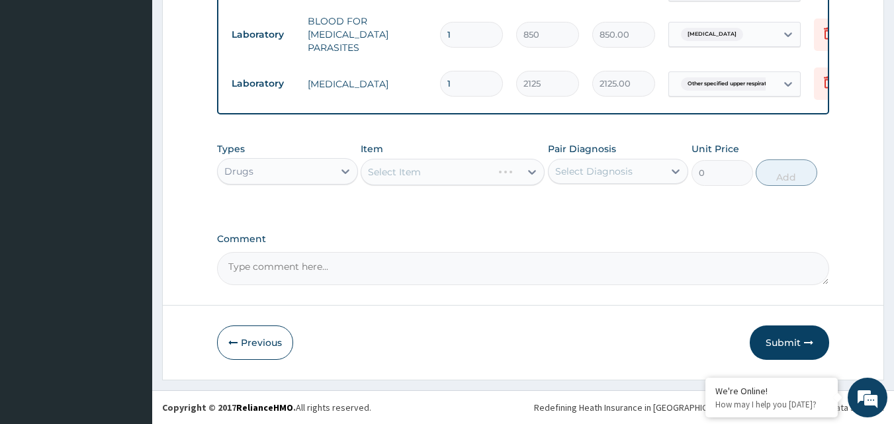
click at [567, 170] on div "Select Diagnosis" at bounding box center [593, 171] width 77 height 13
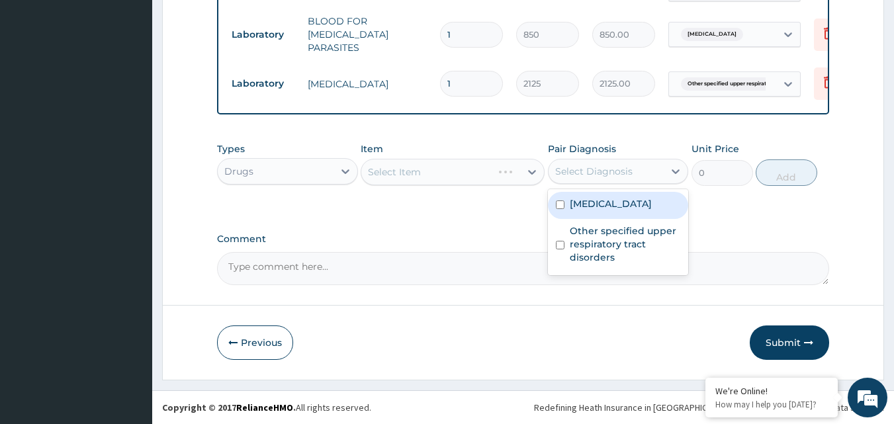
click at [587, 208] on label "Malaria, unspecified" at bounding box center [610, 203] width 82 height 13
checkbox input "true"
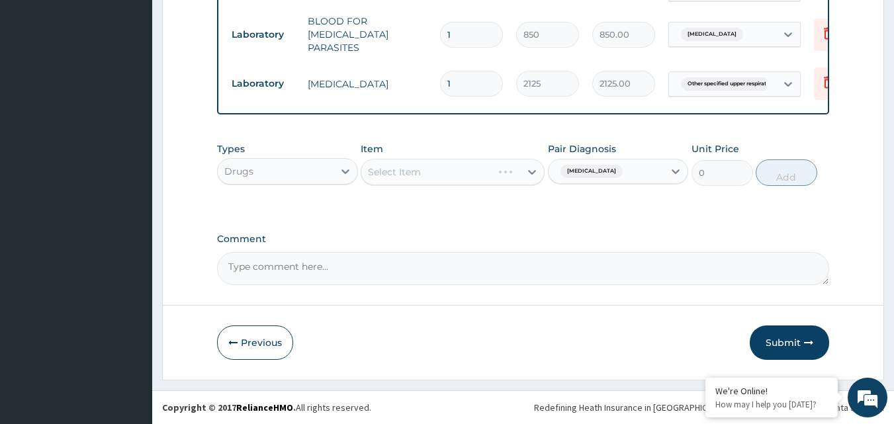
click at [497, 175] on div "Select Item" at bounding box center [452, 172] width 184 height 26
click at [514, 172] on div "Select Item" at bounding box center [452, 172] width 184 height 26
click at [526, 167] on div "Select Item" at bounding box center [452, 172] width 184 height 26
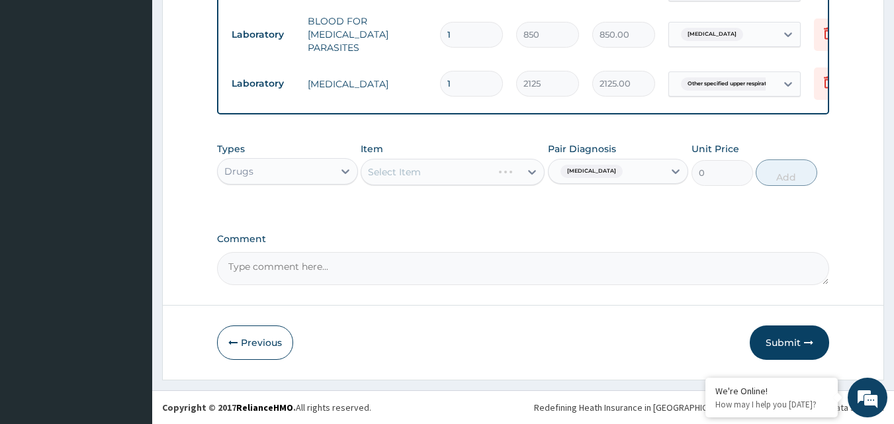
click at [499, 176] on div "Select Item" at bounding box center [452, 172] width 184 height 26
click at [495, 175] on div "Select Item" at bounding box center [452, 172] width 184 height 26
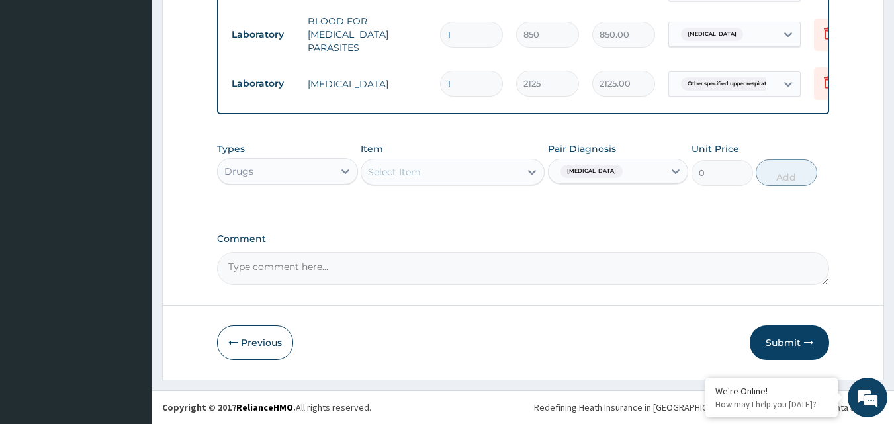
click at [448, 169] on div "Select Item" at bounding box center [440, 171] width 159 height 21
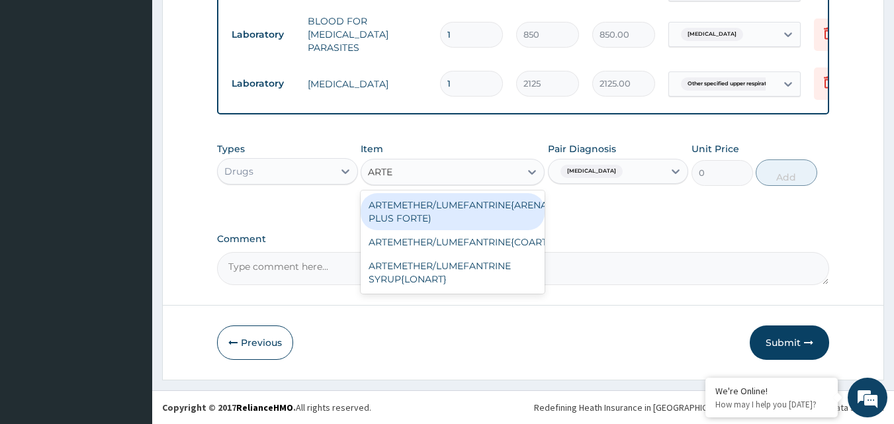
type input "ARTEM"
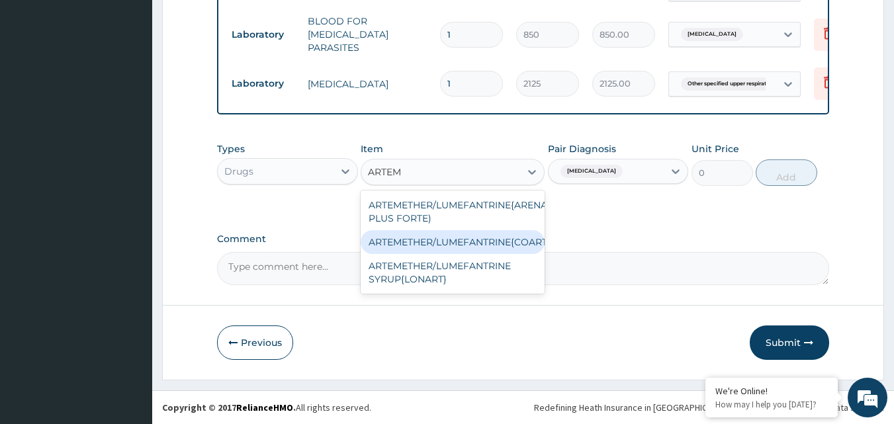
click at [487, 236] on div "ARTEMETHER/LUMEFANTRINE{COARTEM/LONART}" at bounding box center [452, 242] width 184 height 24
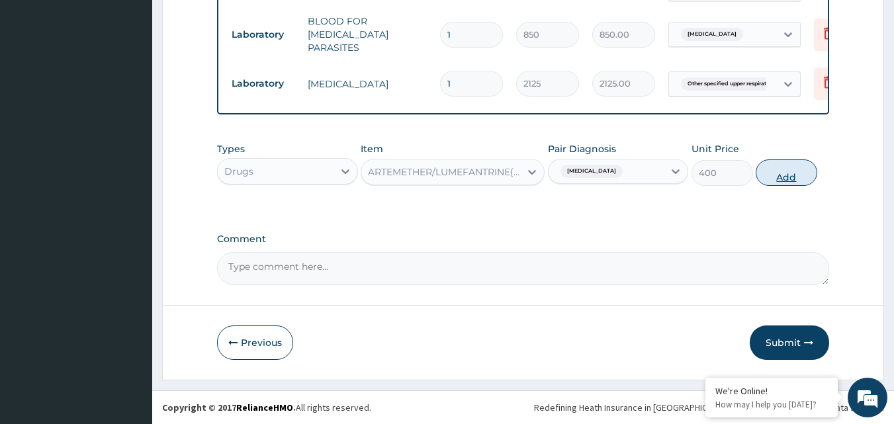
click at [786, 177] on button "Add" at bounding box center [786, 172] width 62 height 26
type input "0"
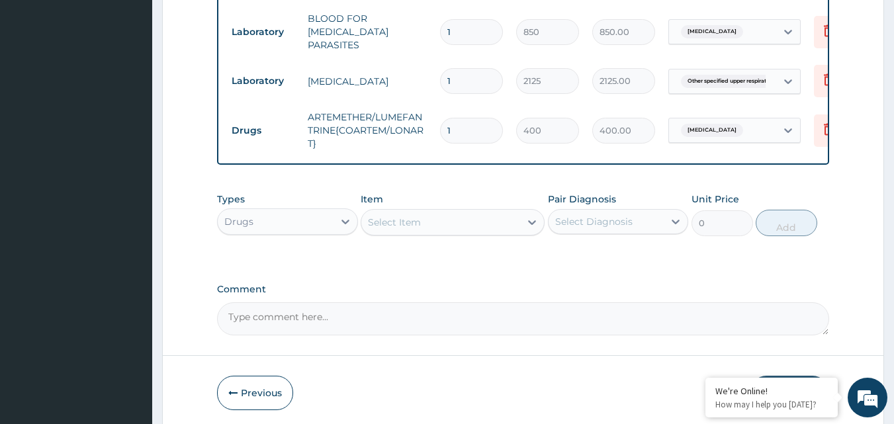
type input "0.00"
type input "6"
type input "2400.00"
type input "6"
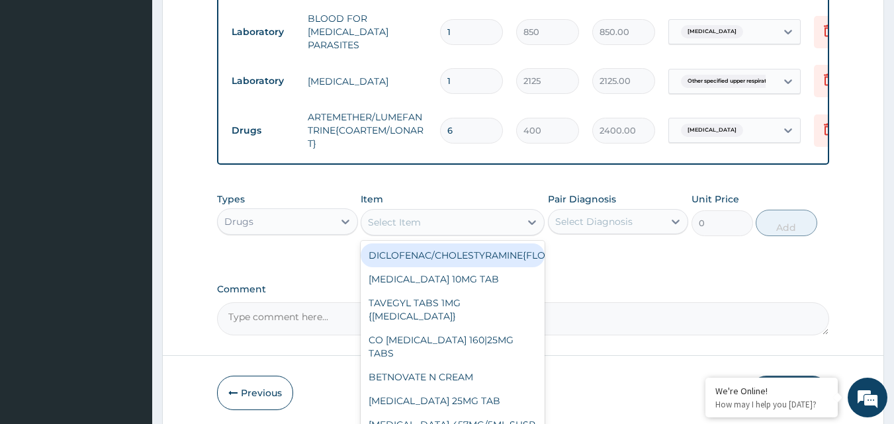
click at [440, 214] on div "Select Item" at bounding box center [440, 222] width 159 height 21
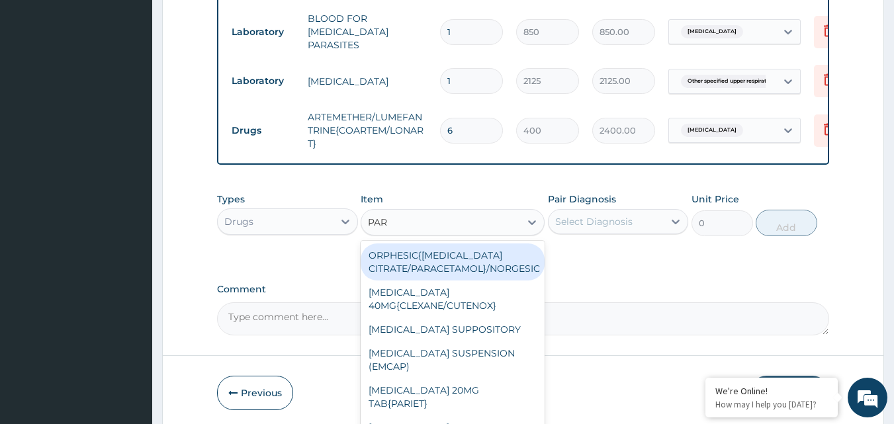
type input "PARA"
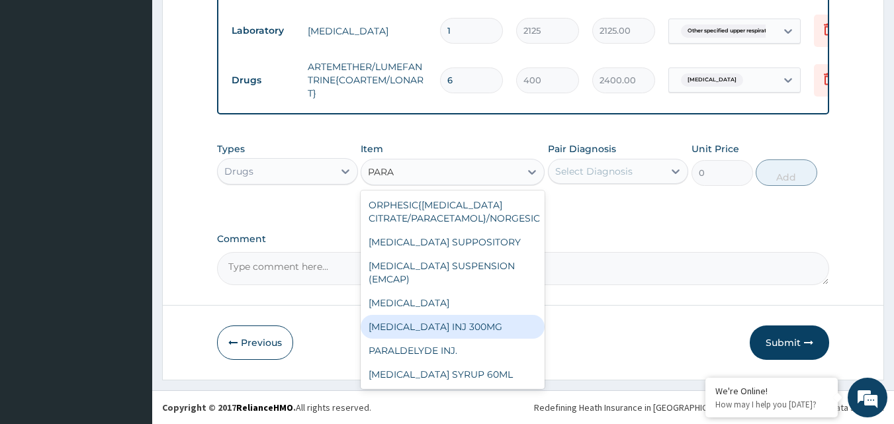
scroll to position [34, 0]
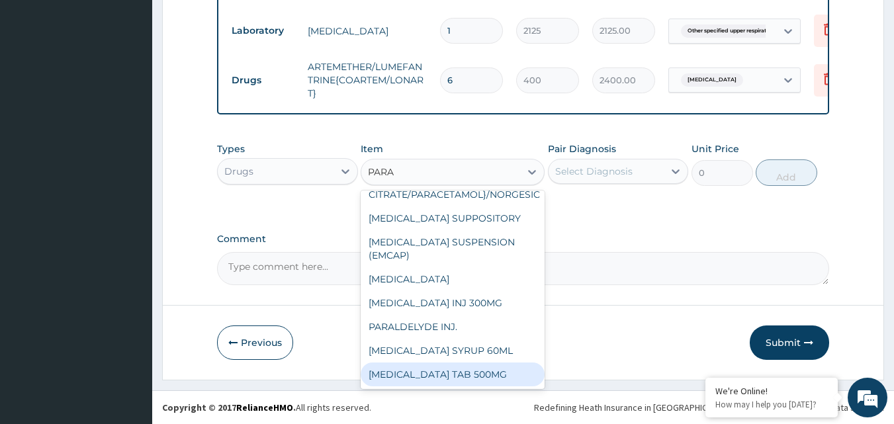
click at [464, 367] on div "PARACETAMOL TAB 500MG" at bounding box center [452, 374] width 184 height 24
type input "18.39999961853027"
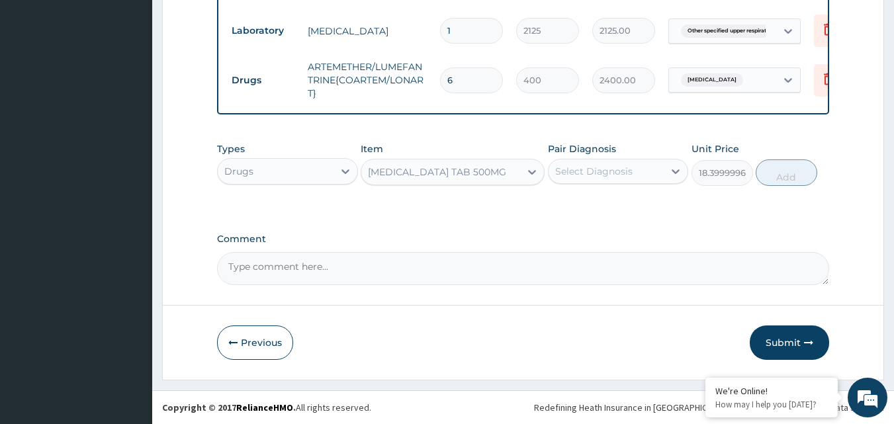
click at [642, 177] on div "Select Diagnosis" at bounding box center [606, 171] width 116 height 21
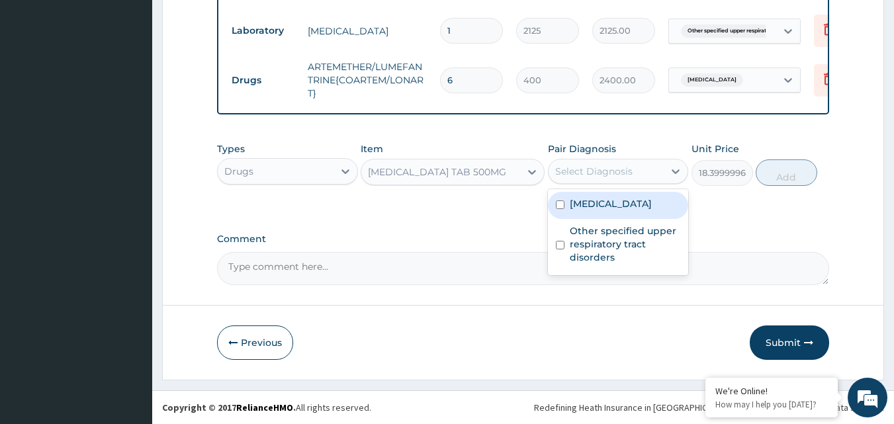
click at [621, 205] on label "Malaria, unspecified" at bounding box center [610, 203] width 82 height 13
checkbox input "true"
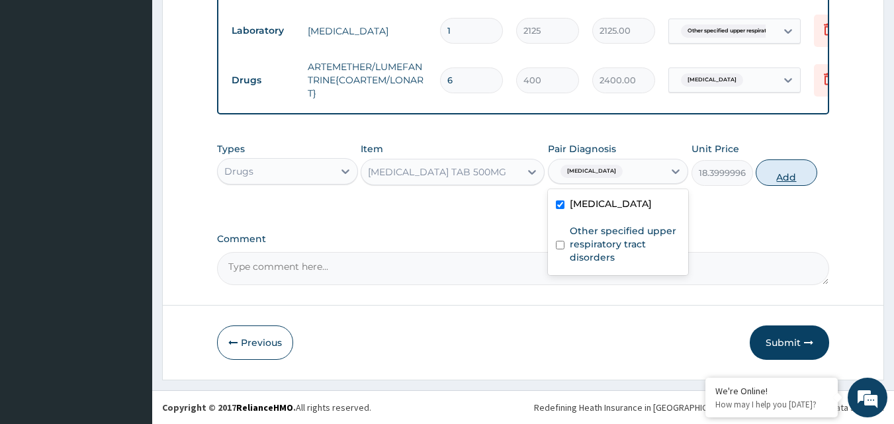
click at [784, 170] on button "Add" at bounding box center [786, 172] width 62 height 26
type input "0"
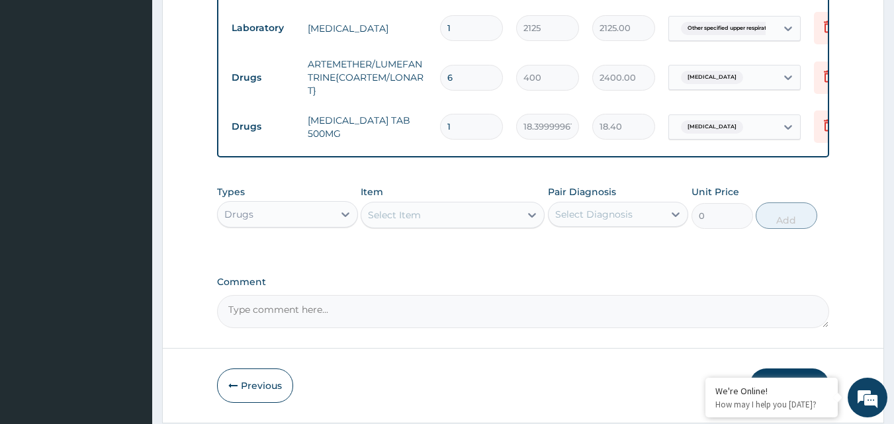
type input "18"
type input "331.20"
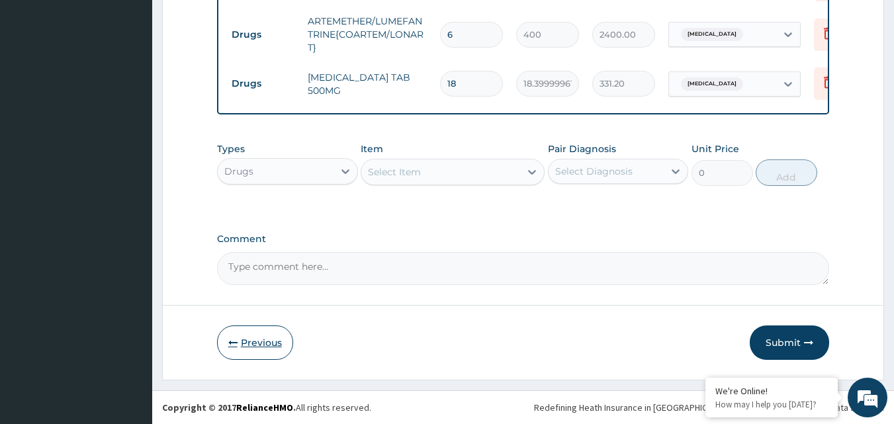
type input "18"
click at [273, 349] on button "Previous" at bounding box center [255, 342] width 76 height 34
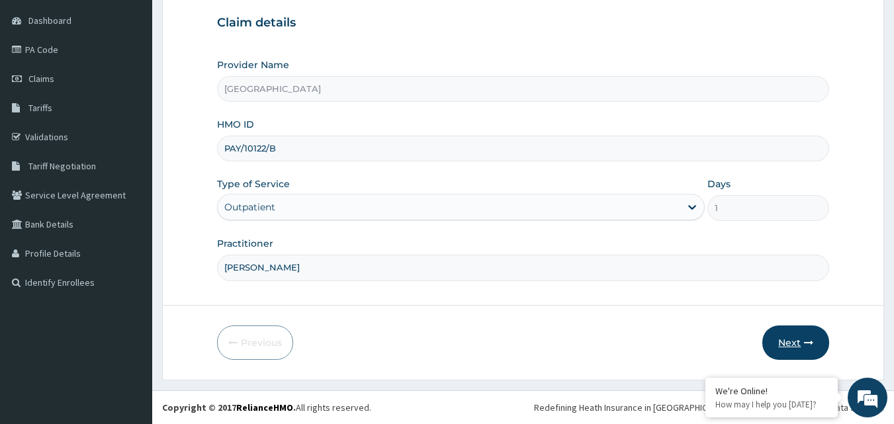
click at [801, 341] on button "Next" at bounding box center [795, 342] width 67 height 34
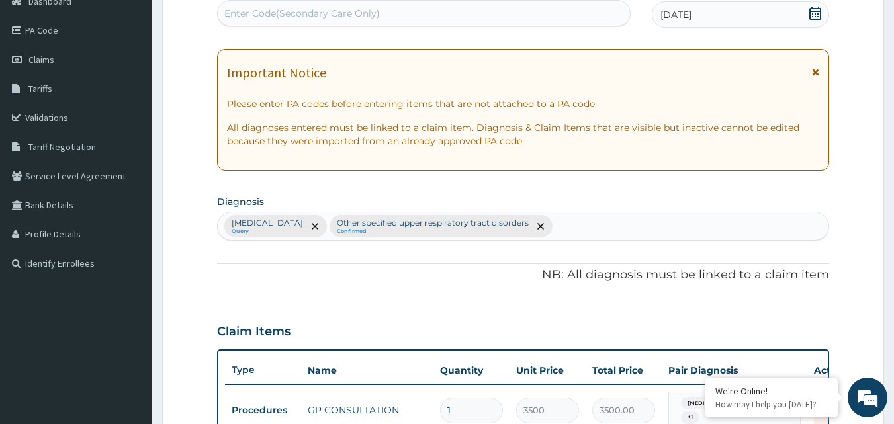
scroll to position [0, 0]
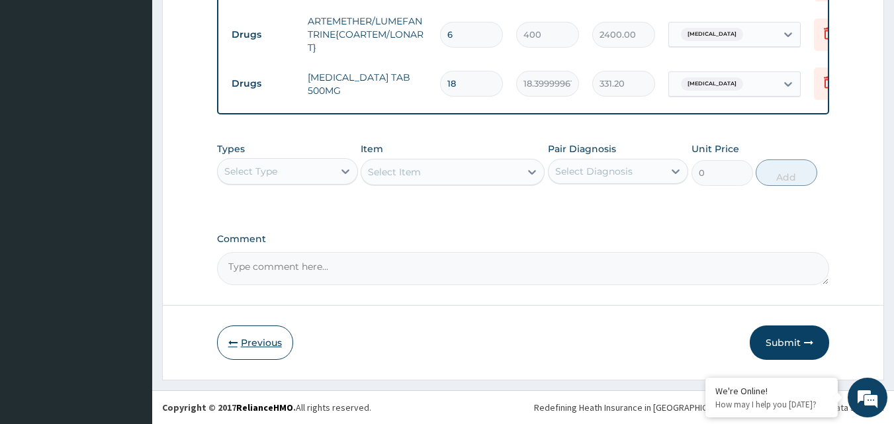
click at [286, 346] on button "Previous" at bounding box center [255, 342] width 76 height 34
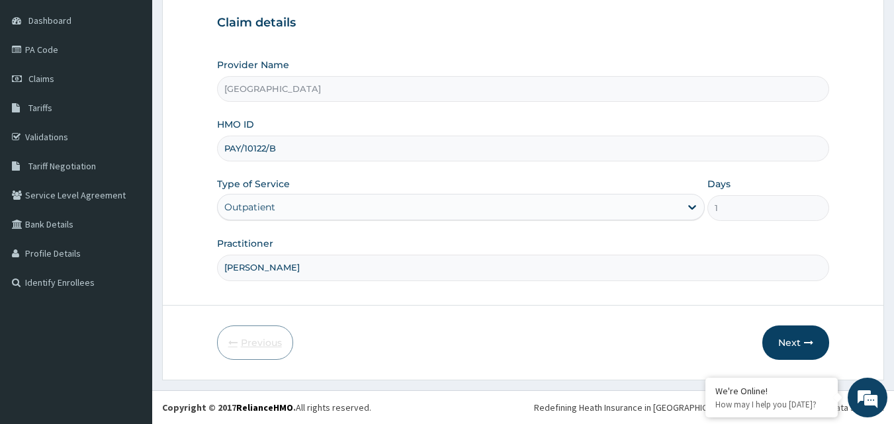
scroll to position [124, 0]
click at [797, 336] on button "Next" at bounding box center [795, 342] width 67 height 34
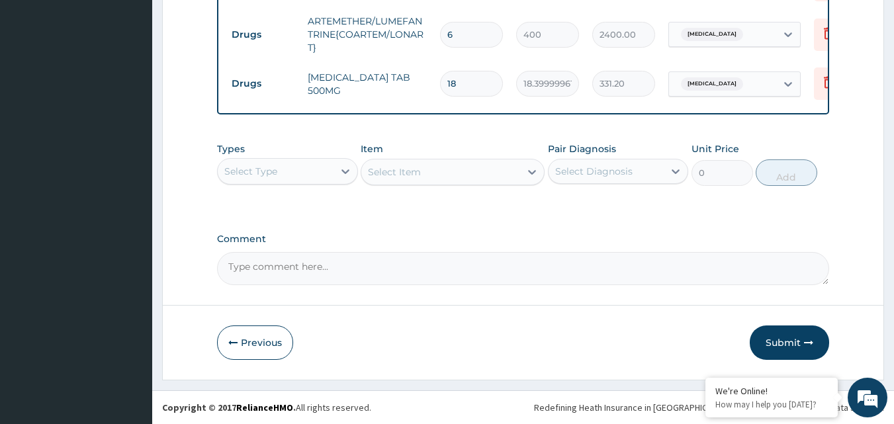
drag, startPoint x: 784, startPoint y: 345, endPoint x: 790, endPoint y: 329, distance: 17.6
click at [784, 345] on button "Submit" at bounding box center [788, 342] width 79 height 34
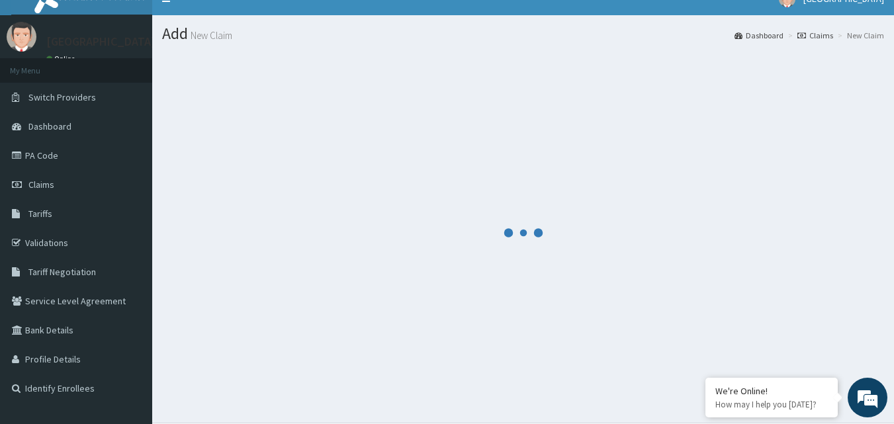
scroll to position [0, 0]
